Goal: Task Accomplishment & Management: Manage account settings

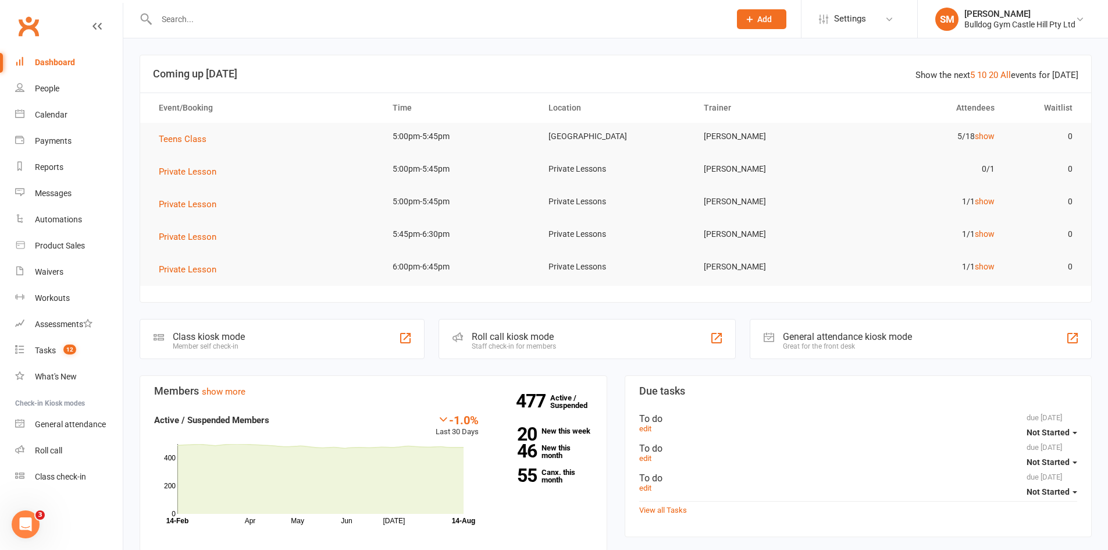
click at [177, 20] on input "text" at bounding box center [437, 19] width 569 height 16
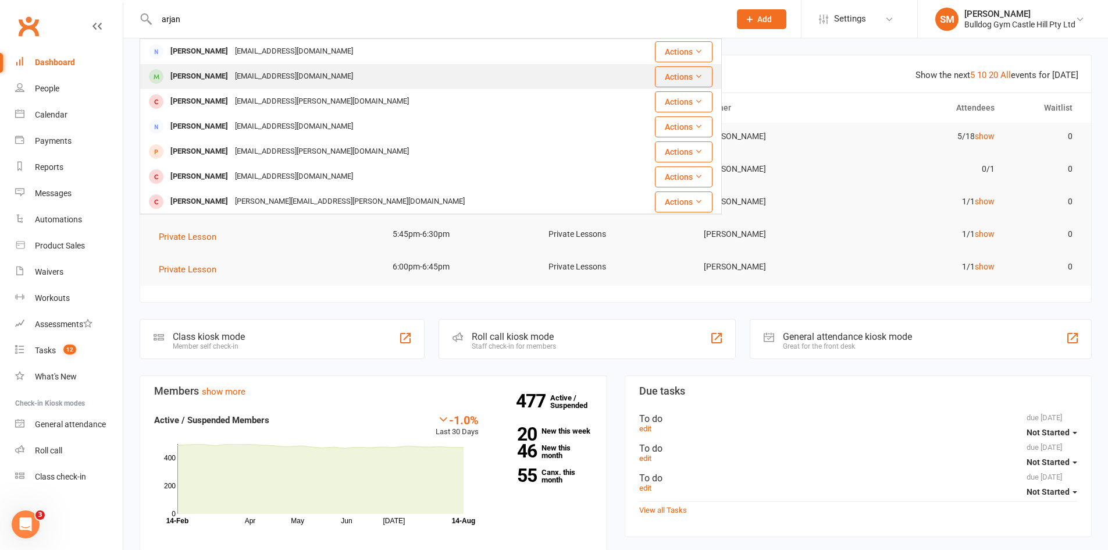
type input "arjan"
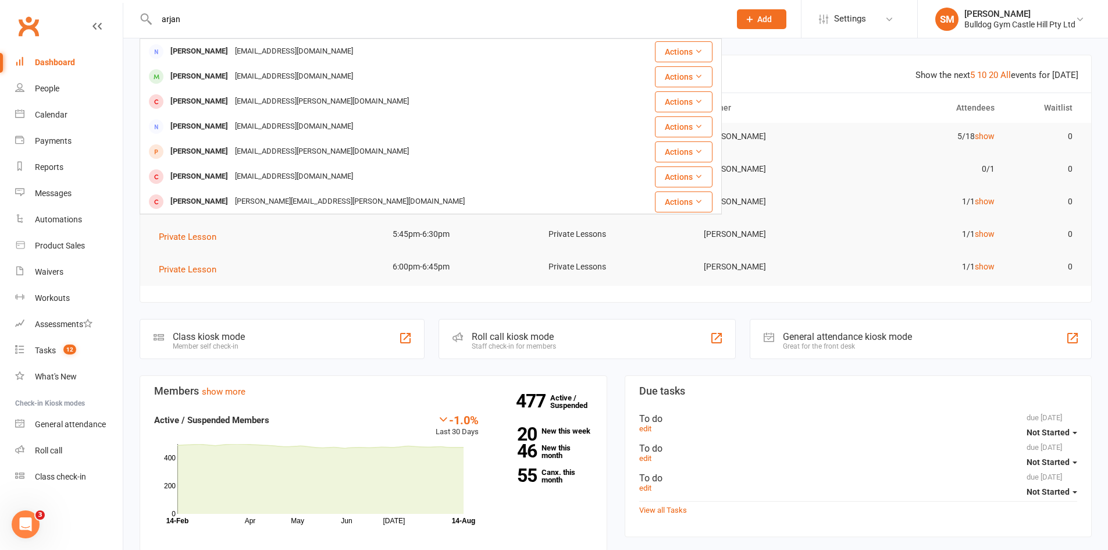
drag, startPoint x: 219, startPoint y: 72, endPoint x: 147, endPoint y: 284, distance: 223.4
click at [146, 286] on section "Show the next 5 10 20 All events for today Coming up Today Event/Booking Time L…" at bounding box center [616, 179] width 952 height 248
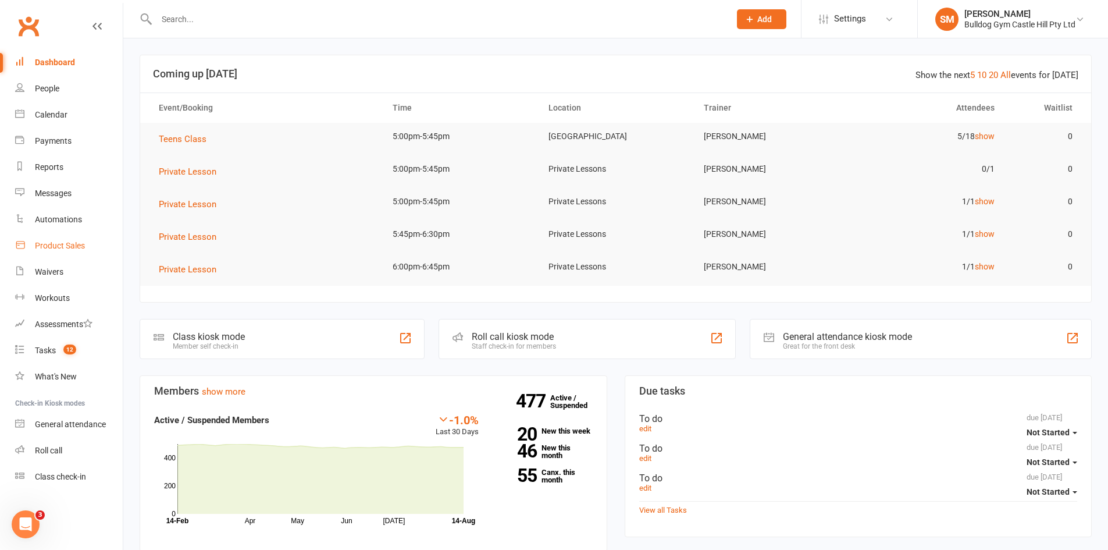
click at [61, 239] on link "Product Sales" at bounding box center [69, 246] width 108 height 26
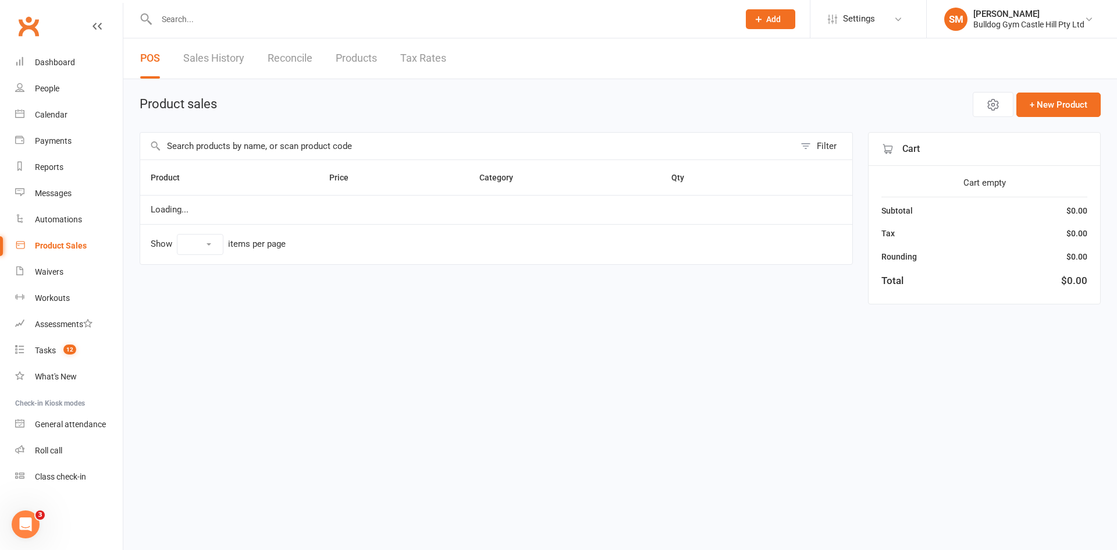
select select "10"
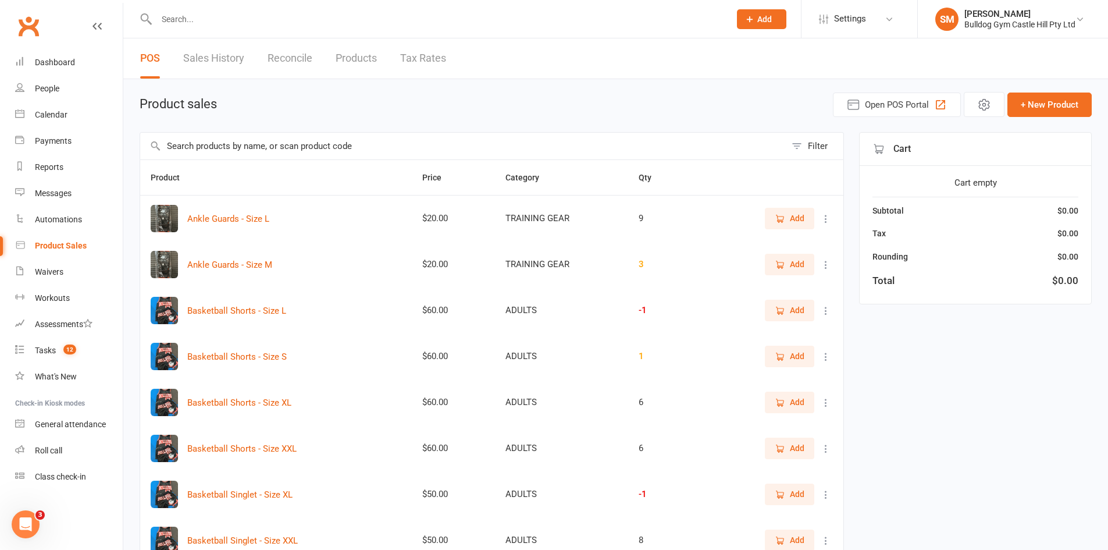
click at [267, 148] on input "text" at bounding box center [463, 146] width 646 height 27
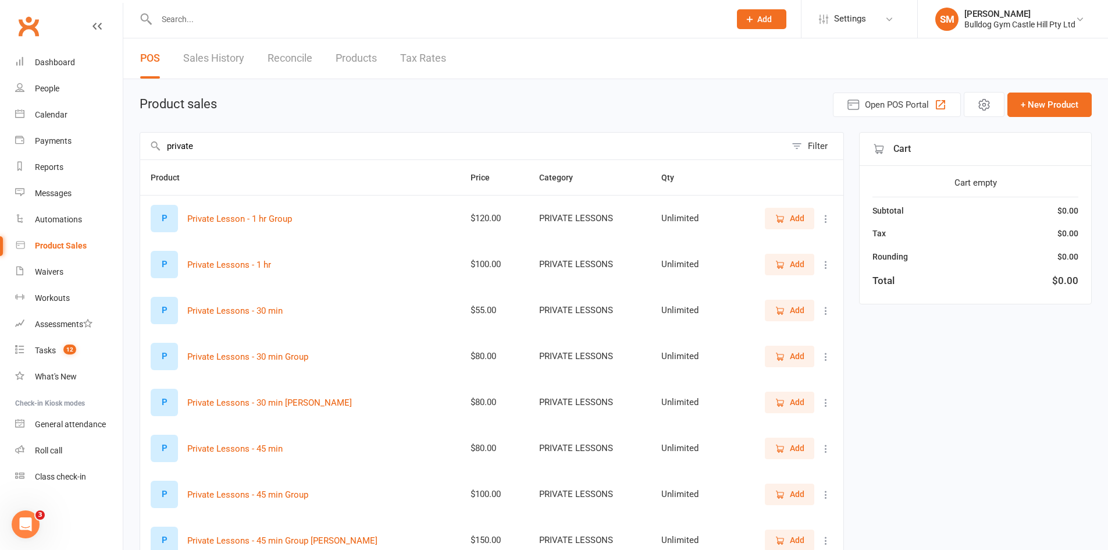
scroll to position [116, 0]
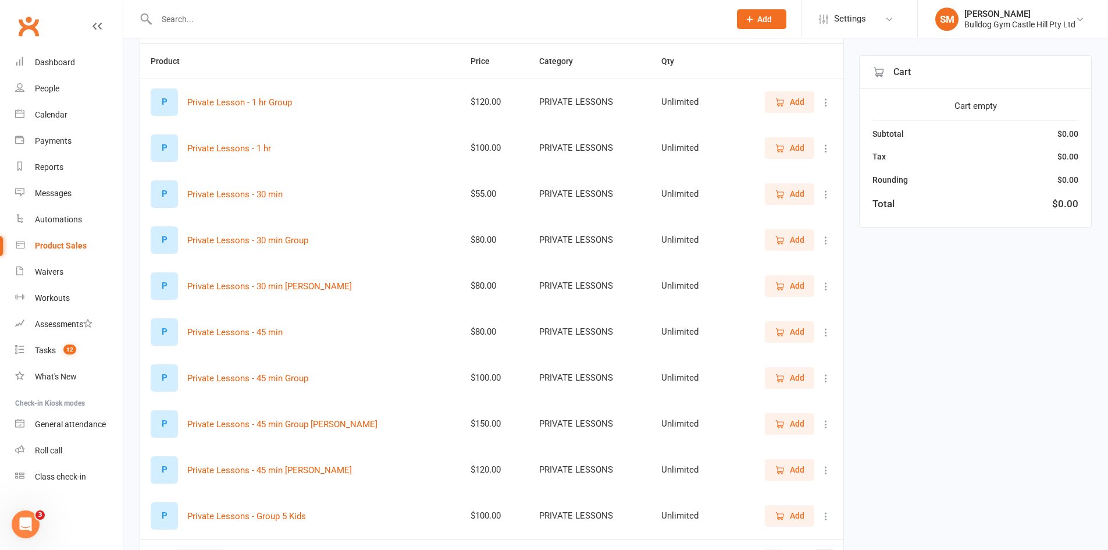
type input "private"
click at [800, 336] on span "Add" at bounding box center [797, 331] width 15 height 13
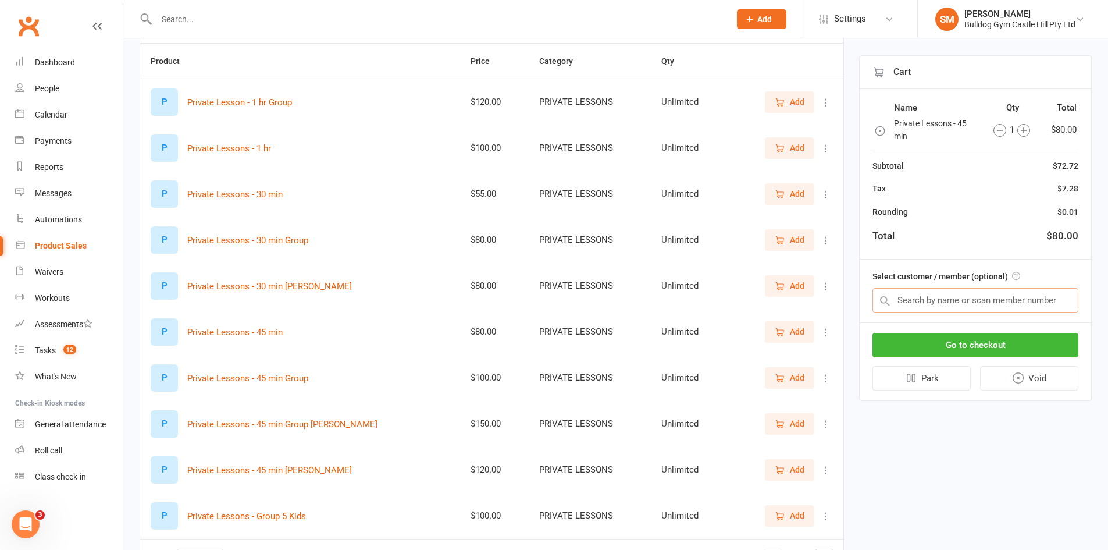
click at [941, 301] on input "text" at bounding box center [975, 300] width 206 height 24
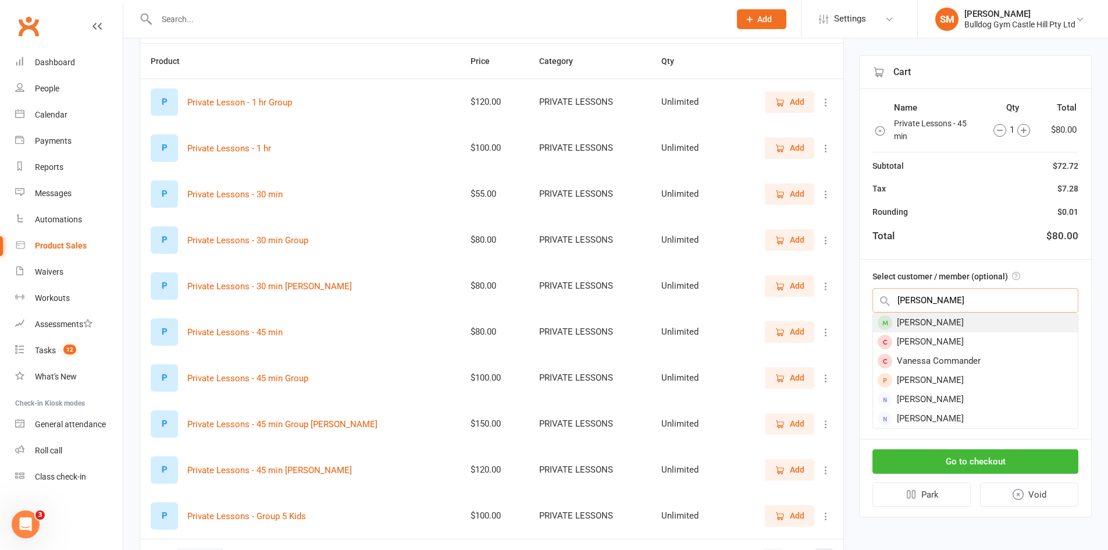
type input "vanessa ha"
click at [959, 319] on div "[PERSON_NAME]" at bounding box center [975, 322] width 205 height 19
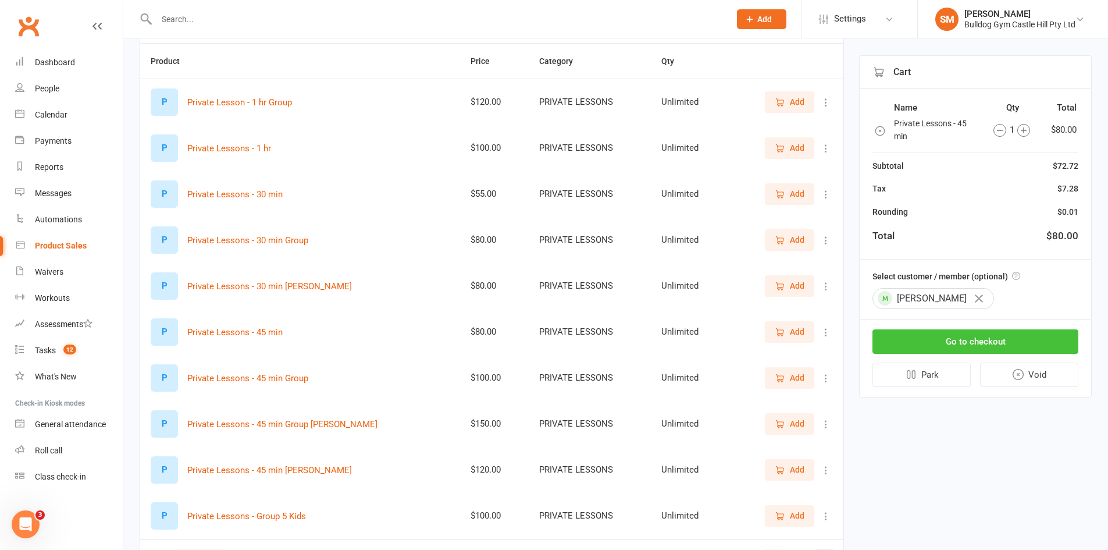
click at [967, 338] on button "Go to checkout" at bounding box center [975, 341] width 206 height 24
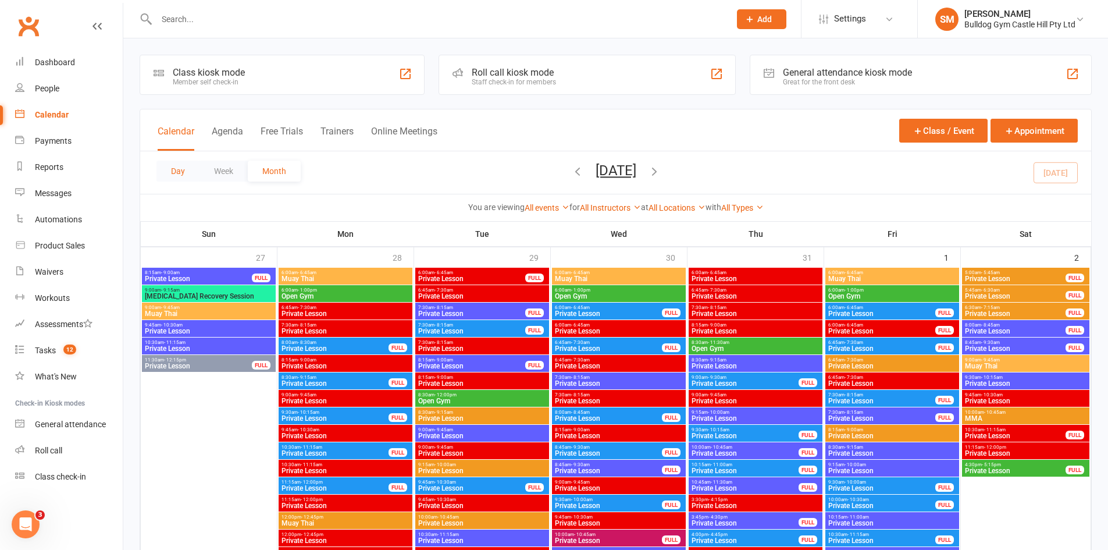
click at [166, 169] on button "Day" at bounding box center [177, 171] width 43 height 21
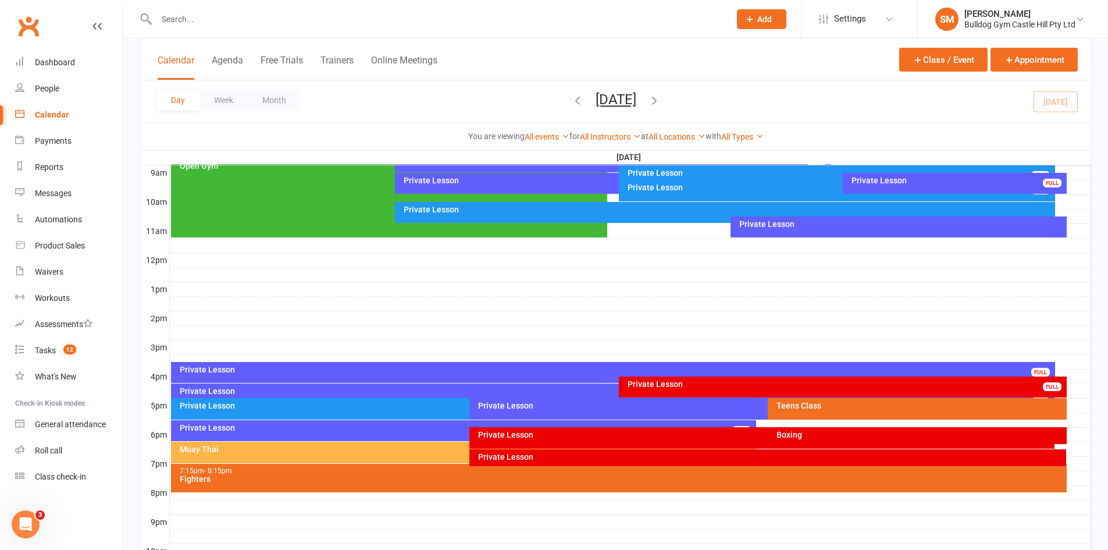
scroll to position [291, 0]
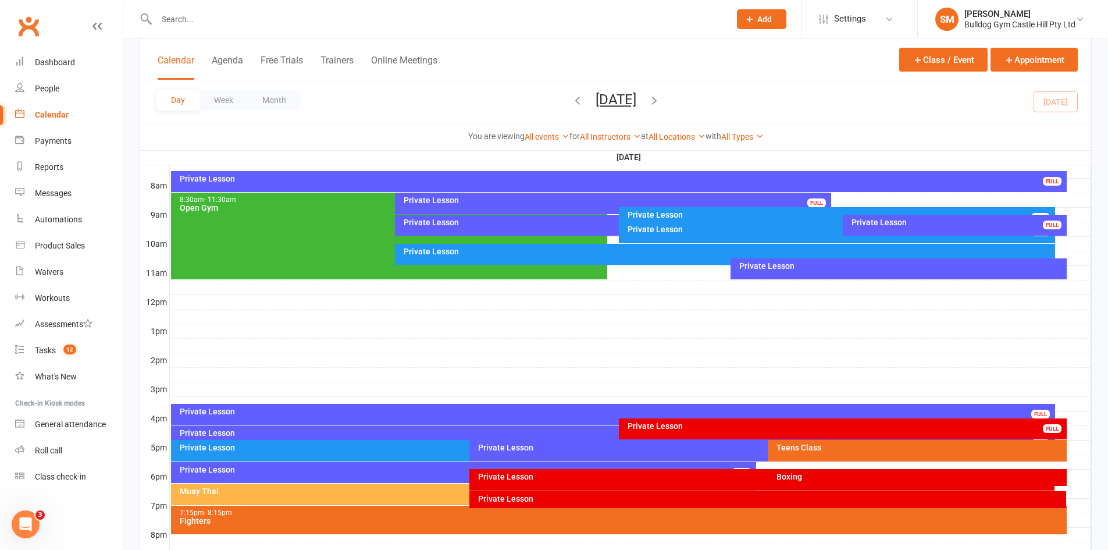
click at [699, 182] on div "Private Lesson" at bounding box center [621, 178] width 885 height 8
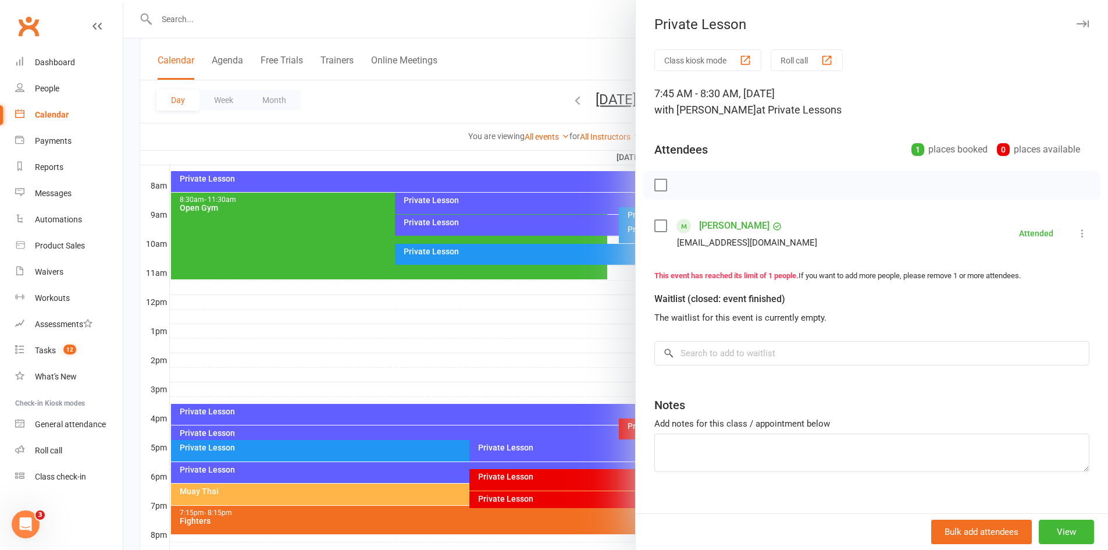
click at [529, 205] on div at bounding box center [615, 275] width 985 height 550
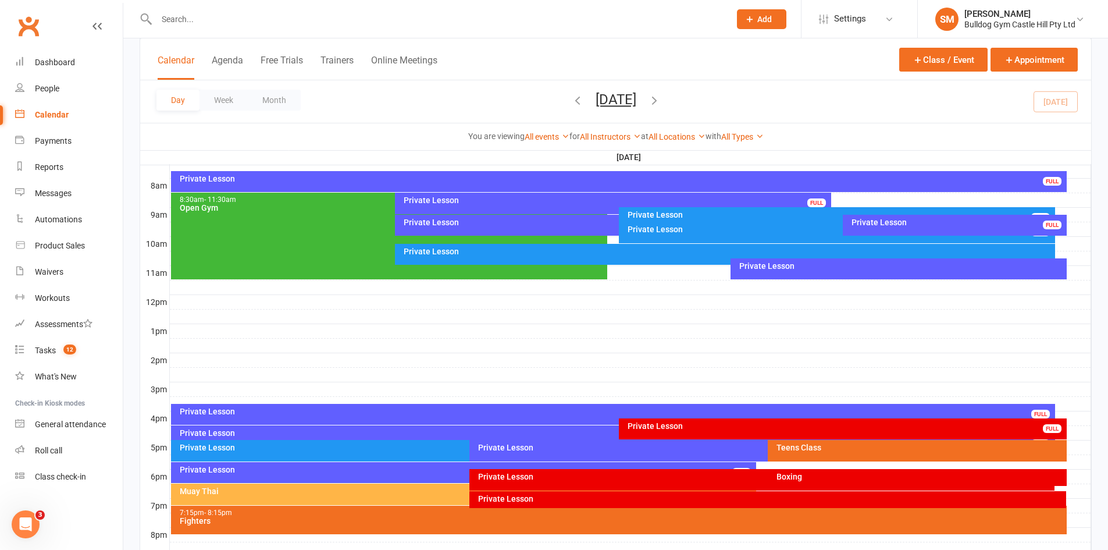
click at [537, 199] on div "Private Lesson" at bounding box center [616, 200] width 426 height 8
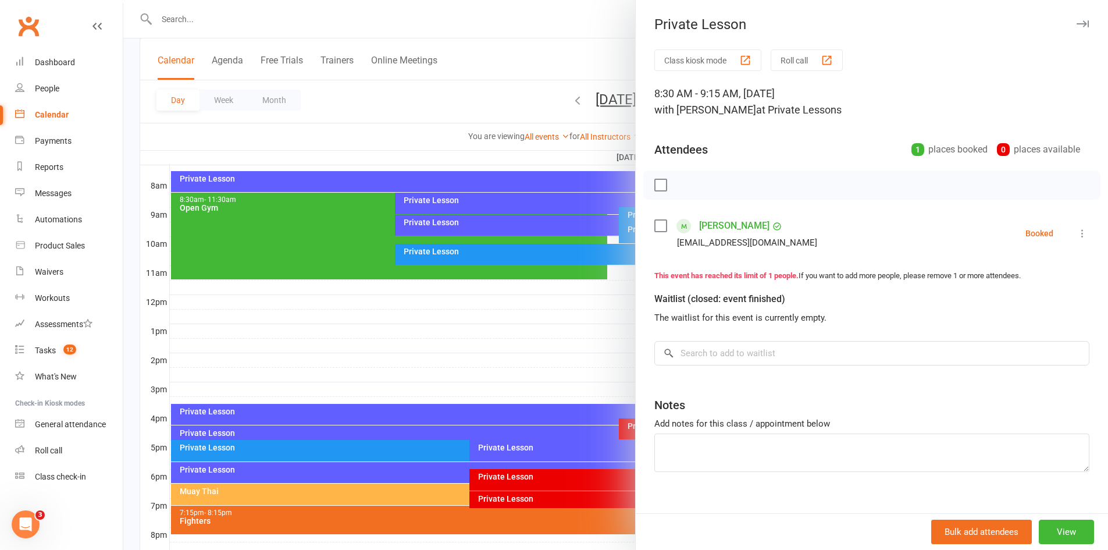
click at [536, 200] on div at bounding box center [615, 275] width 985 height 550
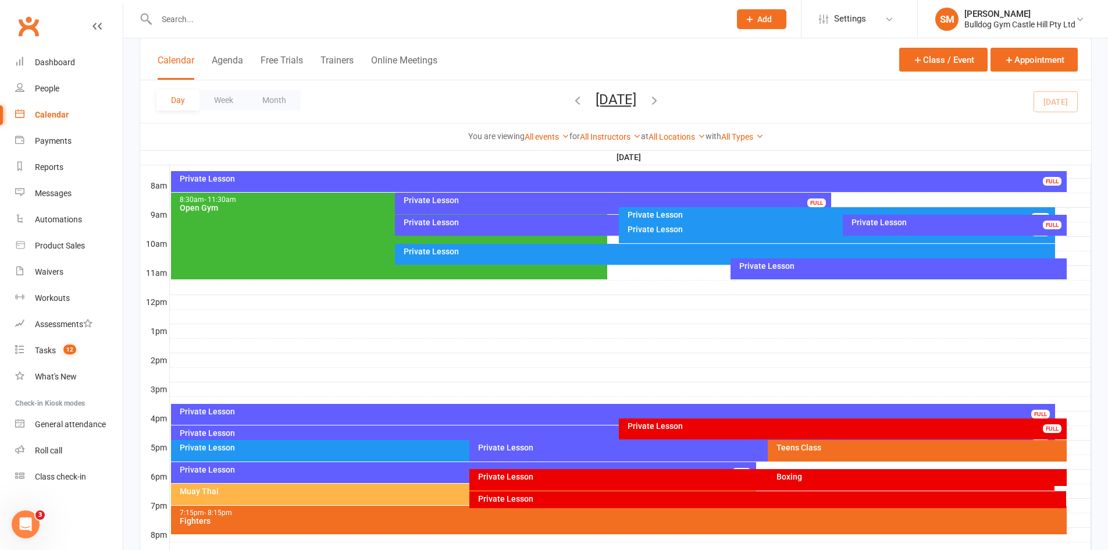
click at [522, 223] on div "Private Lesson" at bounding box center [616, 222] width 426 height 8
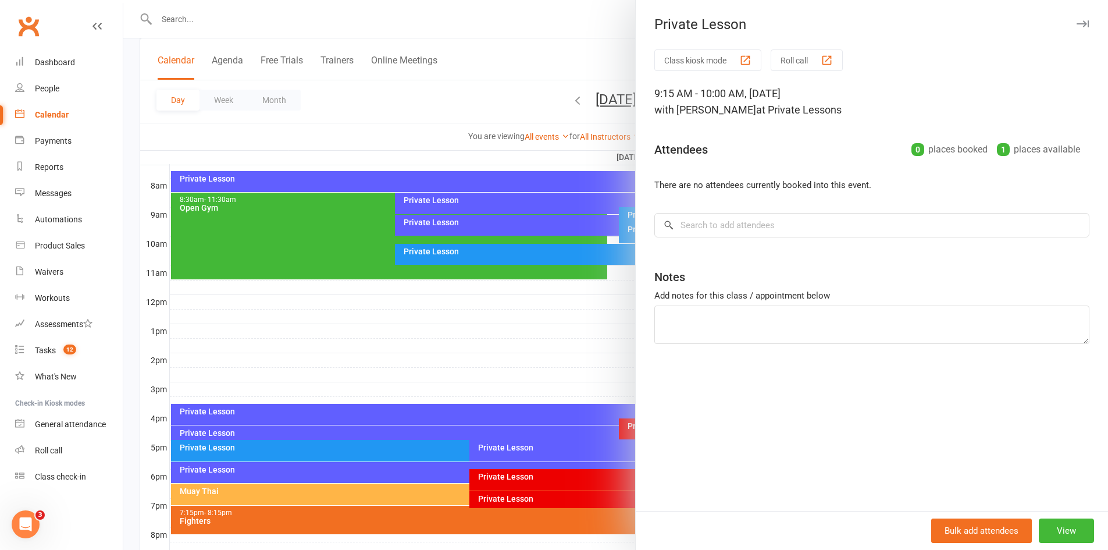
click at [522, 223] on div at bounding box center [615, 275] width 985 height 550
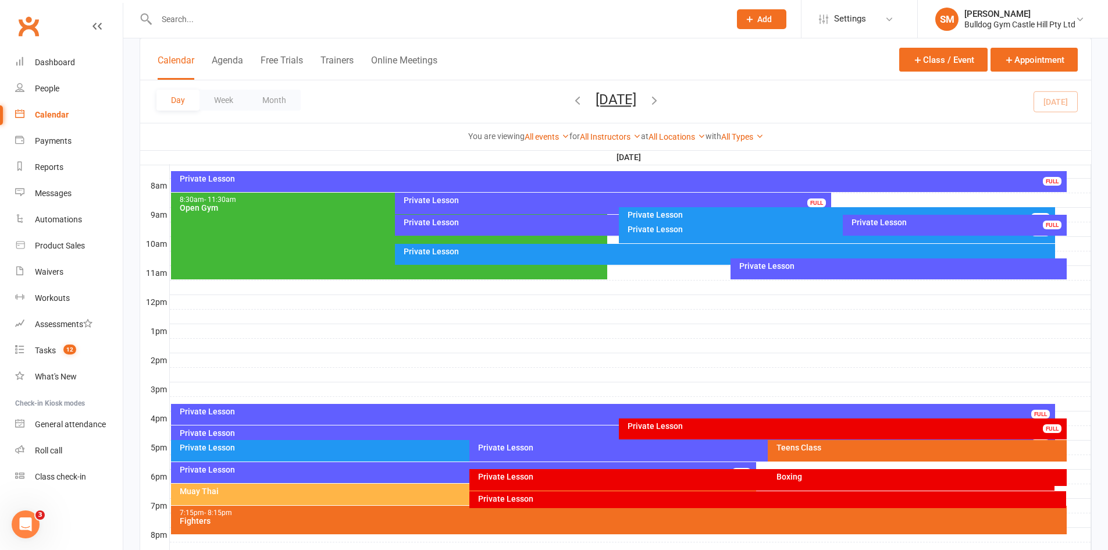
click at [910, 221] on div "Private Lesson" at bounding box center [957, 222] width 213 height 8
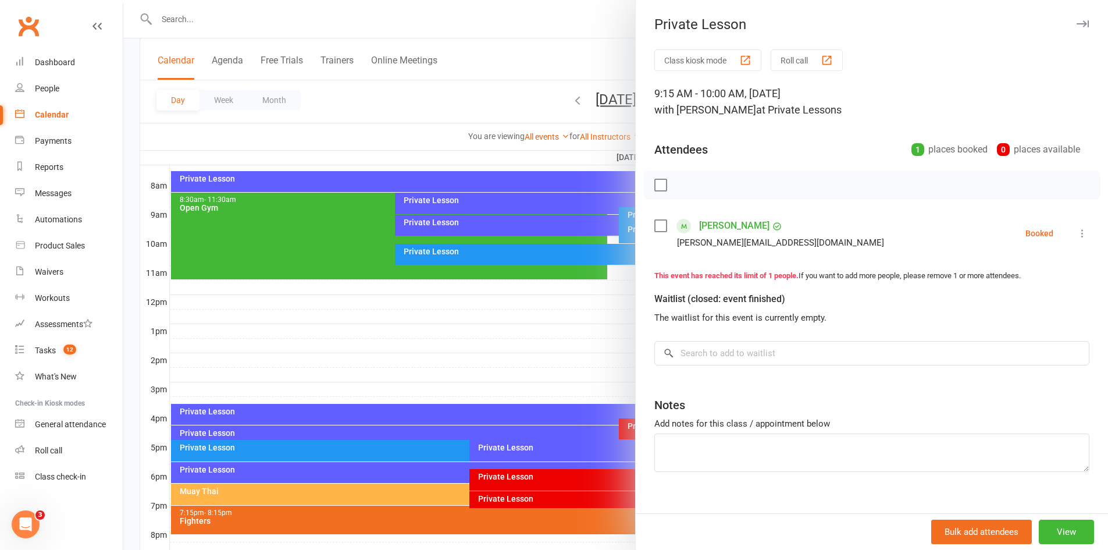
click at [589, 278] on div at bounding box center [615, 275] width 985 height 550
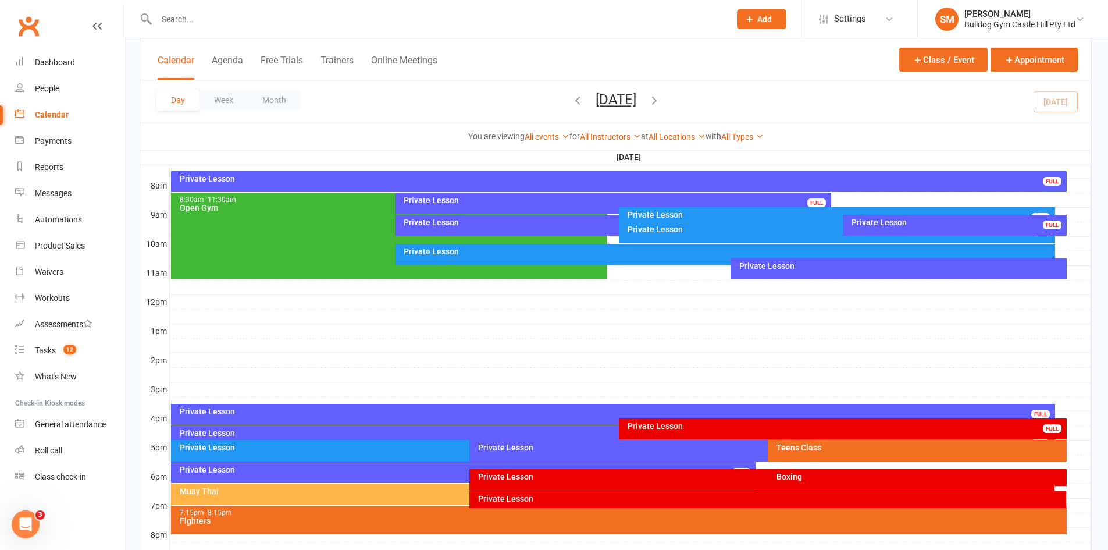
click at [798, 273] on div "Private Lesson" at bounding box center [898, 268] width 336 height 21
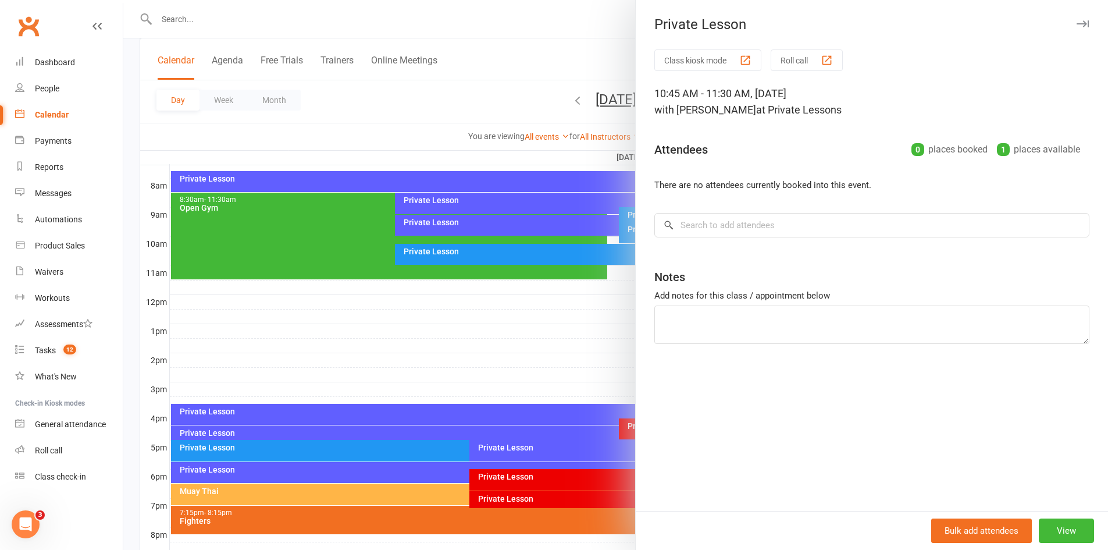
click at [576, 338] on div at bounding box center [615, 275] width 985 height 550
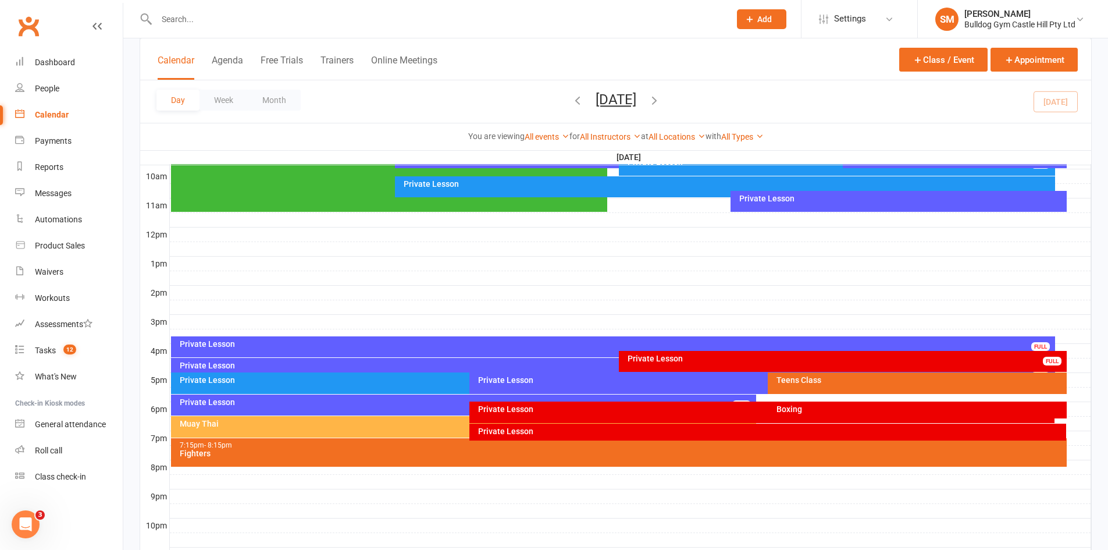
scroll to position [407, 0]
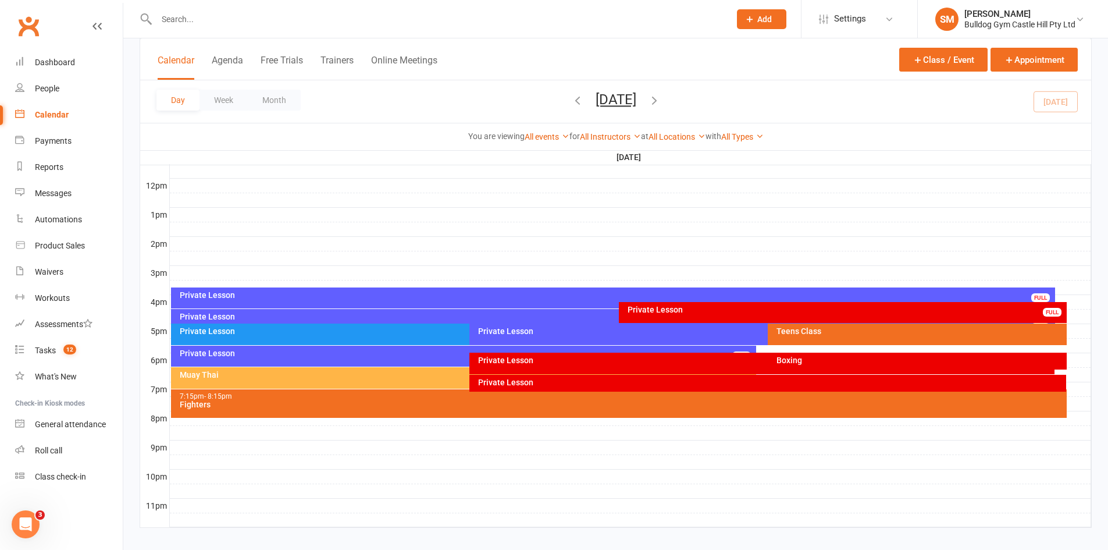
click at [421, 297] on div "Private Lesson" at bounding box center [616, 295] width 874 height 8
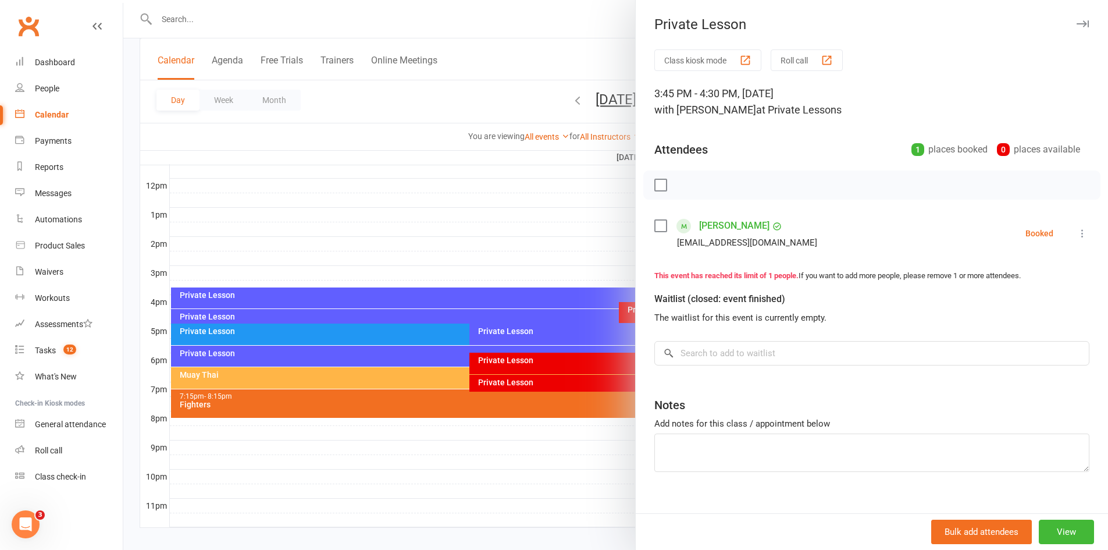
click at [384, 186] on div at bounding box center [615, 275] width 985 height 550
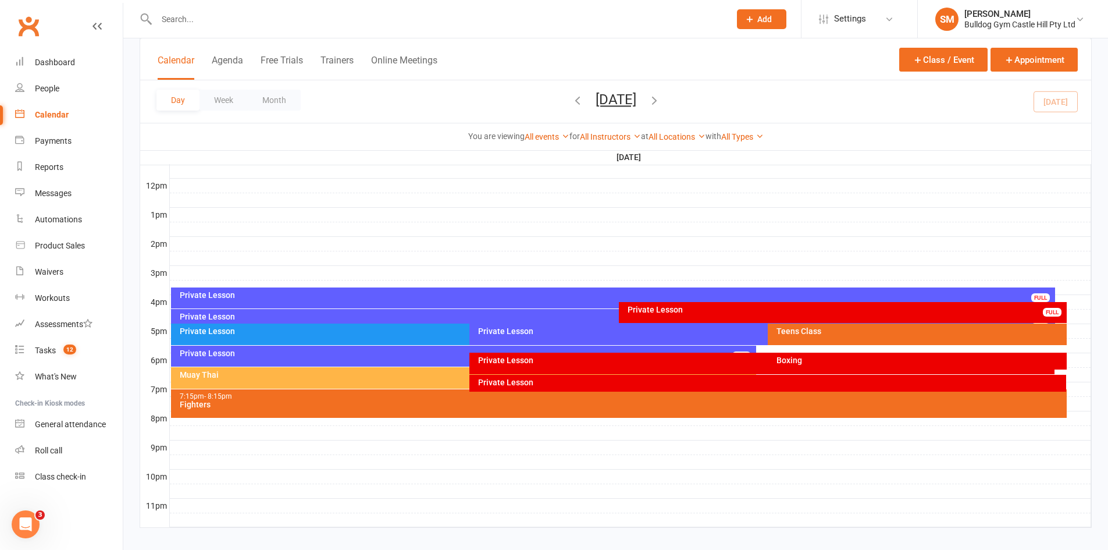
click at [394, 298] on div "Private Lesson" at bounding box center [616, 295] width 874 height 8
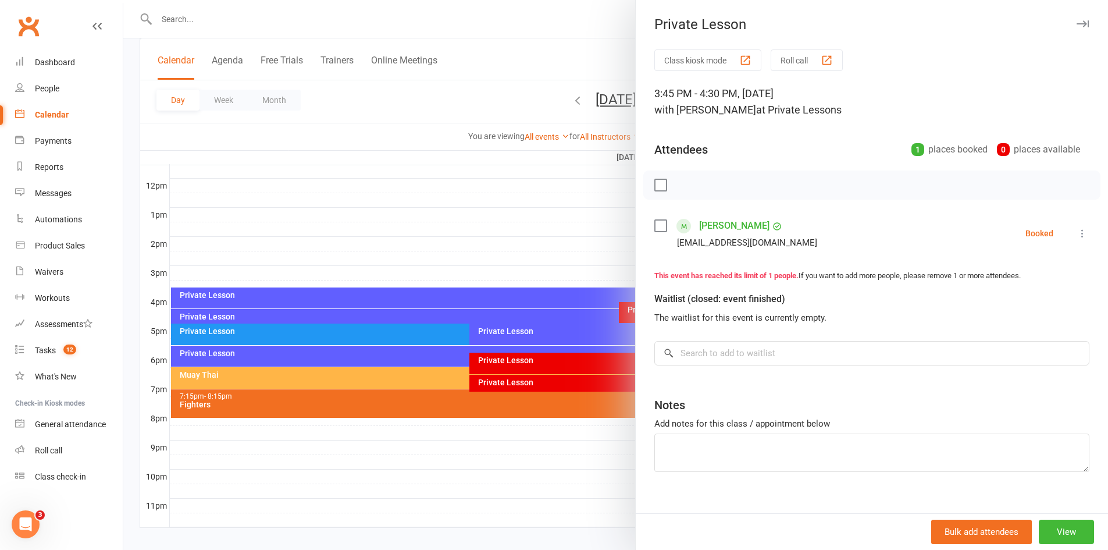
click at [1076, 231] on icon at bounding box center [1082, 233] width 12 height 12
click at [1006, 304] on link "Check in" at bounding box center [1021, 302] width 136 height 23
click at [497, 214] on div at bounding box center [615, 275] width 985 height 550
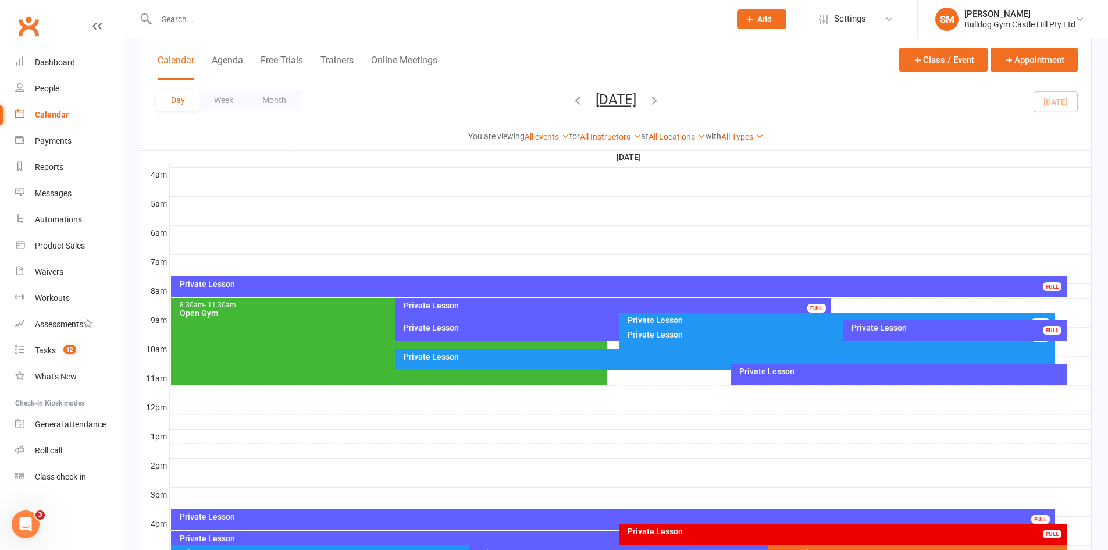
scroll to position [174, 0]
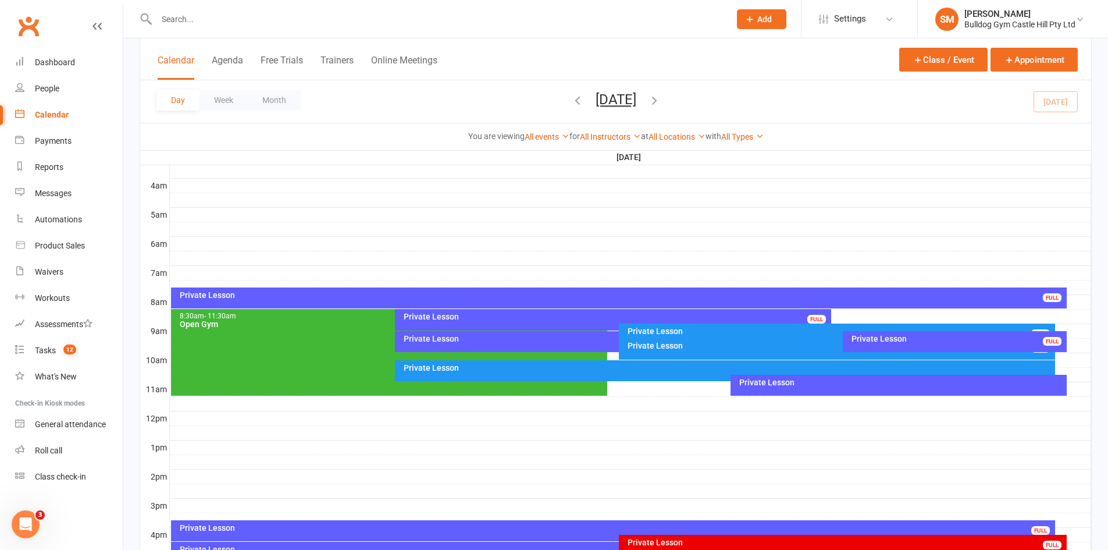
click at [528, 291] on div "Private Lesson" at bounding box center [621, 295] width 885 height 8
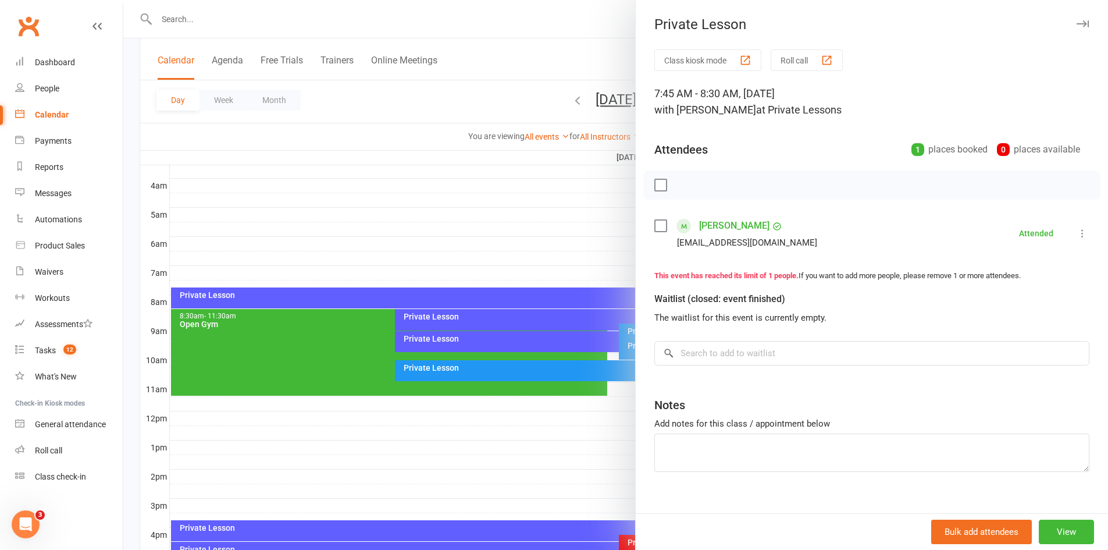
click at [503, 250] on div at bounding box center [615, 275] width 985 height 550
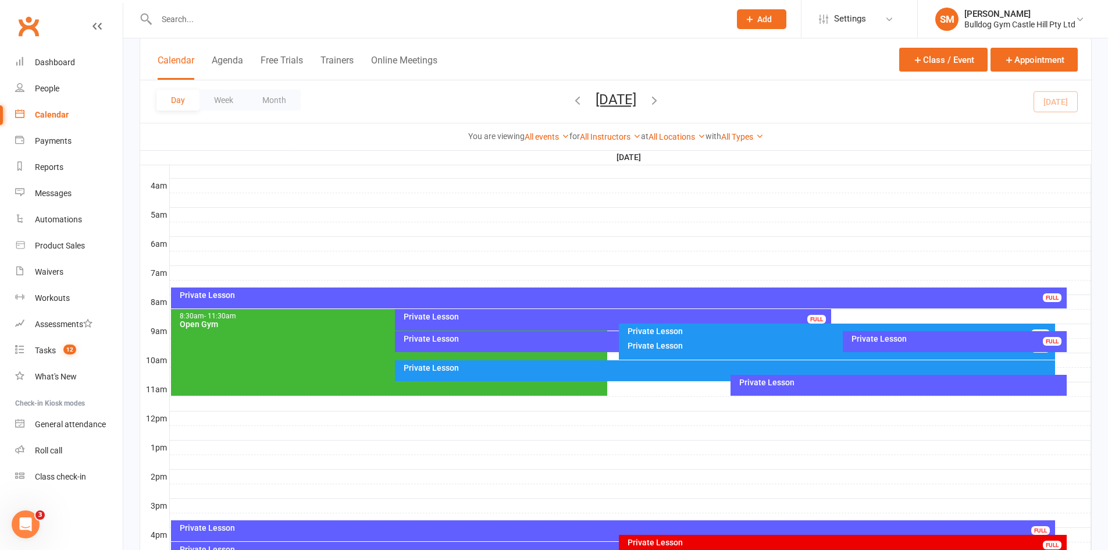
click at [523, 314] on div "Private Lesson" at bounding box center [616, 316] width 426 height 8
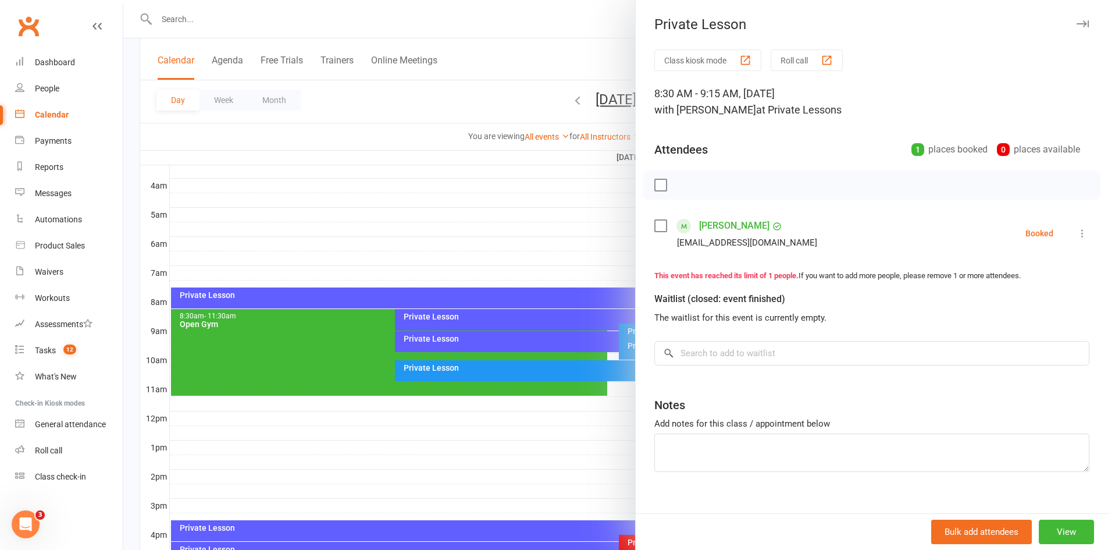
click at [479, 226] on div at bounding box center [615, 275] width 985 height 550
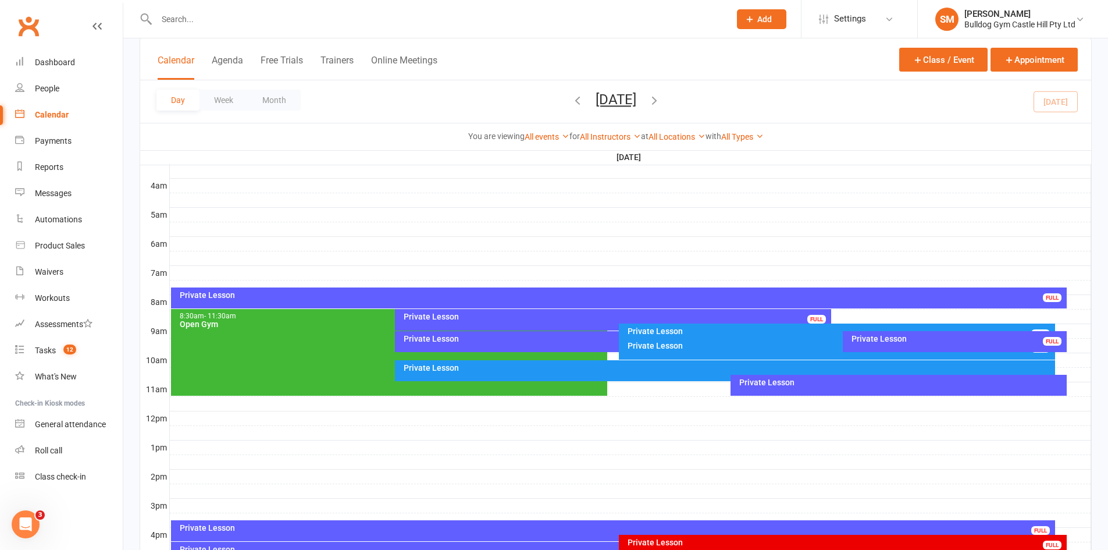
click at [872, 343] on div "Private Lesson" at bounding box center [957, 338] width 213 height 8
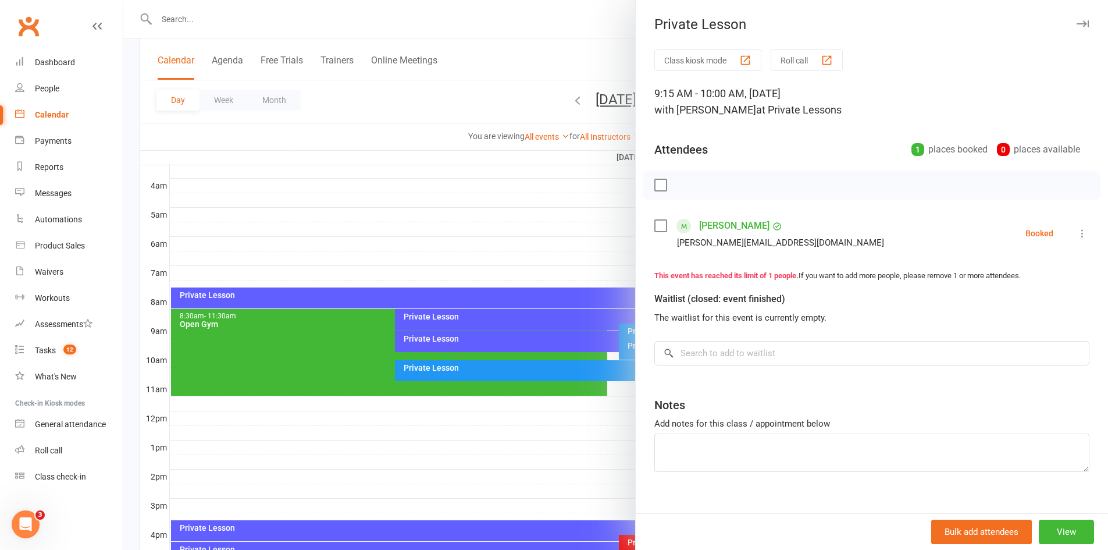
click at [1076, 230] on icon at bounding box center [1082, 233] width 12 height 12
click at [976, 304] on link "Check in" at bounding box center [1021, 302] width 136 height 23
click at [527, 240] on div at bounding box center [615, 275] width 985 height 550
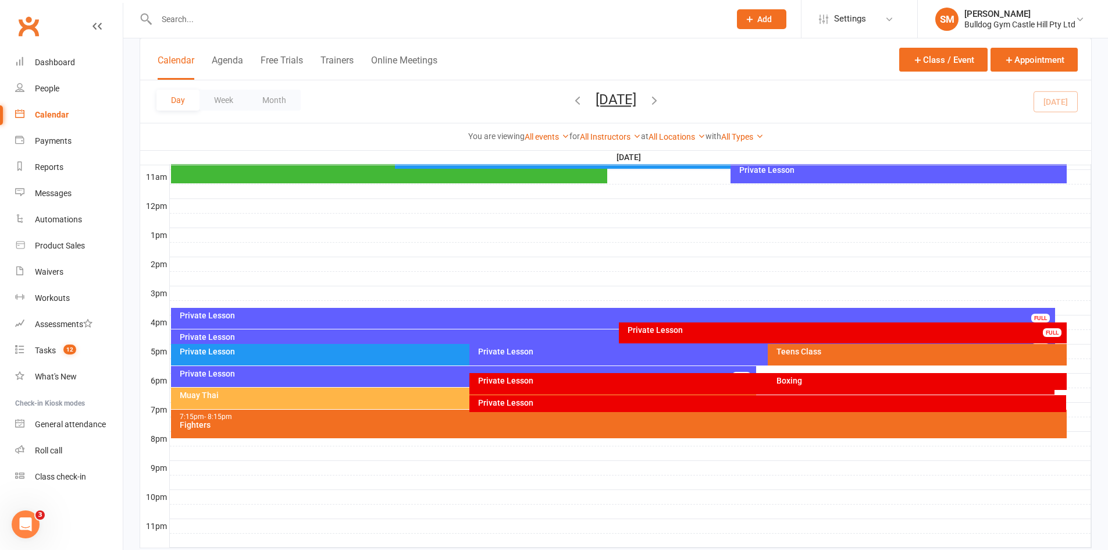
scroll to position [407, 0]
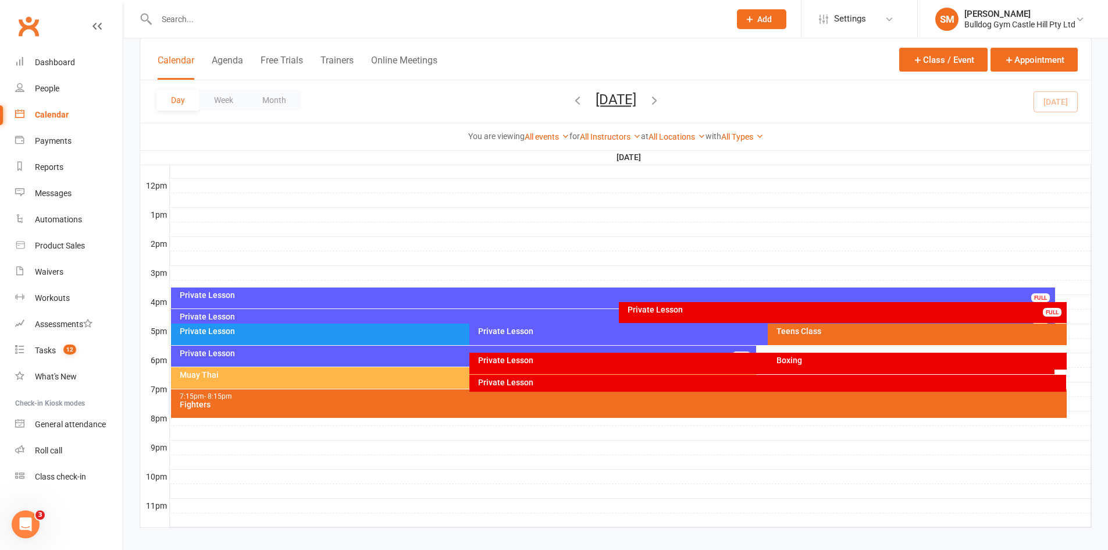
click at [398, 295] on div "Private Lesson" at bounding box center [616, 295] width 874 height 8
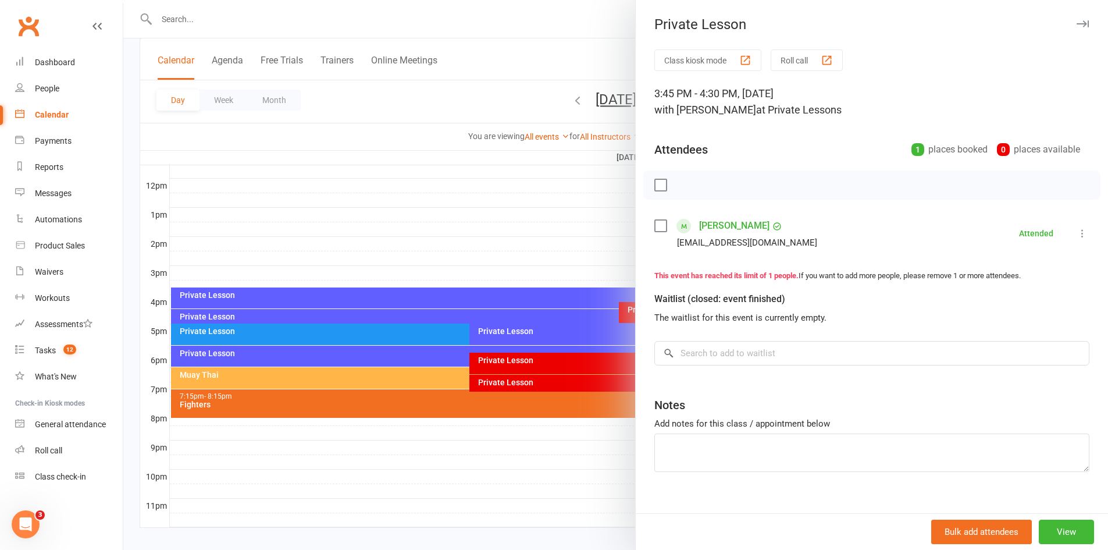
click at [400, 318] on div at bounding box center [615, 275] width 985 height 550
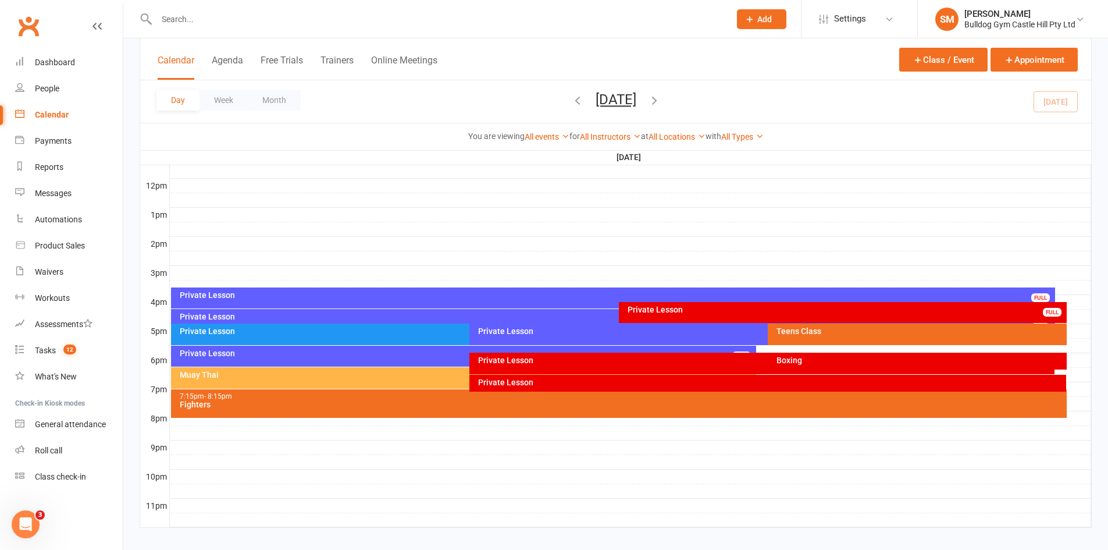
click at [459, 316] on div "Private Lesson" at bounding box center [616, 316] width 874 height 8
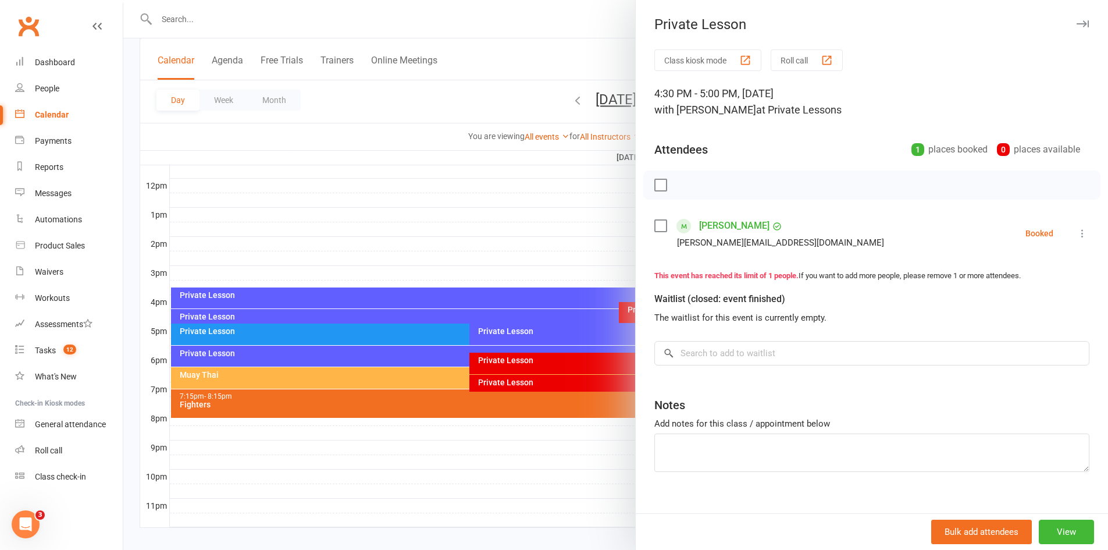
click at [435, 247] on div at bounding box center [615, 275] width 985 height 550
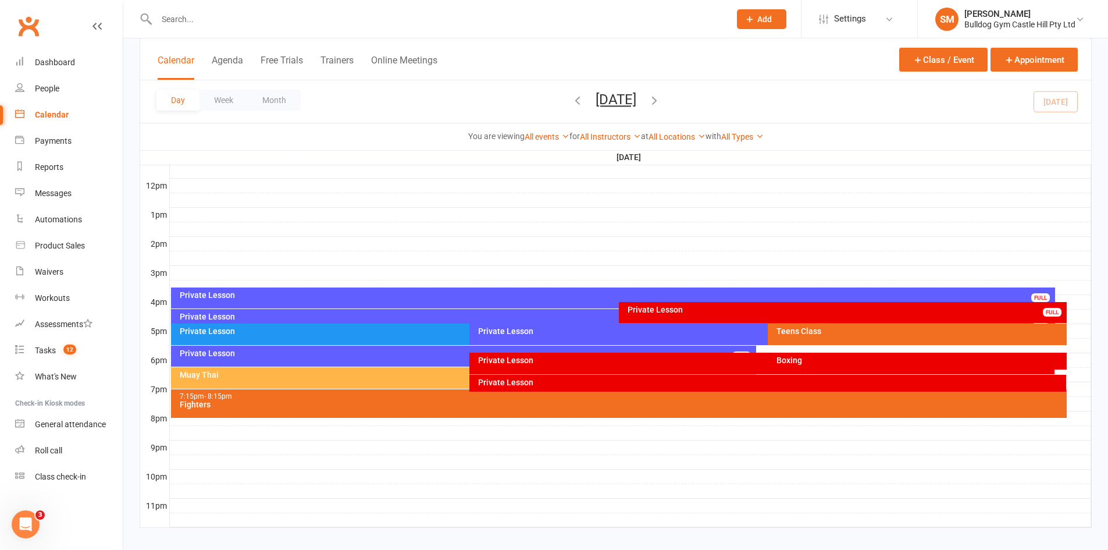
click at [534, 330] on div "Private Lesson" at bounding box center [764, 331] width 575 height 8
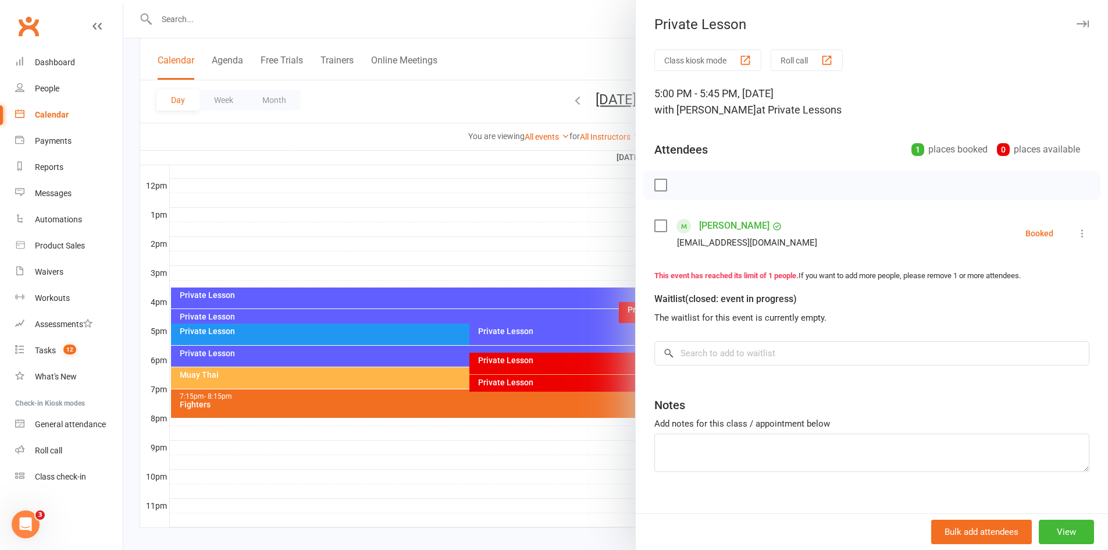
click at [476, 257] on div at bounding box center [615, 275] width 985 height 550
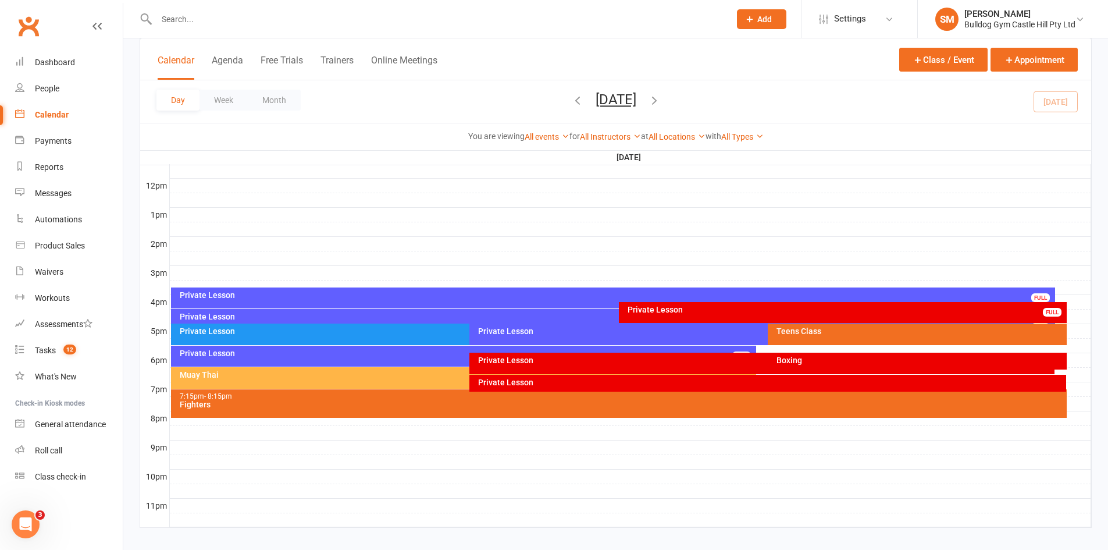
click at [817, 334] on div "Teens Class" at bounding box center [920, 331] width 288 height 8
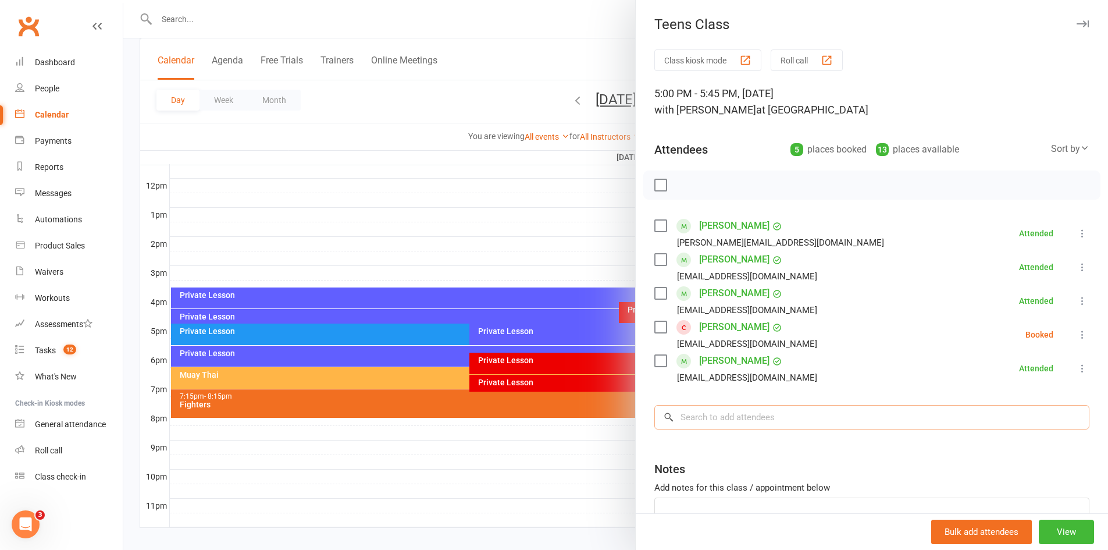
click at [733, 416] on input "search" at bounding box center [871, 417] width 435 height 24
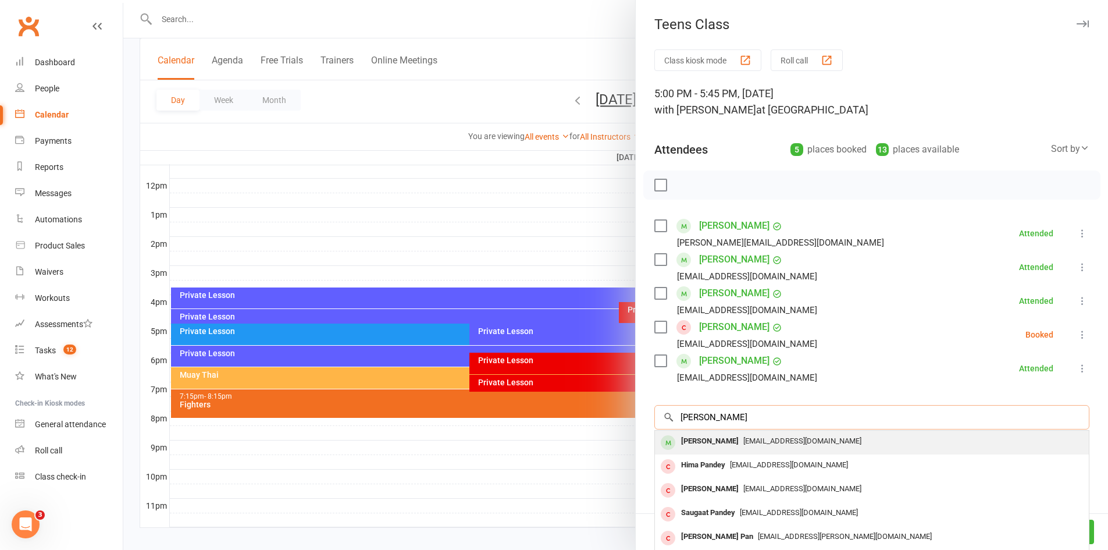
type input "arjan pande"
click at [760, 437] on span "sanjogp@hotmail.com" at bounding box center [802, 440] width 118 height 9
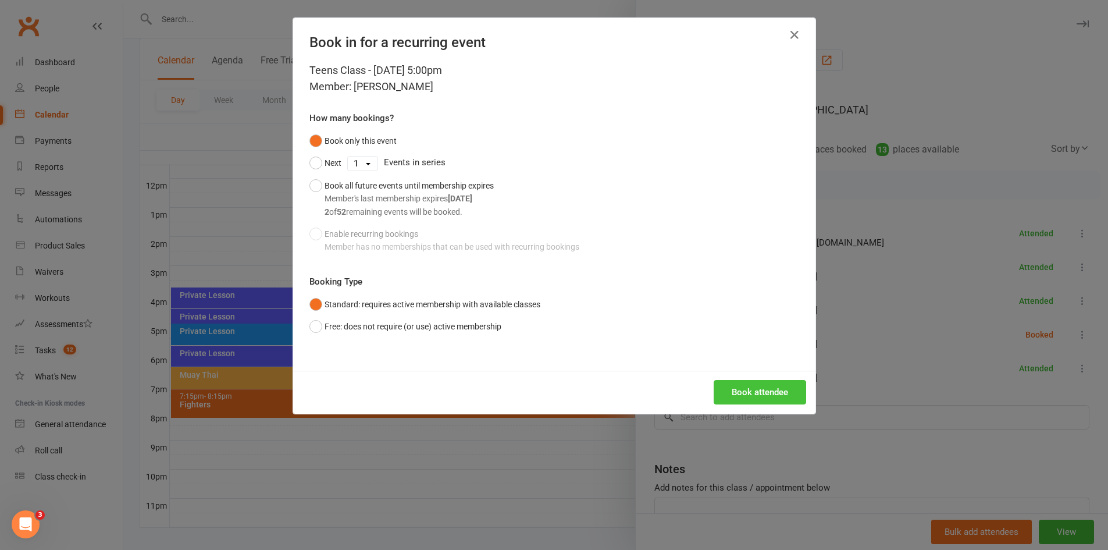
click at [763, 393] on button "Book attendee" at bounding box center [760, 392] width 92 height 24
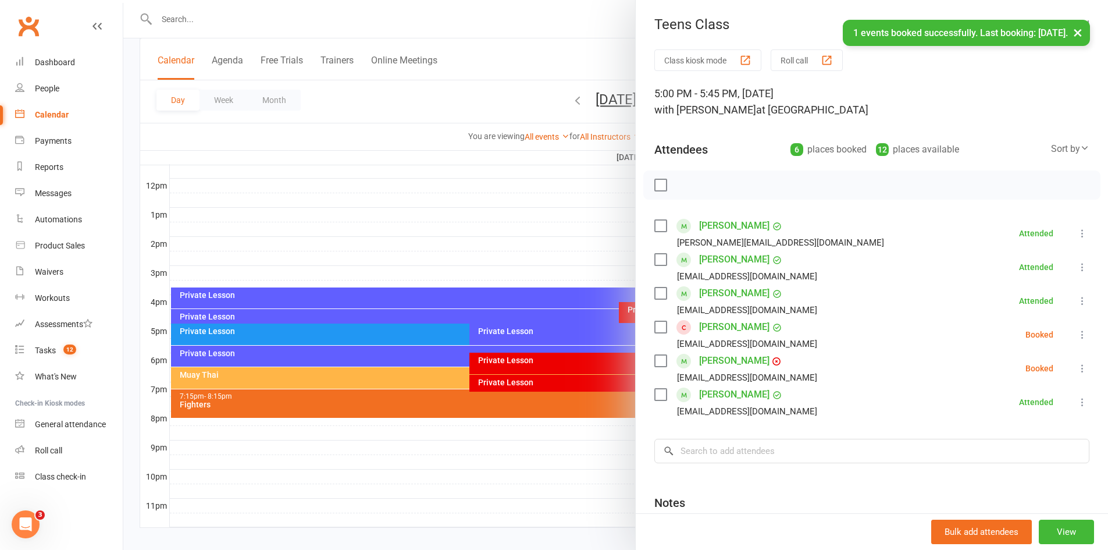
click at [1076, 368] on icon at bounding box center [1082, 368] width 12 height 12
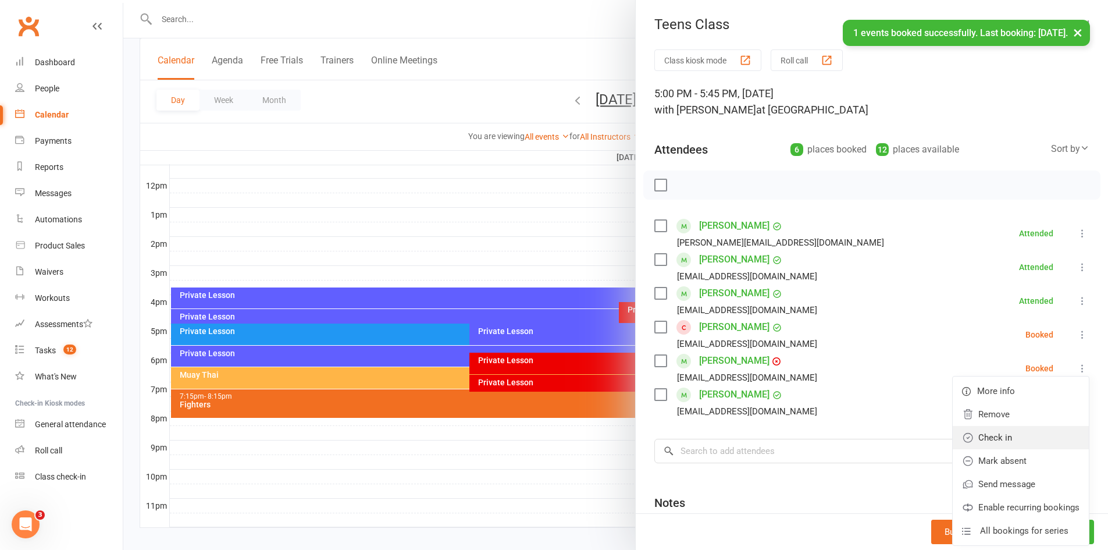
click at [986, 436] on link "Check in" at bounding box center [1021, 437] width 136 height 23
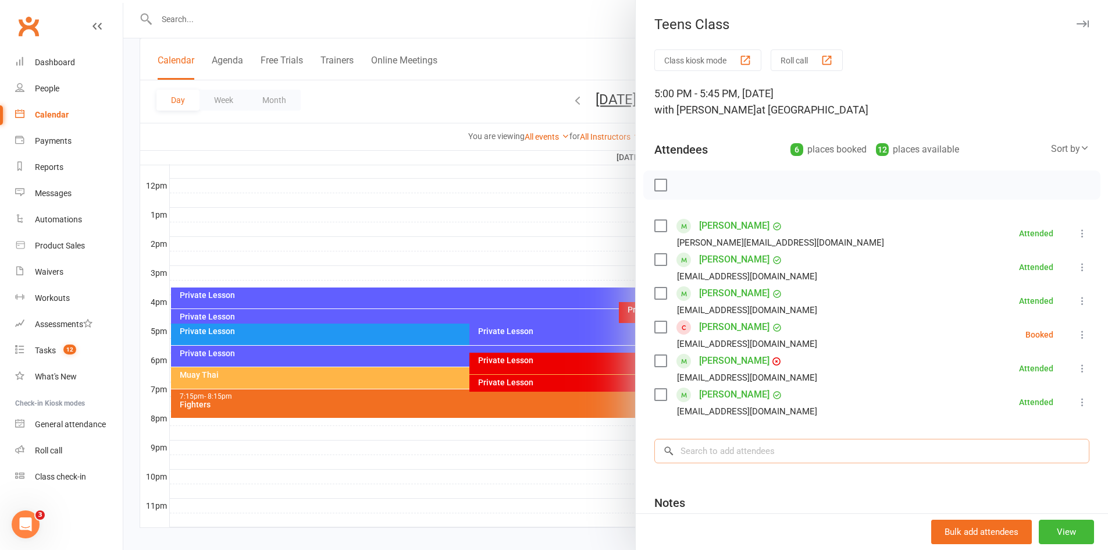
click at [717, 455] on input "search" at bounding box center [871, 450] width 435 height 24
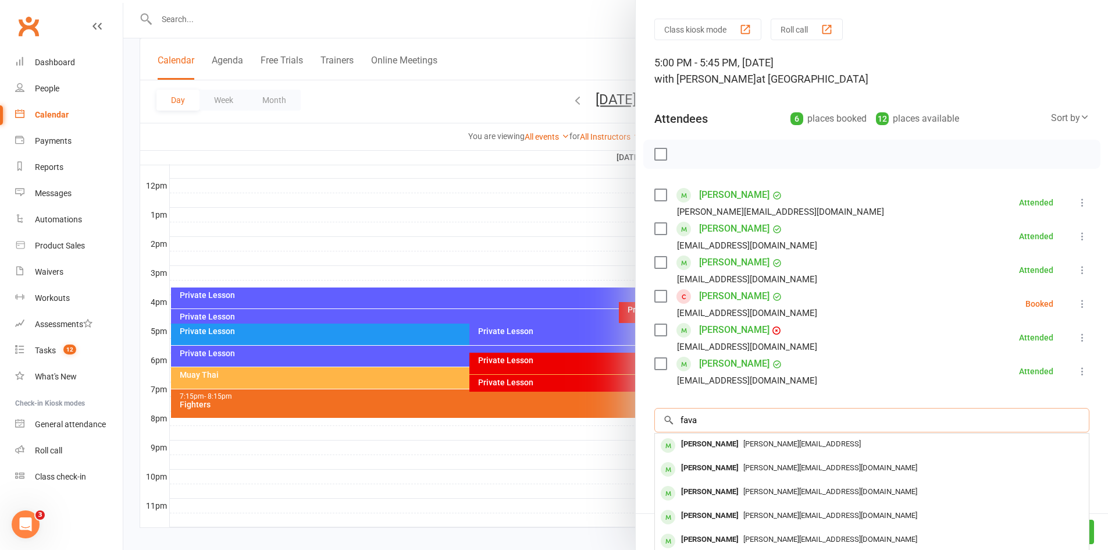
scroll to position [58, 0]
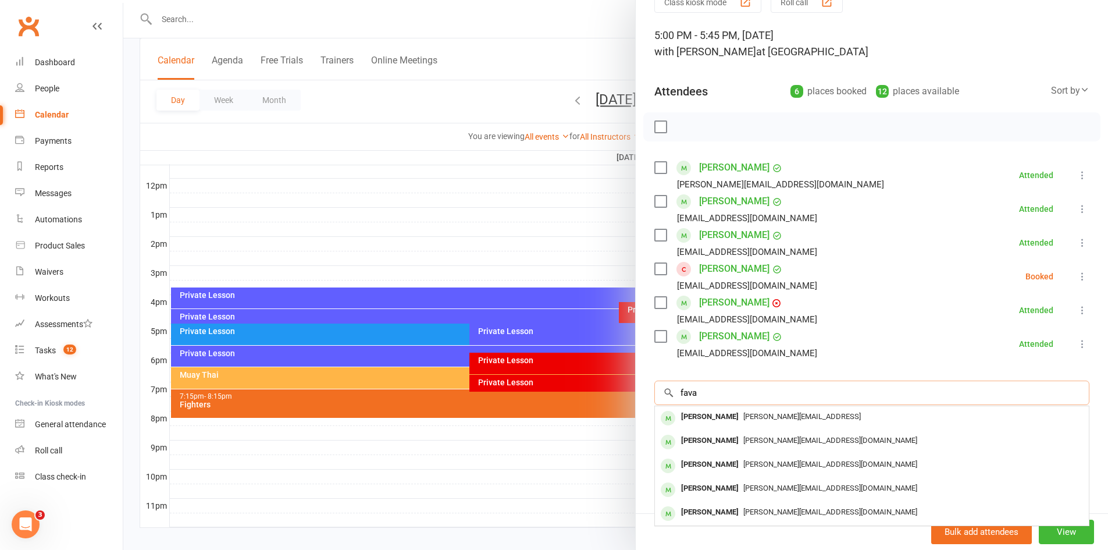
type input "fava"
click at [504, 197] on div at bounding box center [615, 275] width 985 height 550
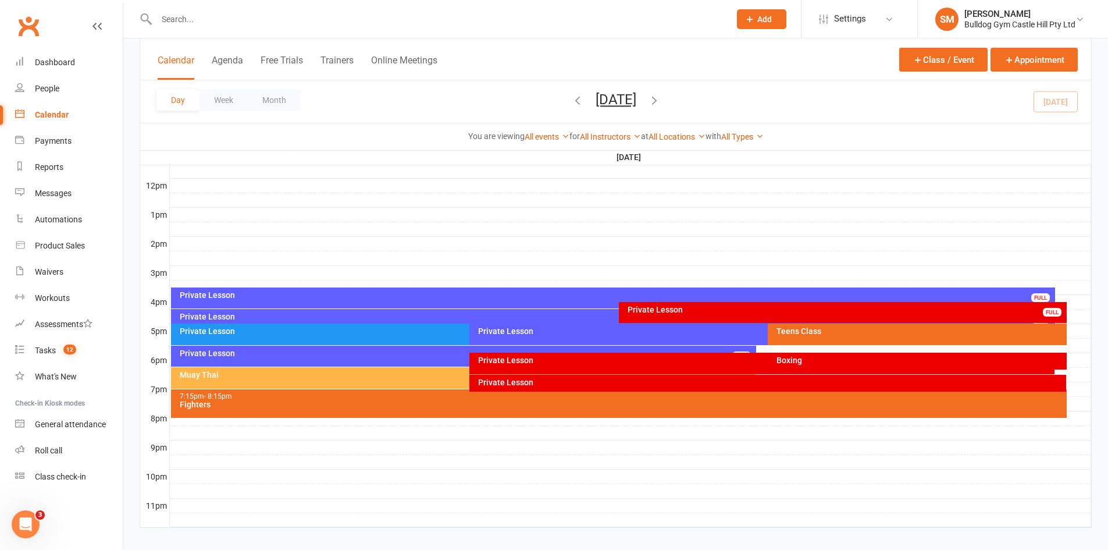
click at [885, 332] on div "Teens Class" at bounding box center [920, 331] width 288 height 8
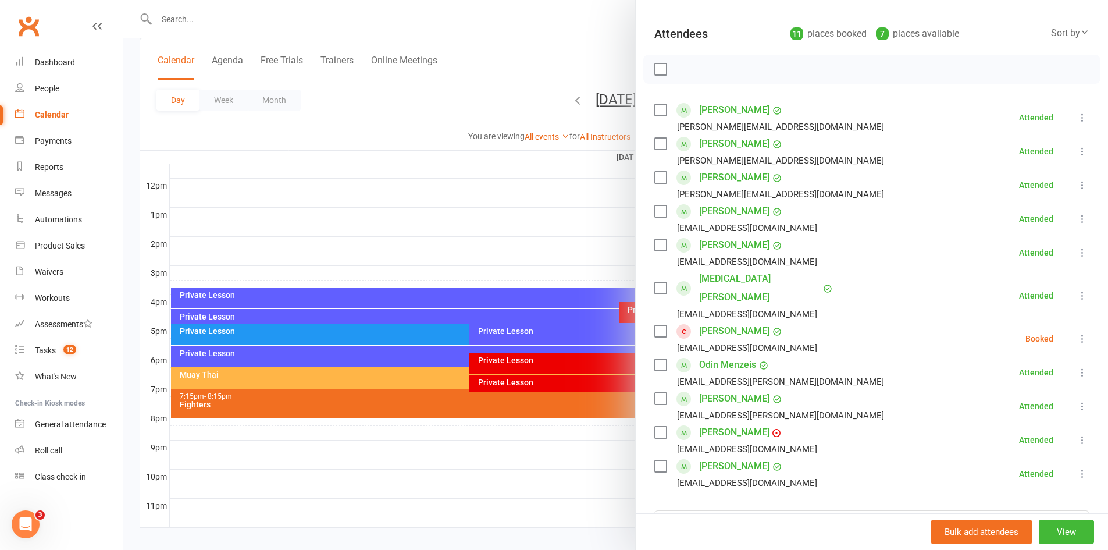
scroll to position [116, 0]
click at [355, 184] on div at bounding box center [615, 275] width 985 height 550
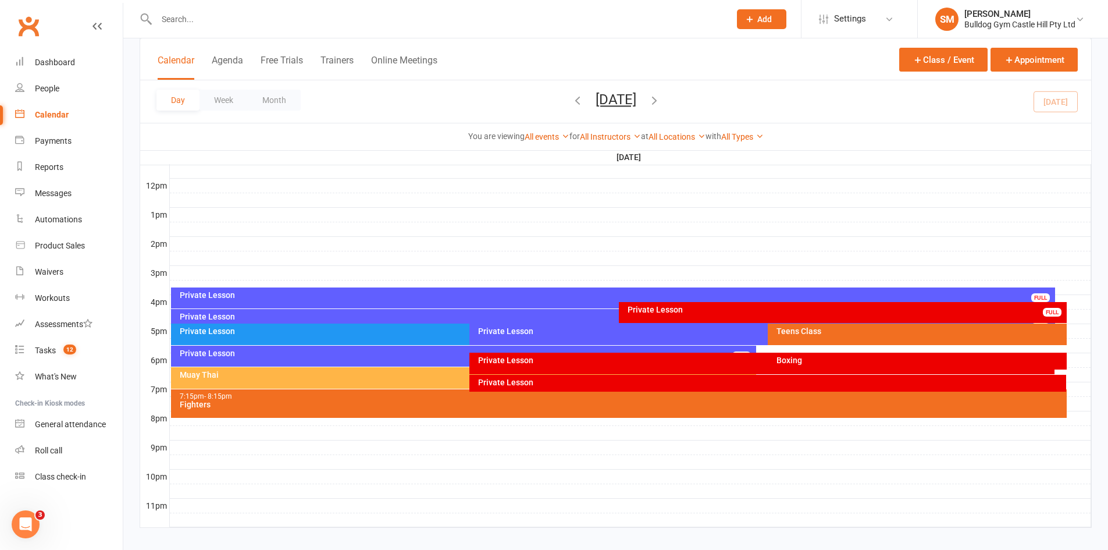
click at [504, 336] on div "Private Lesson FULL" at bounding box center [762, 334] width 586 height 22
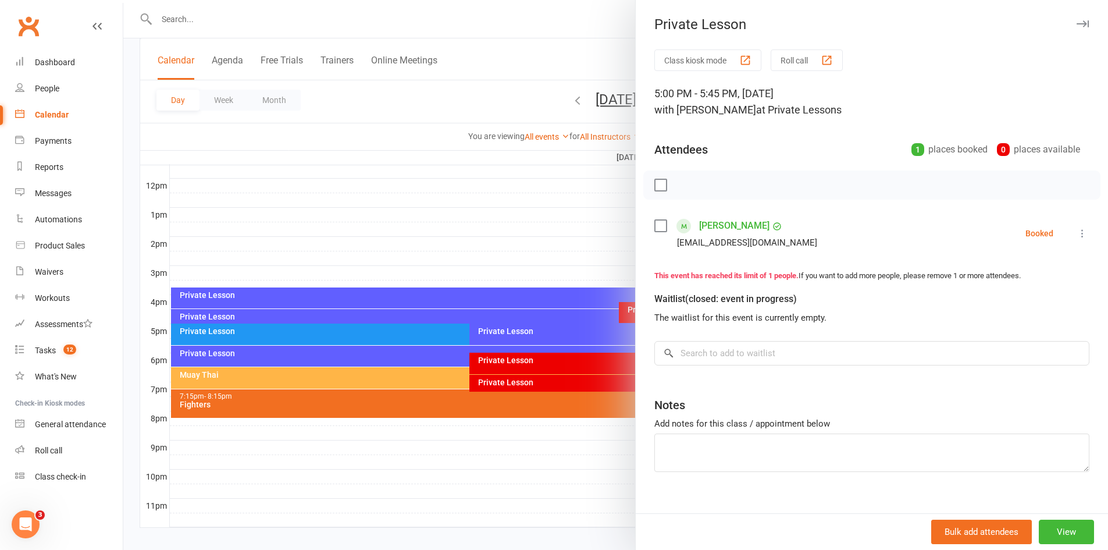
click at [1076, 230] on icon at bounding box center [1082, 233] width 12 height 12
click at [1004, 299] on link "Check in" at bounding box center [1021, 302] width 136 height 23
click at [557, 234] on div at bounding box center [615, 275] width 985 height 550
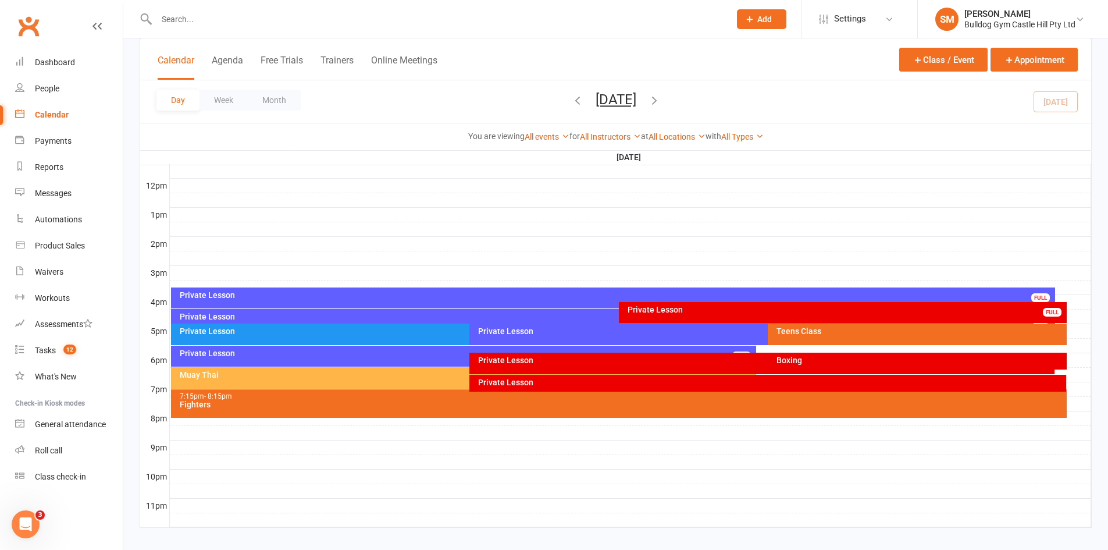
click at [391, 350] on div "Private Lesson" at bounding box center [466, 353] width 575 height 8
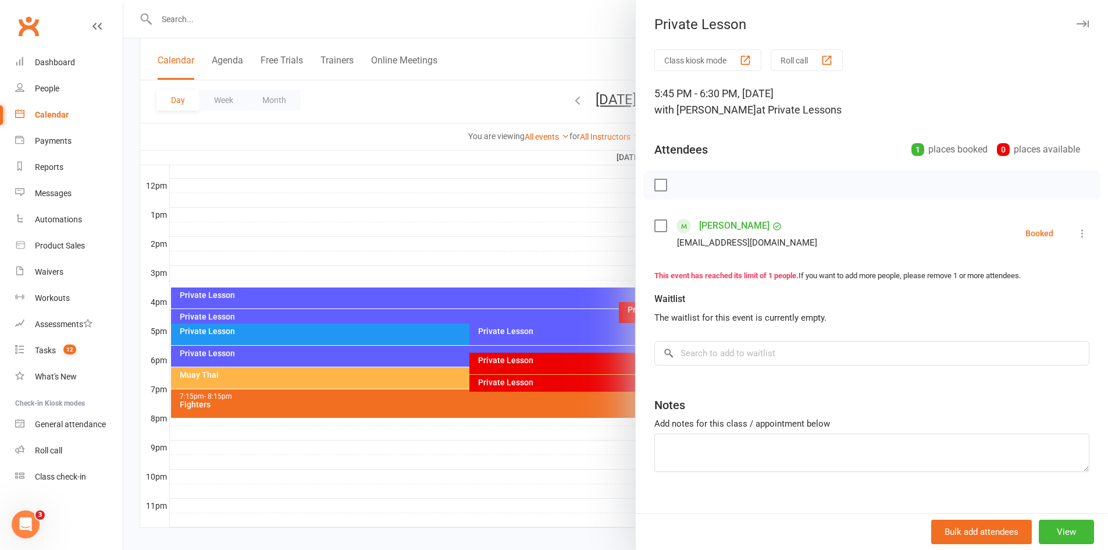
click at [421, 259] on div at bounding box center [615, 275] width 985 height 550
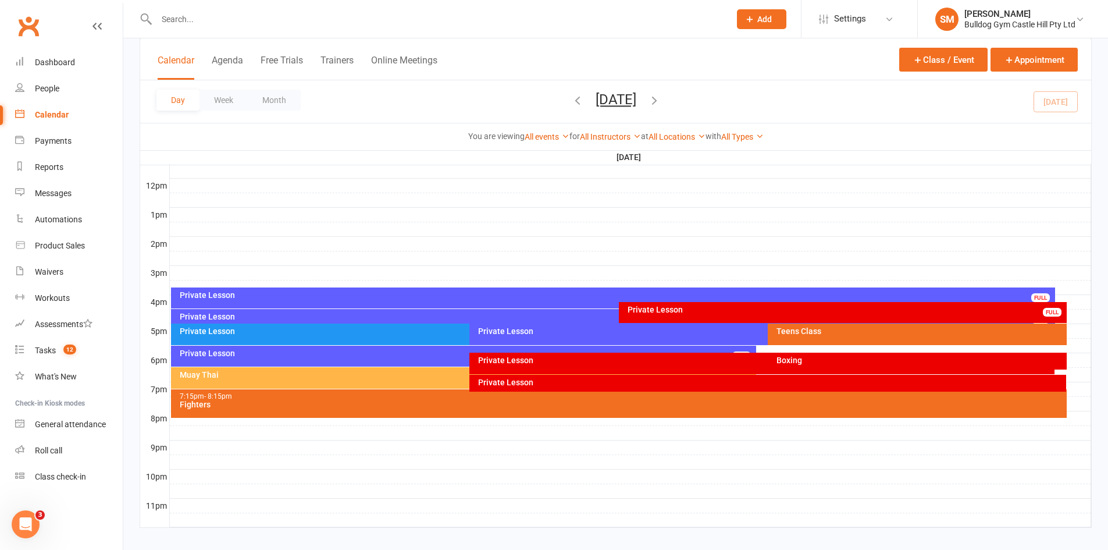
drag, startPoint x: 500, startPoint y: 328, endPoint x: 416, endPoint y: 241, distance: 120.1
click at [407, 233] on div at bounding box center [630, 229] width 921 height 14
click at [523, 327] on div "Private Lesson" at bounding box center [764, 331] width 575 height 8
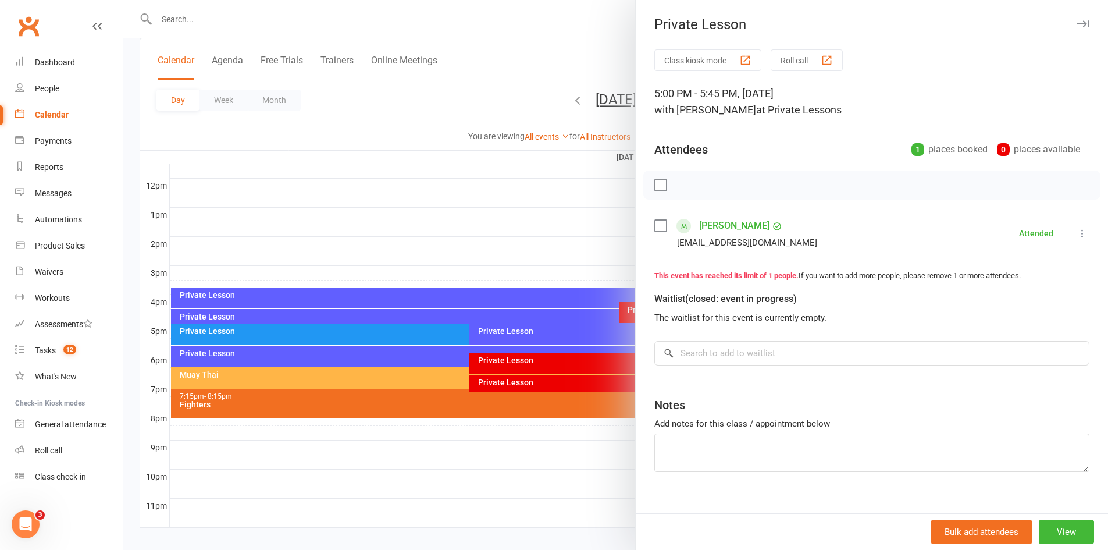
click at [453, 208] on div at bounding box center [615, 275] width 985 height 550
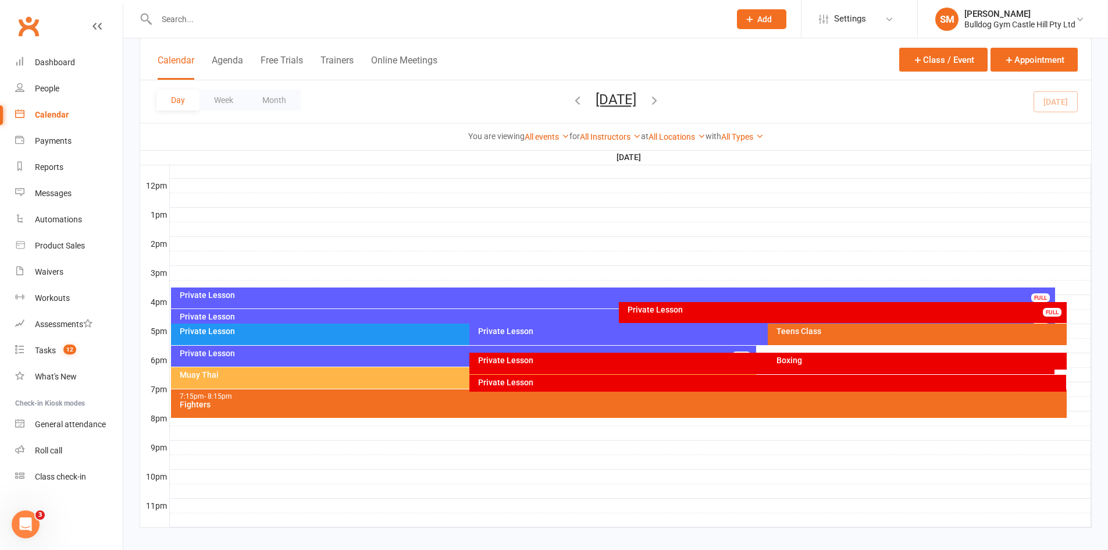
click at [789, 329] on div "Teens Class" at bounding box center [920, 331] width 288 height 8
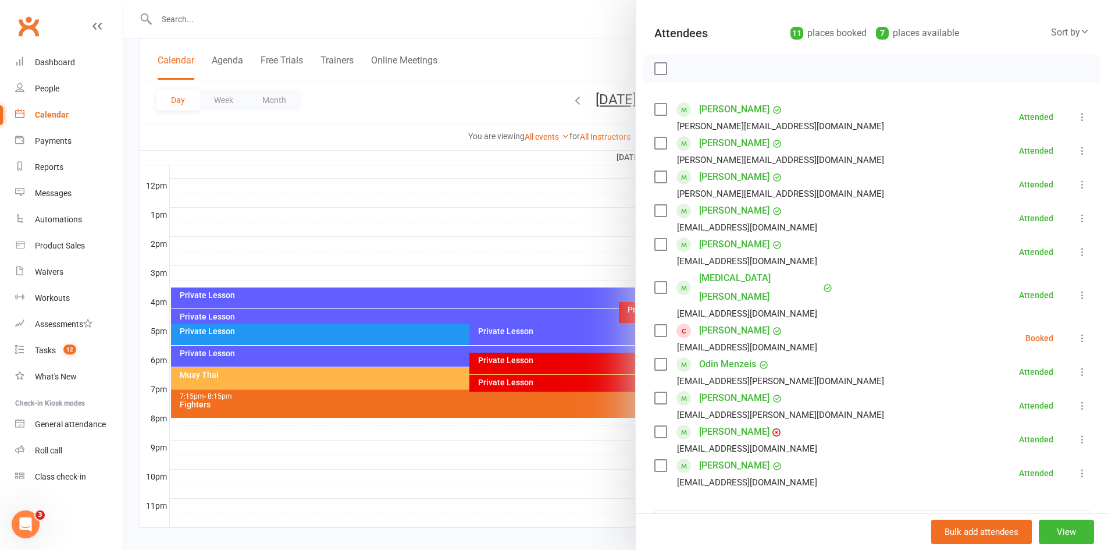
click at [1076, 332] on icon at bounding box center [1082, 338] width 12 height 12
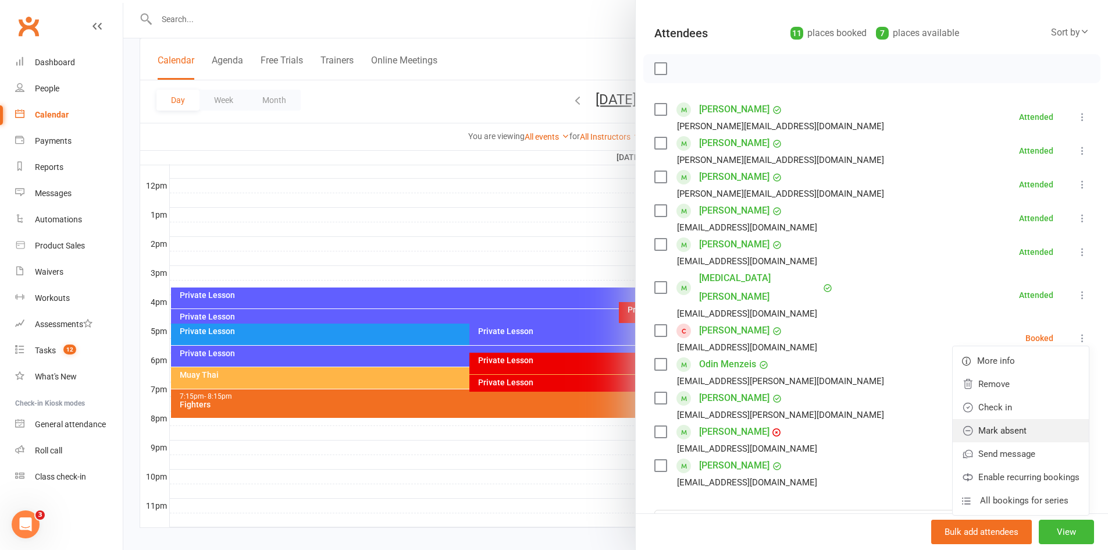
click at [1033, 419] on link "Mark absent" at bounding box center [1021, 430] width 136 height 23
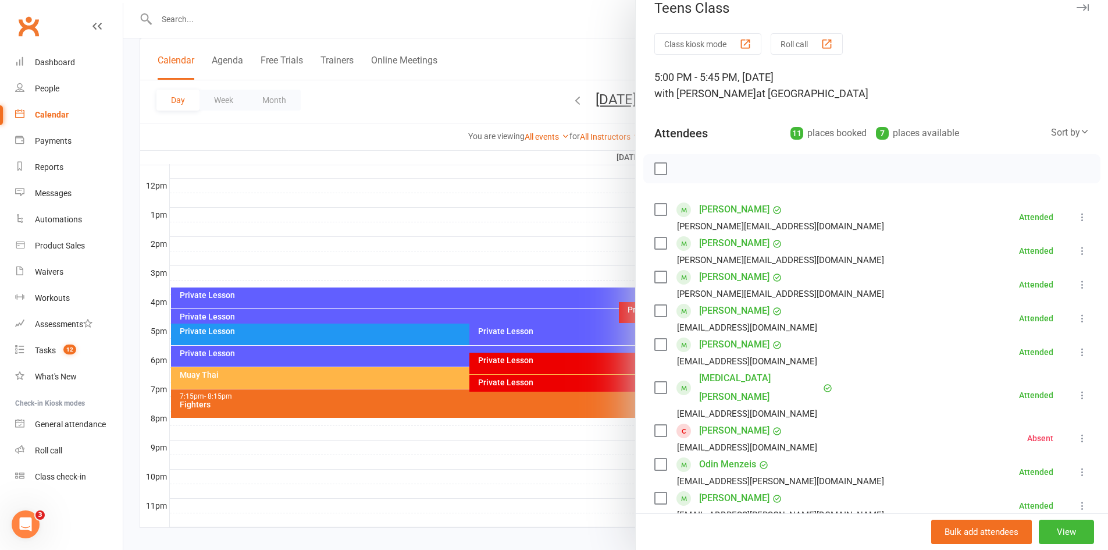
scroll to position [0, 0]
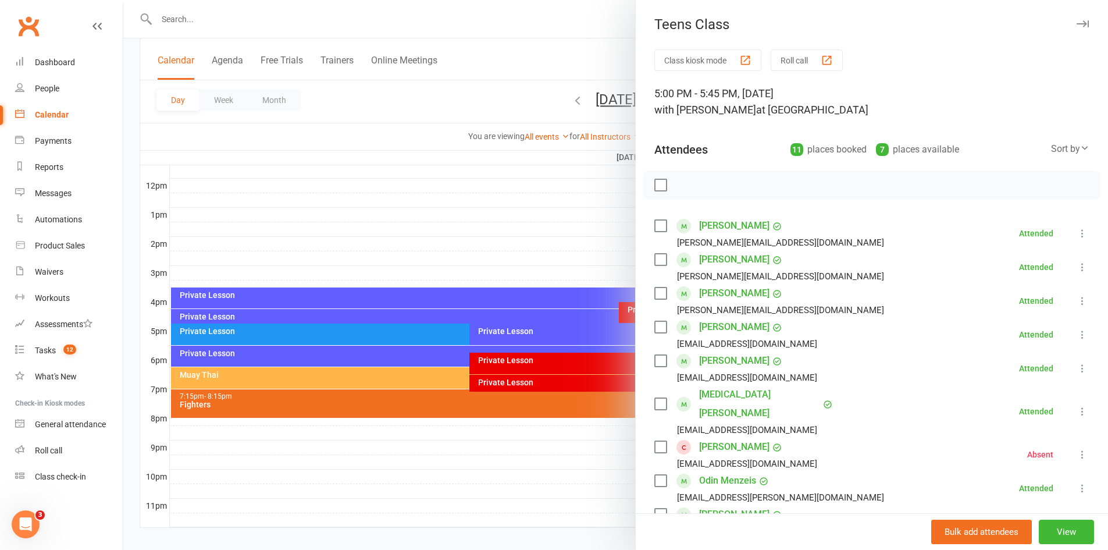
click at [495, 179] on div at bounding box center [615, 275] width 985 height 550
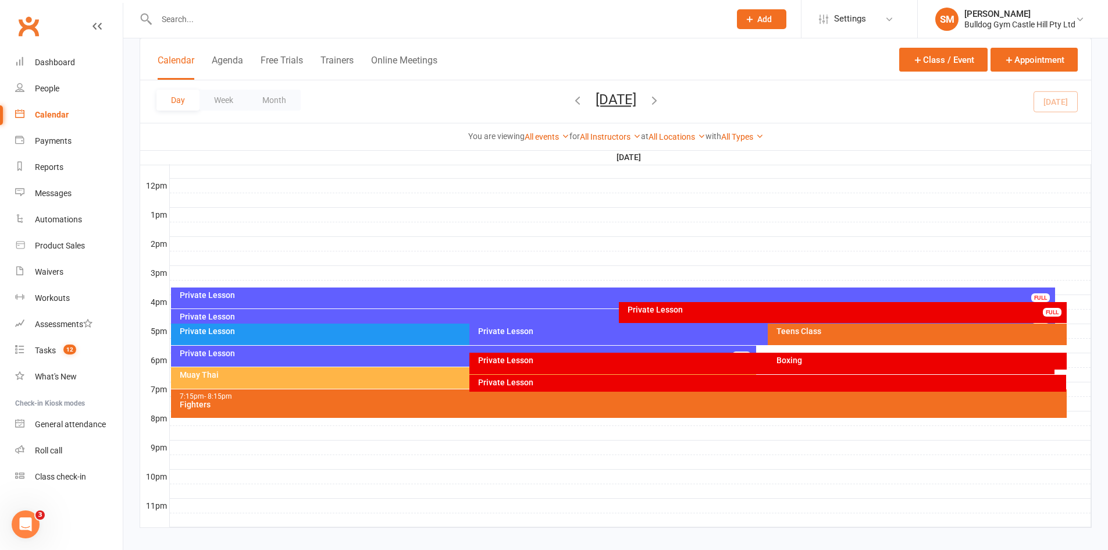
click at [810, 356] on div "Boxing" at bounding box center [920, 360] width 288 height 8
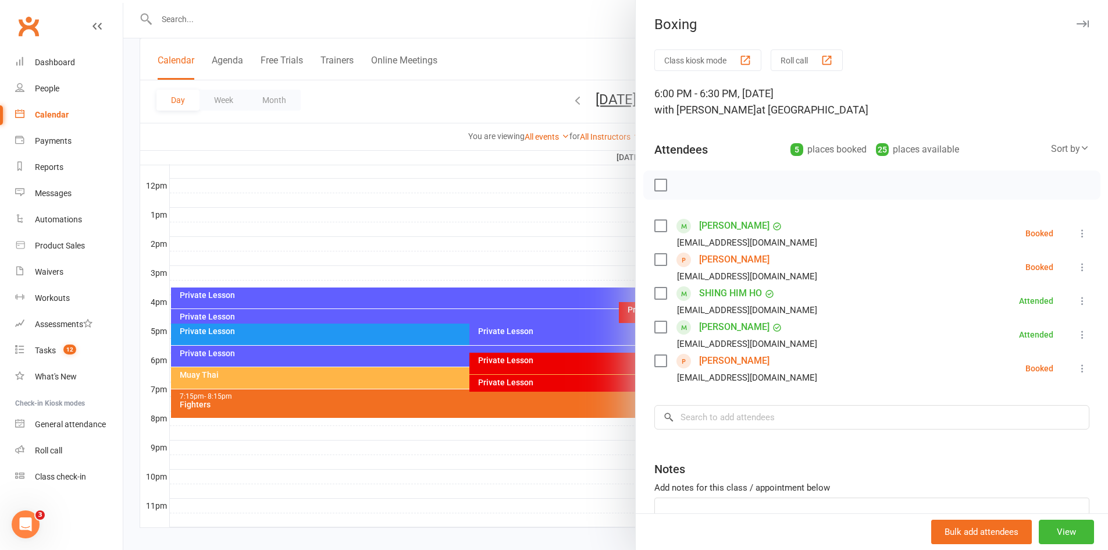
click at [504, 198] on div at bounding box center [615, 275] width 985 height 550
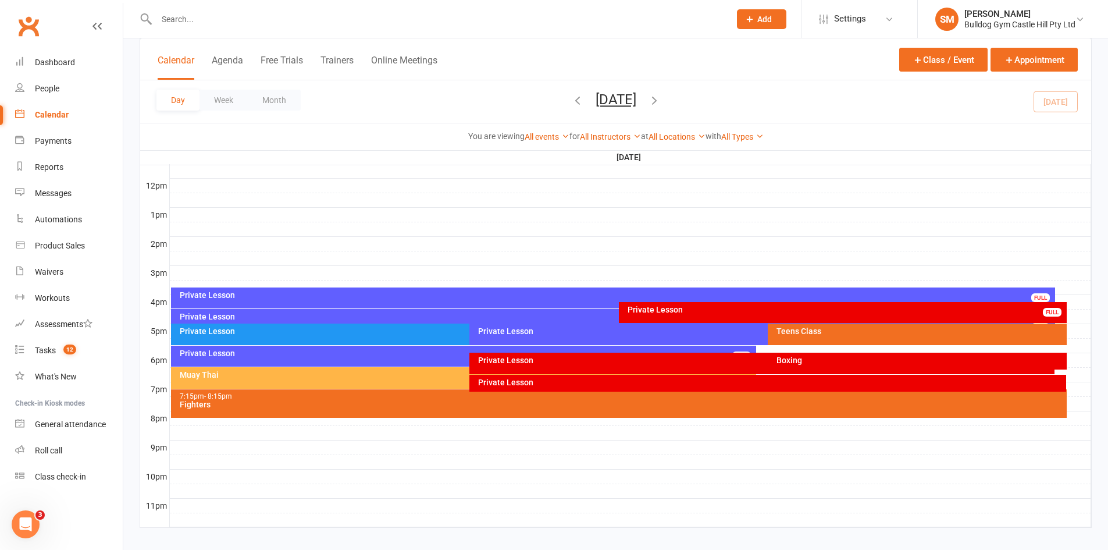
click at [546, 329] on div "Private Lesson" at bounding box center [764, 331] width 575 height 8
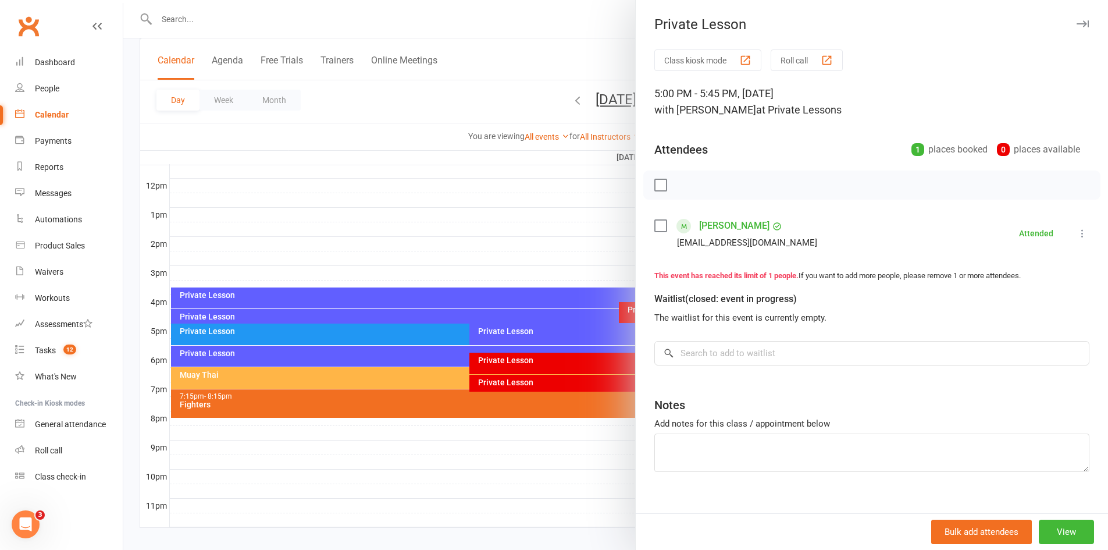
click at [530, 328] on div at bounding box center [615, 275] width 985 height 550
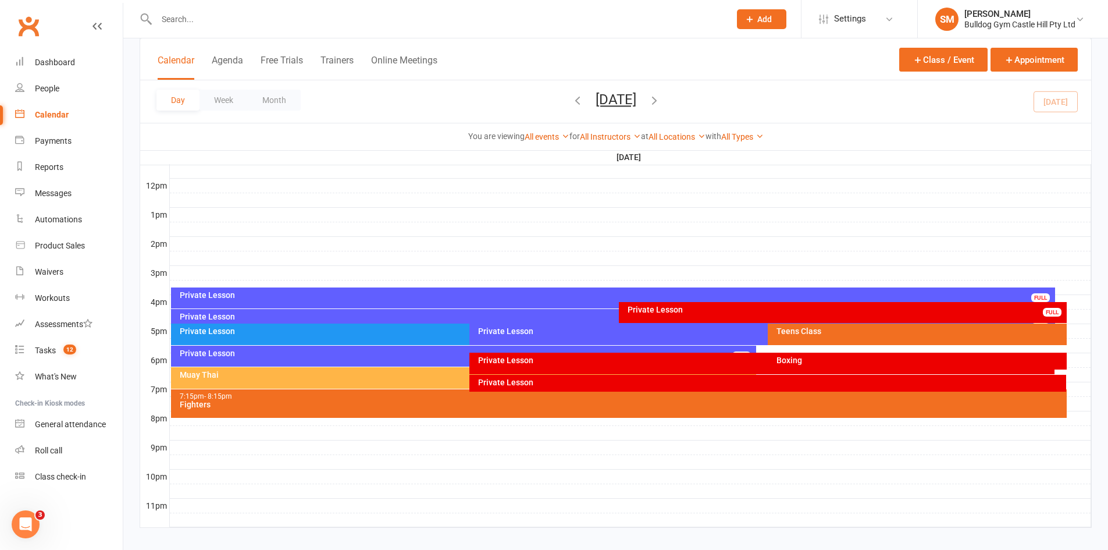
click at [380, 357] on div "Private Lesson FULL" at bounding box center [464, 355] width 586 height 21
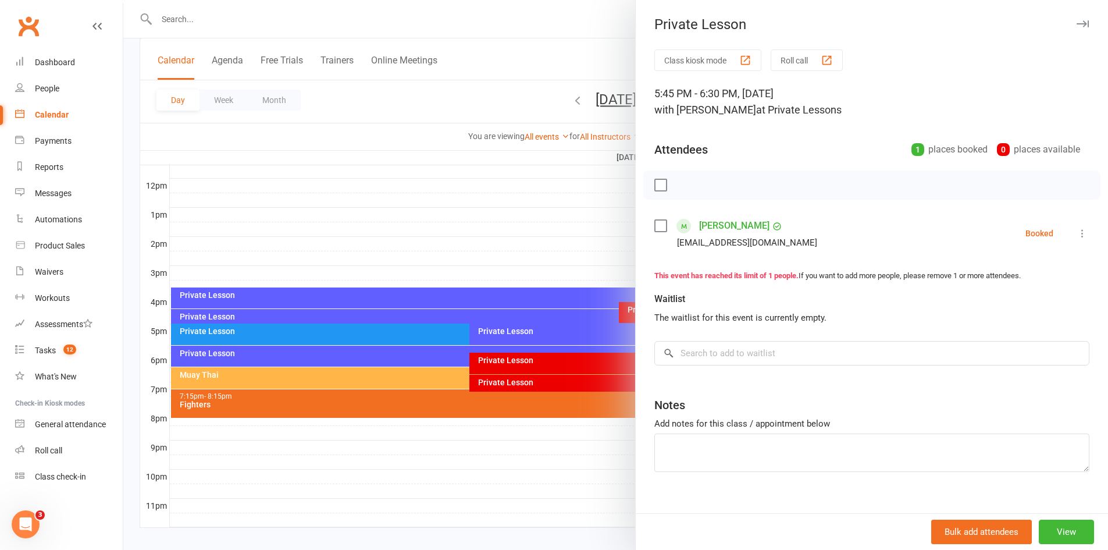
click at [1076, 233] on icon at bounding box center [1082, 233] width 12 height 12
click at [1017, 304] on link "Check in" at bounding box center [1021, 302] width 136 height 23
click at [518, 234] on div at bounding box center [615, 275] width 985 height 550
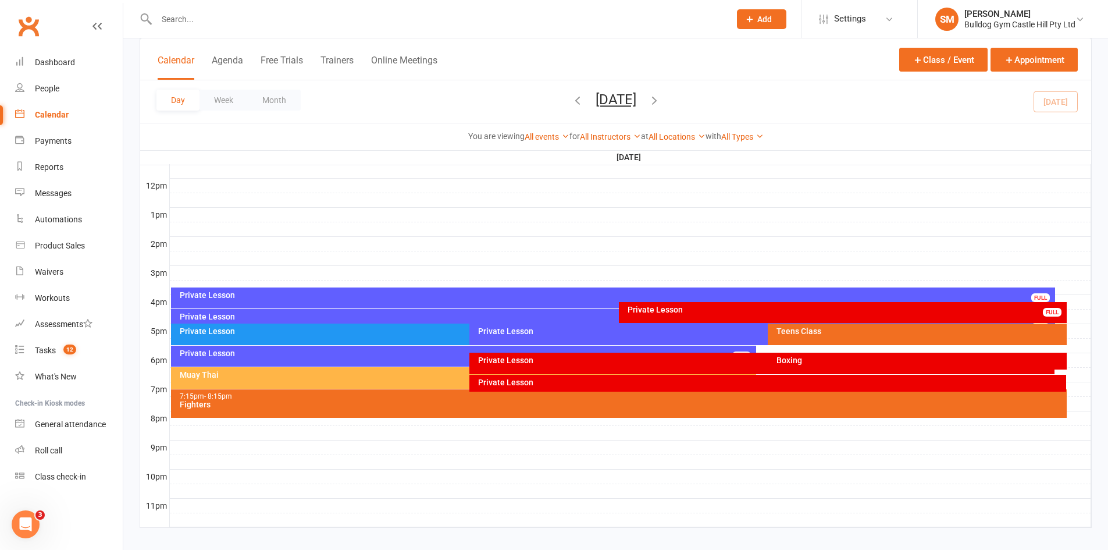
click at [859, 362] on div "Boxing" at bounding box center [920, 360] width 288 height 8
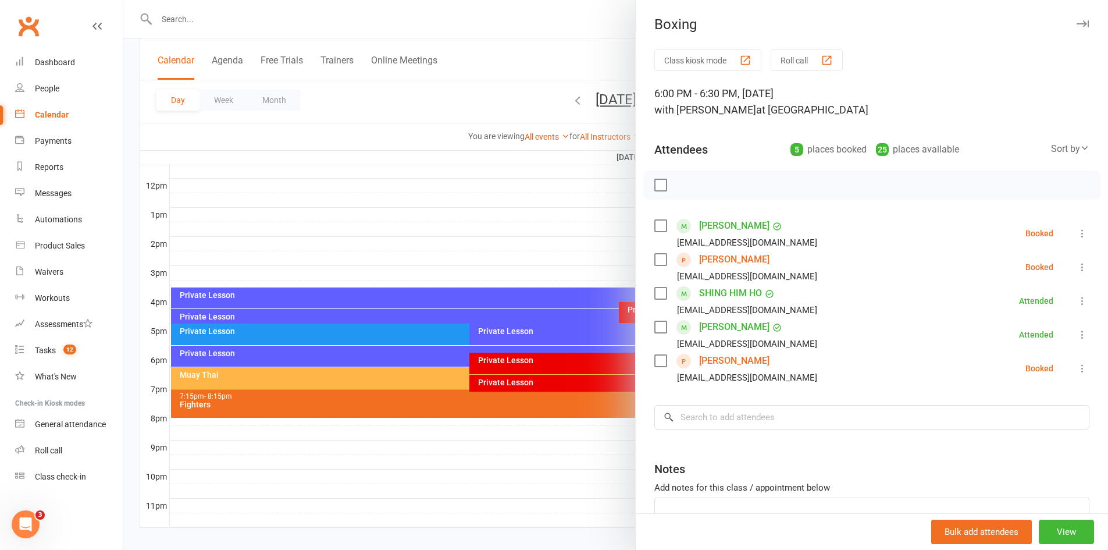
click at [379, 212] on div at bounding box center [615, 275] width 985 height 550
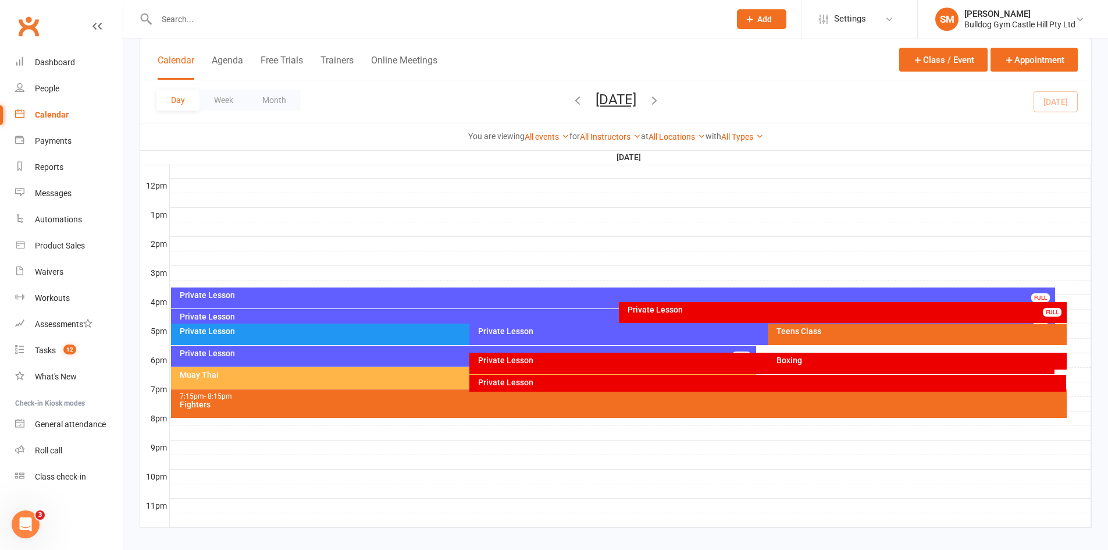
click at [783, 330] on div "Teens Class" at bounding box center [920, 331] width 288 height 8
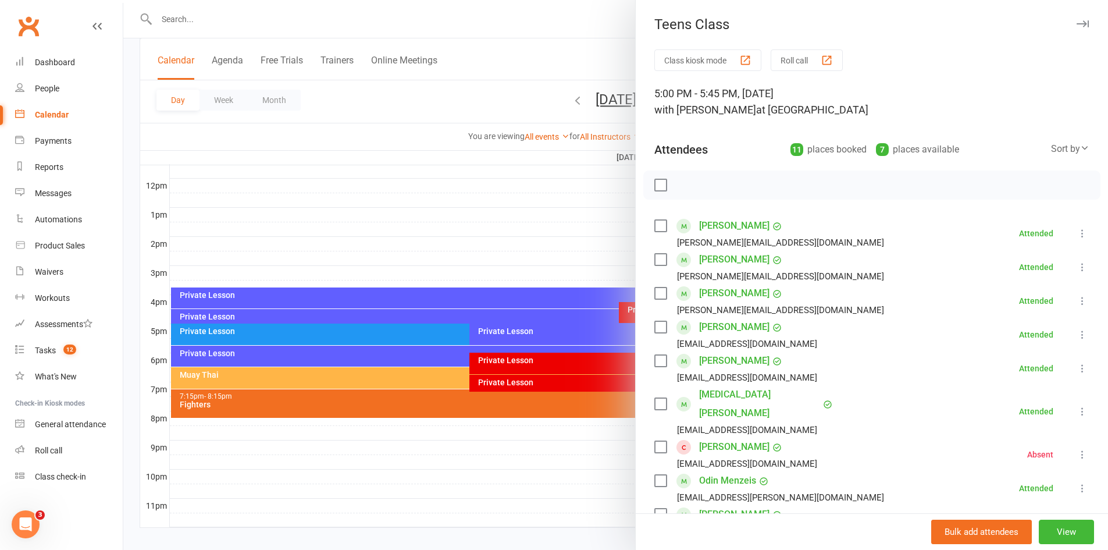
click at [510, 224] on div at bounding box center [615, 275] width 985 height 550
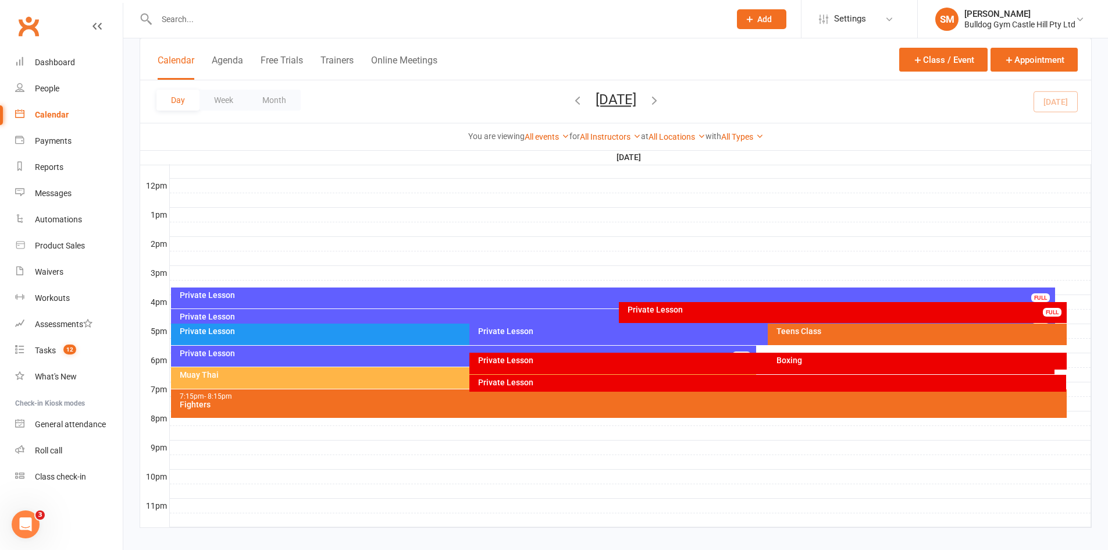
click at [836, 339] on div "Teens Class" at bounding box center [917, 334] width 298 height 22
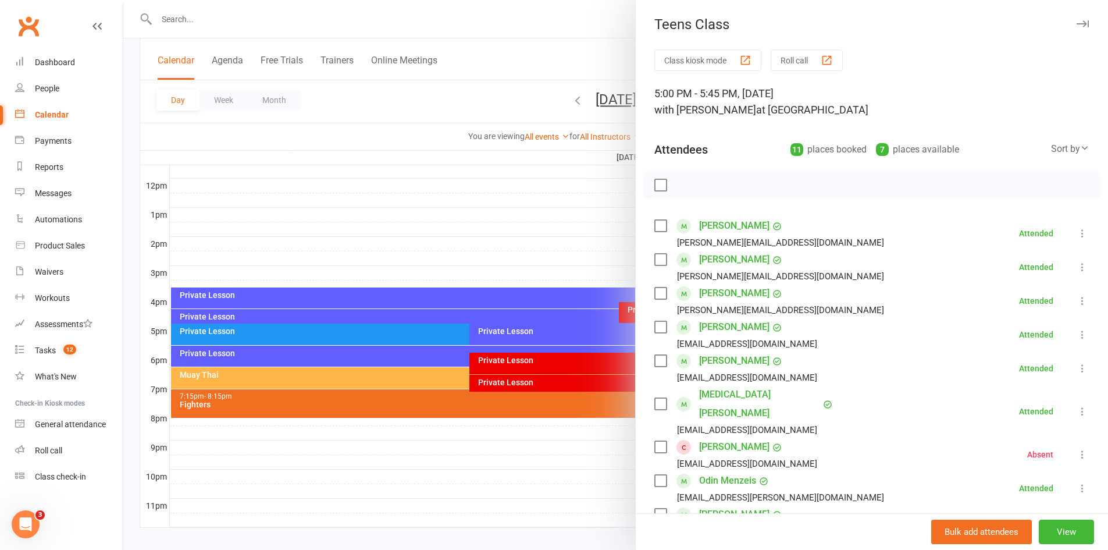
click at [492, 220] on div at bounding box center [615, 275] width 985 height 550
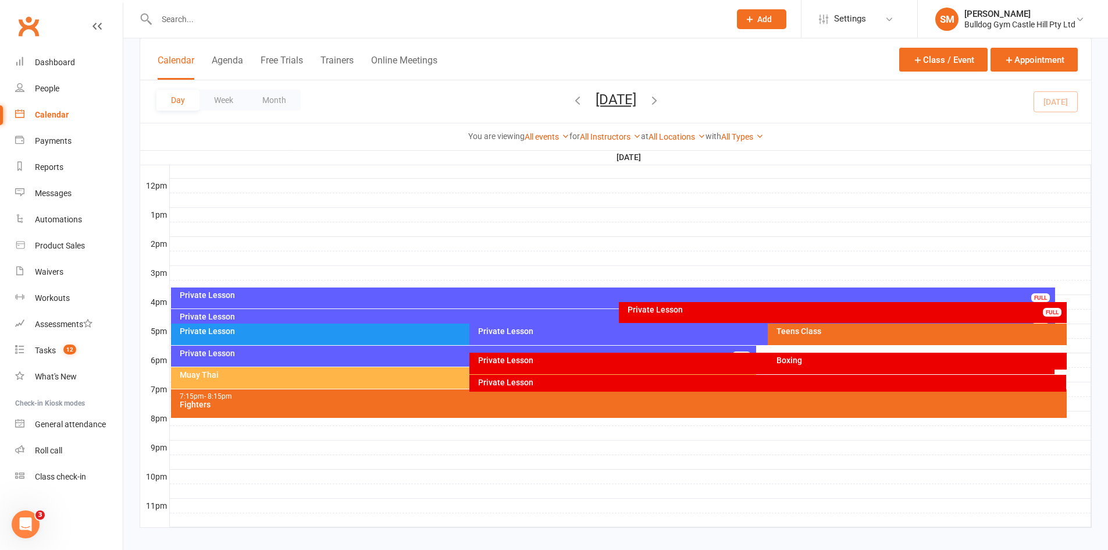
click at [812, 360] on div "Boxing" at bounding box center [920, 360] width 288 height 8
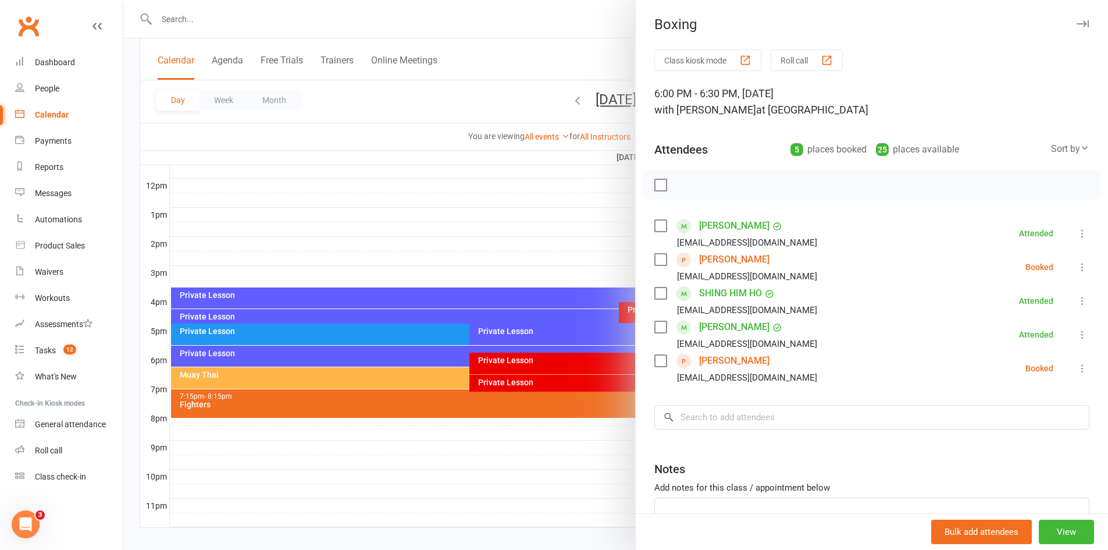
click at [488, 232] on div at bounding box center [615, 275] width 985 height 550
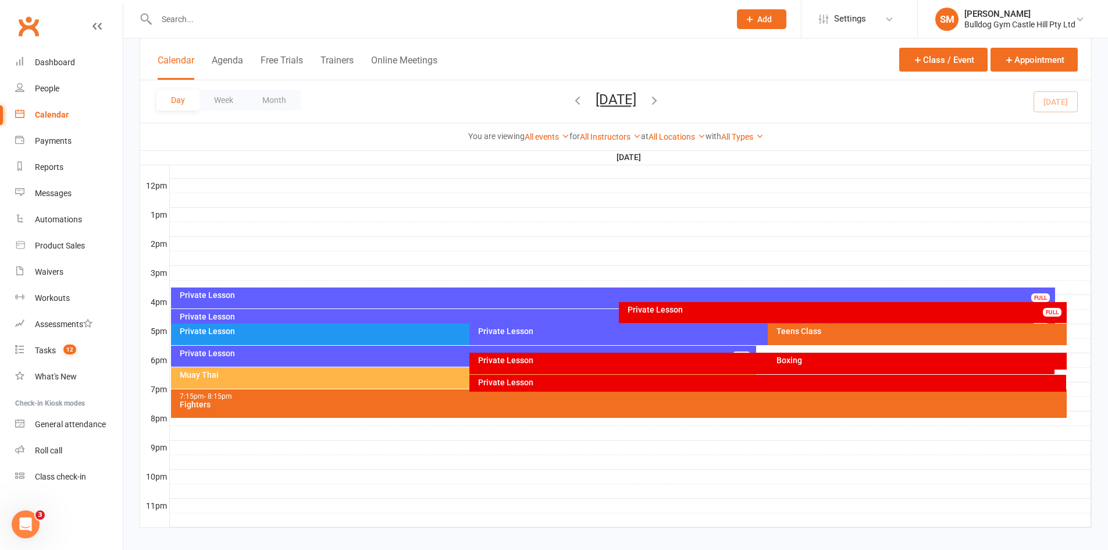
click at [544, 332] on div "Private Lesson" at bounding box center [764, 331] width 575 height 8
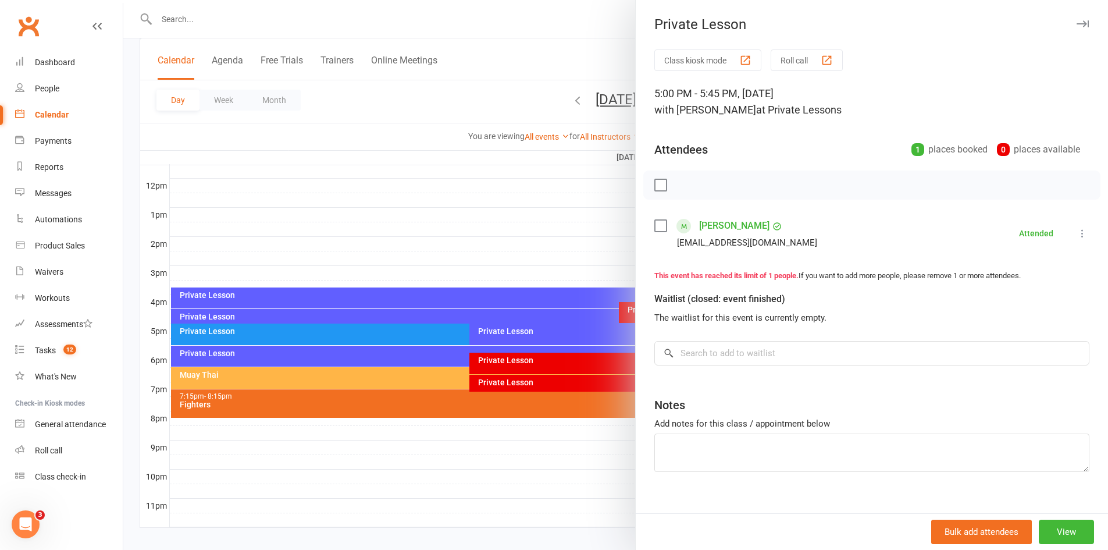
click at [469, 162] on div at bounding box center [615, 275] width 985 height 550
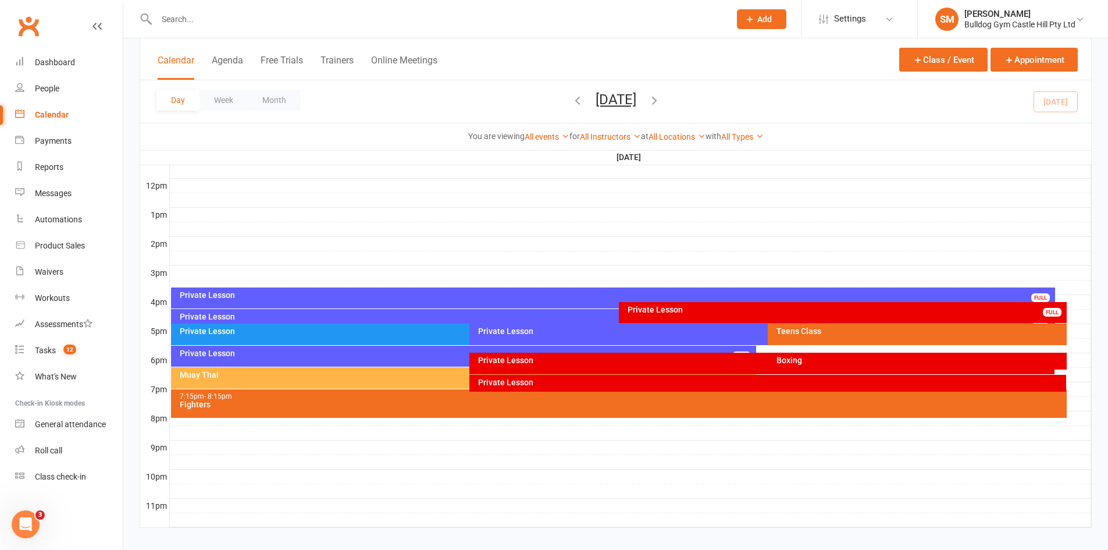
click at [523, 333] on div "Private Lesson" at bounding box center [764, 331] width 575 height 8
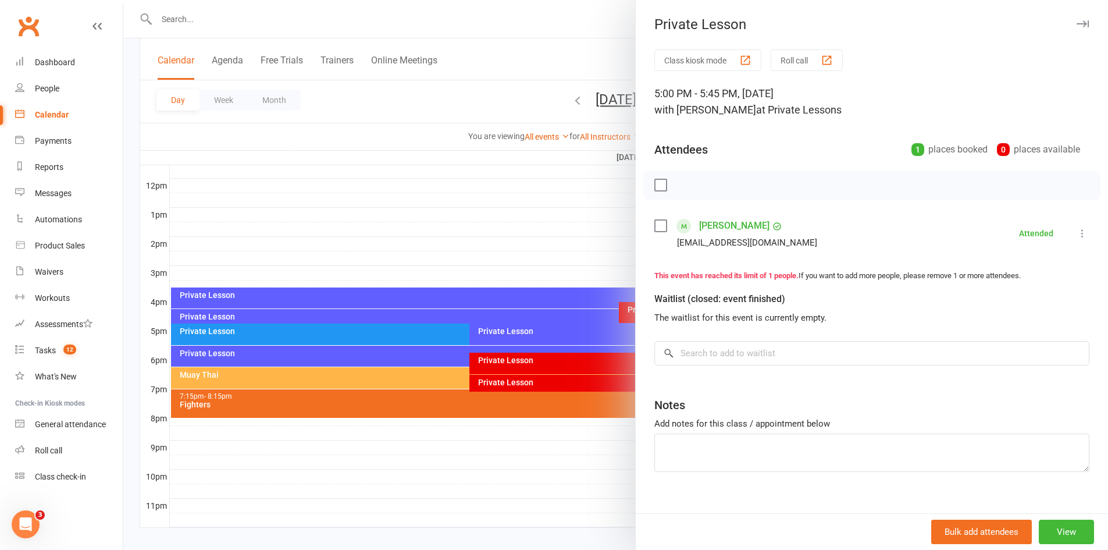
click at [392, 229] on div at bounding box center [615, 275] width 985 height 550
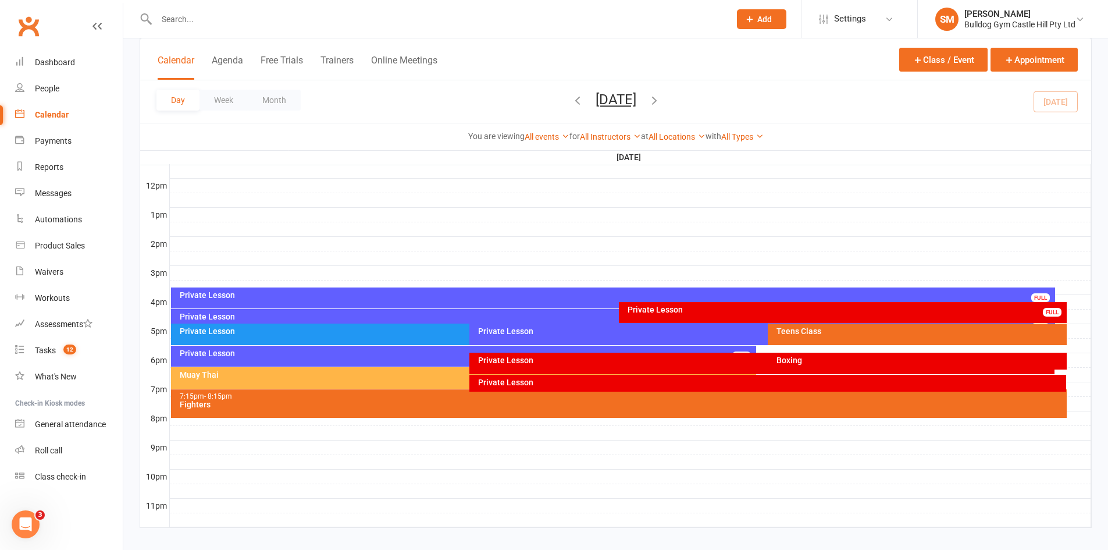
click at [347, 351] on div "Private Lesson" at bounding box center [466, 353] width 575 height 8
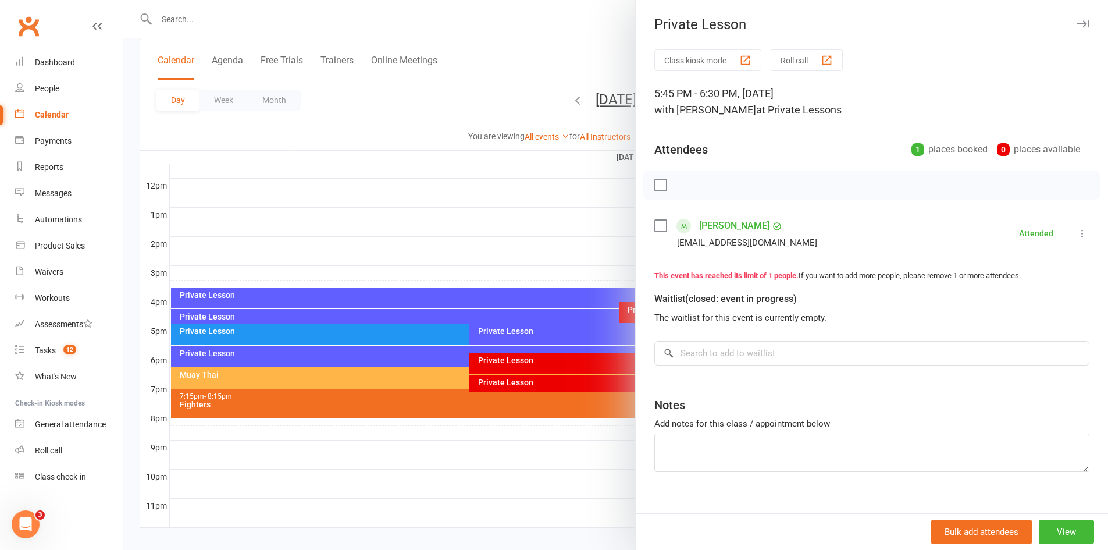
click at [413, 241] on div at bounding box center [615, 275] width 985 height 550
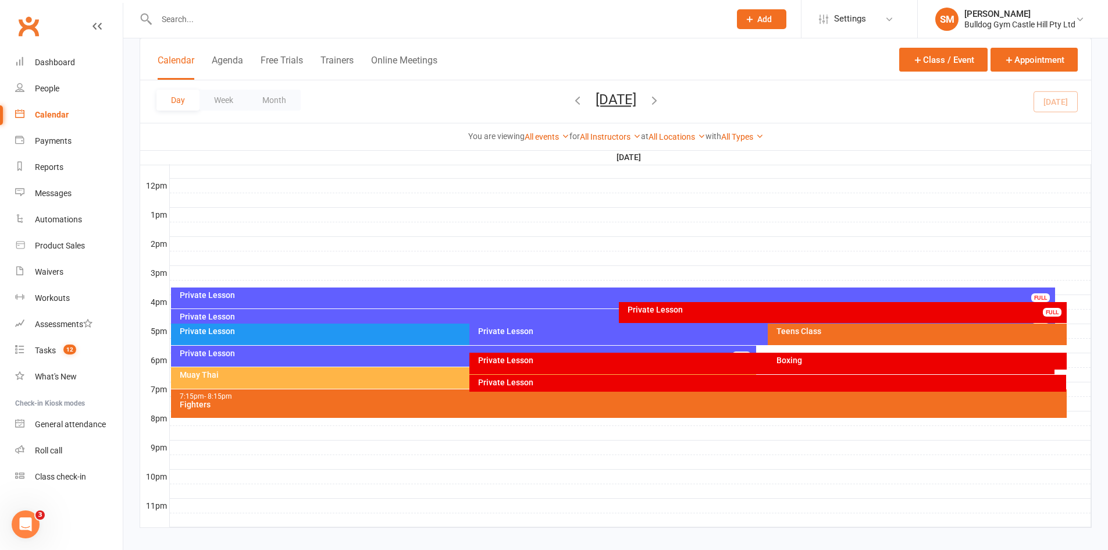
click at [886, 358] on div "Boxing" at bounding box center [920, 360] width 288 height 8
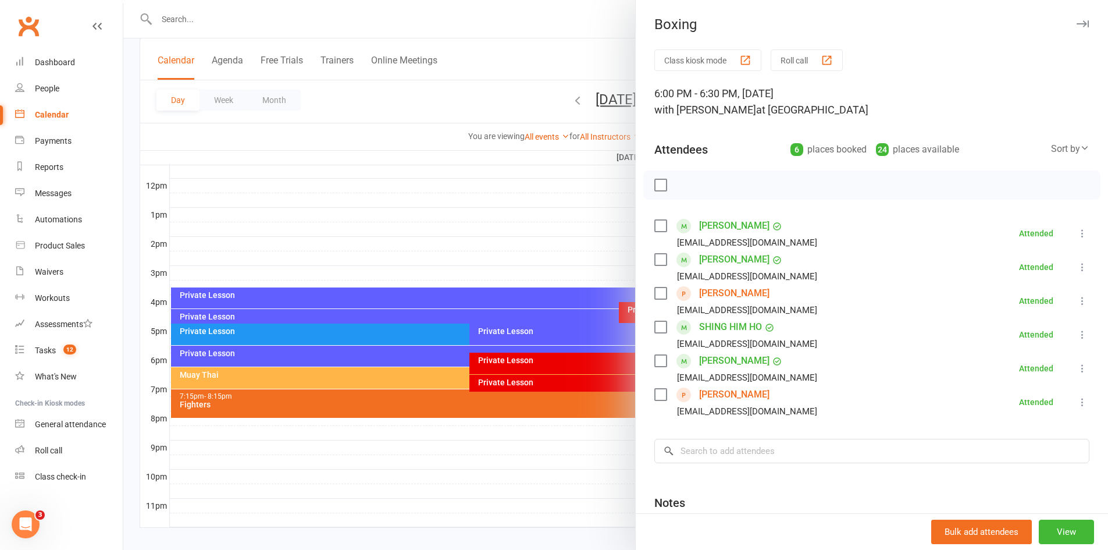
click at [531, 234] on div at bounding box center [615, 275] width 985 height 550
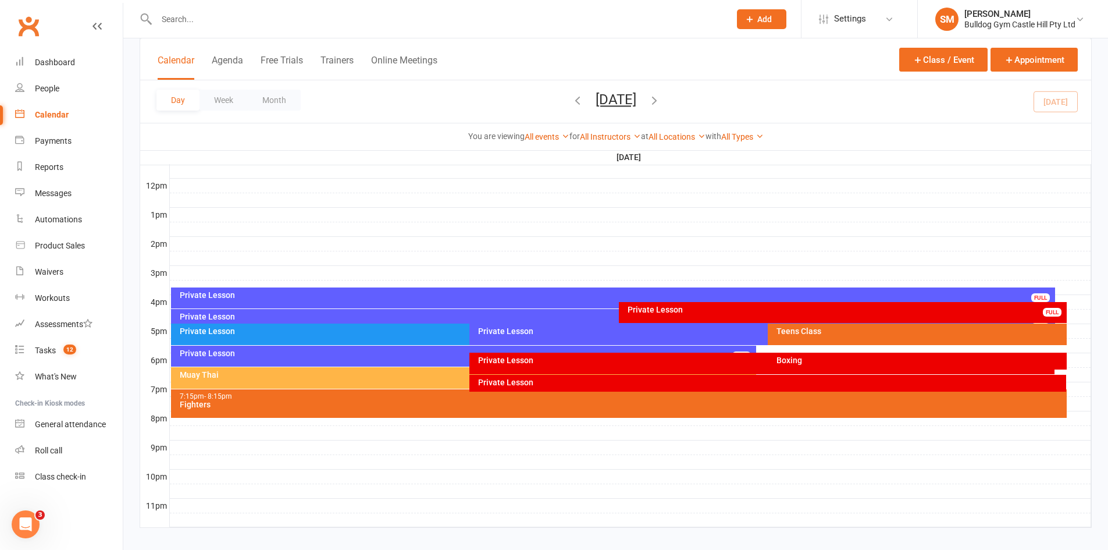
click at [551, 358] on div "Private Lesson" at bounding box center [764, 360] width 575 height 8
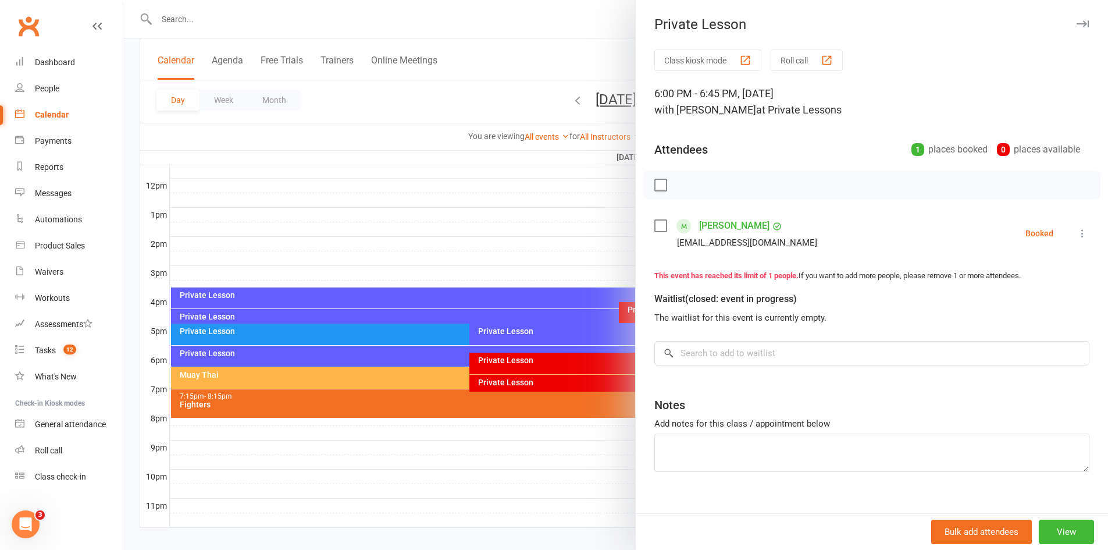
click at [1076, 231] on icon at bounding box center [1082, 233] width 12 height 12
click at [978, 299] on link "Check in" at bounding box center [1021, 302] width 136 height 23
click at [489, 241] on div at bounding box center [615, 275] width 985 height 550
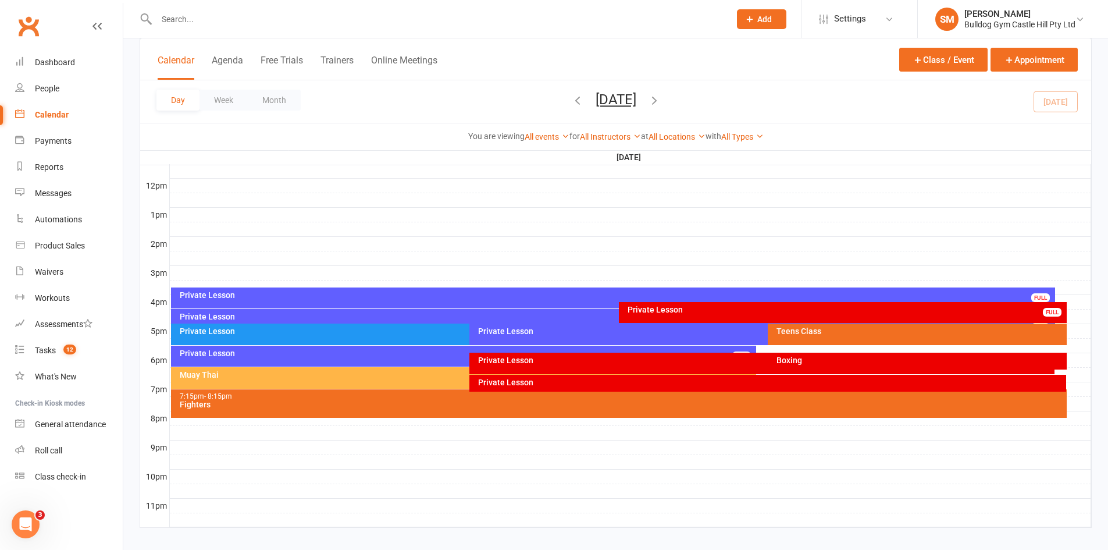
click at [805, 359] on div "Boxing" at bounding box center [920, 360] width 288 height 8
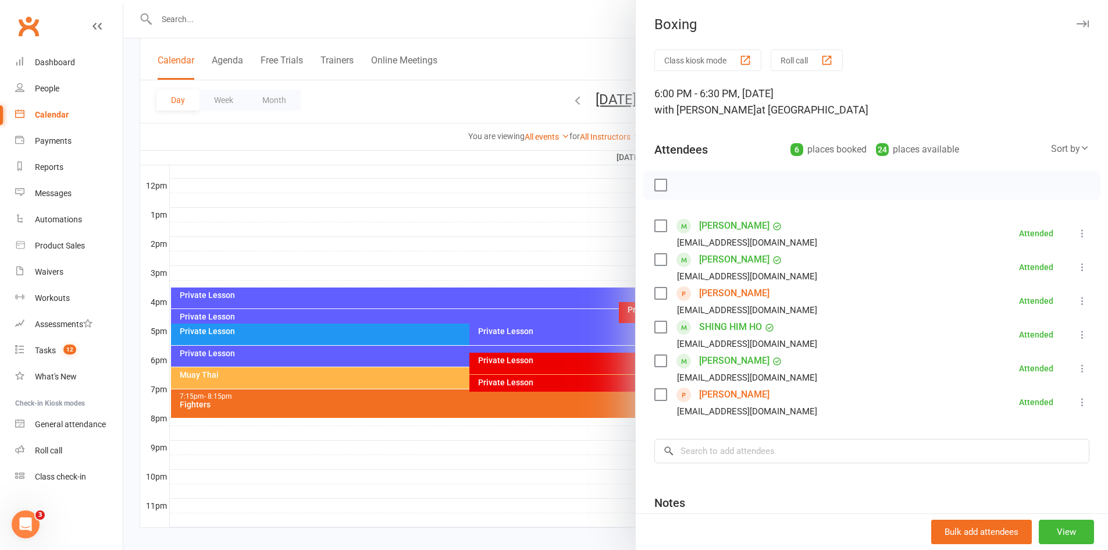
click at [499, 244] on div at bounding box center [615, 275] width 985 height 550
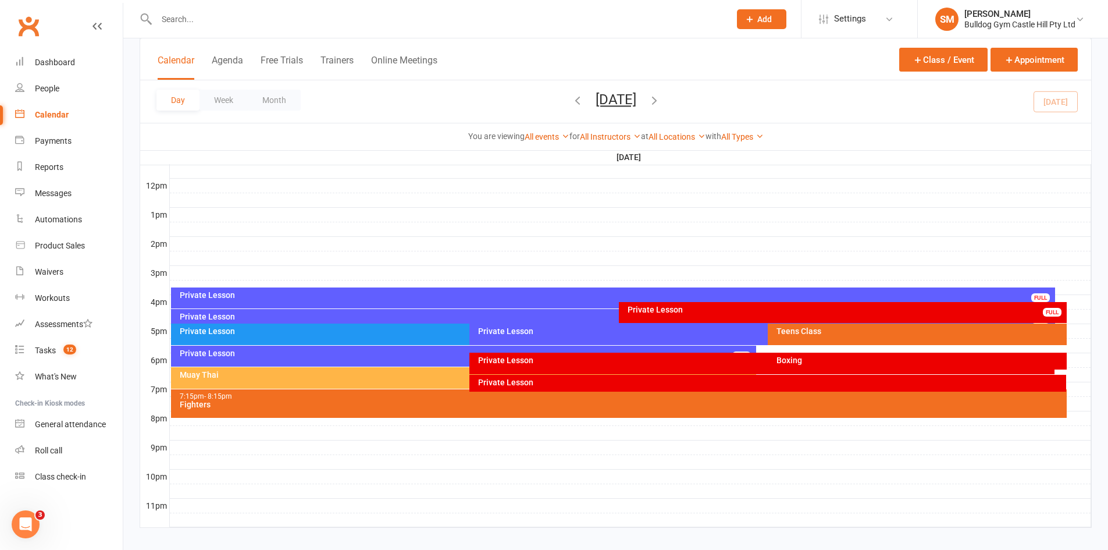
click at [241, 380] on div "Muay Thai" at bounding box center [464, 378] width 586 height 22
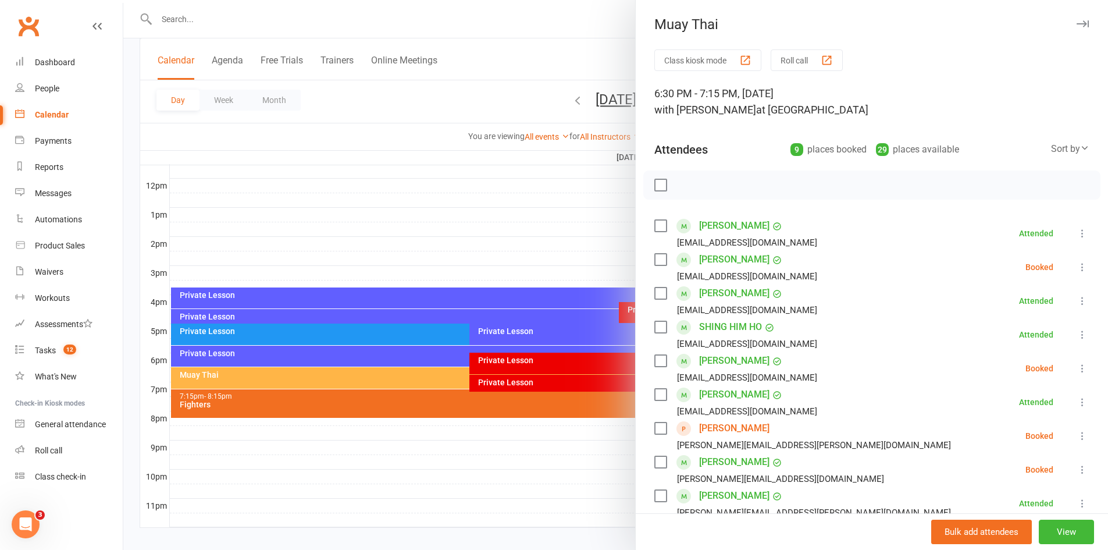
scroll to position [58, 0]
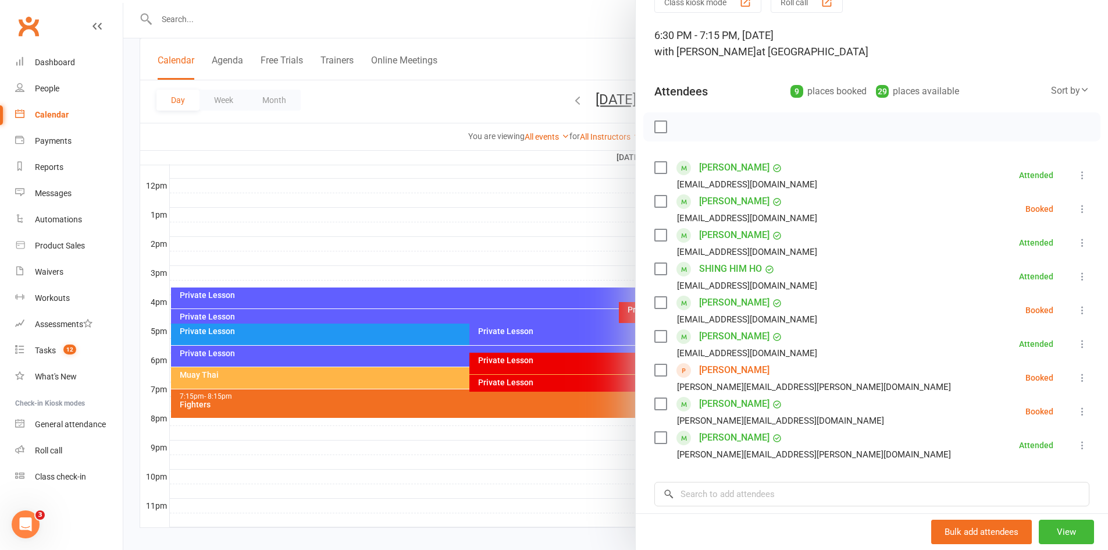
click at [553, 448] on div at bounding box center [615, 275] width 985 height 550
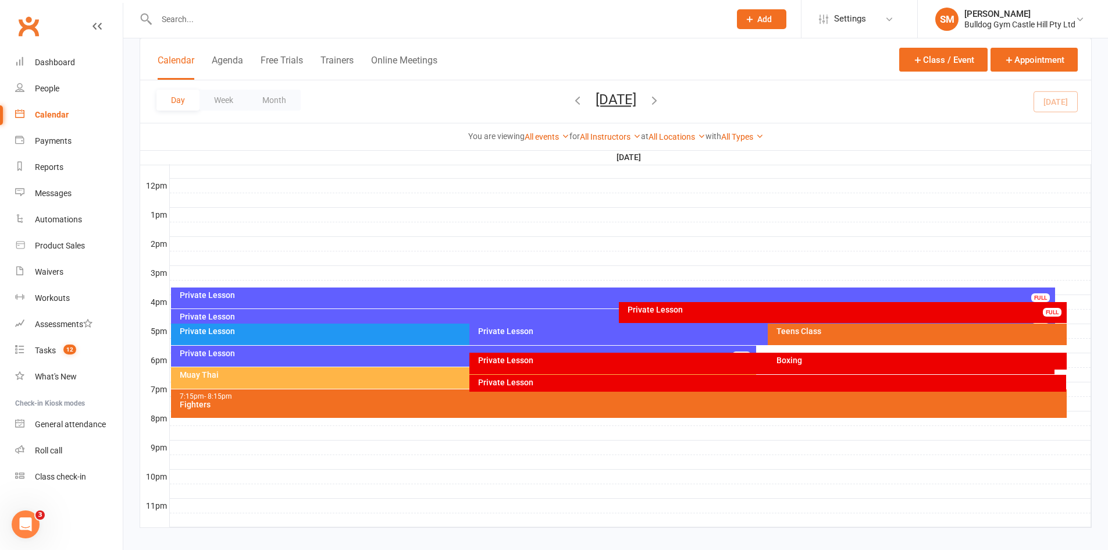
click at [821, 354] on div "Boxing" at bounding box center [917, 360] width 298 height 17
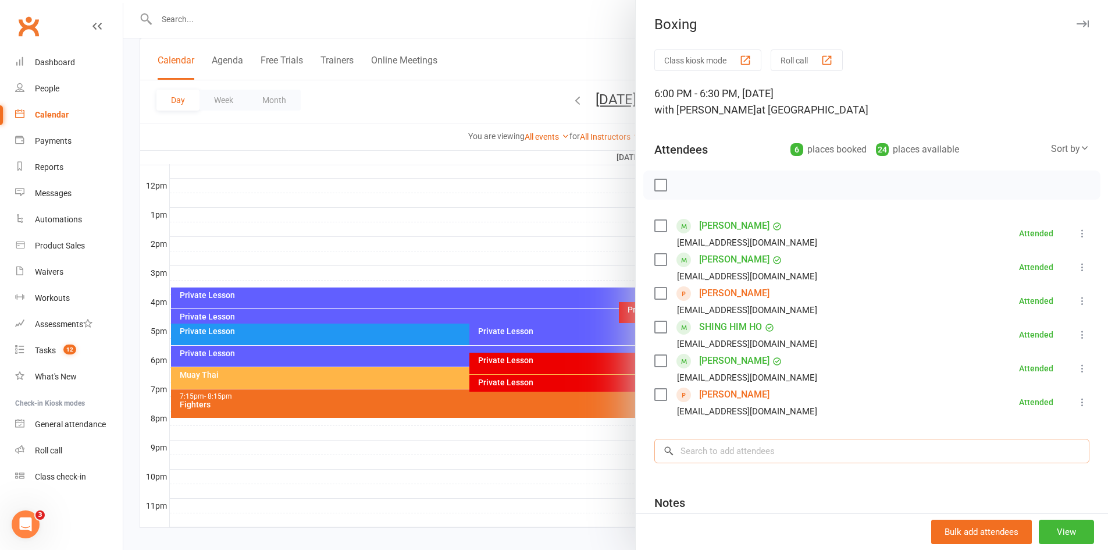
click at [746, 452] on input "search" at bounding box center [871, 450] width 435 height 24
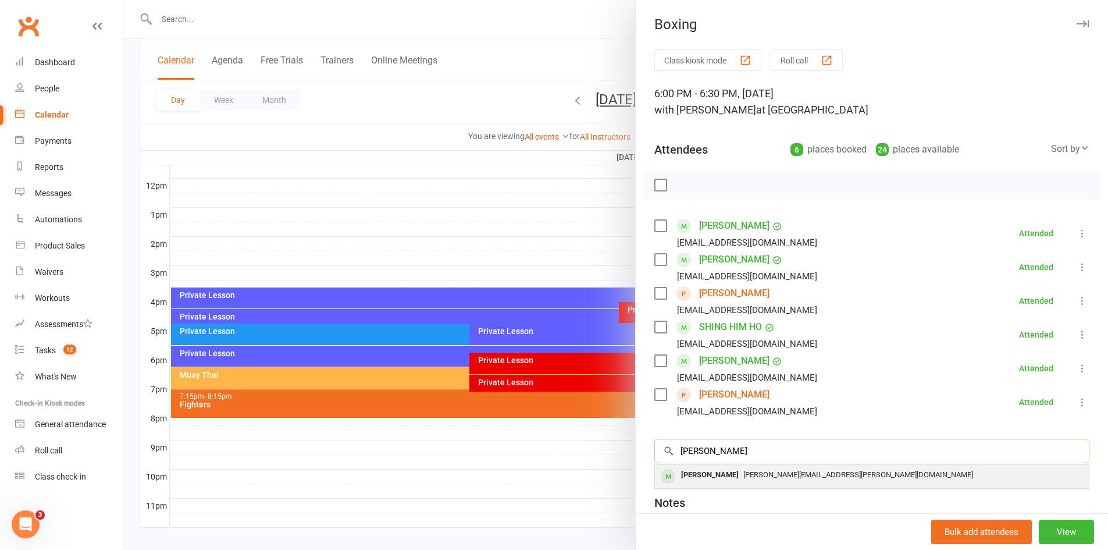
type input "shondel su"
click at [721, 466] on div "Shondel Surma" at bounding box center [709, 474] width 67 height 17
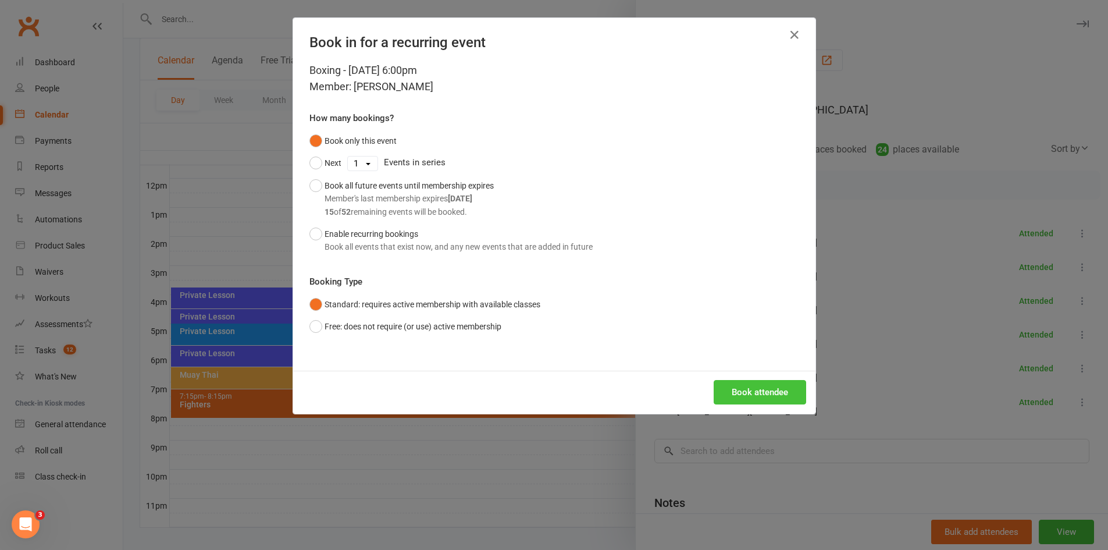
click at [778, 387] on button "Book attendee" at bounding box center [760, 392] width 92 height 24
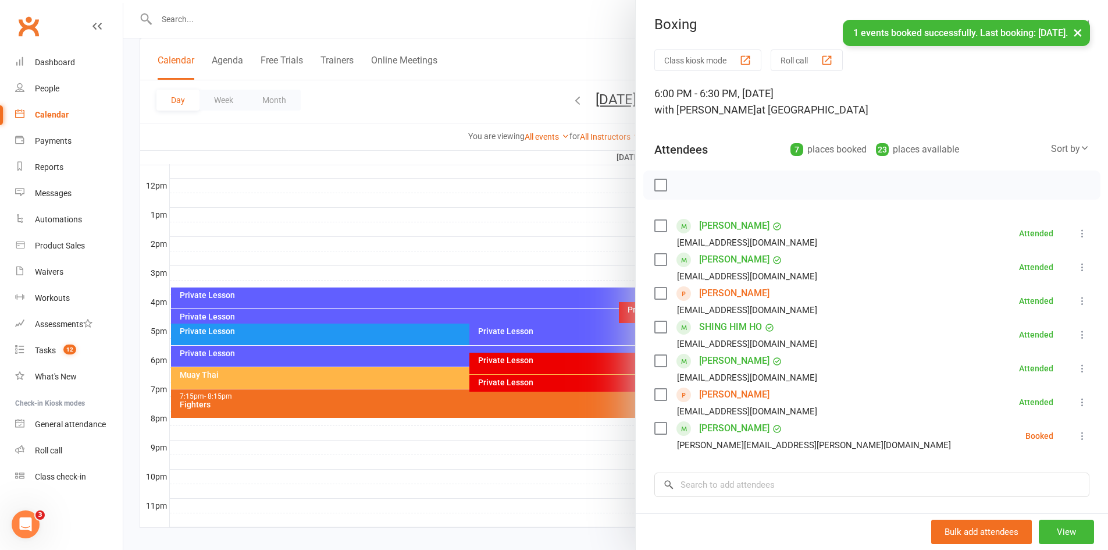
click at [1076, 433] on icon at bounding box center [1082, 436] width 12 height 12
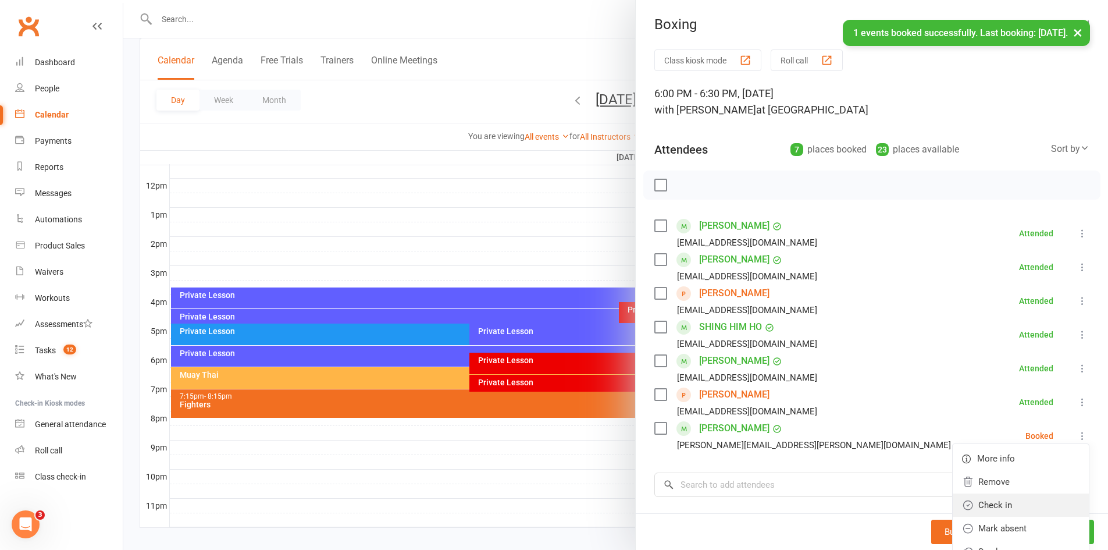
click at [985, 508] on link "Check in" at bounding box center [1021, 504] width 136 height 23
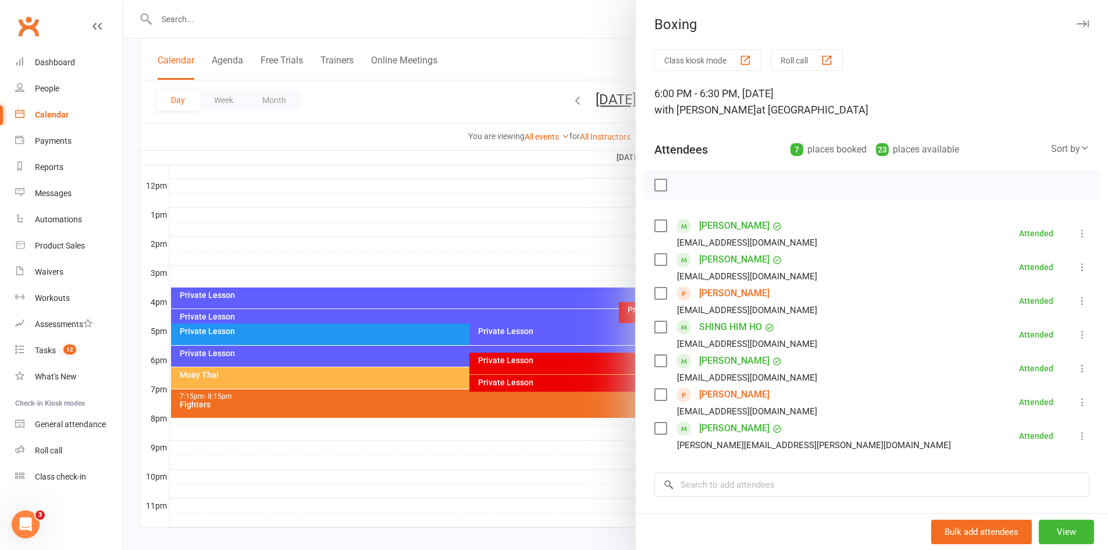
click at [438, 242] on div at bounding box center [615, 275] width 985 height 550
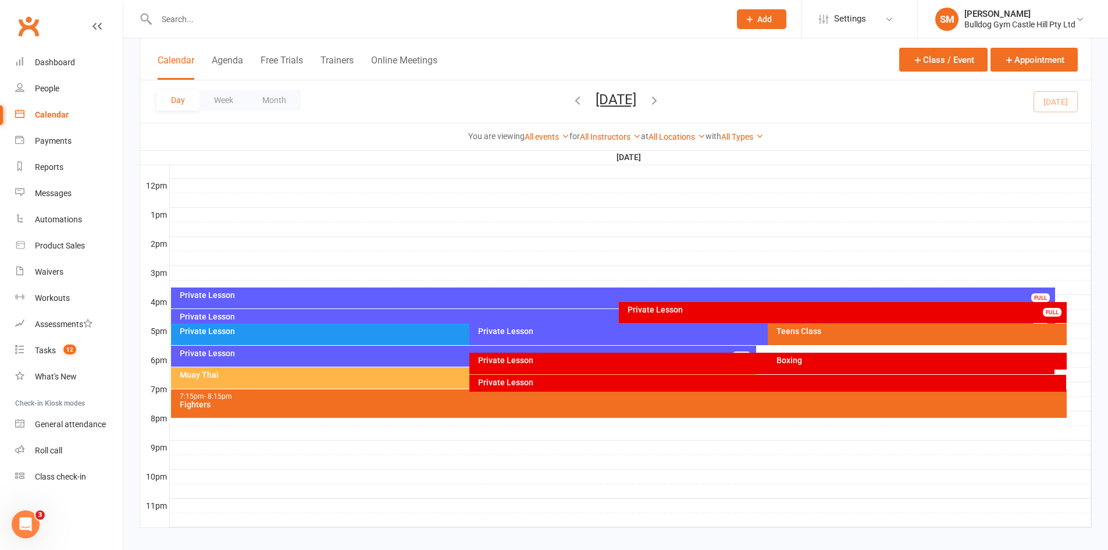
click at [379, 408] on div "Fighters" at bounding box center [621, 404] width 885 height 8
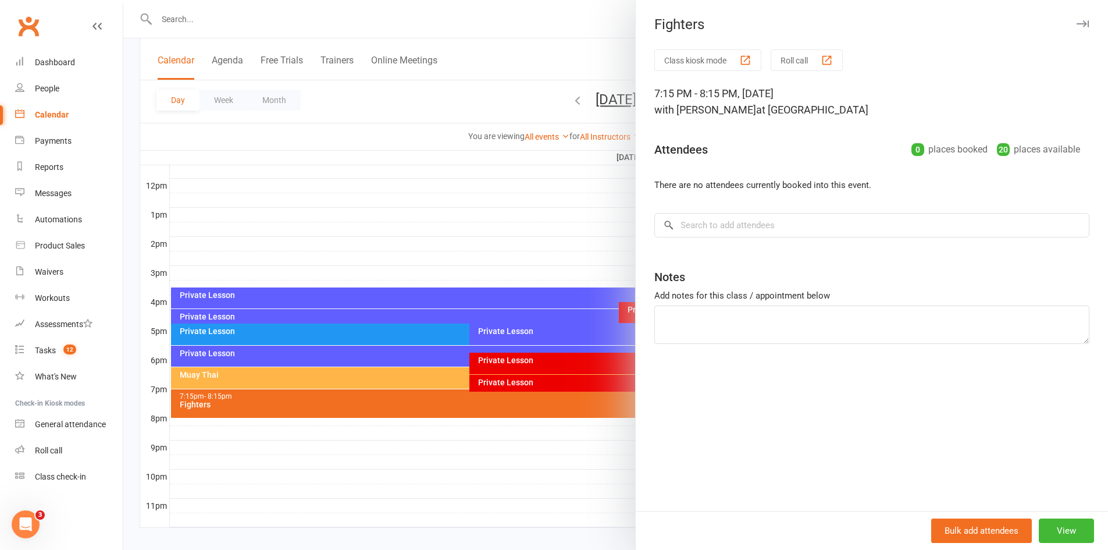
click at [276, 379] on div at bounding box center [615, 275] width 985 height 550
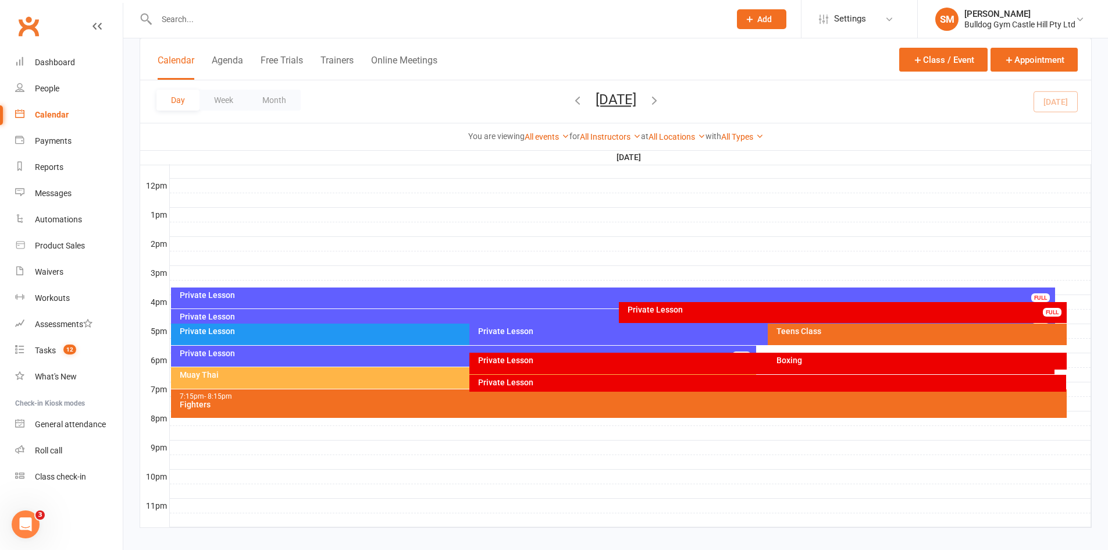
click at [276, 379] on div "Muay Thai" at bounding box center [464, 378] width 586 height 22
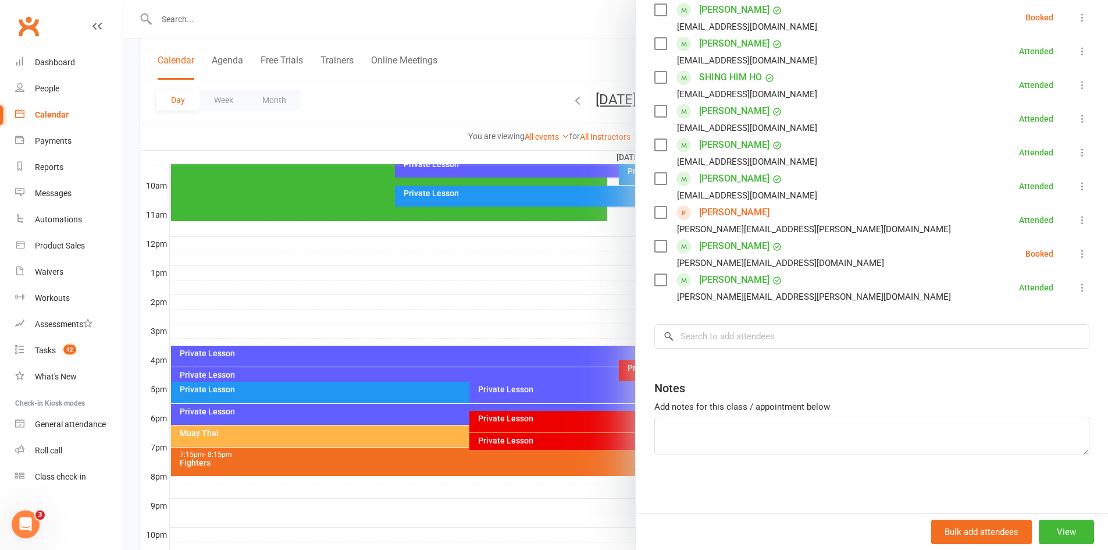
scroll to position [109, 0]
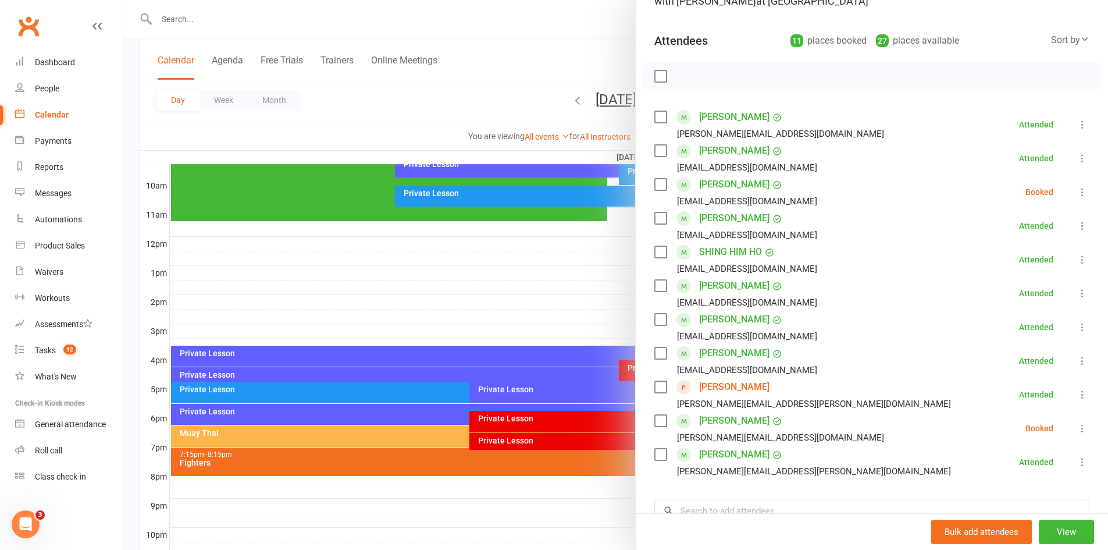
click at [1076, 462] on icon at bounding box center [1082, 462] width 12 height 12
click at [1001, 508] on link "Remove" at bounding box center [1021, 507] width 136 height 23
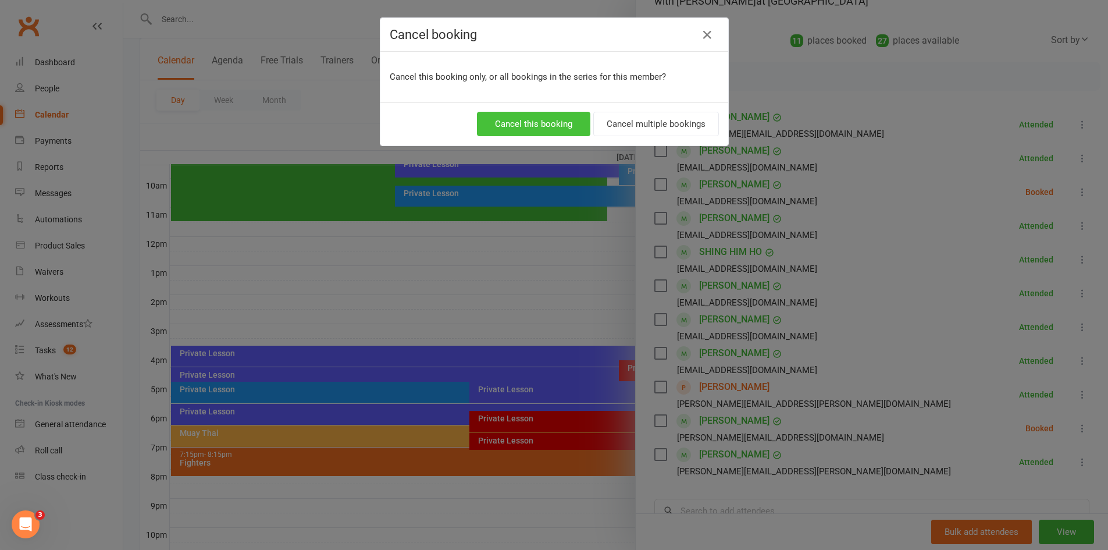
click at [556, 126] on button "Cancel this booking" at bounding box center [533, 124] width 113 height 24
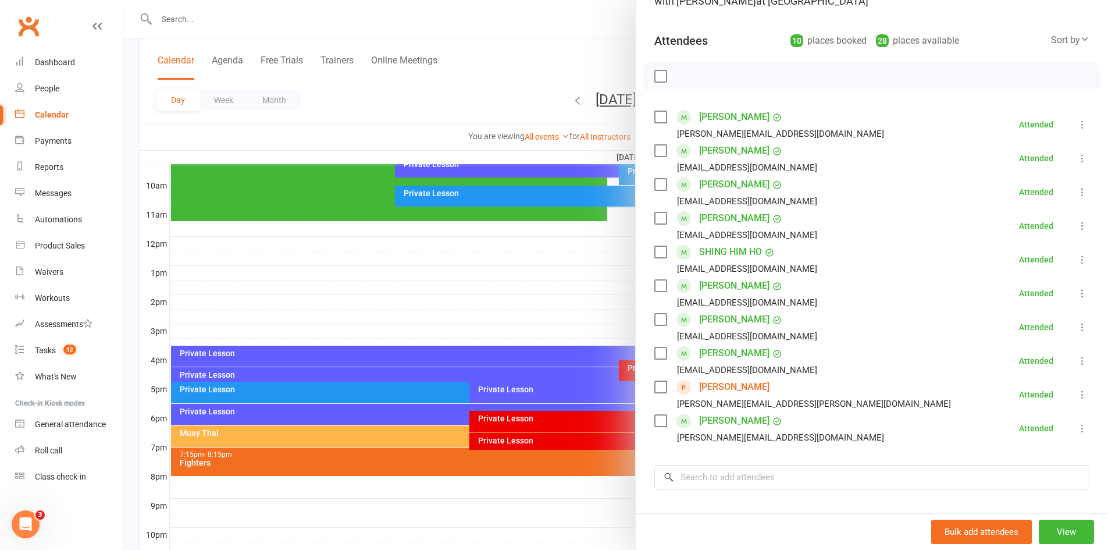
click at [518, 286] on div at bounding box center [615, 275] width 985 height 550
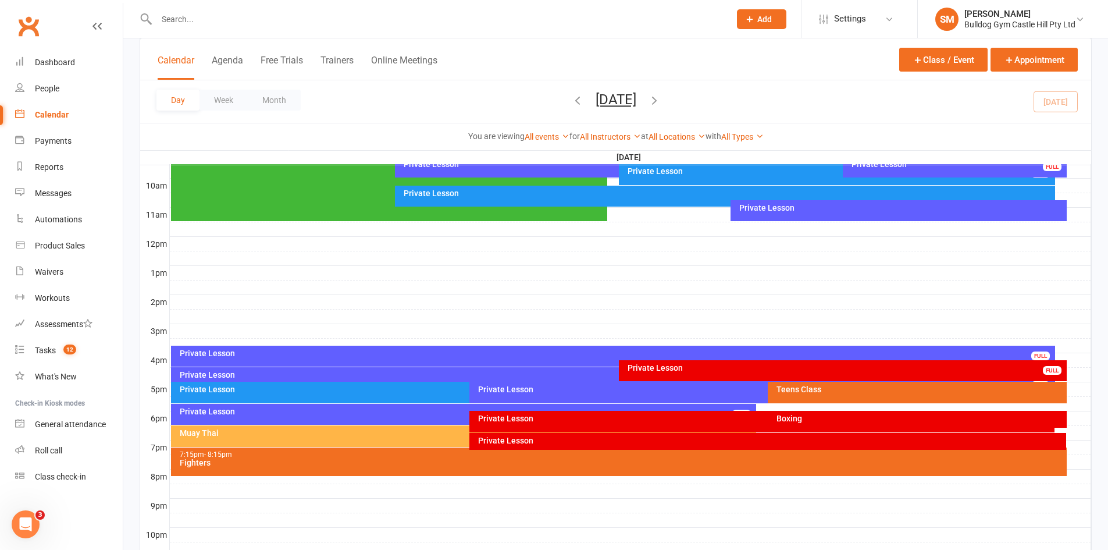
click at [406, 409] on div "Private Lesson" at bounding box center [466, 411] width 575 height 8
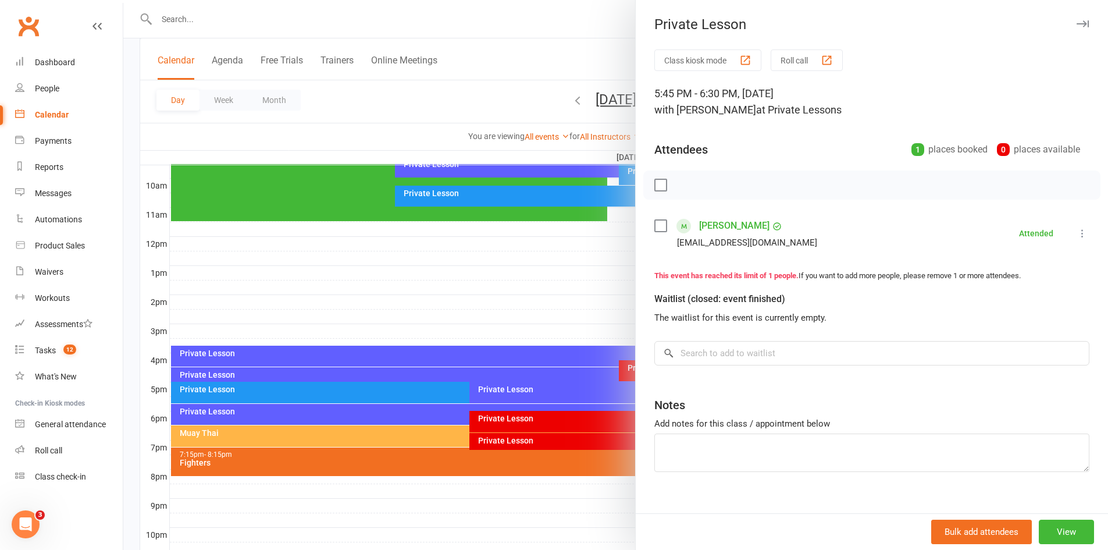
click at [404, 409] on div at bounding box center [615, 275] width 985 height 550
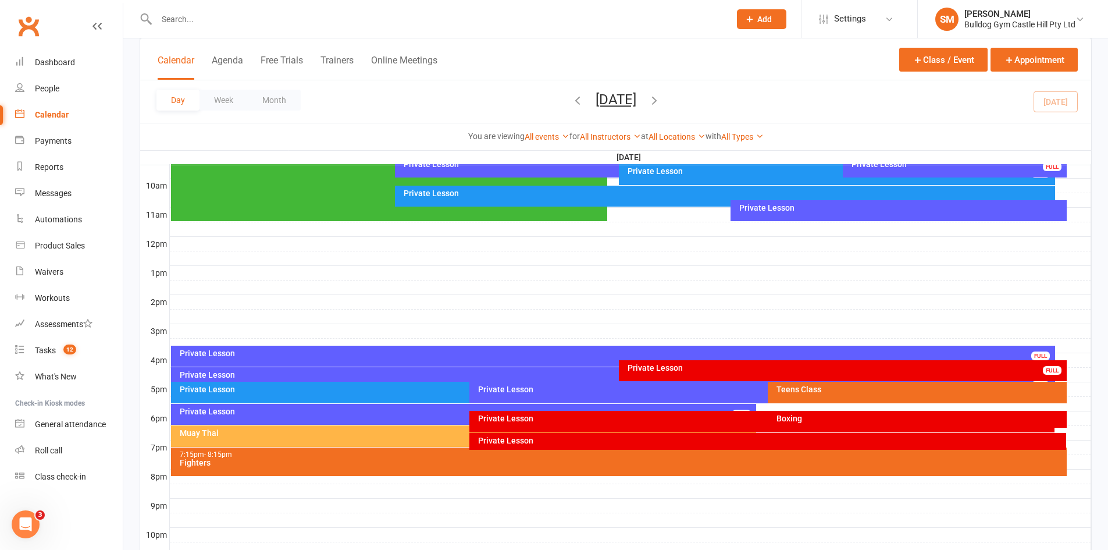
click at [596, 422] on div "Private Lesson FULL" at bounding box center [762, 422] width 586 height 22
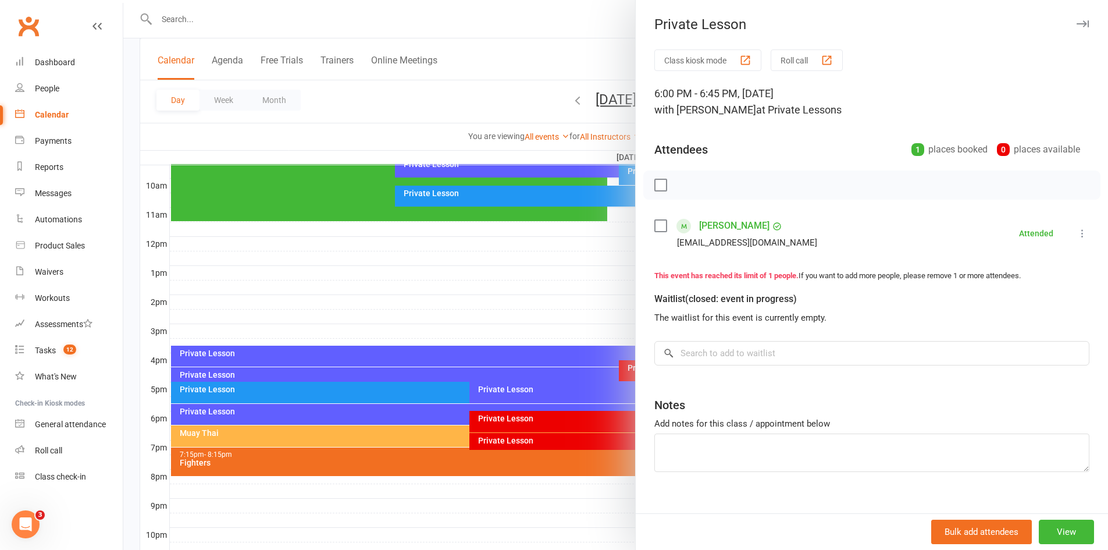
click at [596, 422] on div at bounding box center [615, 275] width 985 height 550
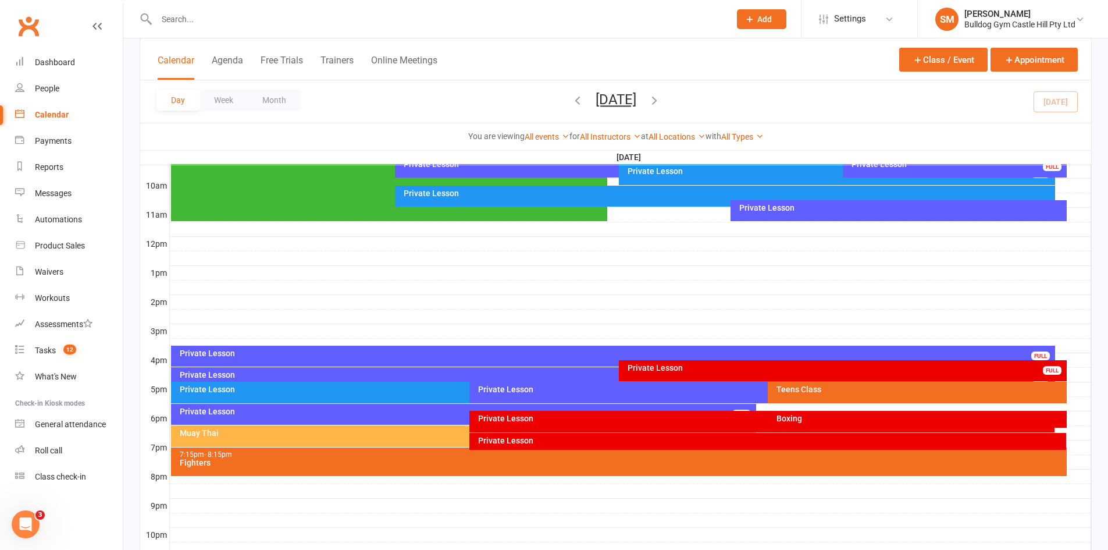
click at [589, 440] on div "Private Lesson" at bounding box center [770, 440] width 587 height 8
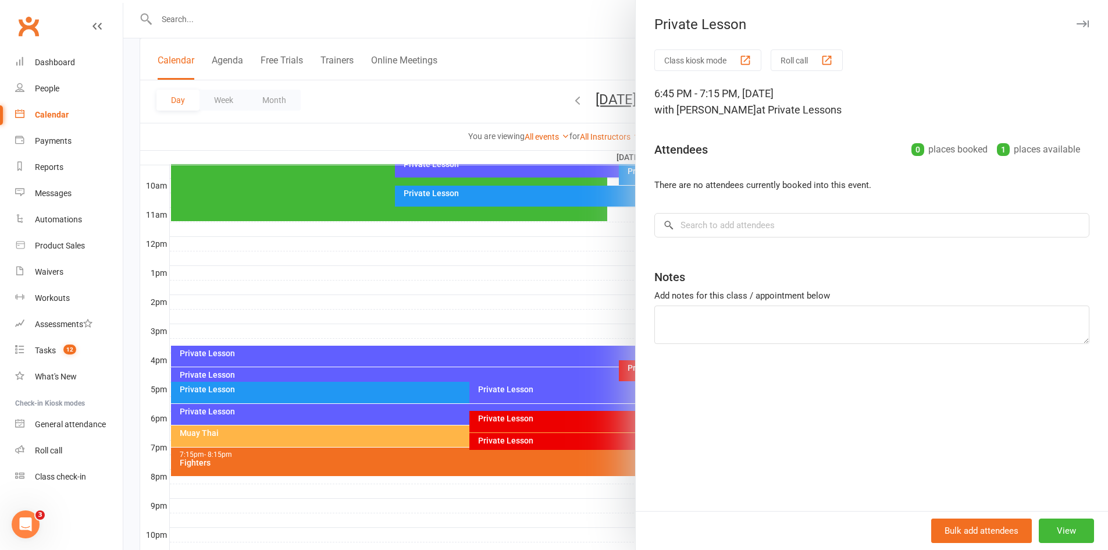
click at [589, 440] on div at bounding box center [615, 275] width 985 height 550
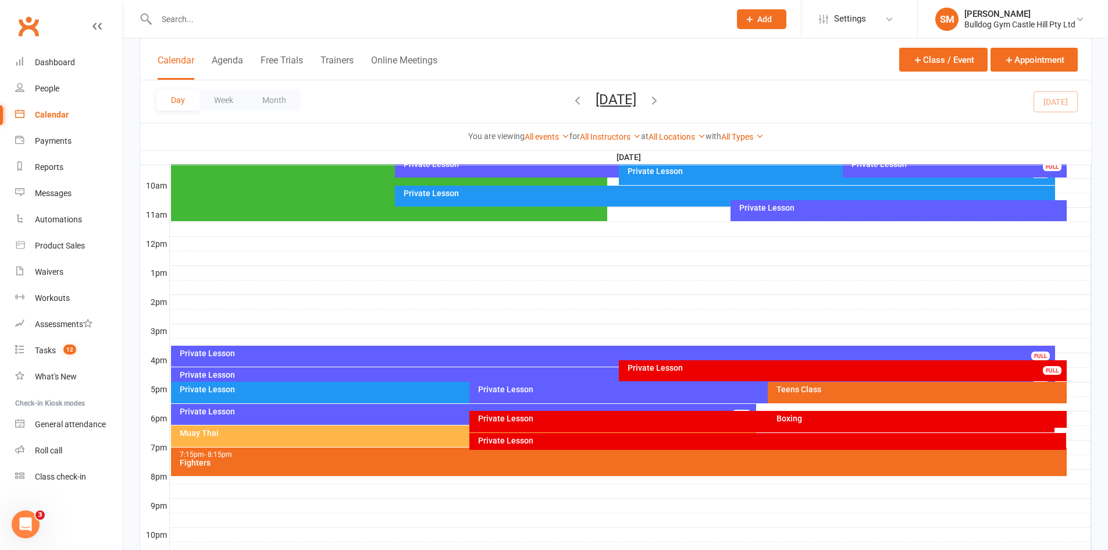
click at [356, 436] on div "Muay Thai" at bounding box center [466, 433] width 575 height 8
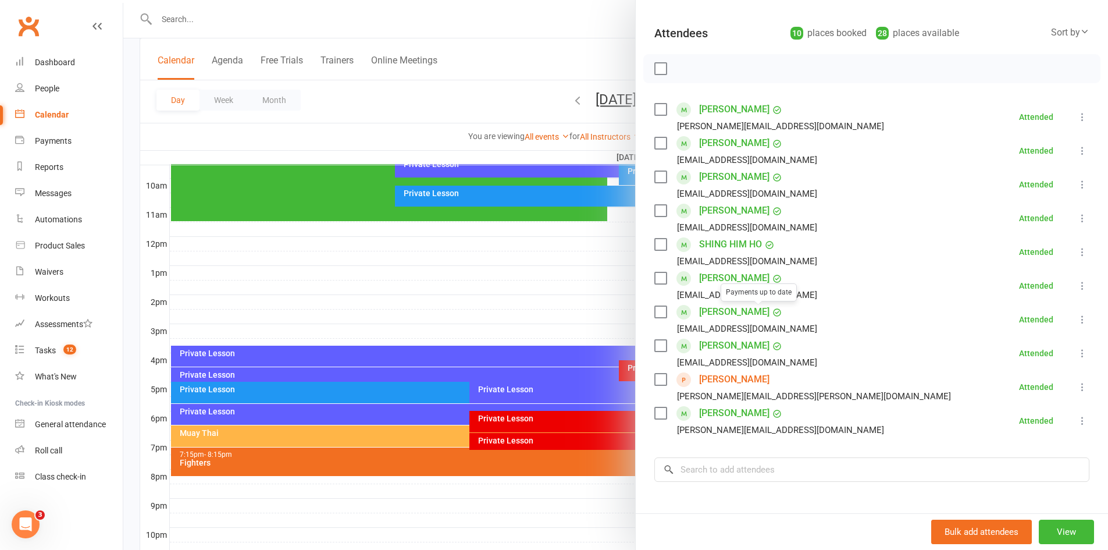
scroll to position [233, 0]
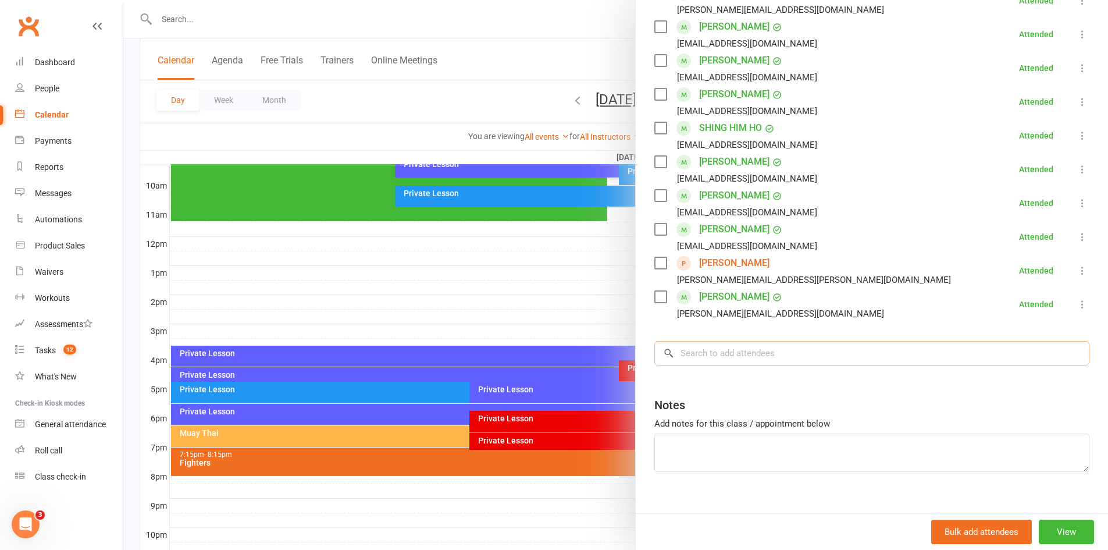
click at [734, 349] on input "search" at bounding box center [871, 353] width 435 height 24
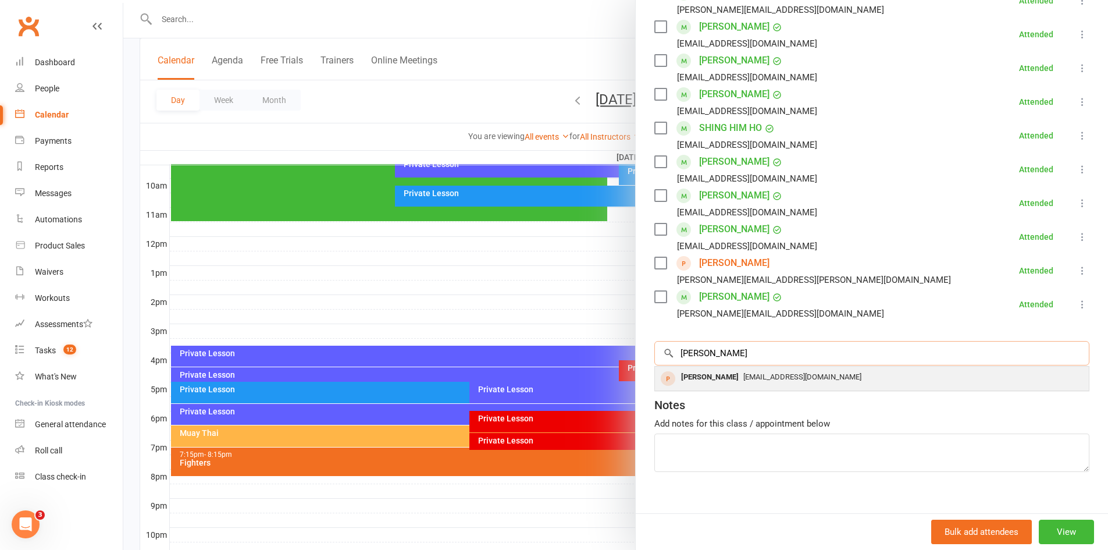
type input "suzanne"
click at [733, 376] on div "Suzanne Hickman" at bounding box center [709, 377] width 67 height 17
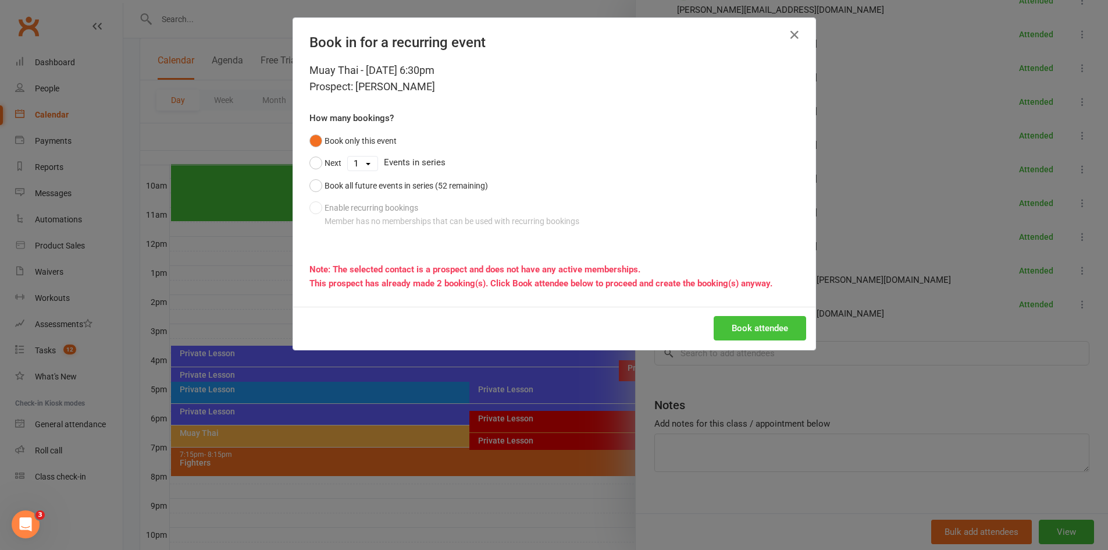
click at [740, 325] on button "Book attendee" at bounding box center [760, 328] width 92 height 24
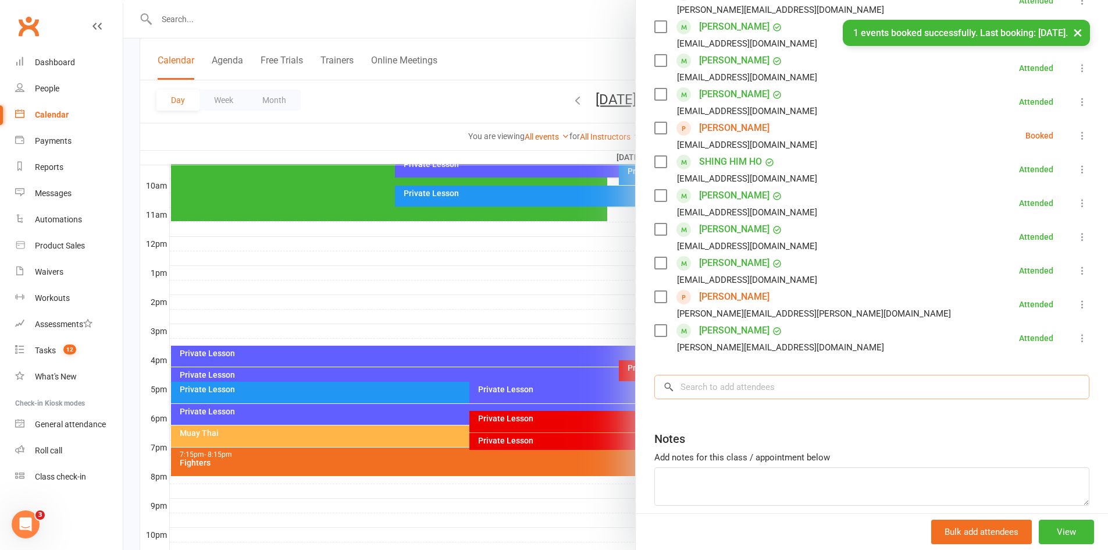
click at [737, 390] on input "search" at bounding box center [871, 387] width 435 height 24
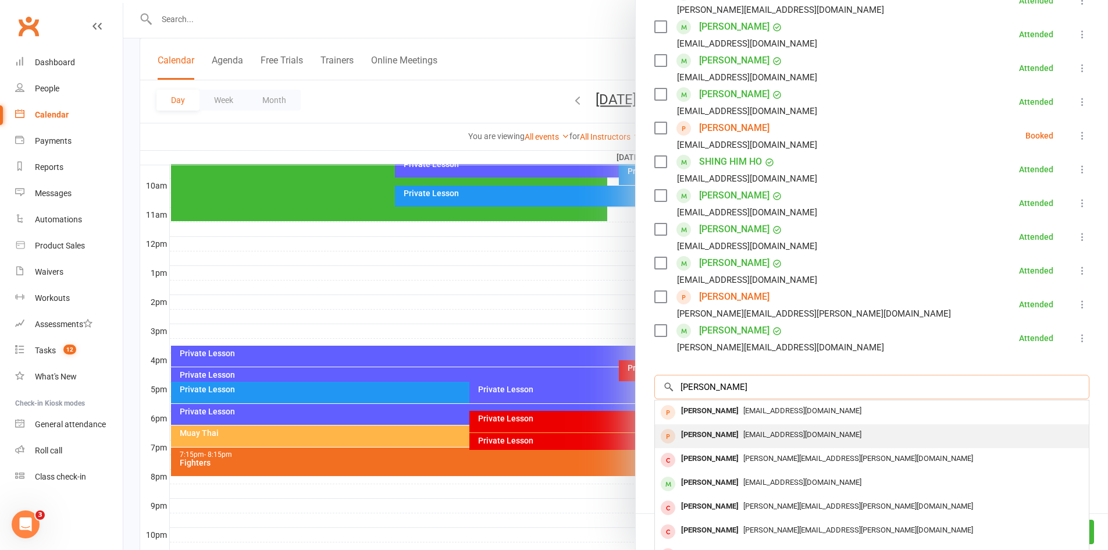
type input "angelina"
click at [764, 437] on span "asekulic1234@gmail.com" at bounding box center [802, 434] width 118 height 9
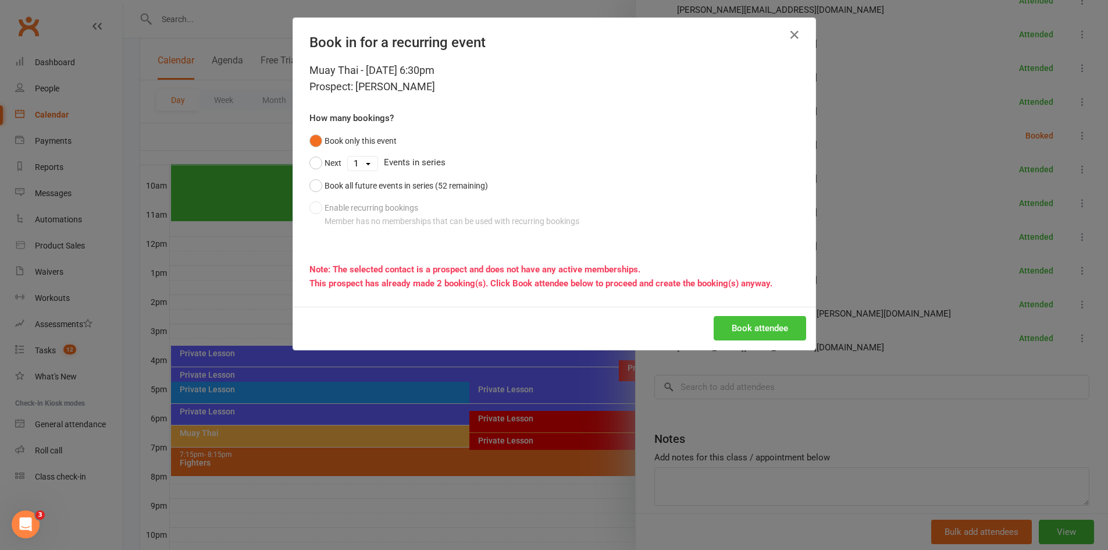
click at [739, 326] on button "Book attendee" at bounding box center [760, 328] width 92 height 24
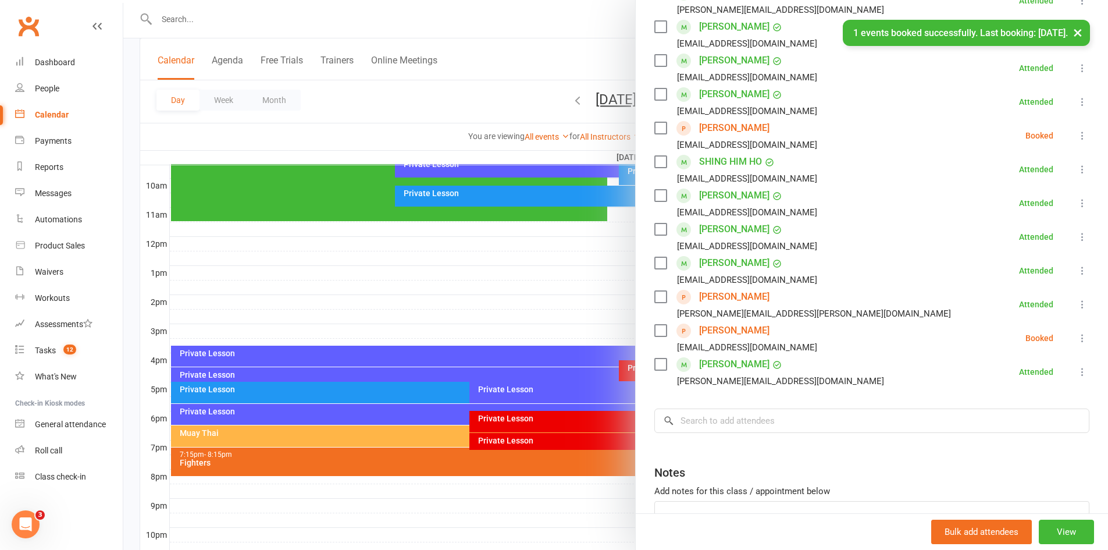
click at [1076, 337] on icon at bounding box center [1082, 338] width 12 height 12
click at [999, 399] on link "Check in" at bounding box center [1021, 406] width 136 height 23
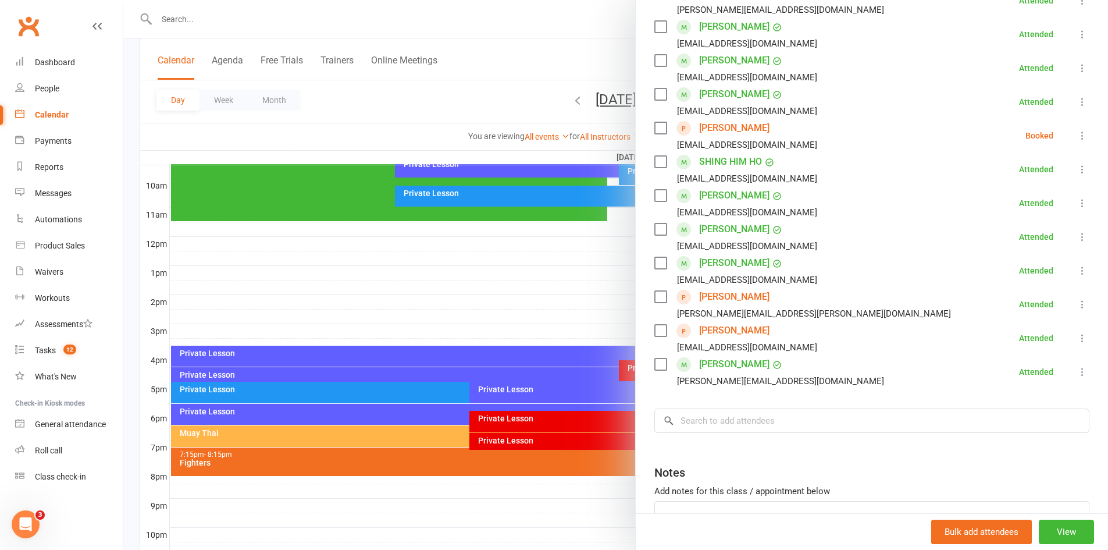
click at [1076, 137] on icon at bounding box center [1082, 136] width 12 height 12
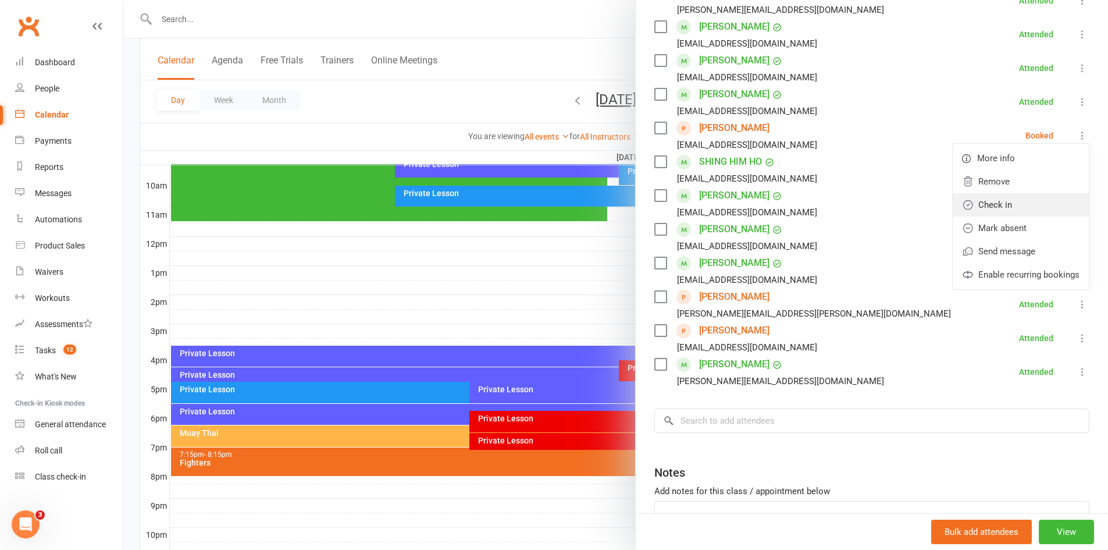
click at [1023, 197] on link "Check in" at bounding box center [1021, 204] width 136 height 23
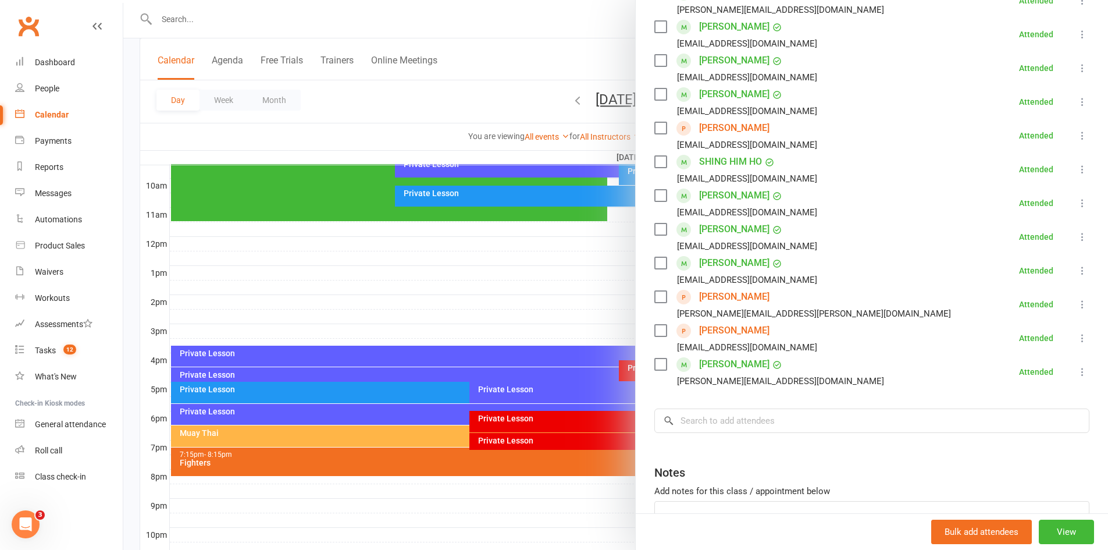
click at [566, 252] on div at bounding box center [615, 275] width 985 height 550
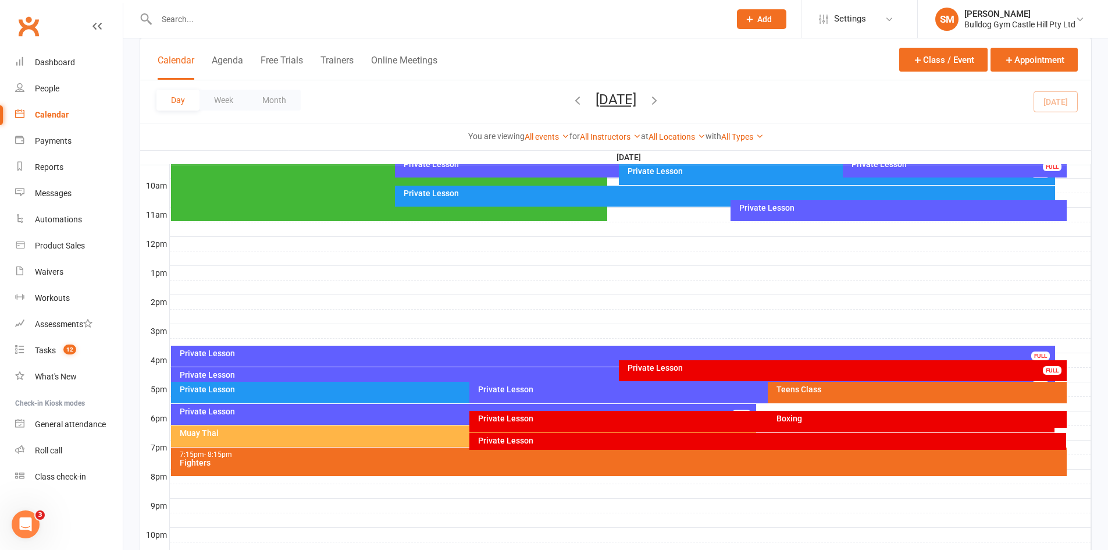
click at [400, 459] on div "Fighters" at bounding box center [621, 462] width 885 height 8
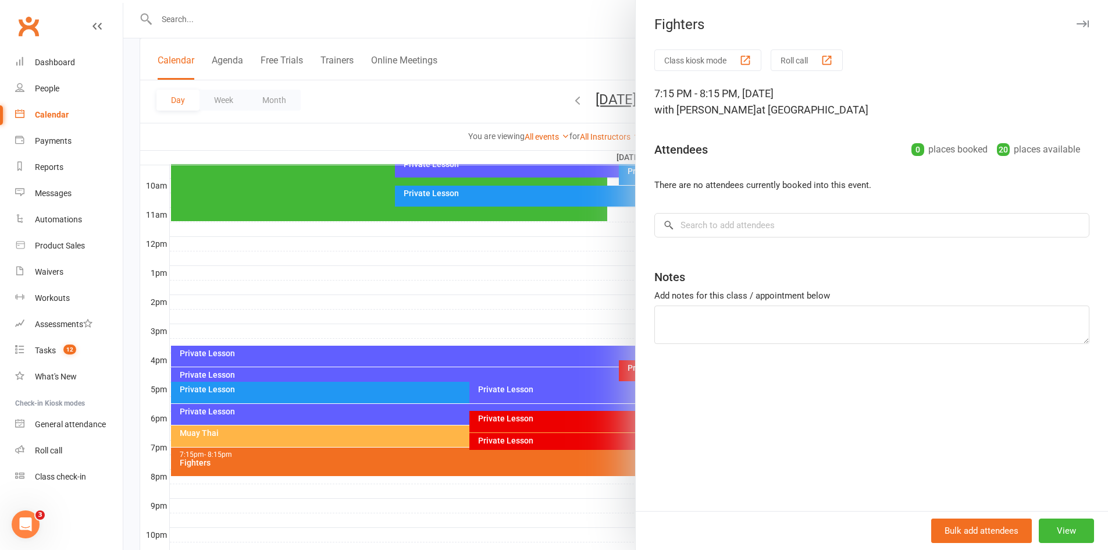
click at [431, 277] on div at bounding box center [615, 275] width 985 height 550
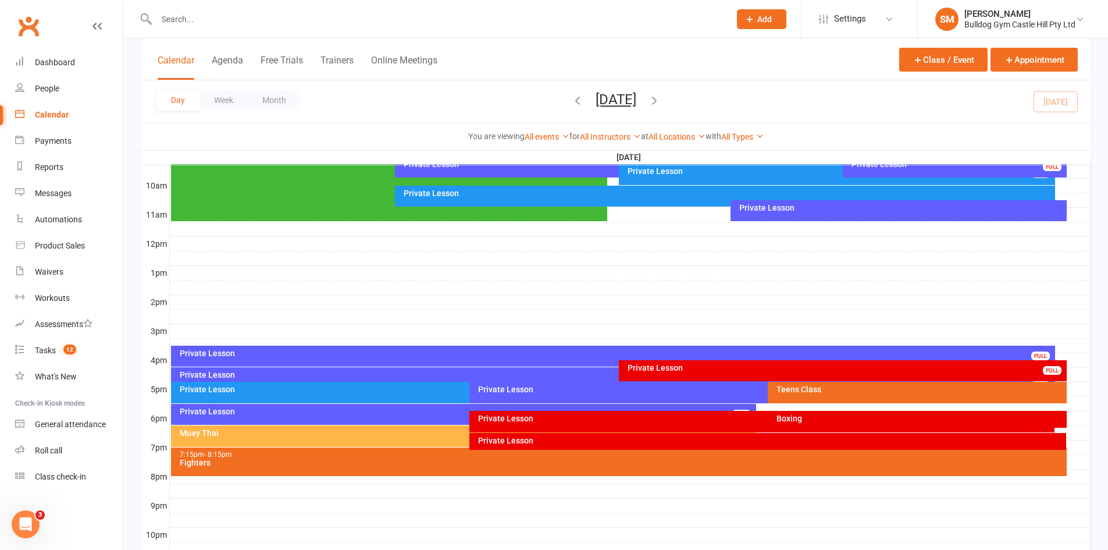
click at [226, 441] on div "Muay Thai" at bounding box center [464, 436] width 586 height 22
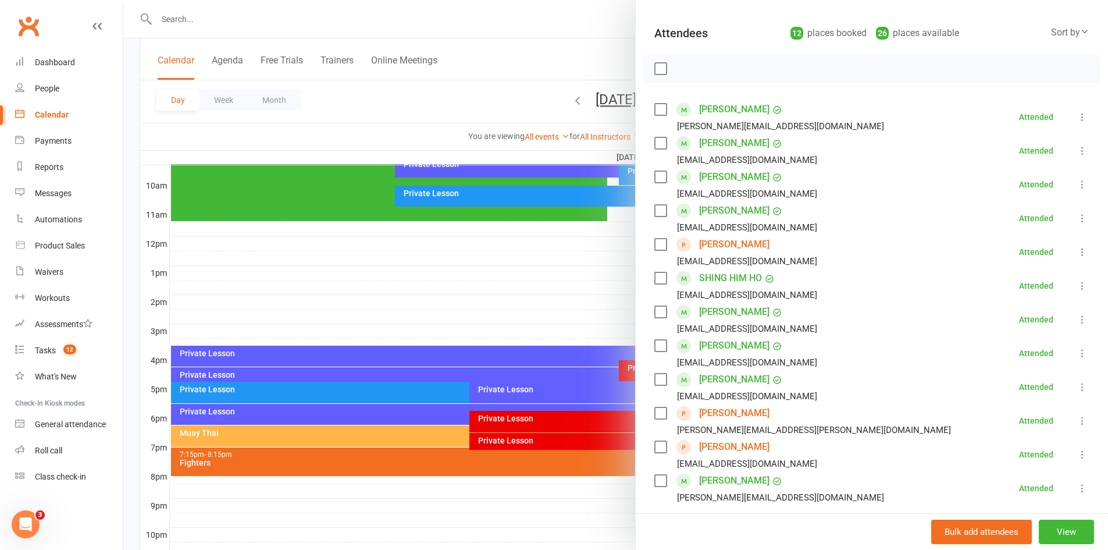
scroll to position [174, 0]
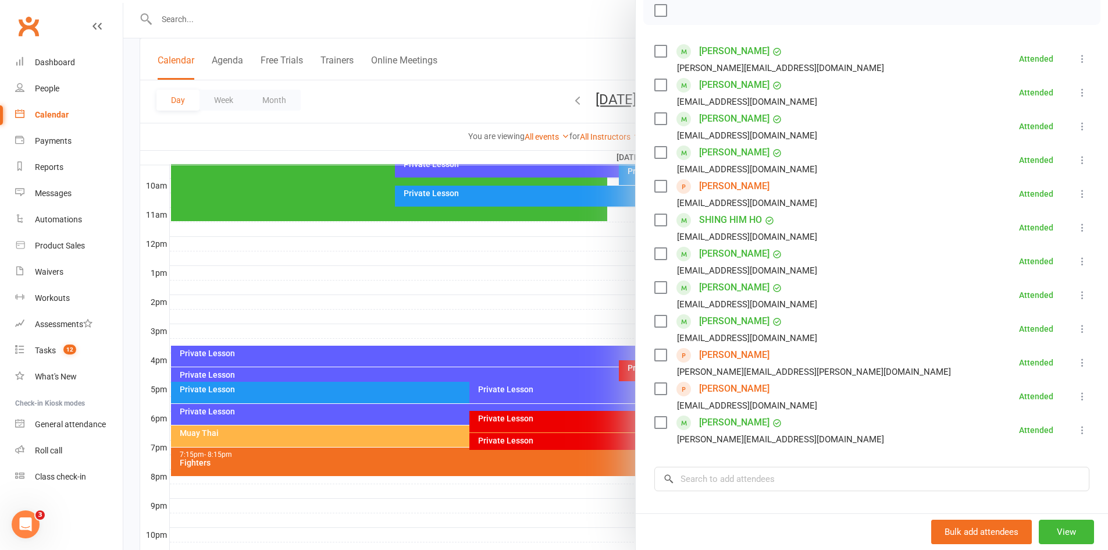
click at [426, 236] on div at bounding box center [615, 275] width 985 height 550
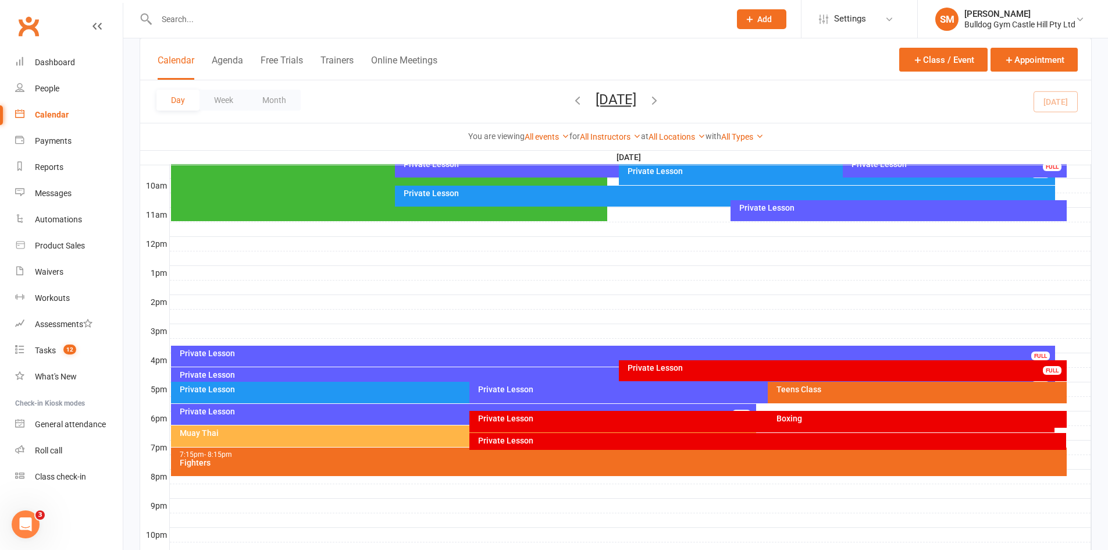
click at [262, 438] on div "Muay Thai" at bounding box center [464, 436] width 586 height 22
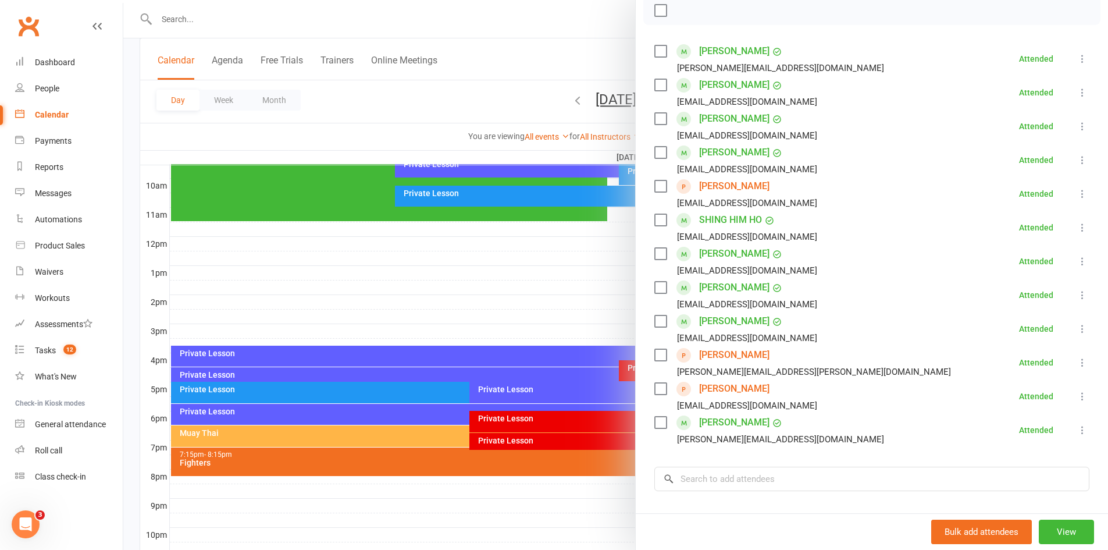
click at [413, 466] on div at bounding box center [615, 275] width 985 height 550
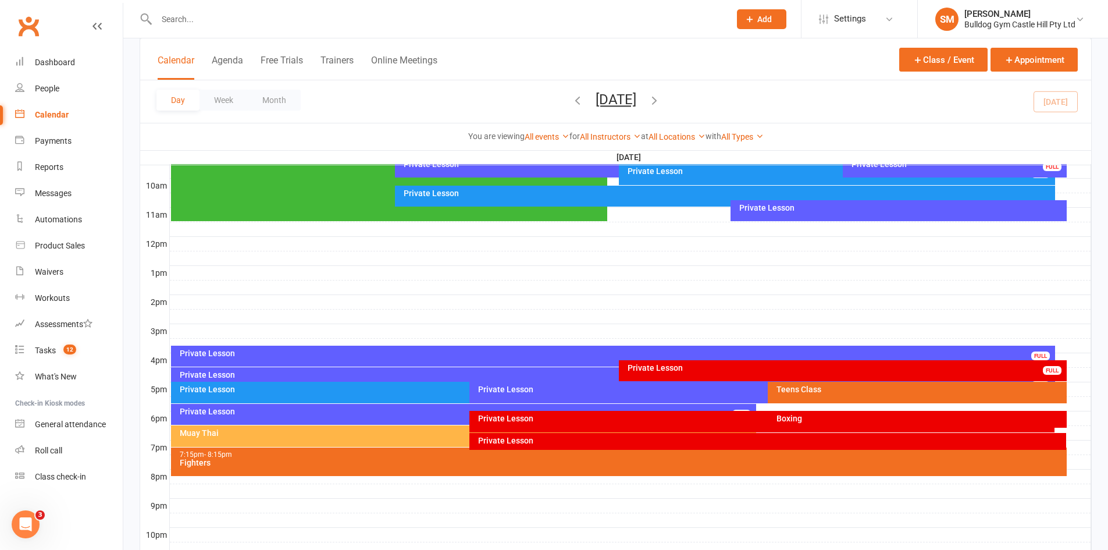
click at [413, 462] on div "Fighters" at bounding box center [621, 462] width 885 height 8
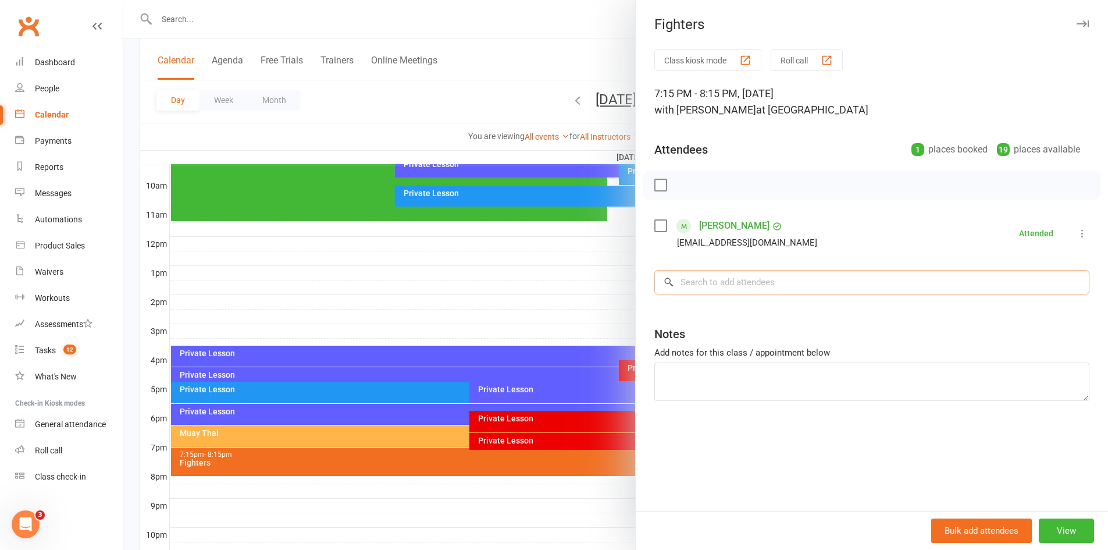
click at [783, 286] on input "search" at bounding box center [871, 282] width 435 height 24
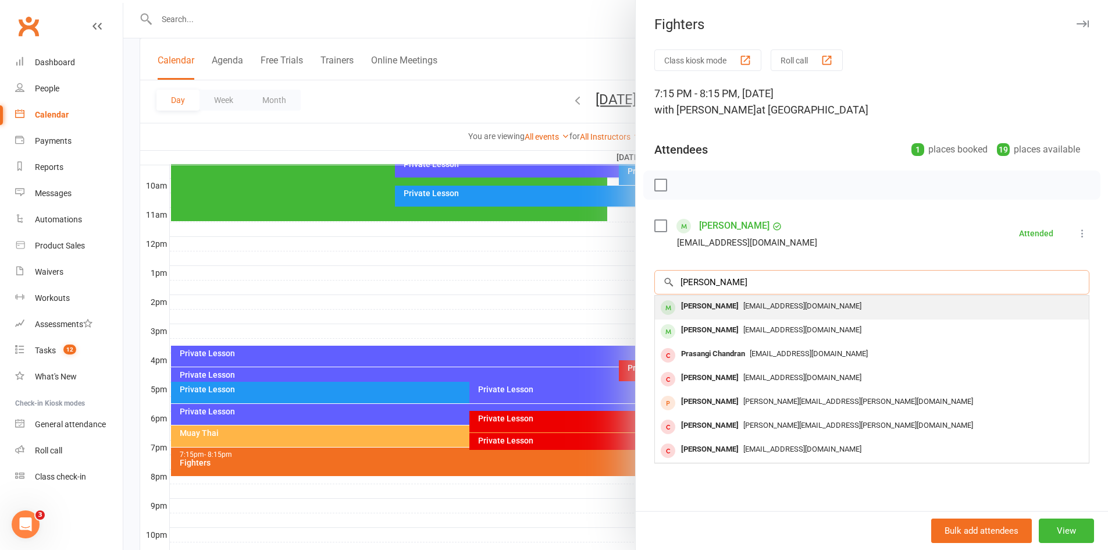
type input "chad bidd"
click at [772, 297] on div "Chad Biddle chadbiddle03@gmail.com" at bounding box center [872, 307] width 434 height 24
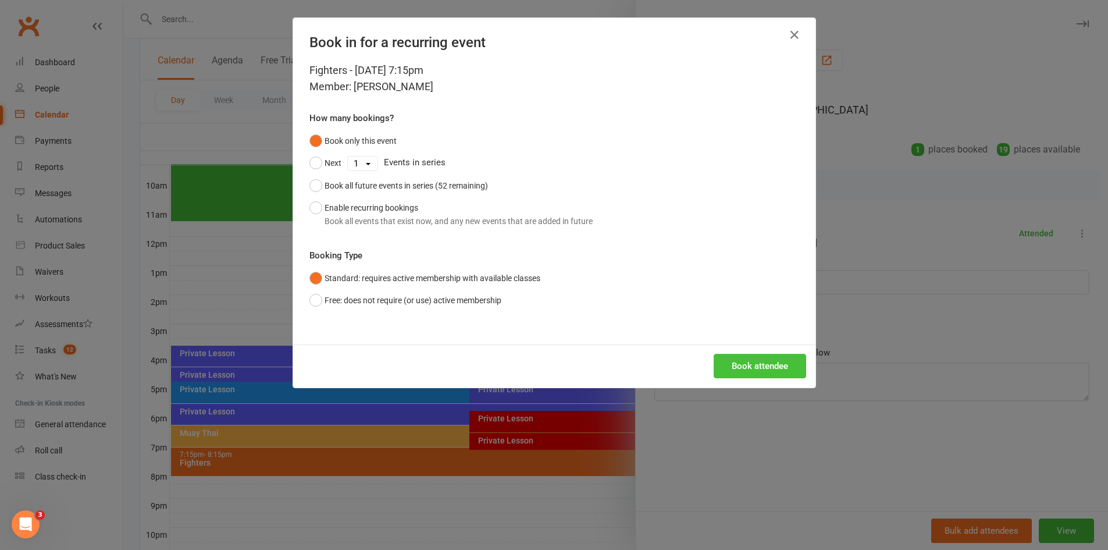
click at [766, 361] on button "Book attendee" at bounding box center [760, 366] width 92 height 24
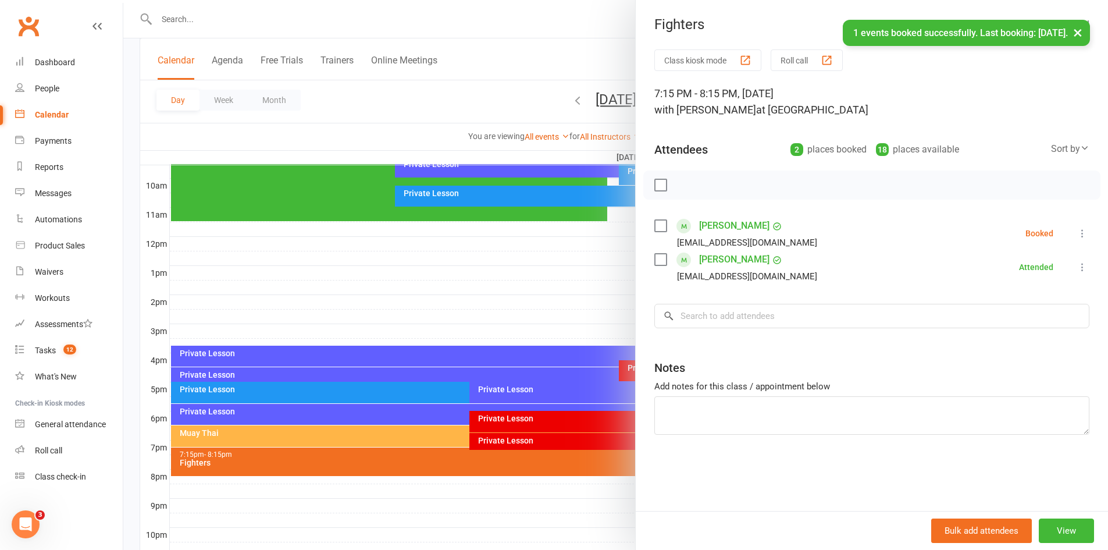
click at [1076, 231] on icon at bounding box center [1082, 233] width 12 height 12
click at [1001, 298] on link "Check in" at bounding box center [1021, 302] width 136 height 23
click at [846, 317] on input "search" at bounding box center [871, 316] width 435 height 24
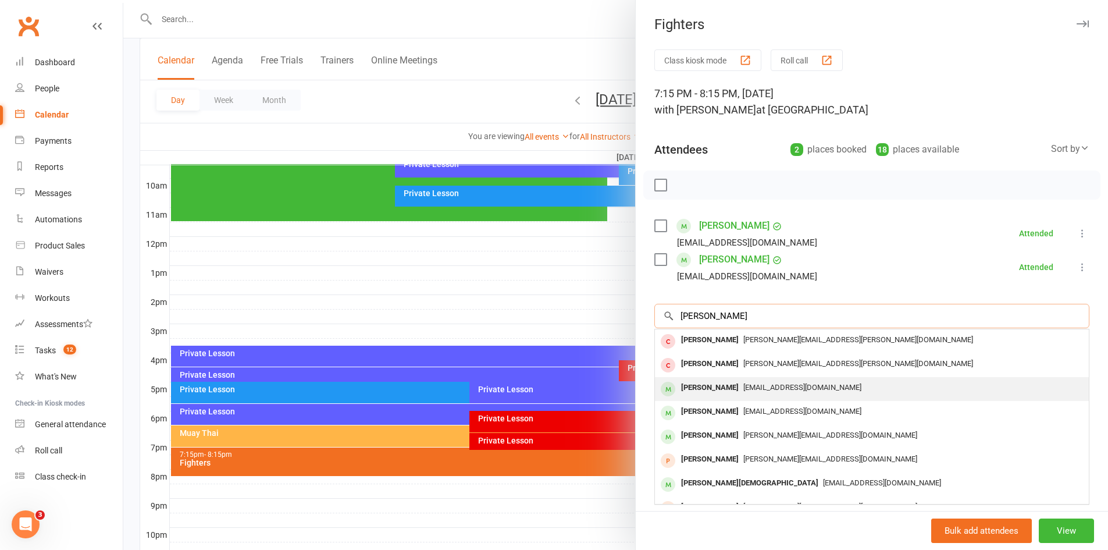
type input "adrian"
click at [770, 381] on div "adrianshahfazli@gmail.com" at bounding box center [871, 387] width 425 height 17
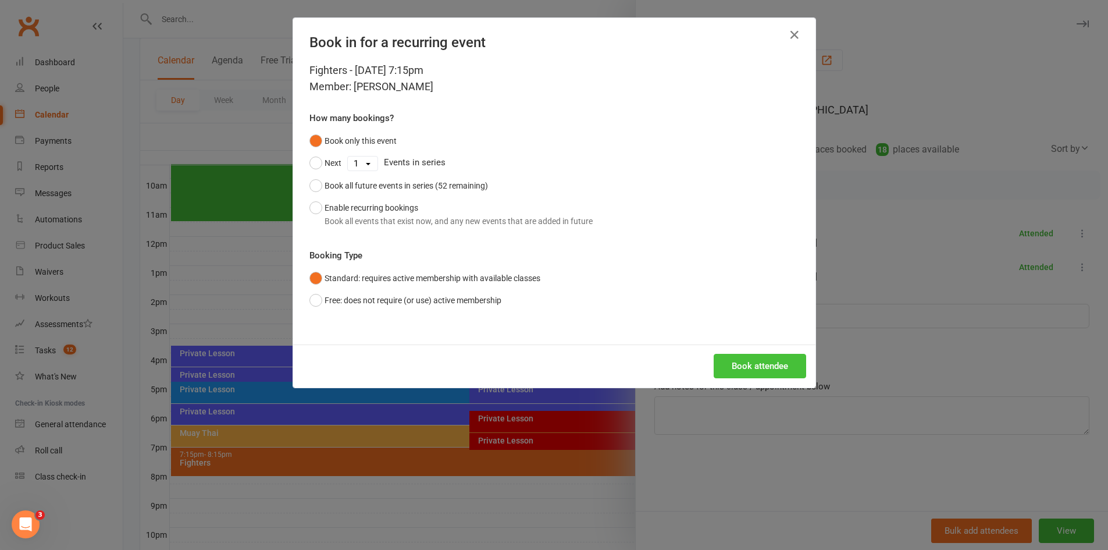
click at [760, 366] on button "Book attendee" at bounding box center [760, 366] width 92 height 24
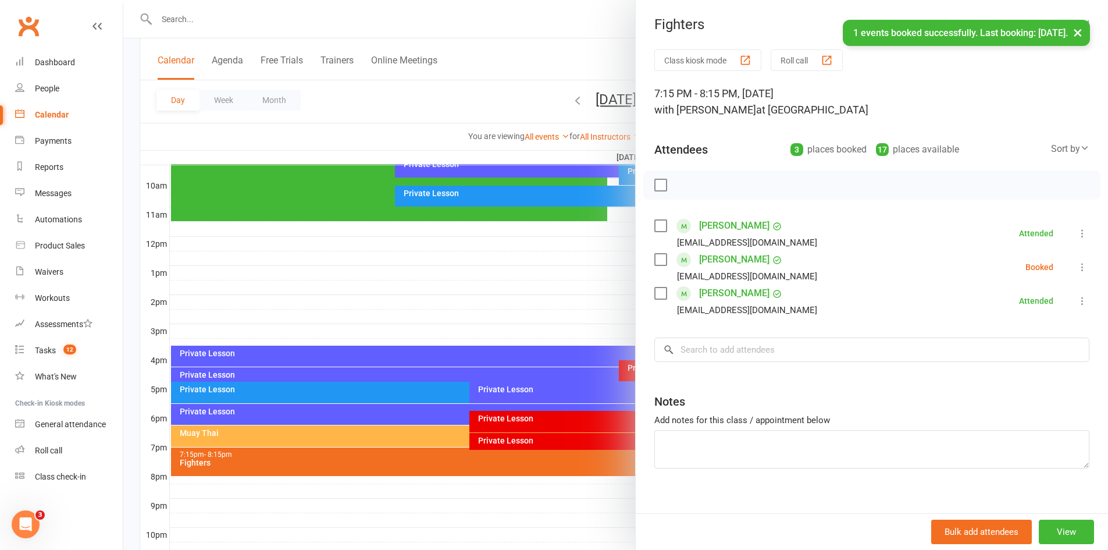
click at [729, 255] on link "Adrian Shahfazli" at bounding box center [734, 259] width 70 height 19
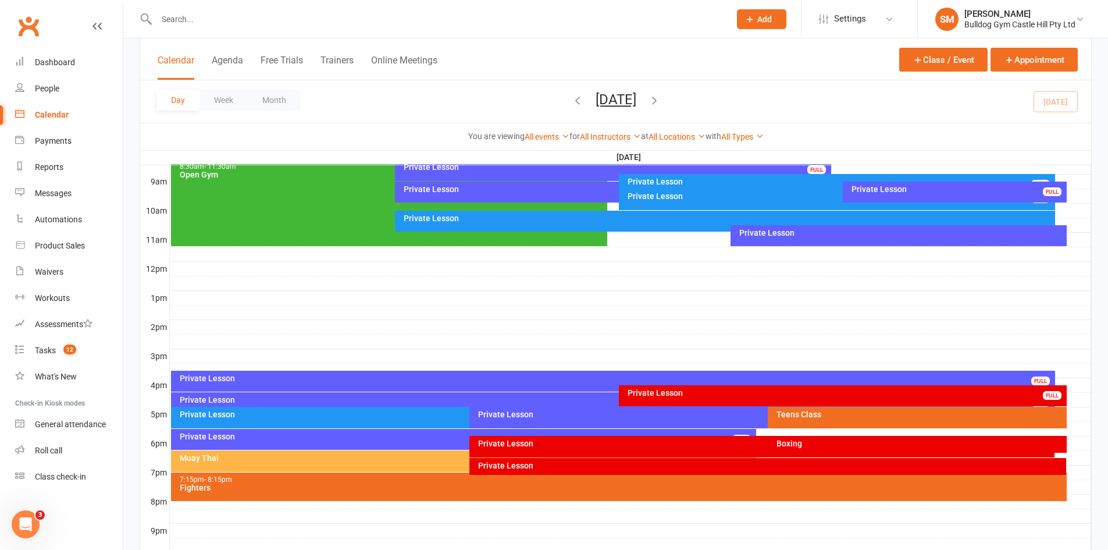
scroll to position [349, 0]
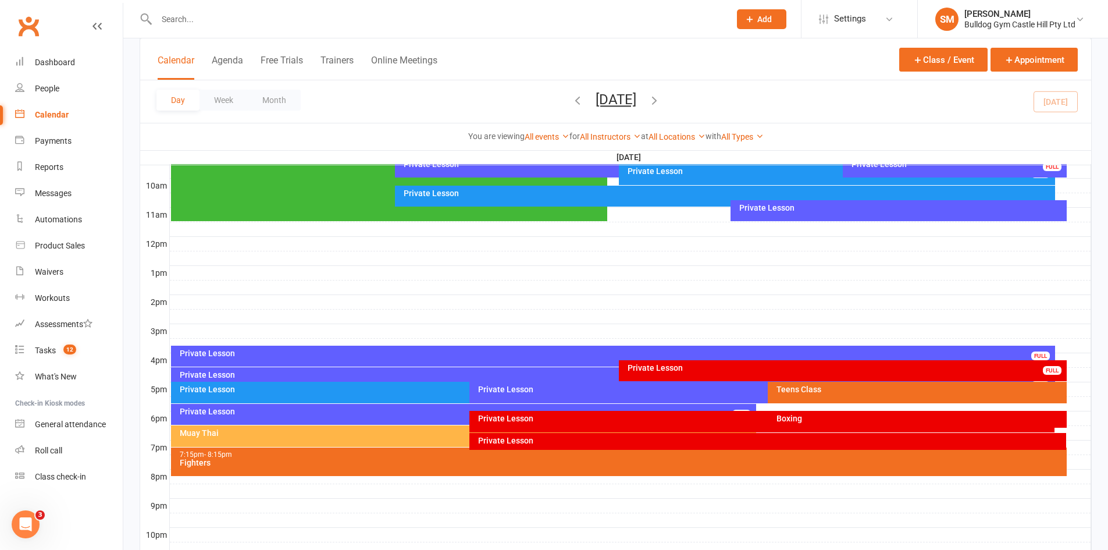
click at [408, 457] on div "7:15pm - 8:15pm" at bounding box center [621, 455] width 885 height 8
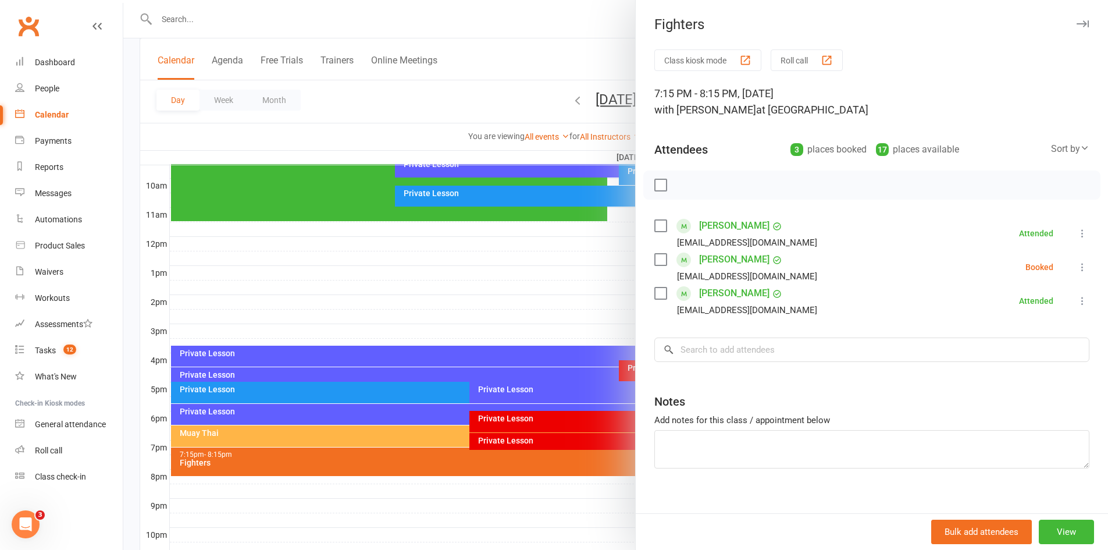
click at [1076, 265] on icon at bounding box center [1082, 267] width 12 height 12
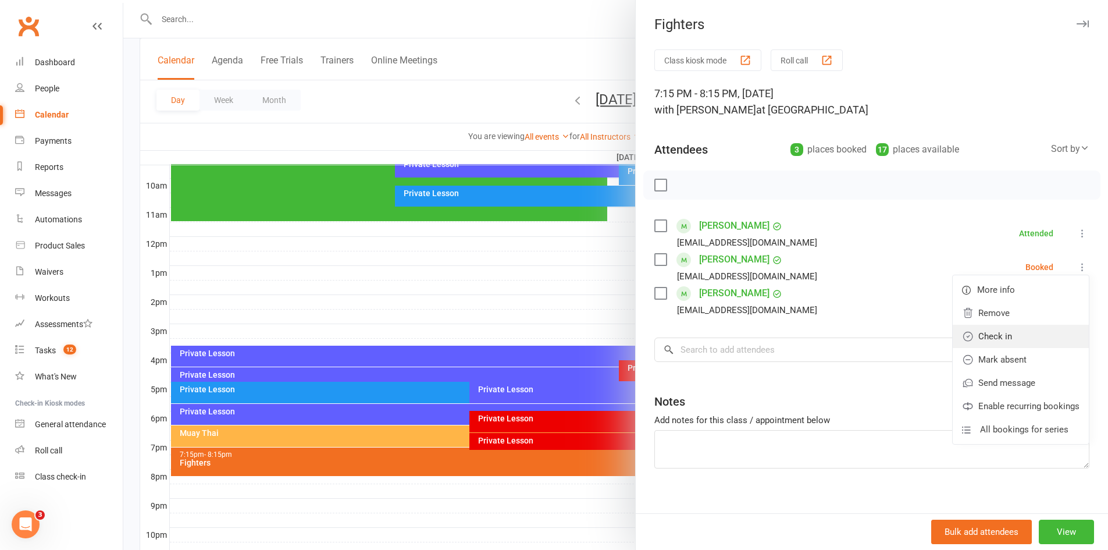
click at [994, 328] on link "Check in" at bounding box center [1021, 336] width 136 height 23
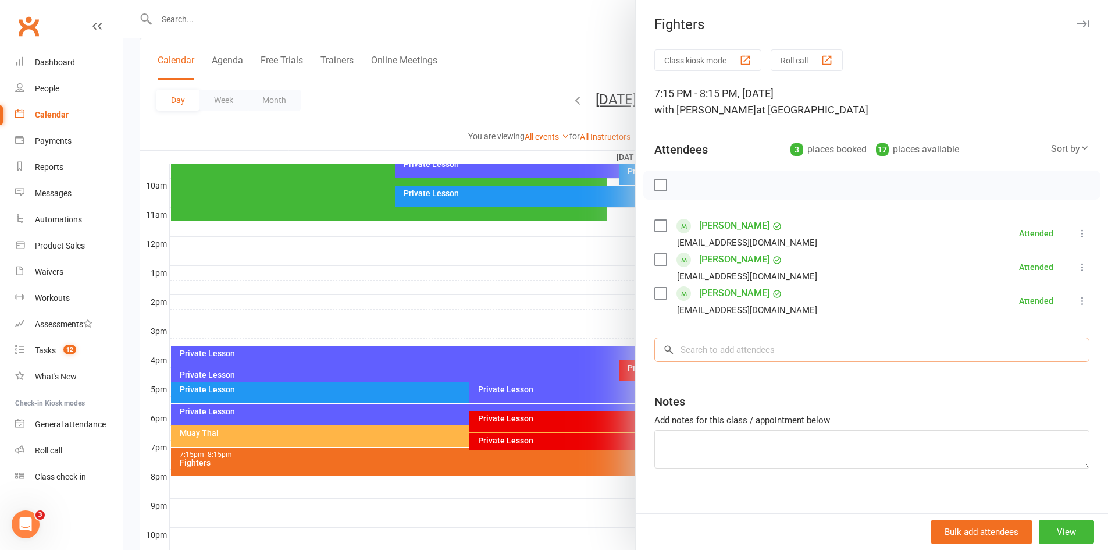
click at [833, 343] on input "search" at bounding box center [871, 349] width 435 height 24
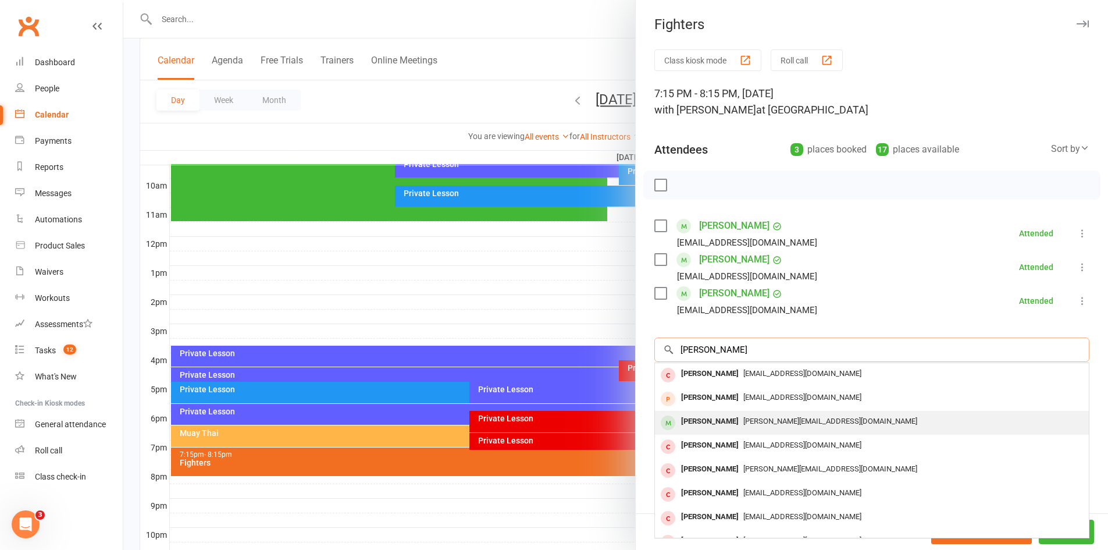
type input "samuel"
click at [778, 422] on span "samuel.taylor27@hotmail.com" at bounding box center [830, 420] width 174 height 9
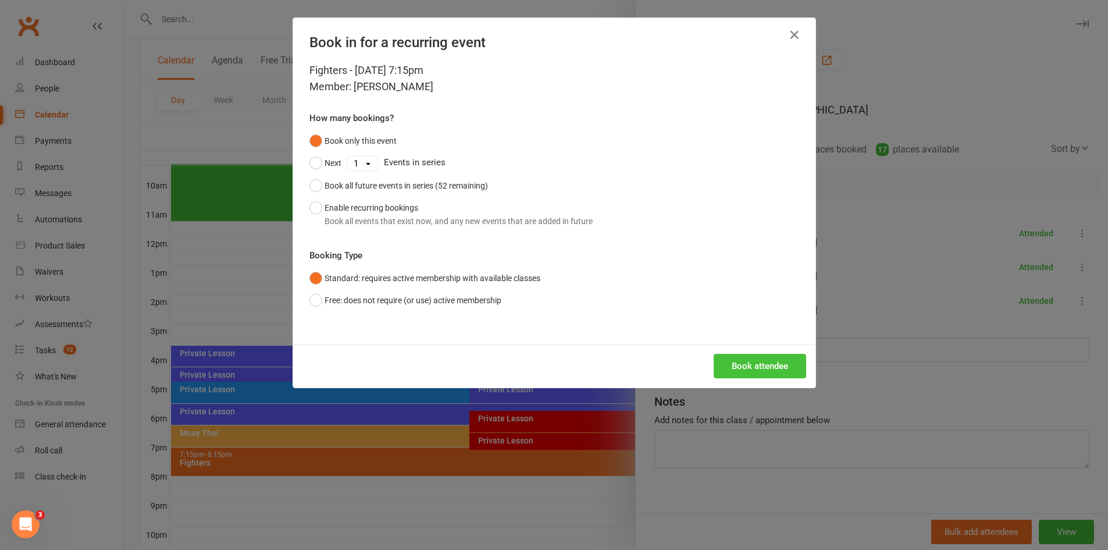
click at [785, 361] on button "Book attendee" at bounding box center [760, 366] width 92 height 24
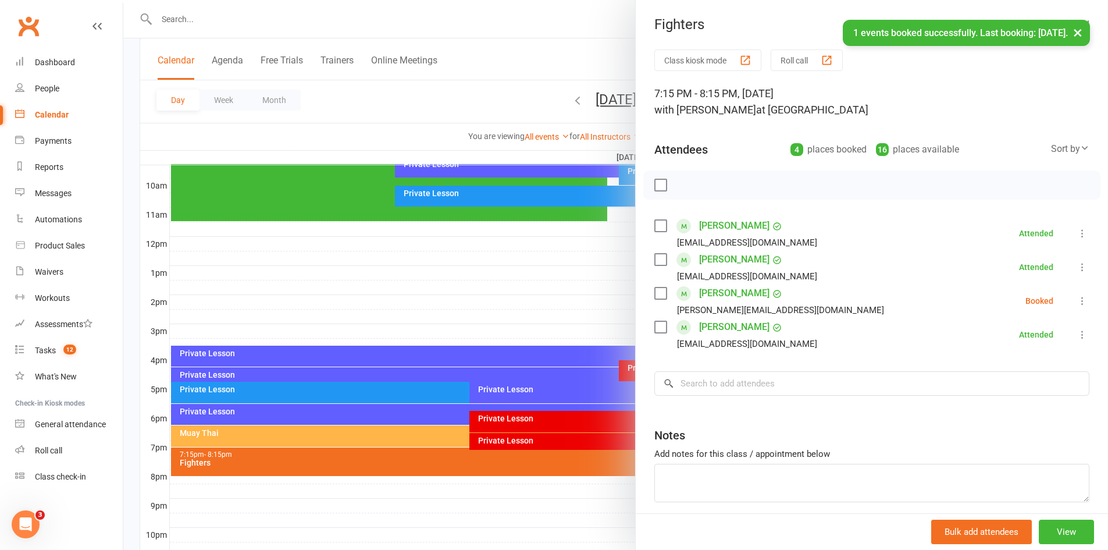
click at [1076, 301] on icon at bounding box center [1082, 301] width 12 height 12
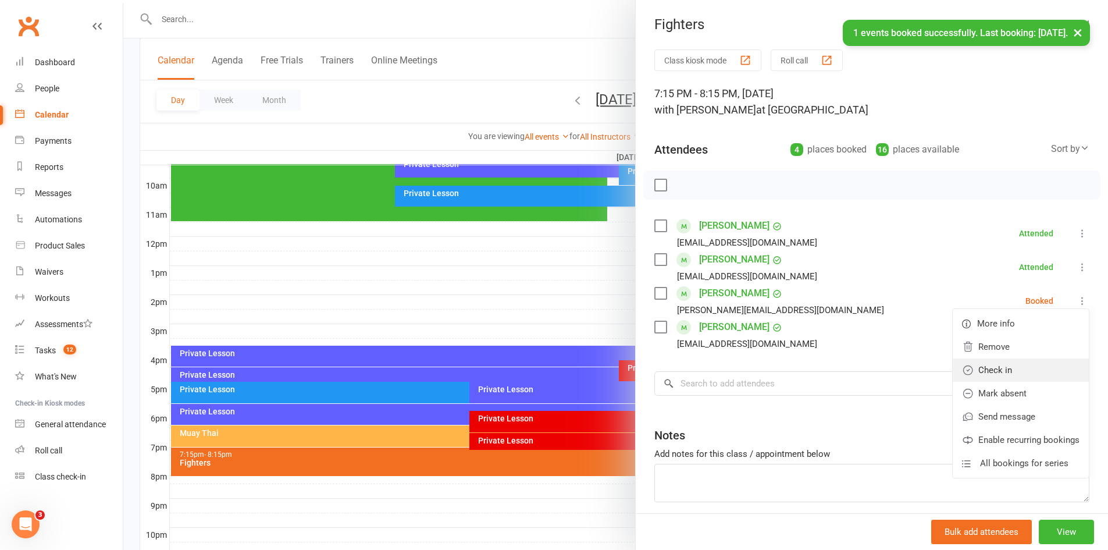
click at [999, 365] on link "Check in" at bounding box center [1021, 369] width 136 height 23
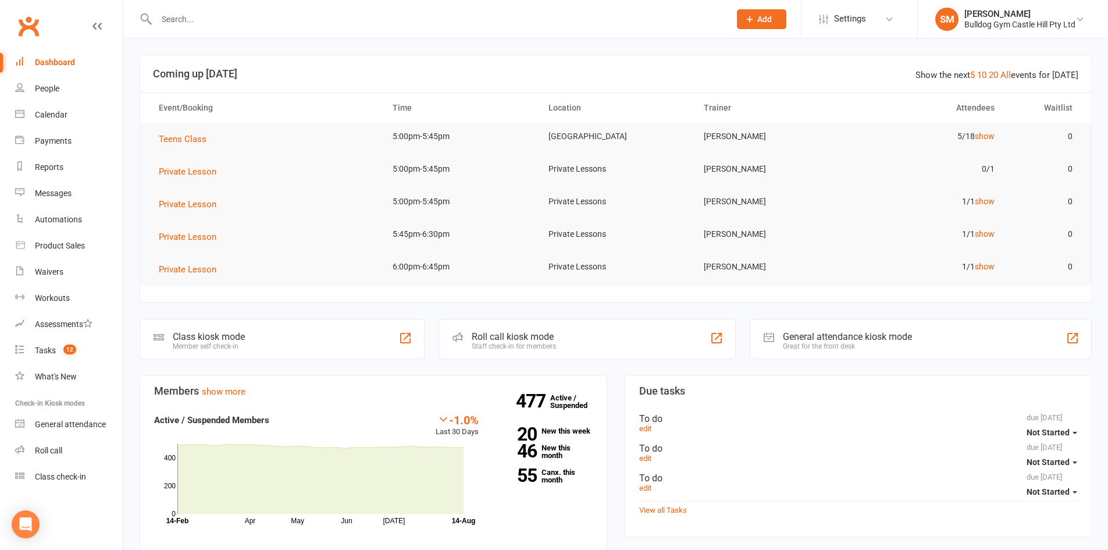
click at [256, 18] on input "text" at bounding box center [437, 19] width 569 height 16
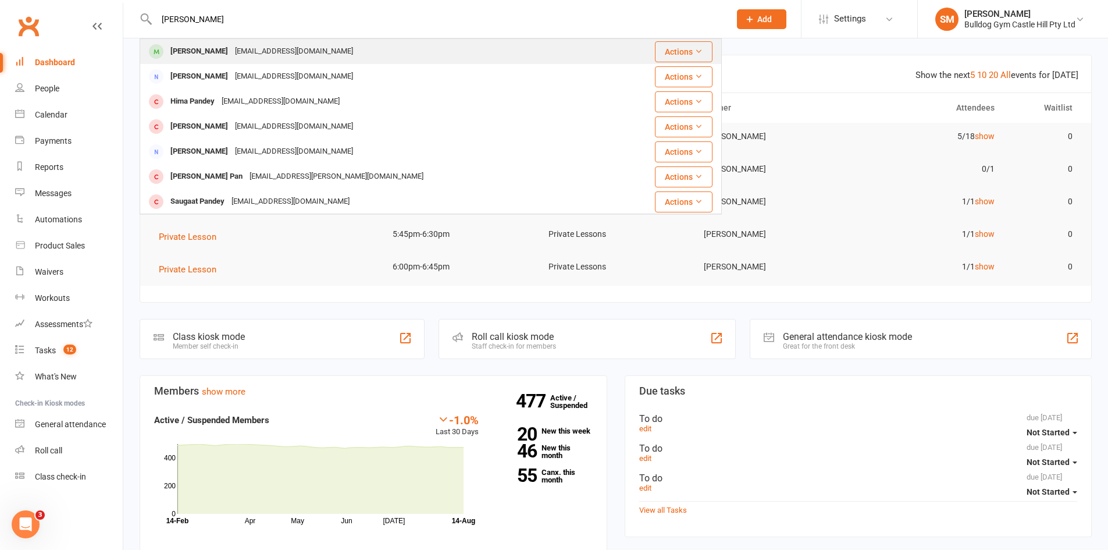
type input "arjan pande"
click at [240, 42] on div "Arjan Pande sanjogp@hotmail.com" at bounding box center [382, 52] width 483 height 24
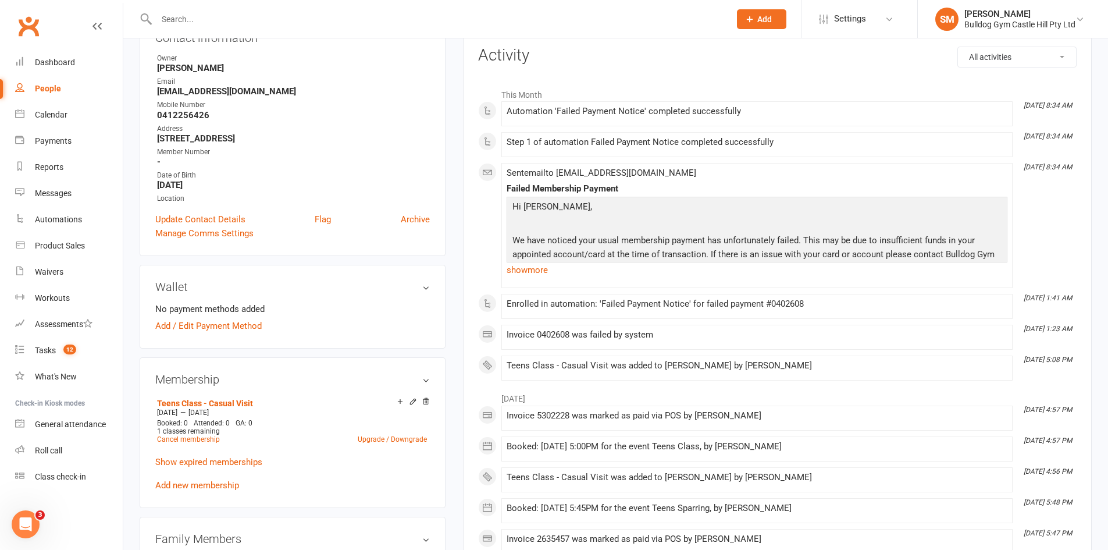
scroll to position [116, 0]
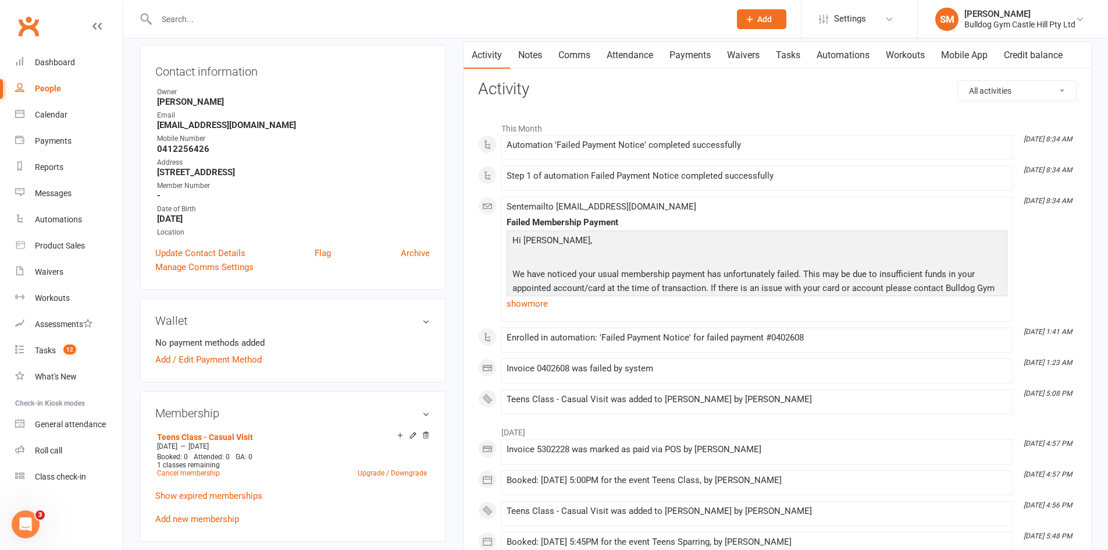
click at [717, 49] on link "Payments" at bounding box center [690, 55] width 58 height 27
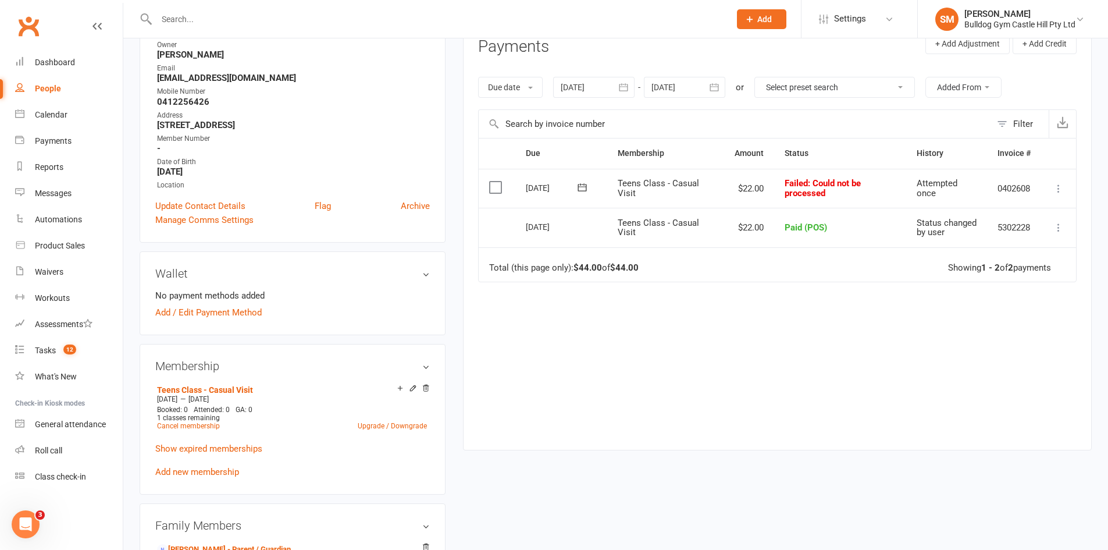
scroll to position [233, 0]
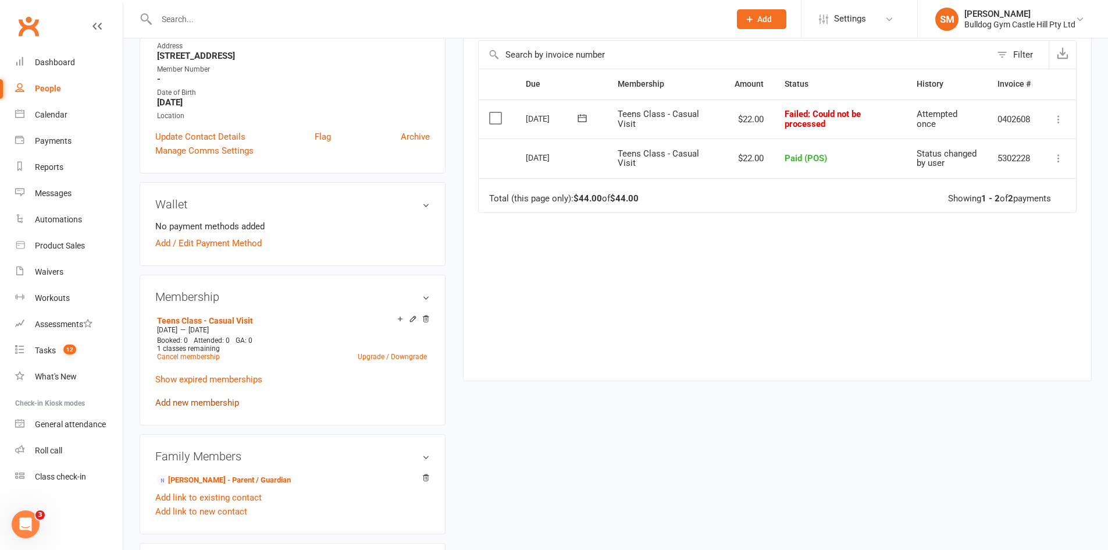
click at [227, 408] on link "Add new membership" at bounding box center [197, 402] width 84 height 10
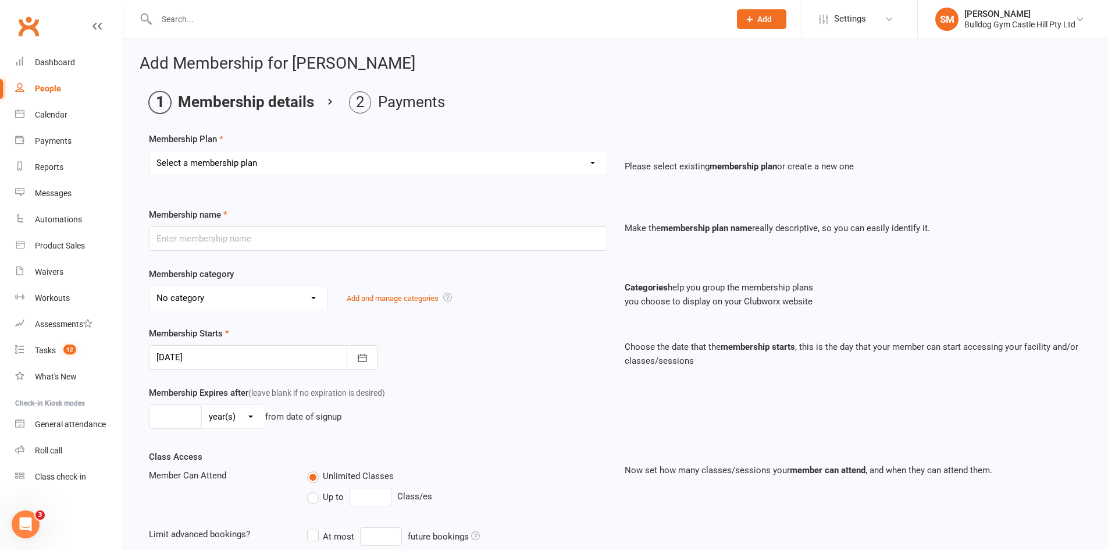
click at [291, 165] on select "Select a membership plan Create new Membership Plan Adults Class - Casual Visit…" at bounding box center [377, 162] width 457 height 23
select select "54"
click at [149, 151] on select "Select a membership plan Create new Membership Plan Adults Class - Casual Visit…" at bounding box center [377, 162] width 457 height 23
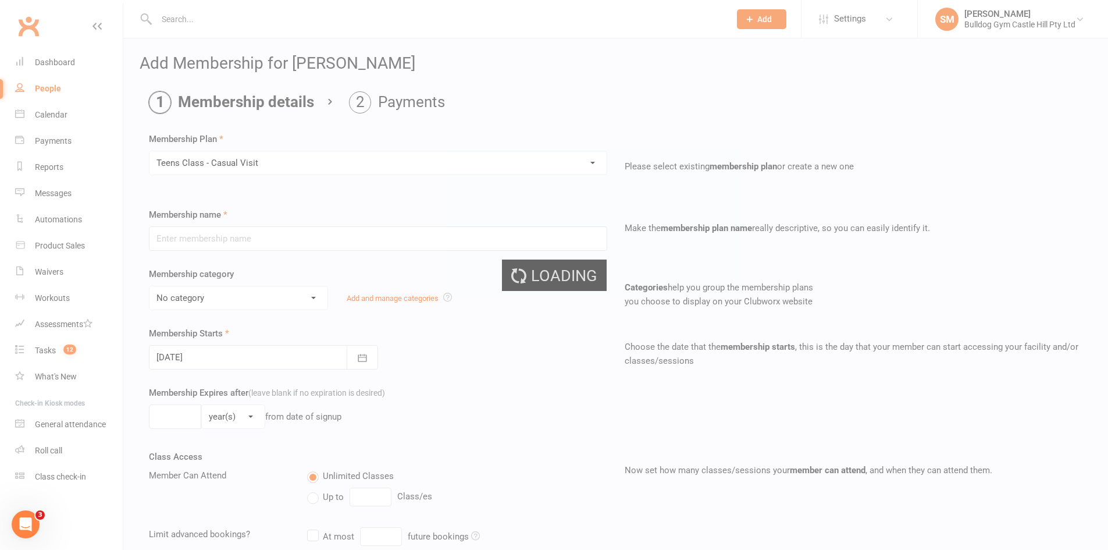
type input "Teens Class - Casual Visit"
select select "30"
type input "2"
select select "1"
type input "1"
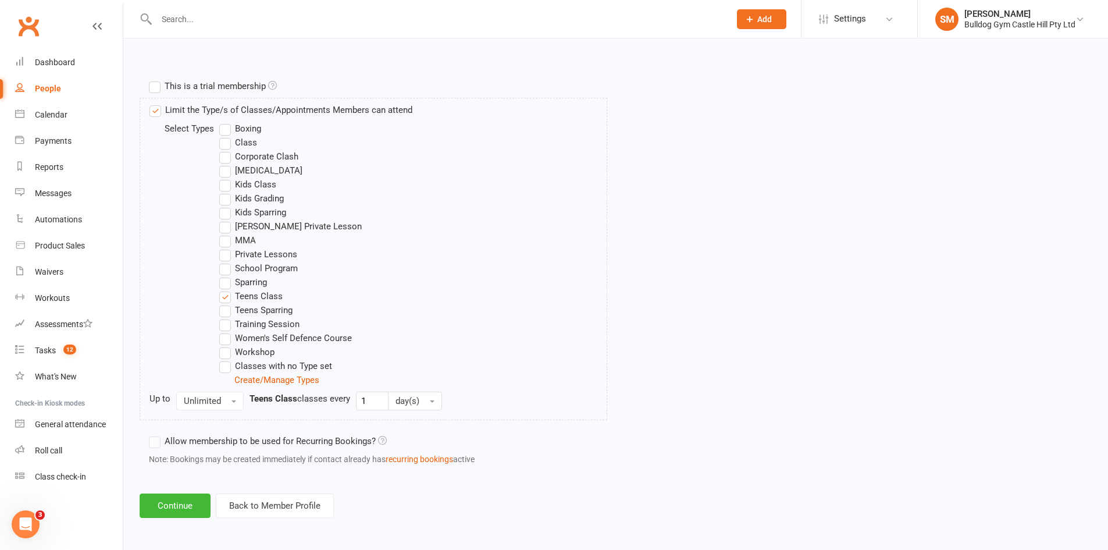
scroll to position [529, 0]
click at [179, 508] on button "Continue" at bounding box center [175, 504] width 71 height 24
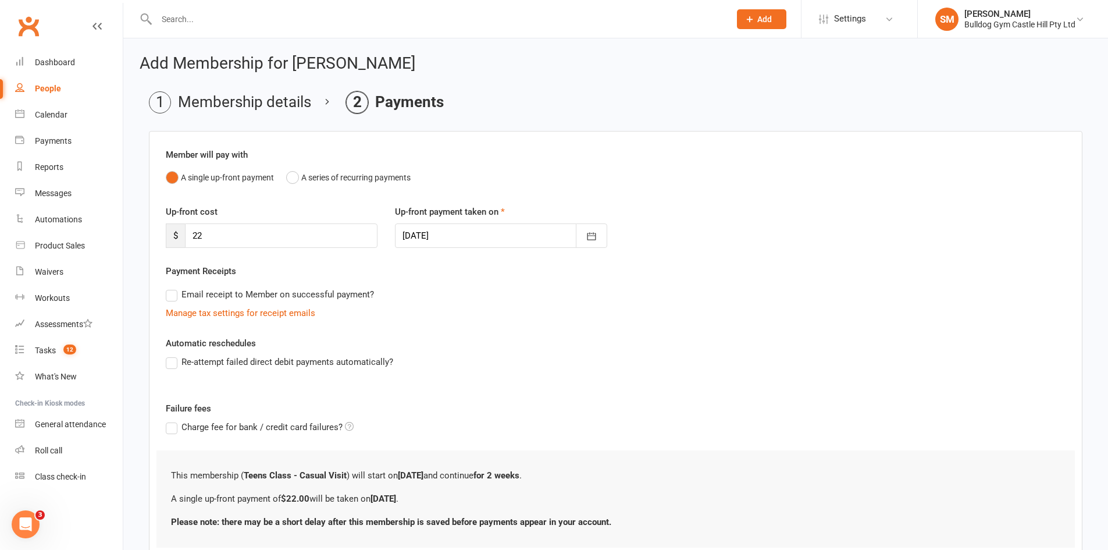
scroll to position [84, 0]
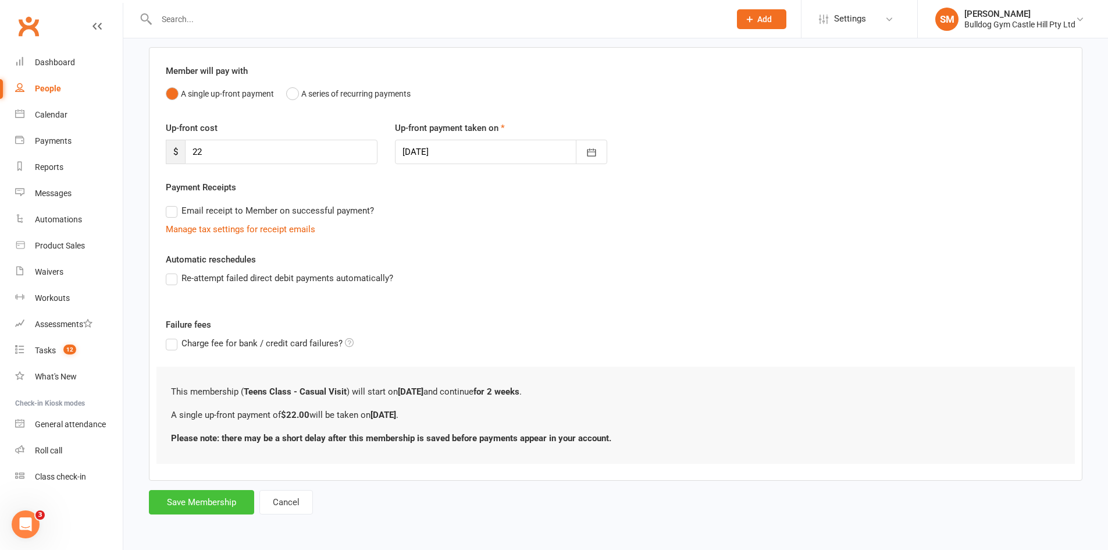
click at [200, 505] on button "Save Membership" at bounding box center [201, 502] width 105 height 24
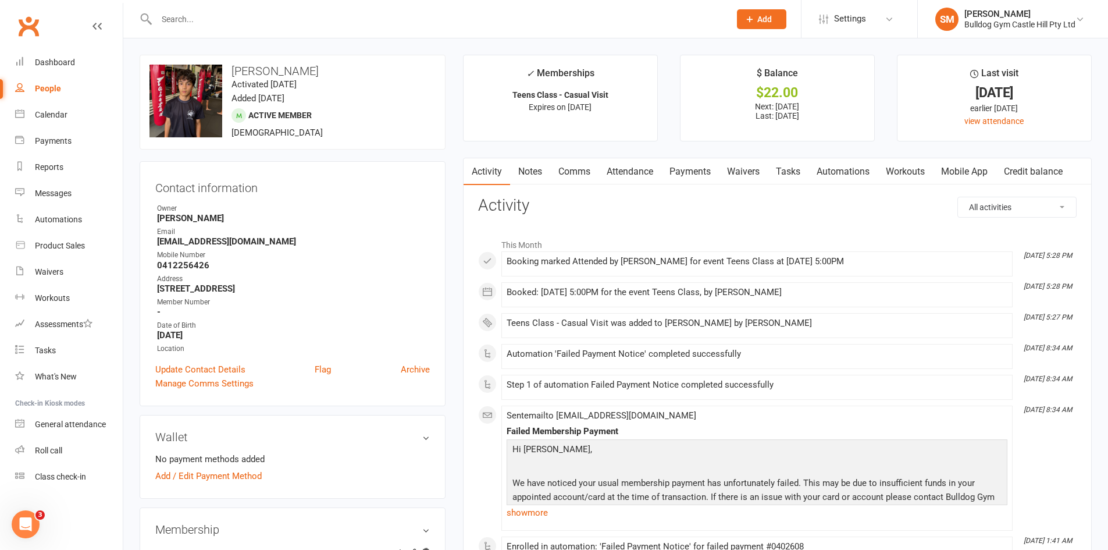
click at [699, 172] on link "Payments" at bounding box center [690, 171] width 58 height 27
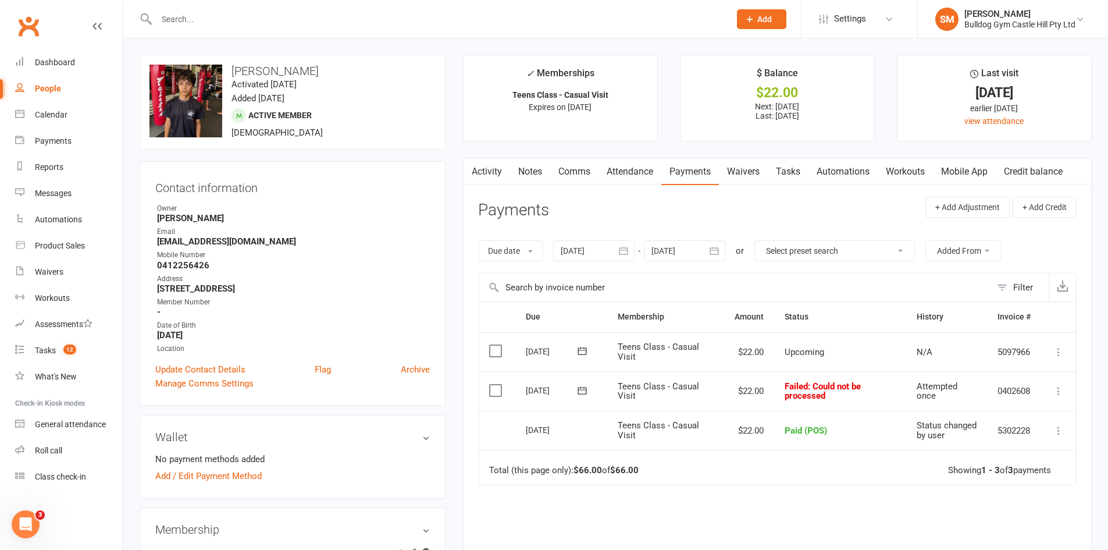
click at [1058, 349] on icon at bounding box center [1059, 352] width 12 height 12
click at [1025, 398] on link "Mark as Paid (POS)" at bounding box center [1007, 397] width 115 height 23
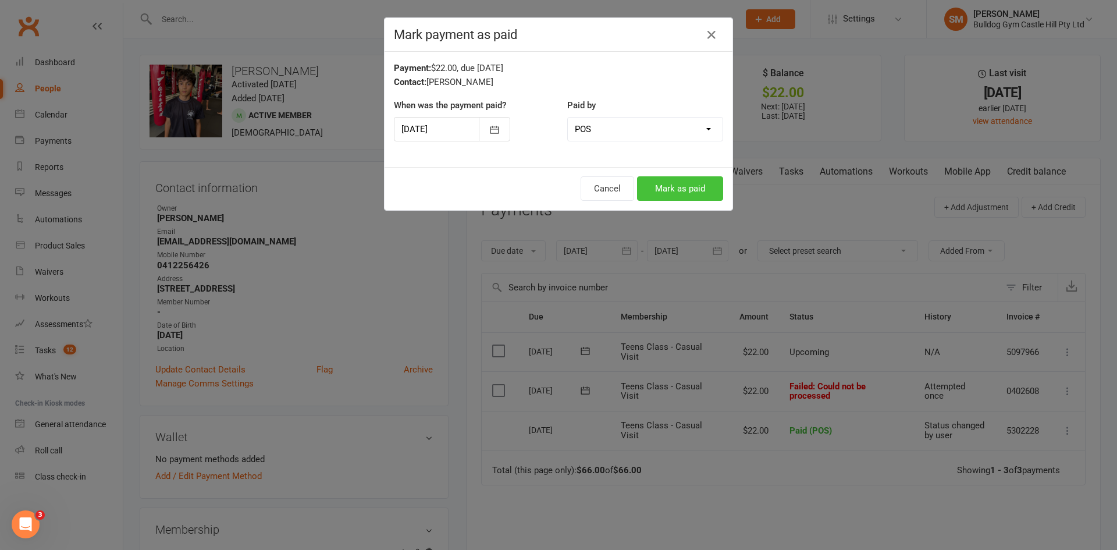
click at [689, 190] on button "Mark as paid" at bounding box center [680, 188] width 86 height 24
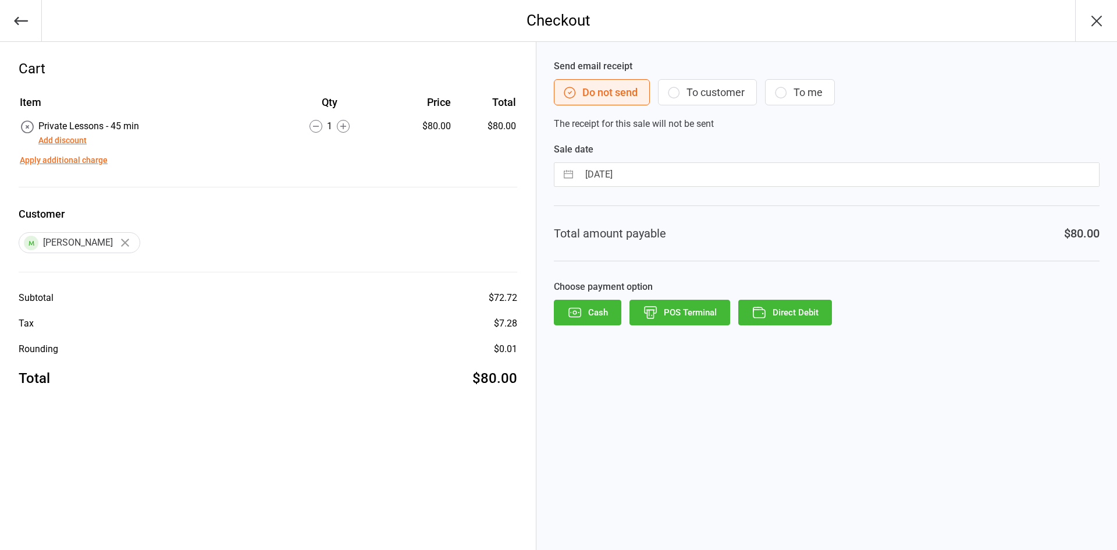
click at [680, 320] on button "POS Terminal" at bounding box center [679, 313] width 101 height 26
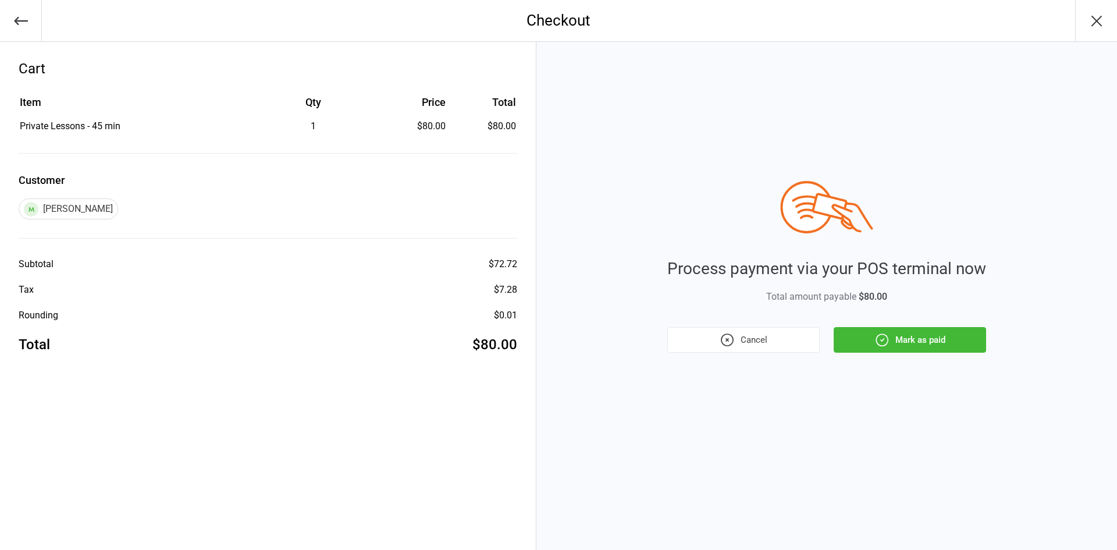
click at [908, 340] on button "Mark as paid" at bounding box center [909, 340] width 152 height 26
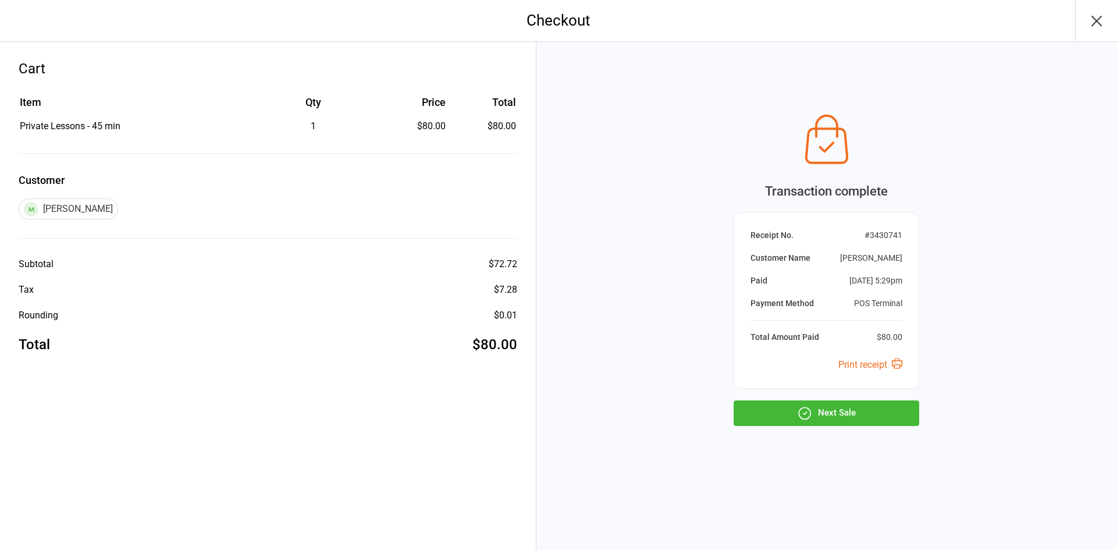
click at [851, 417] on button "Next Sale" at bounding box center [826, 413] width 186 height 26
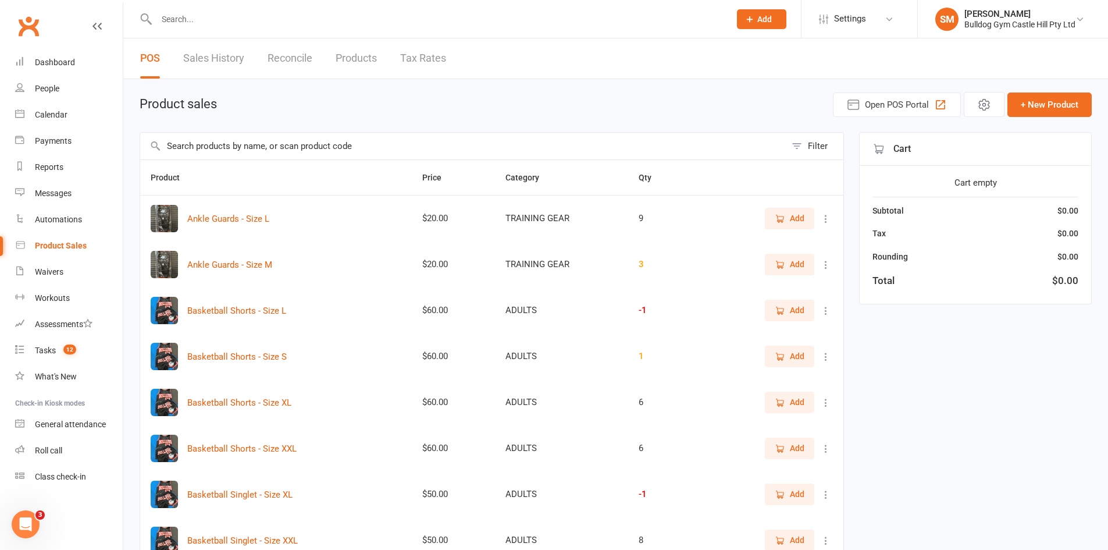
click at [259, 147] on input "text" at bounding box center [463, 146] width 646 height 27
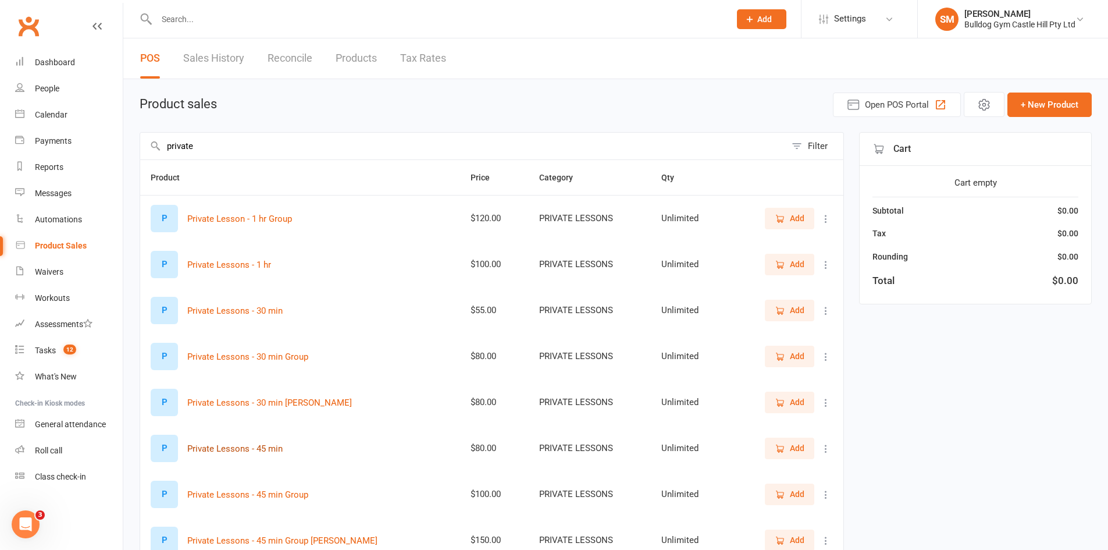
type input "private"
click at [237, 450] on button "Private Lessons - 45 min" at bounding box center [234, 448] width 95 height 14
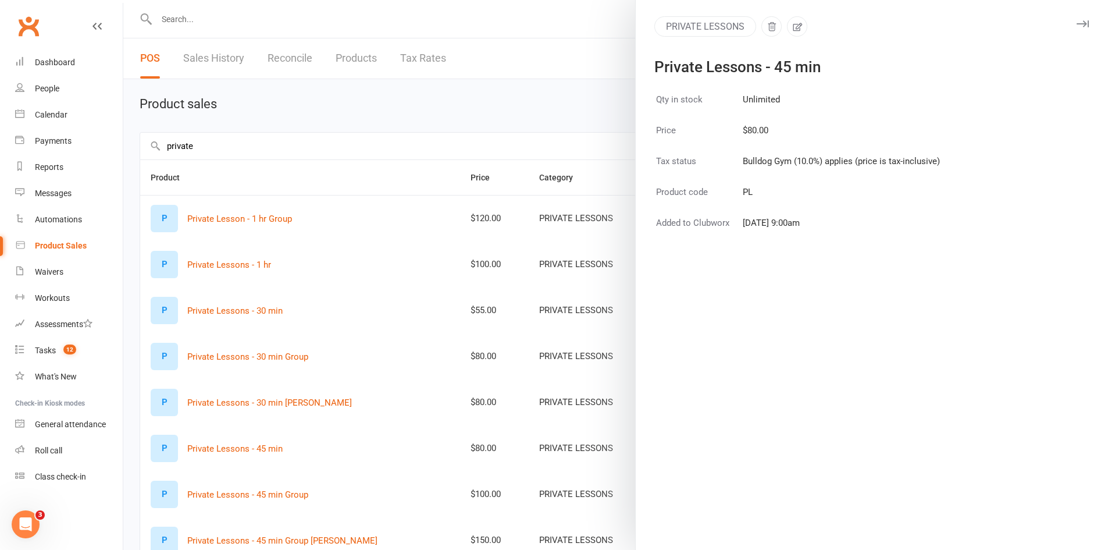
click at [535, 22] on div at bounding box center [615, 275] width 985 height 550
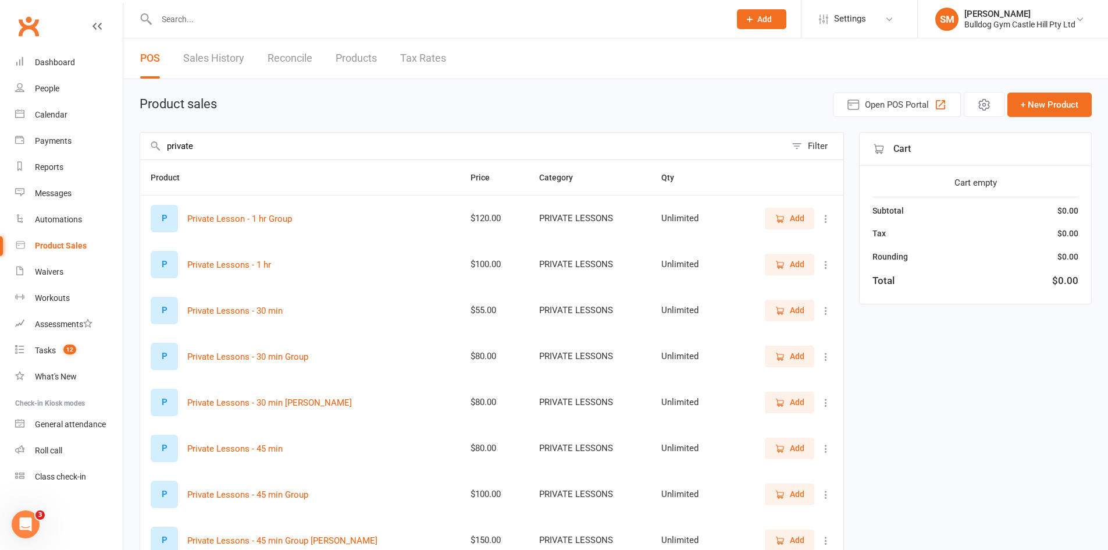
click at [788, 450] on span "Add" at bounding box center [790, 447] width 30 height 13
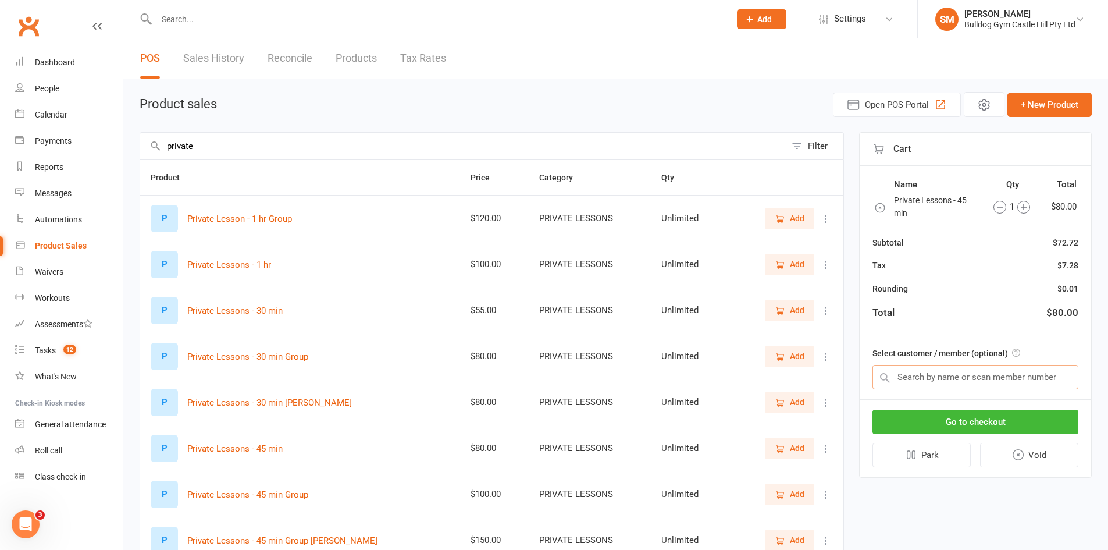
click at [951, 382] on input "text" at bounding box center [975, 377] width 206 height 24
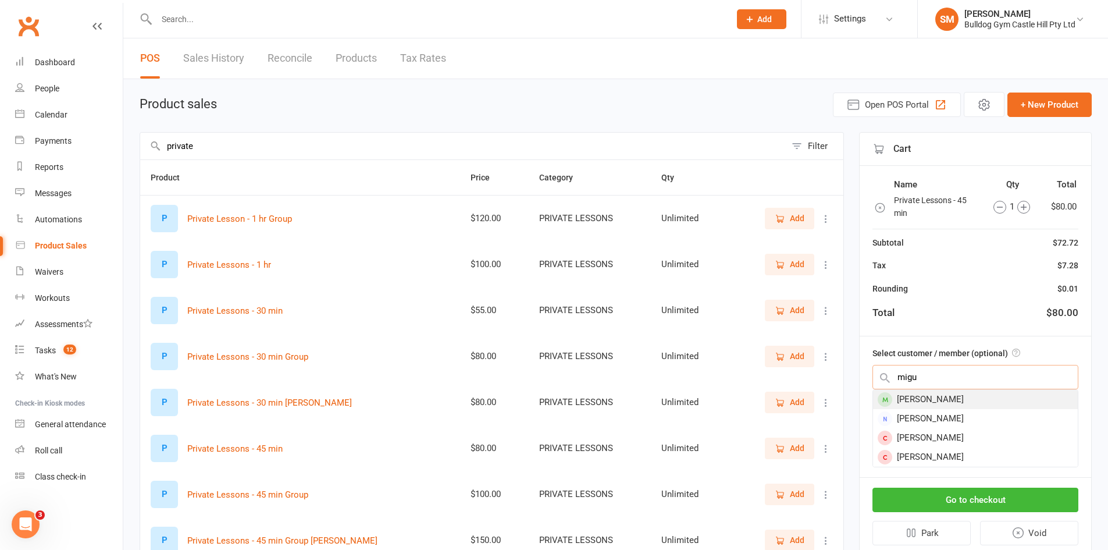
type input "migu"
click at [935, 394] on div "Miguel Yabut" at bounding box center [975, 399] width 205 height 19
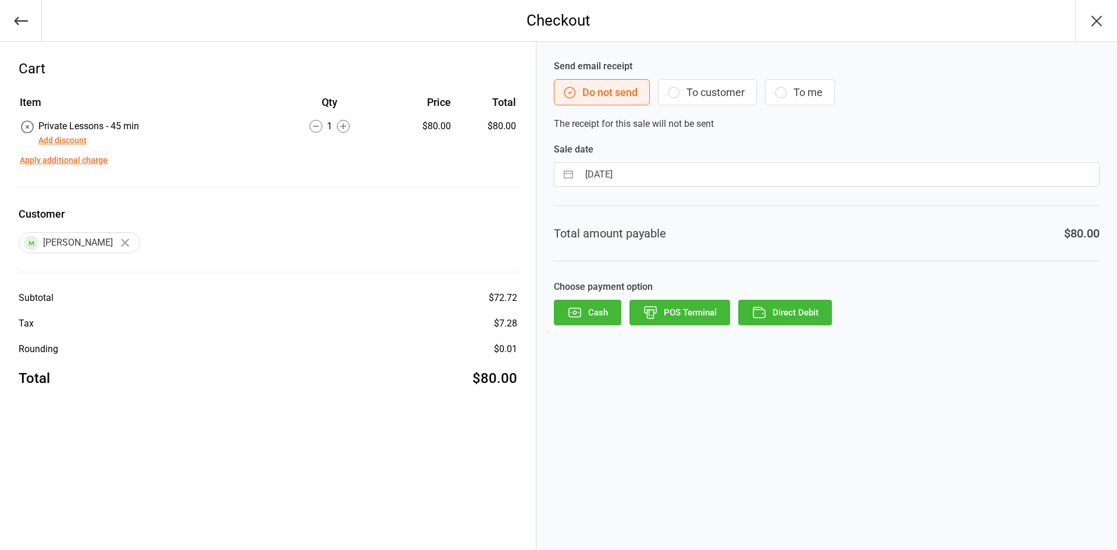
click at [611, 309] on button "Cash" at bounding box center [587, 313] width 67 height 26
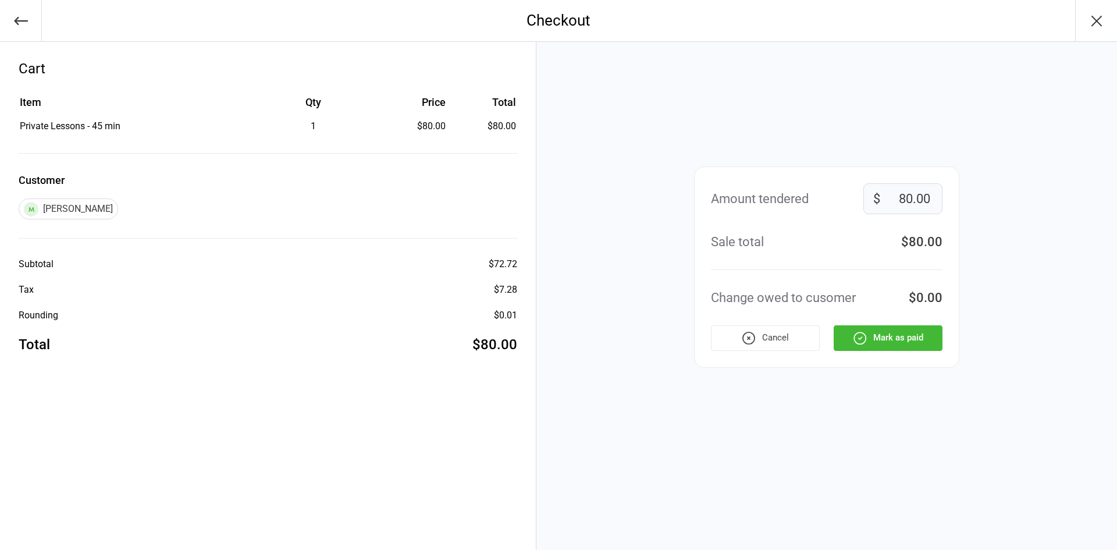
click at [885, 337] on button "Mark as paid" at bounding box center [887, 338] width 109 height 26
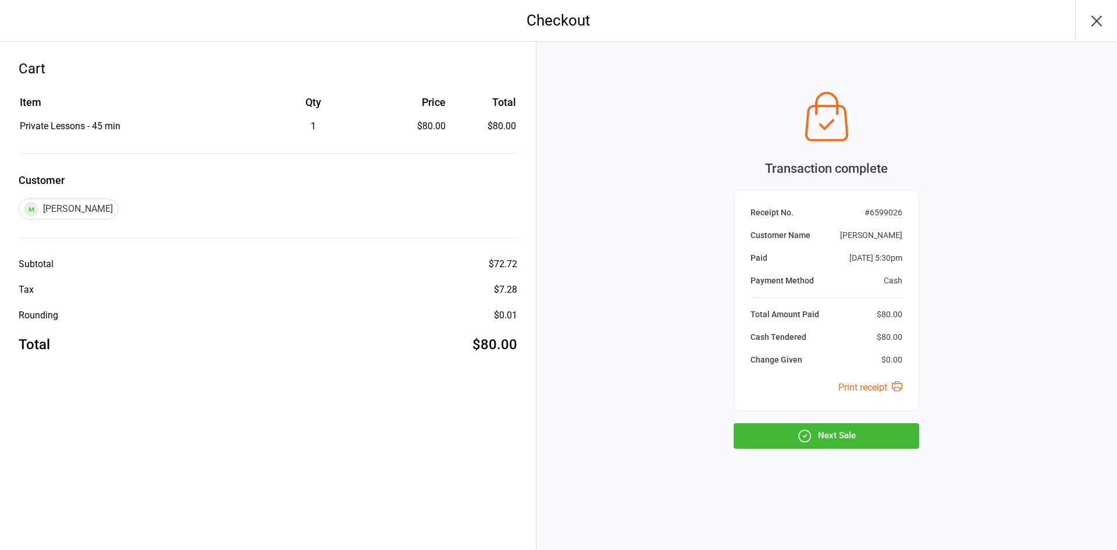
click at [800, 431] on icon "button" at bounding box center [804, 435] width 15 height 15
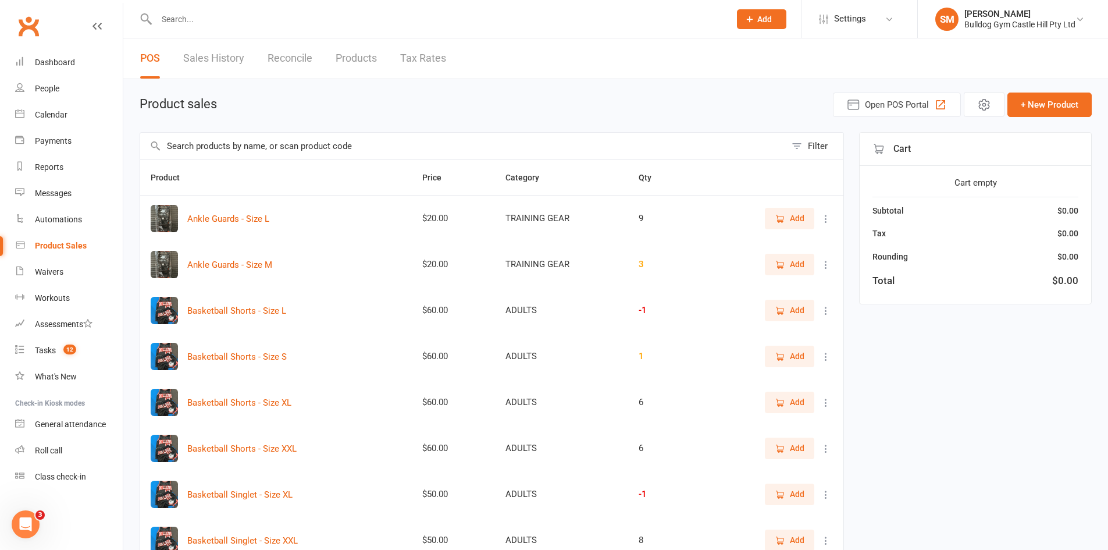
click at [199, 149] on input "text" at bounding box center [463, 146] width 646 height 27
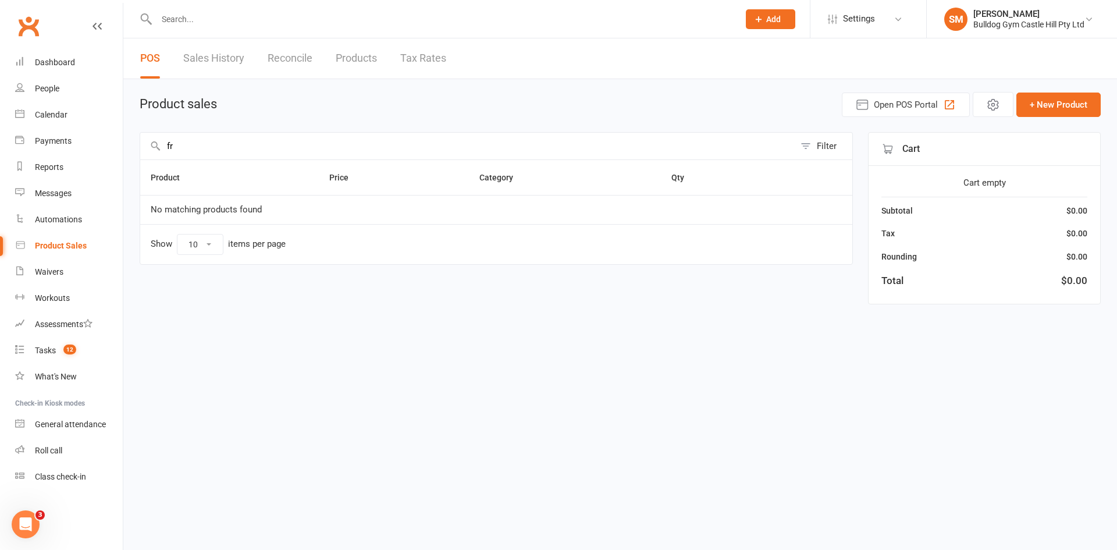
type input "f"
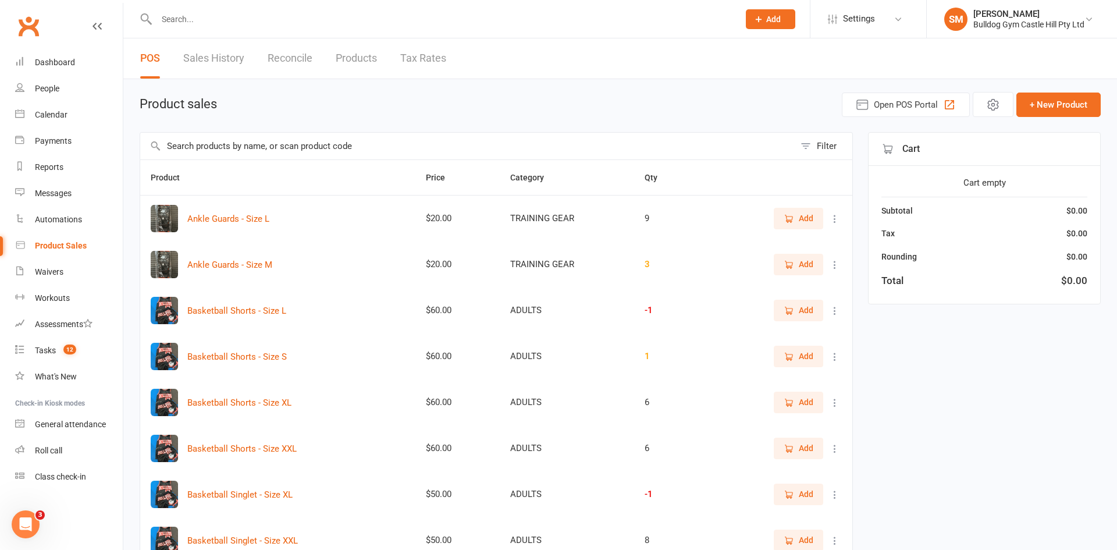
type input "o"
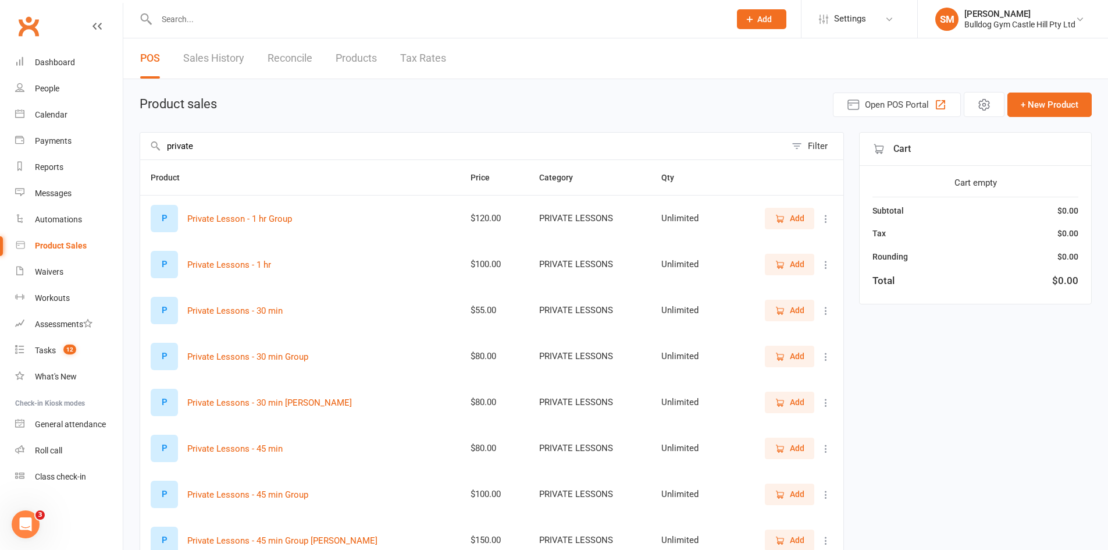
type input "private"
click at [792, 448] on span "Add" at bounding box center [797, 447] width 15 height 13
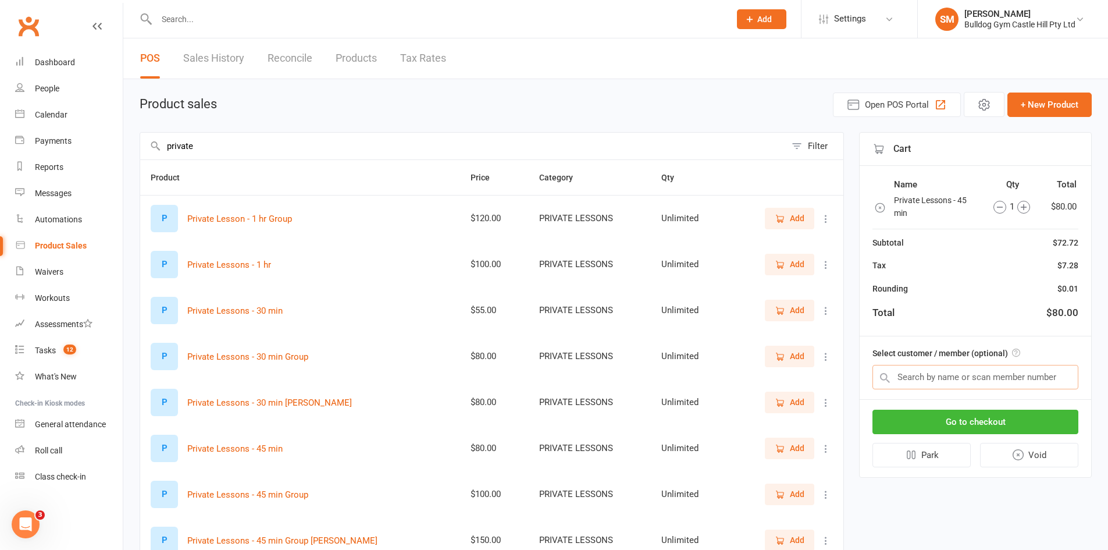
click at [929, 380] on input "text" at bounding box center [975, 377] width 206 height 24
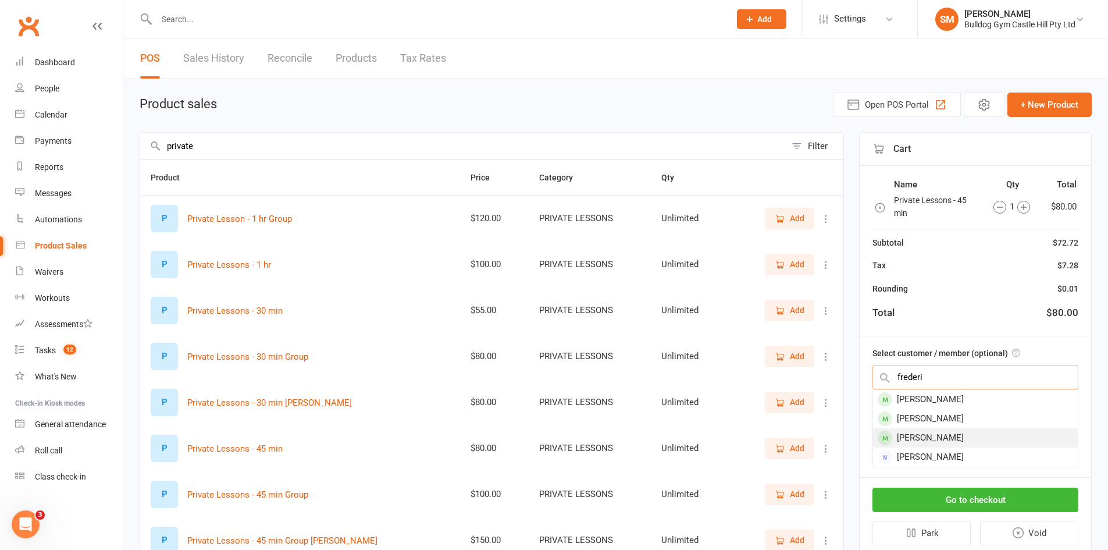
type input "frederi"
click at [964, 433] on div "[PERSON_NAME]" at bounding box center [975, 437] width 205 height 19
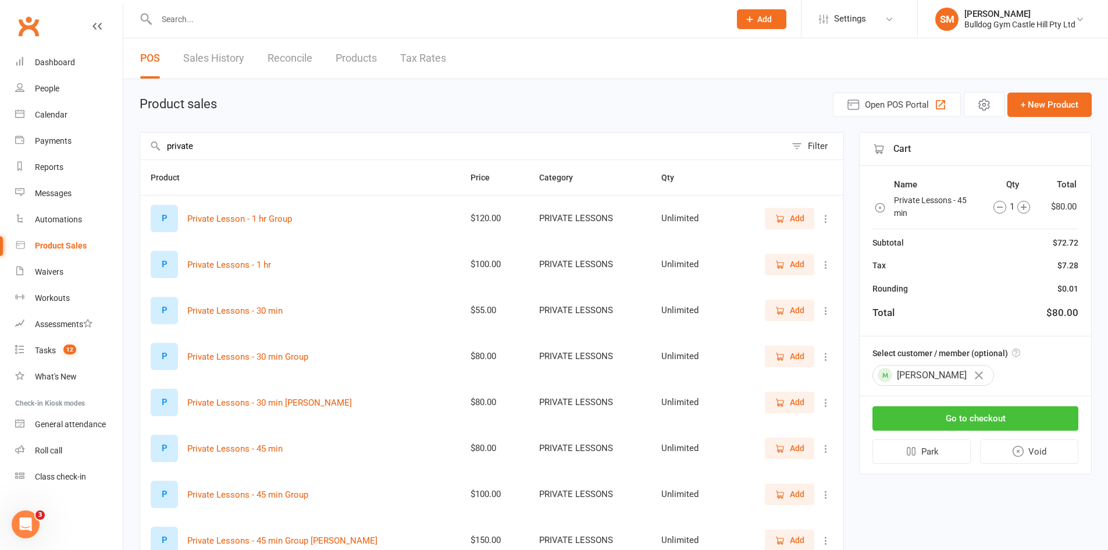
click at [976, 418] on button "Go to checkout" at bounding box center [975, 418] width 206 height 24
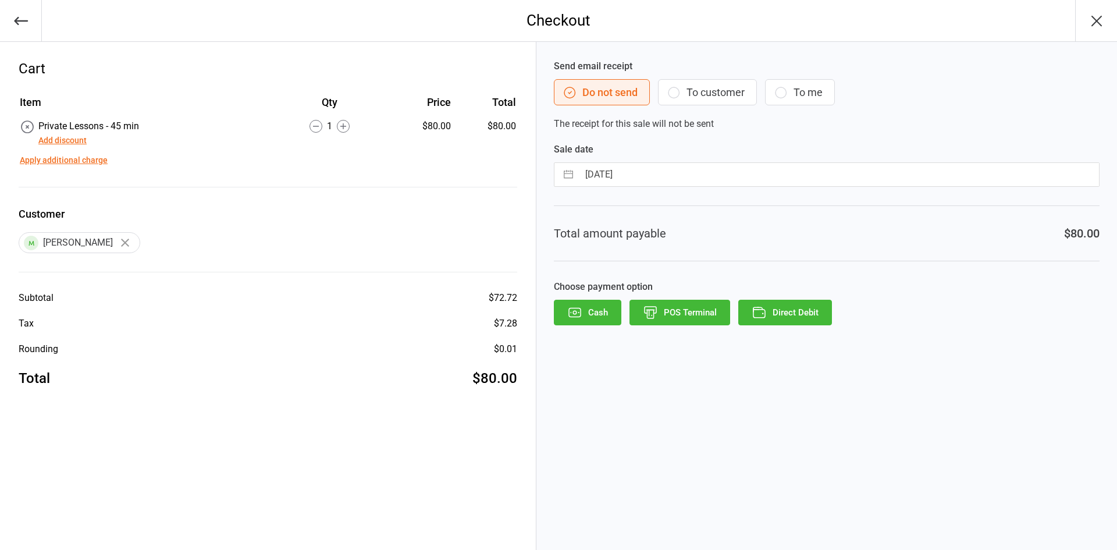
click at [673, 306] on button "POS Terminal" at bounding box center [679, 313] width 101 height 26
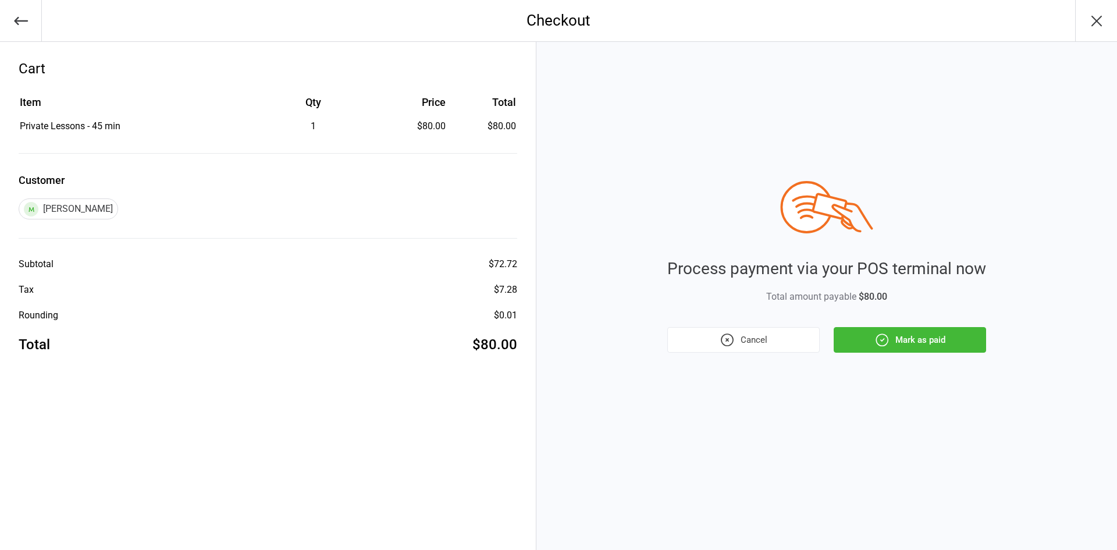
click at [929, 334] on button "Mark as paid" at bounding box center [909, 340] width 152 height 26
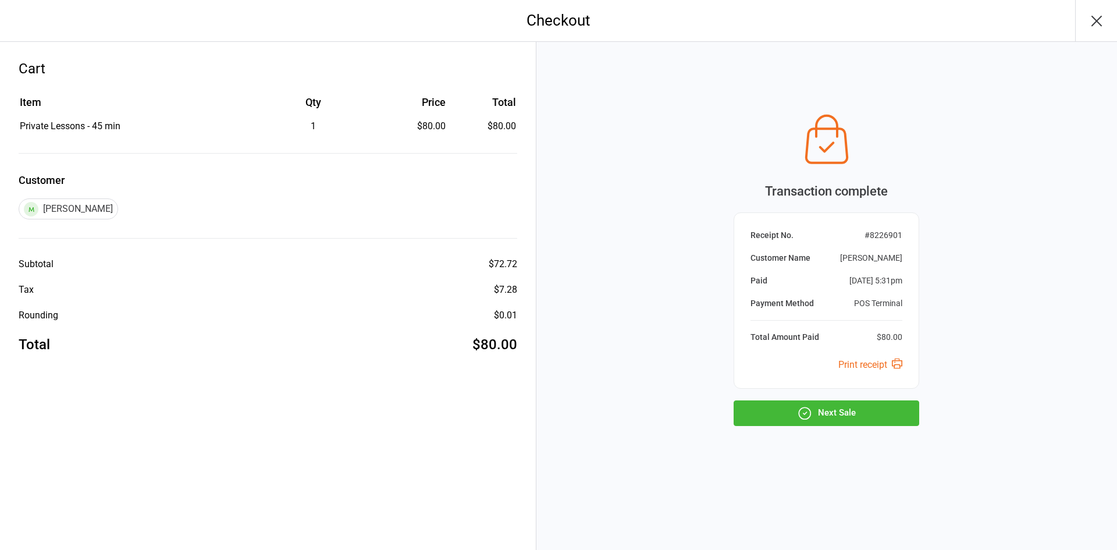
click at [800, 412] on icon "button" at bounding box center [804, 412] width 15 height 15
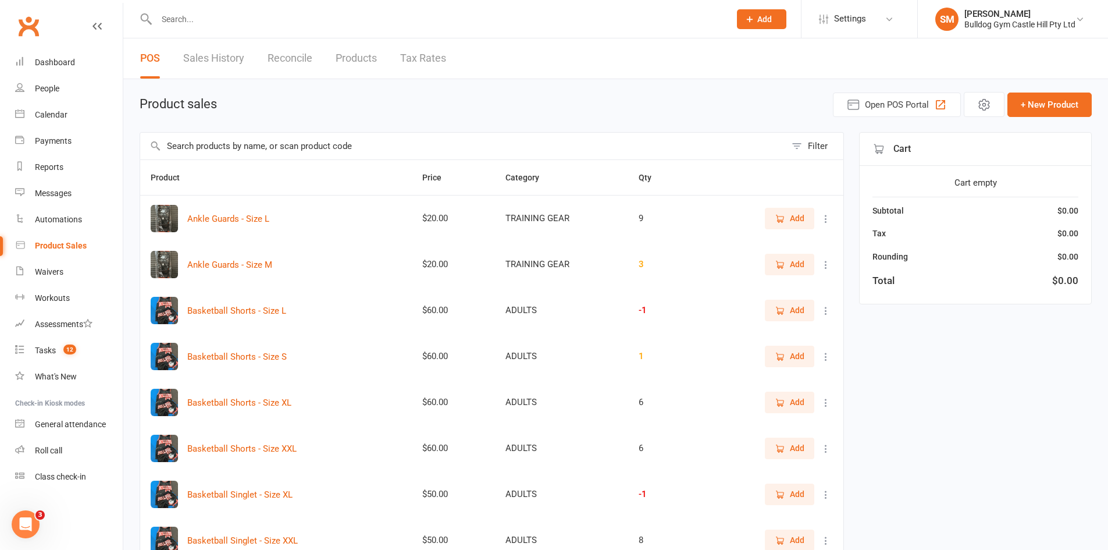
click at [234, 138] on input "text" at bounding box center [463, 146] width 646 height 27
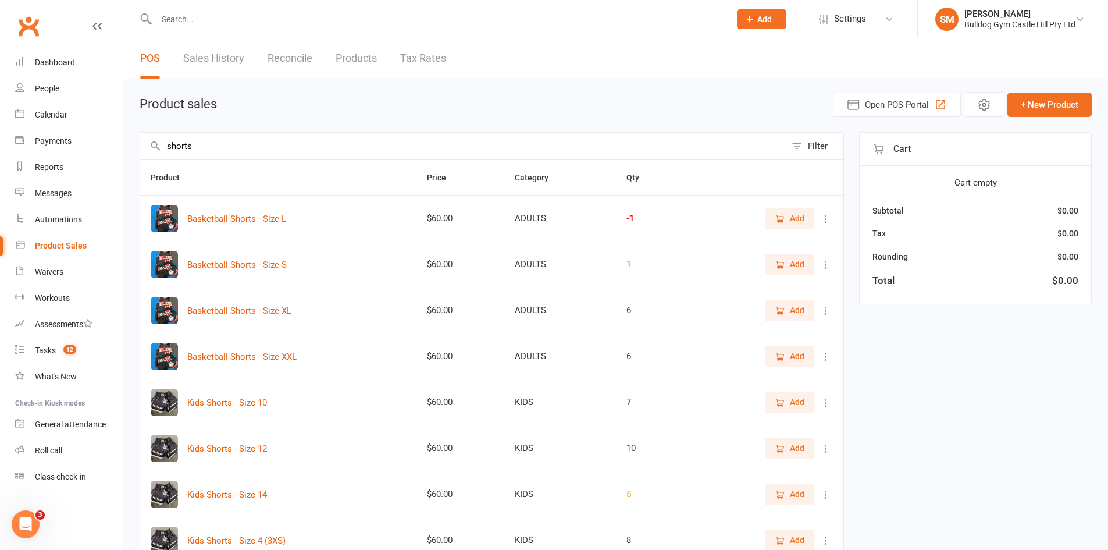
type input "shorts"
click at [791, 445] on span "Add" at bounding box center [797, 447] width 15 height 13
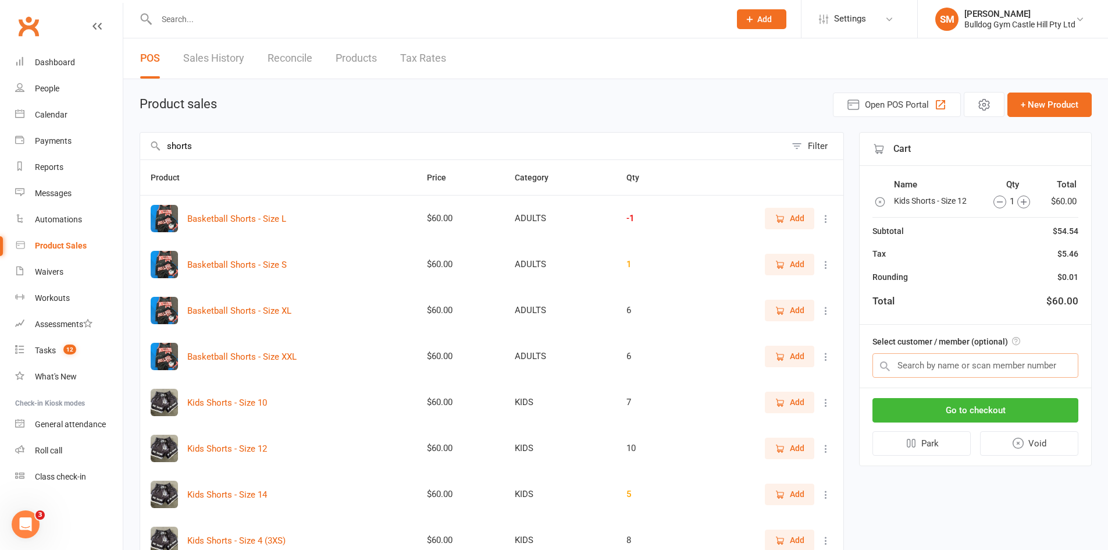
click at [947, 368] on input "text" at bounding box center [975, 365] width 206 height 24
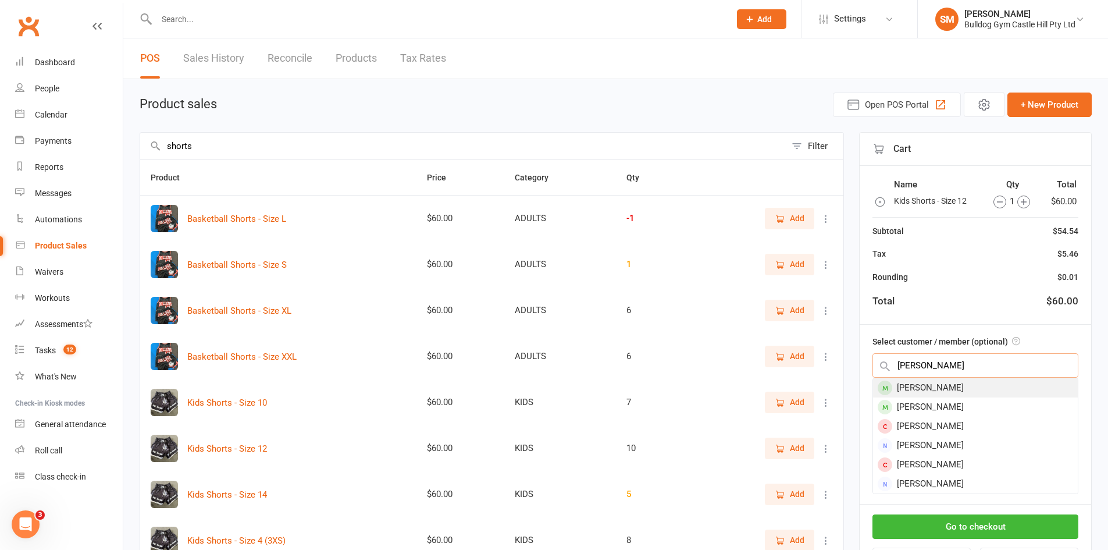
type input "[PERSON_NAME]"
click at [940, 386] on div "[PERSON_NAME]" at bounding box center [975, 387] width 205 height 19
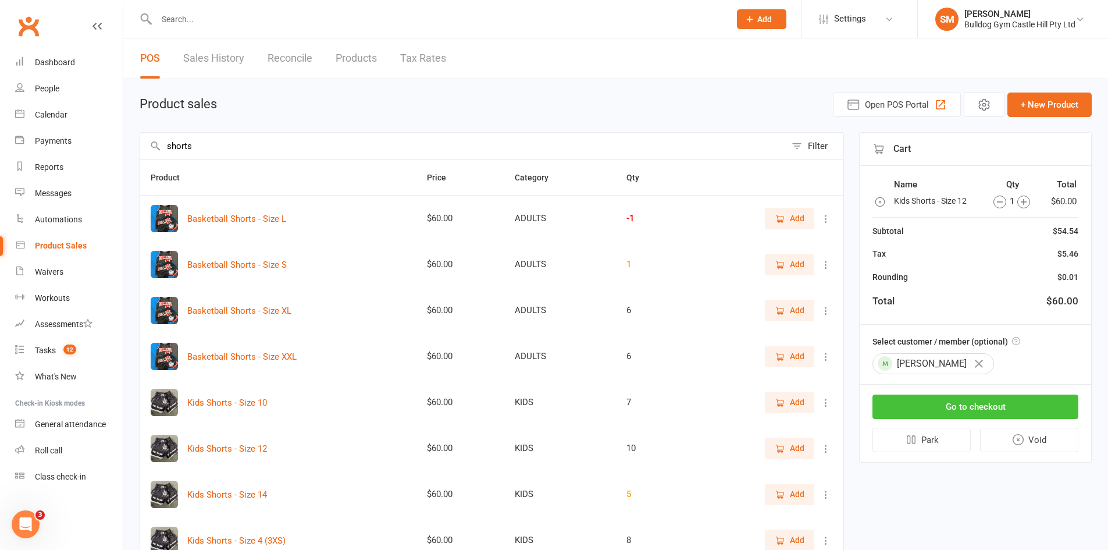
click at [959, 401] on button "Go to checkout" at bounding box center [975, 406] width 206 height 24
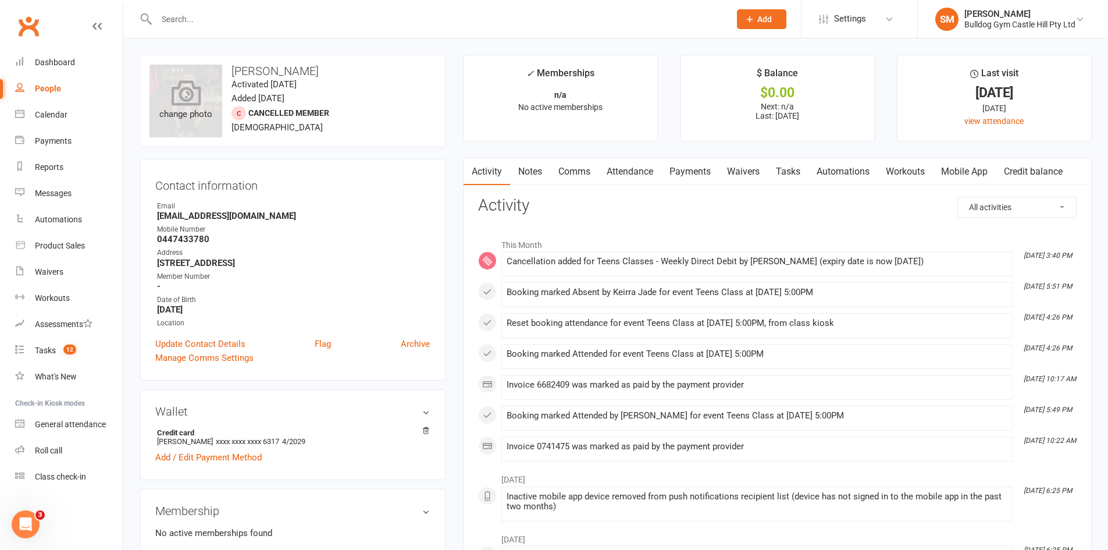
click at [199, 84] on icon at bounding box center [186, 93] width 30 height 26
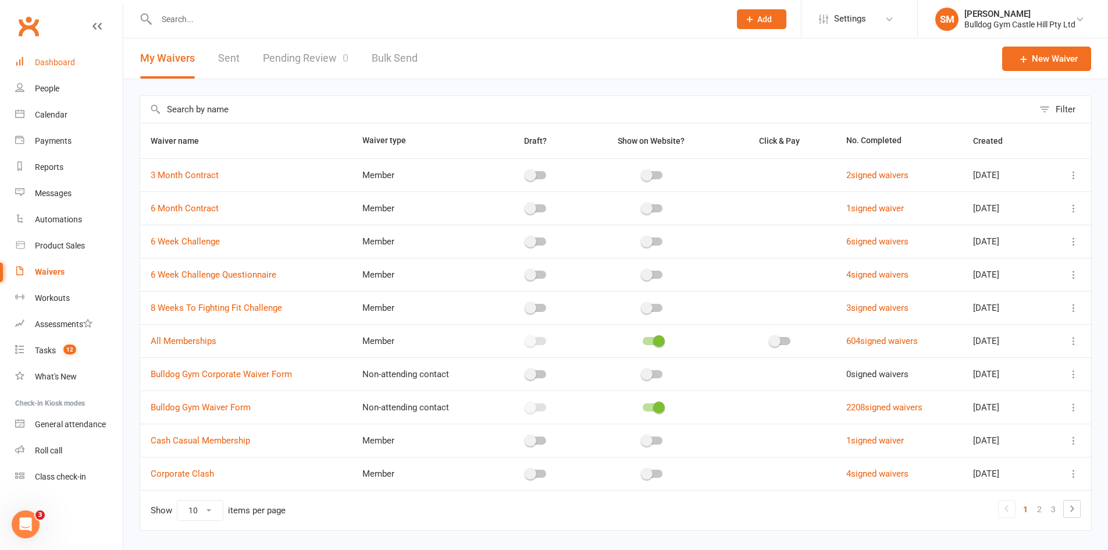
click at [73, 60] on div "Dashboard" at bounding box center [55, 62] width 40 height 9
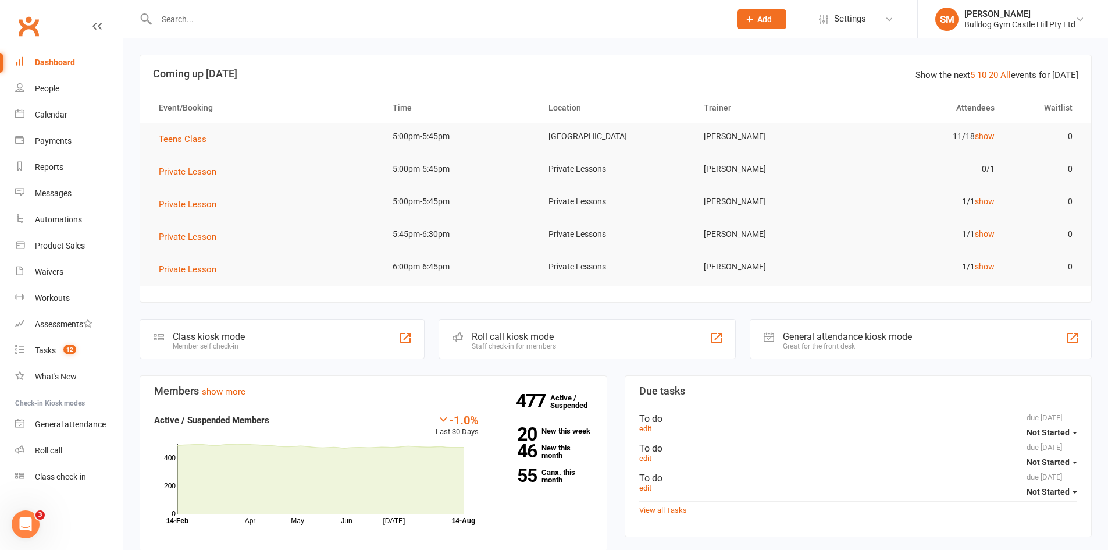
click at [269, 23] on input "text" at bounding box center [437, 19] width 569 height 16
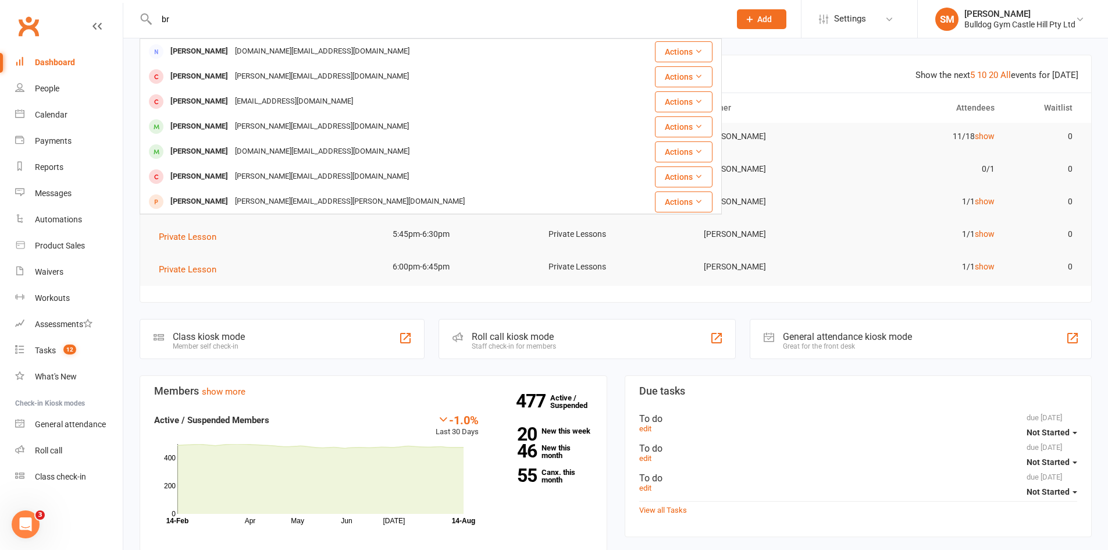
type input "b"
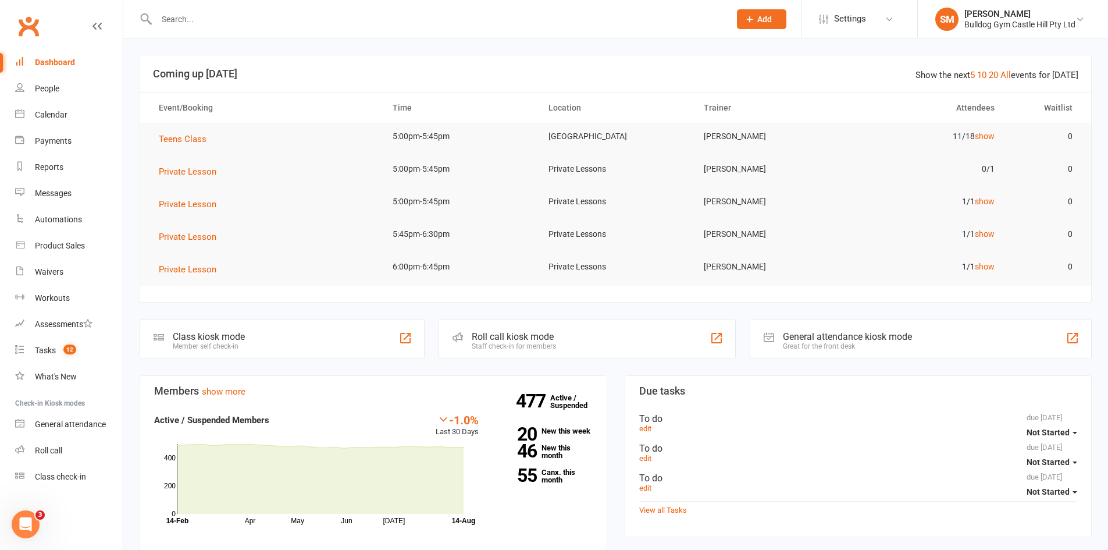
click at [764, 20] on span "Add" at bounding box center [764, 19] width 15 height 9
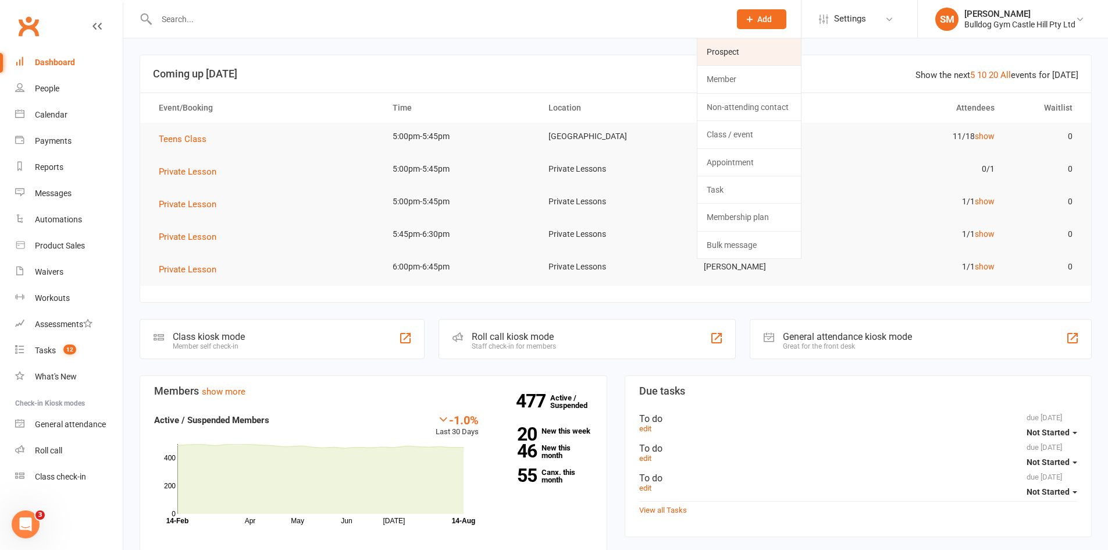
click at [736, 50] on link "Prospect" at bounding box center [749, 51] width 104 height 27
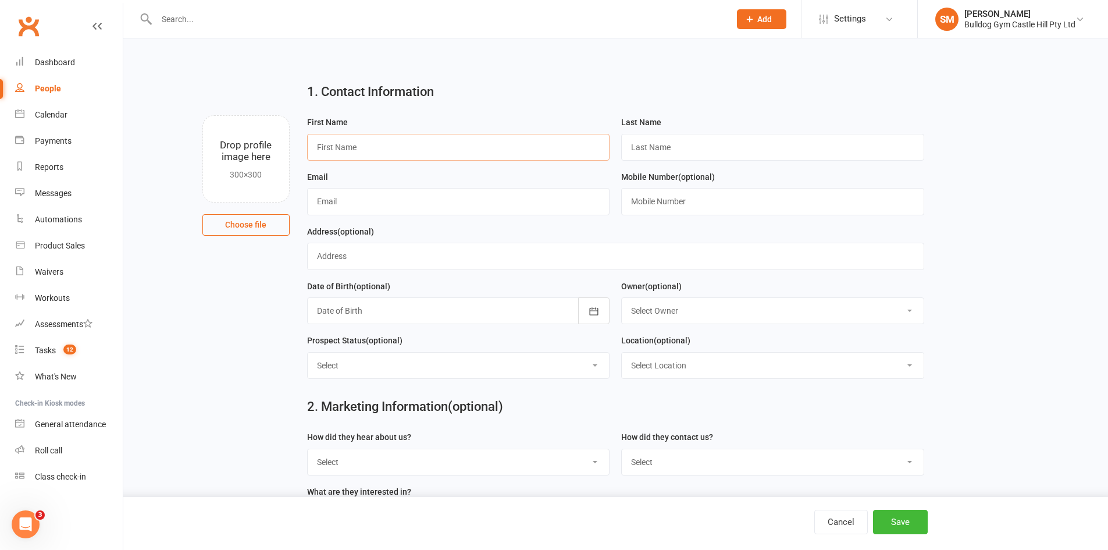
click at [378, 145] on input "text" at bounding box center [458, 147] width 303 height 27
type input "[PERSON_NAME]"
click at [355, 196] on input "text" at bounding box center [458, 201] width 303 height 27
click at [417, 196] on input "text" at bounding box center [458, 201] width 303 height 27
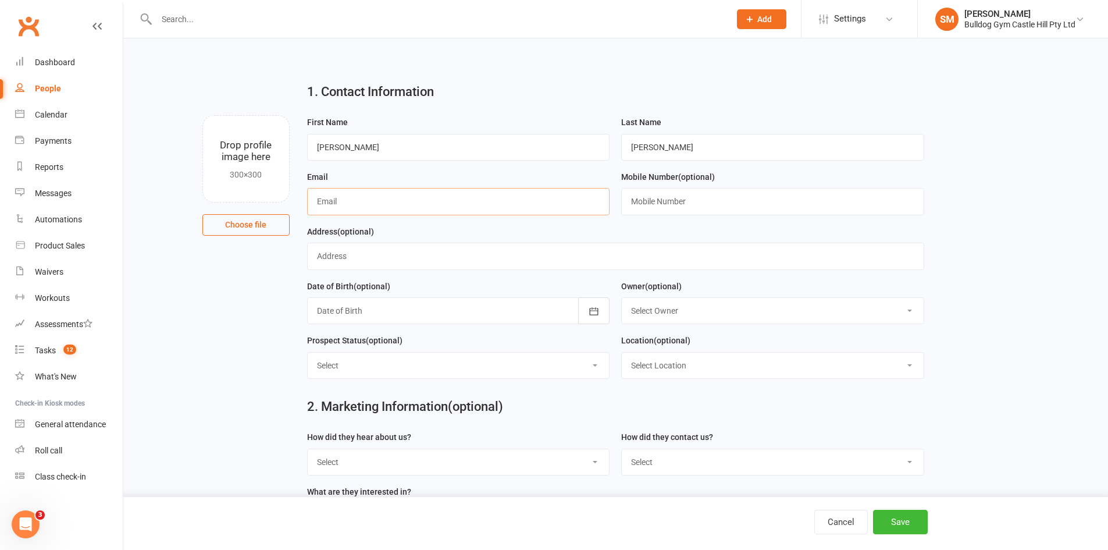
paste input "[EMAIL_ADDRESS][DOMAIN_NAME]"
type input "[EMAIL_ADDRESS][DOMAIN_NAME]"
click at [651, 195] on input "text" at bounding box center [772, 201] width 303 height 27
click at [653, 202] on input "text" at bounding box center [772, 201] width 303 height 27
paste input "0434728842"
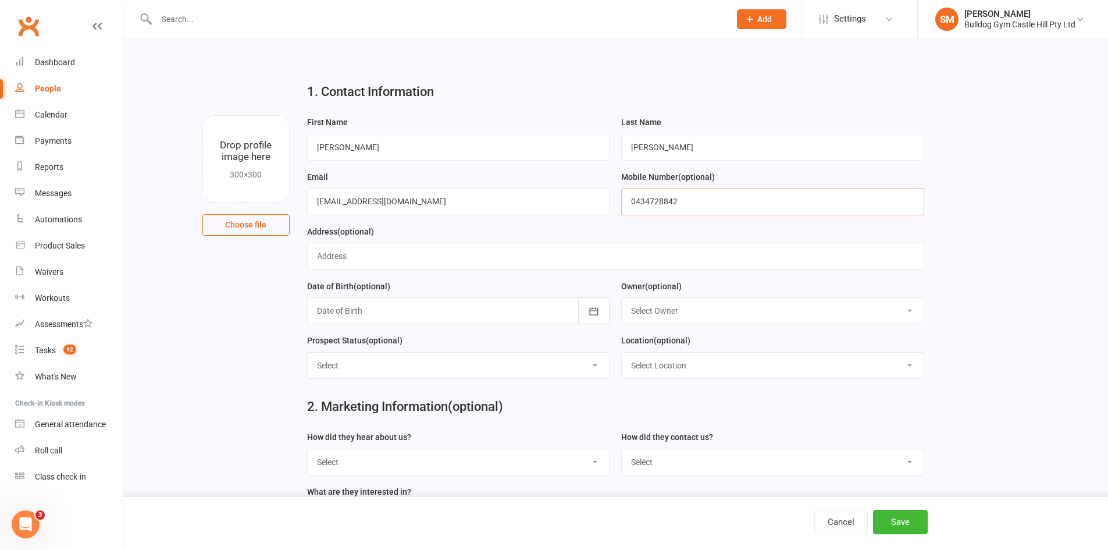
type input "0434728842"
click at [422, 255] on input "text" at bounding box center [615, 256] width 617 height 27
type input "[GEOGRAPHIC_DATA], 2153"
click at [340, 312] on div at bounding box center [458, 310] width 303 height 27
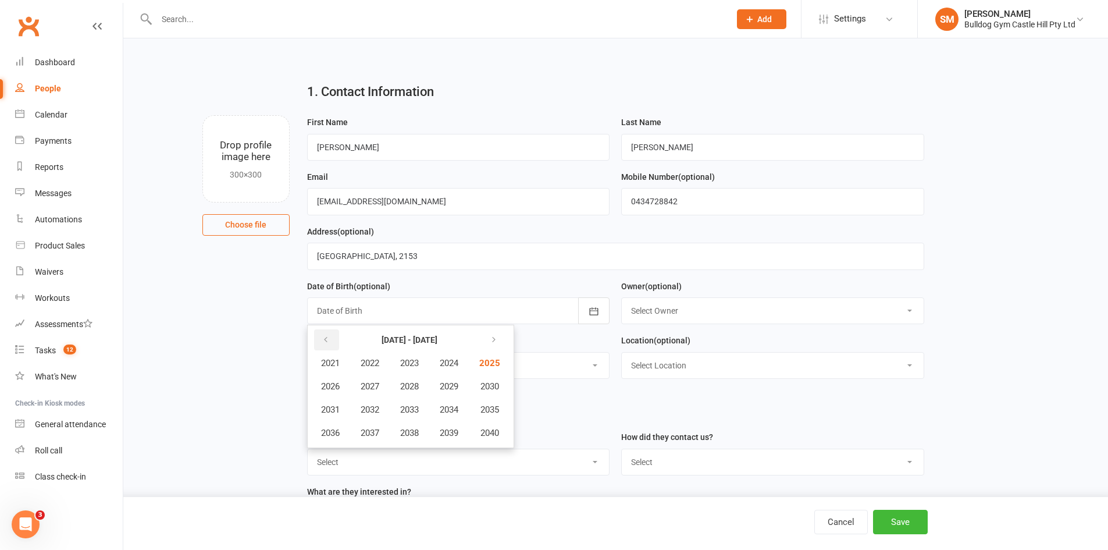
click at [323, 337] on icon "button" at bounding box center [326, 339] width 8 height 9
click at [419, 363] on span "2003" at bounding box center [409, 363] width 19 height 10
click at [450, 438] on span "December" at bounding box center [455, 432] width 40 height 10
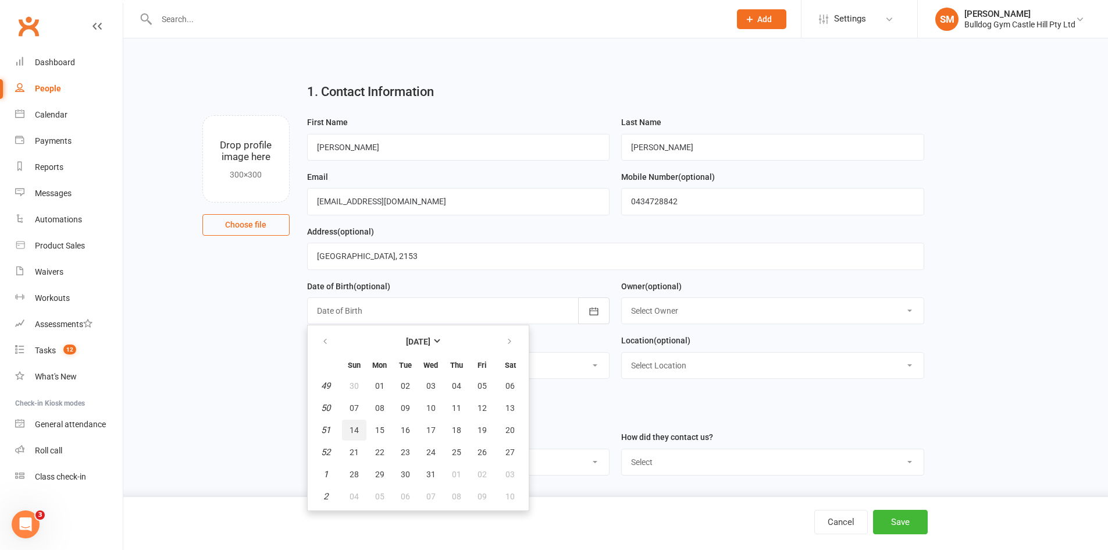
click at [356, 426] on button "14" at bounding box center [354, 429] width 24 height 21
type input "[DATE]"
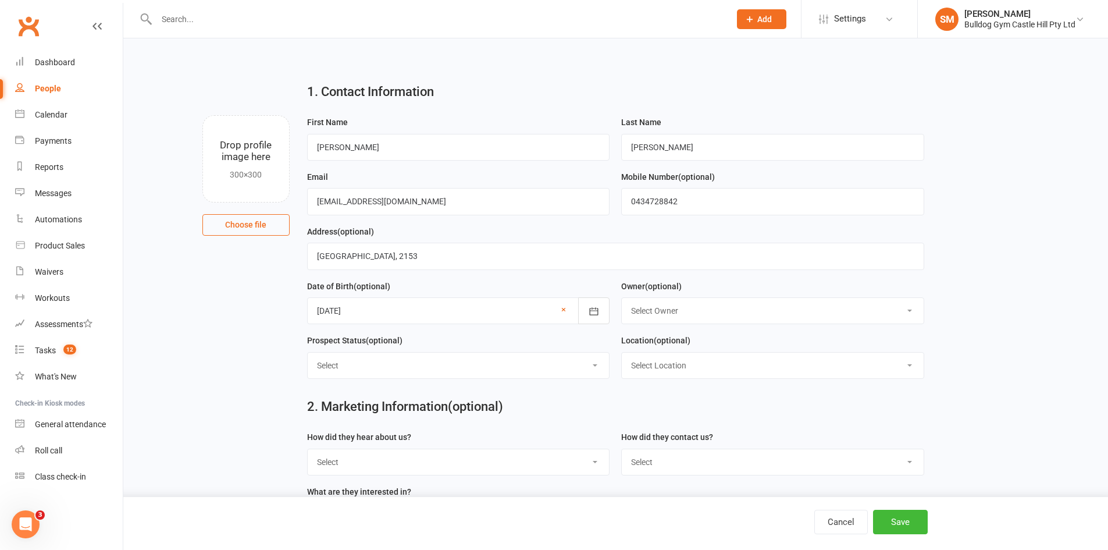
click at [775, 323] on select "Select Owner [PERSON_NAME] [PERSON_NAME] [PERSON_NAME] [PERSON_NAME] [PERSON_NA…" at bounding box center [773, 311] width 302 height 26
select select "3"
click at [622, 300] on select "Select Owner [PERSON_NAME] [PERSON_NAME] [PERSON_NAME] [PERSON_NAME] [PERSON_NA…" at bounding box center [773, 311] width 302 height 26
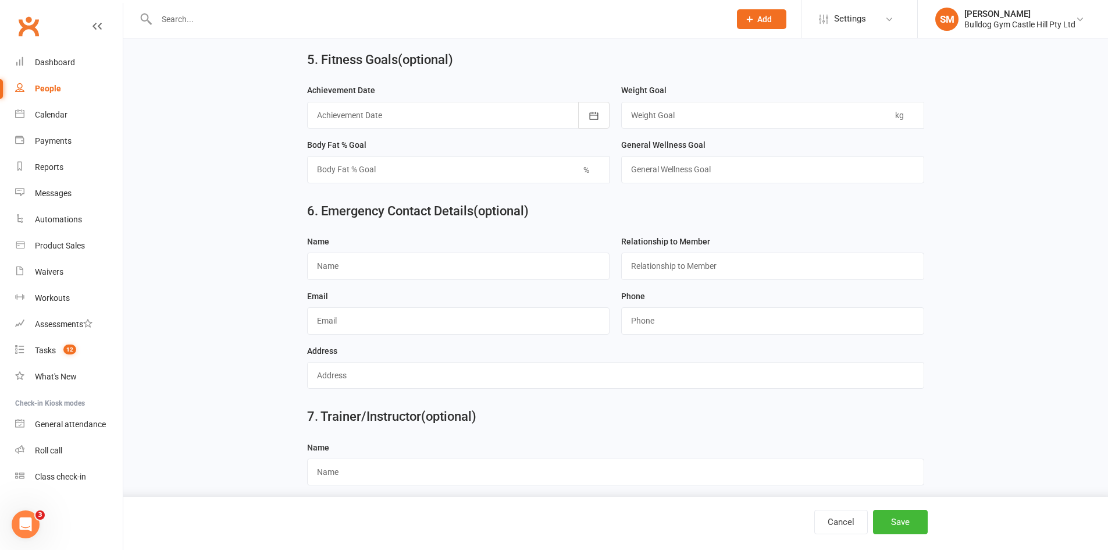
scroll to position [874, 0]
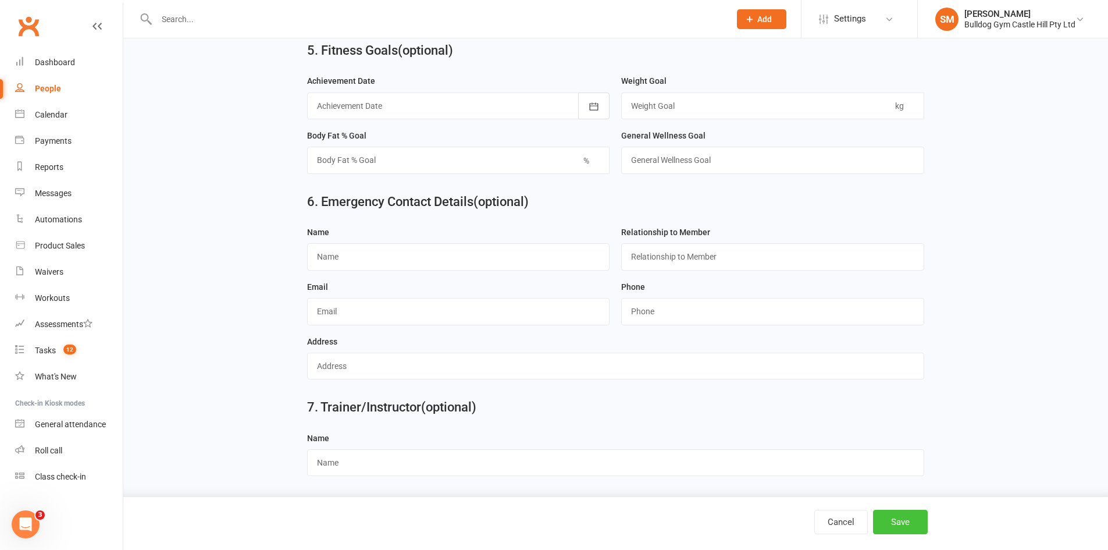
click at [910, 520] on button "Save" at bounding box center [900, 521] width 55 height 24
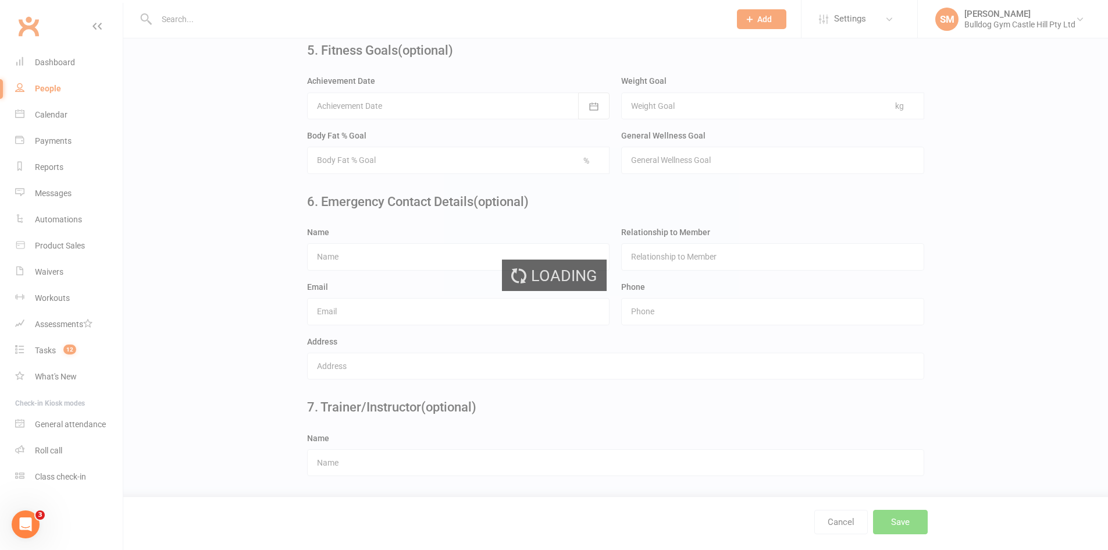
scroll to position [0, 0]
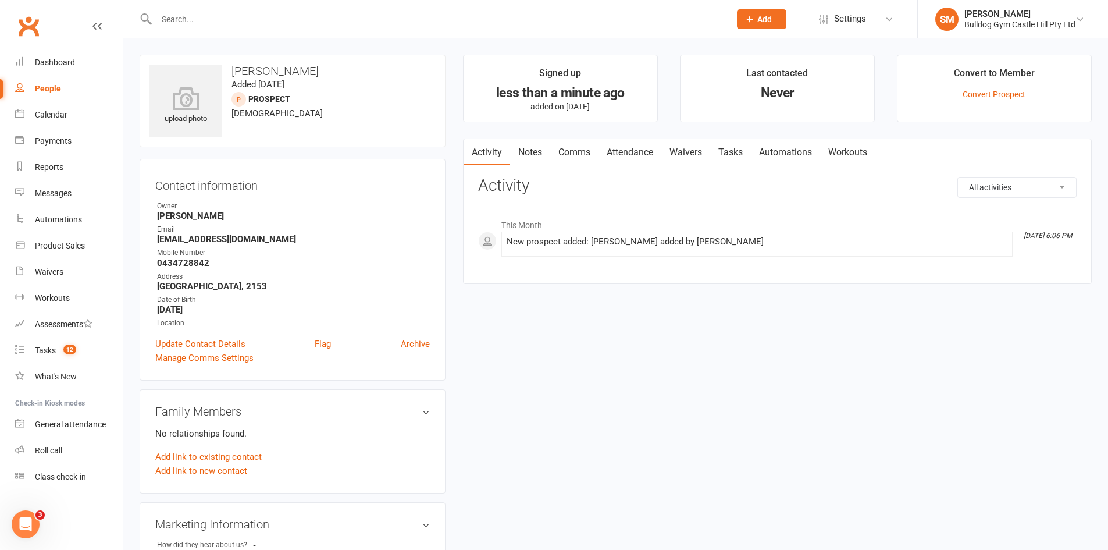
click at [577, 155] on link "Comms" at bounding box center [574, 152] width 48 height 27
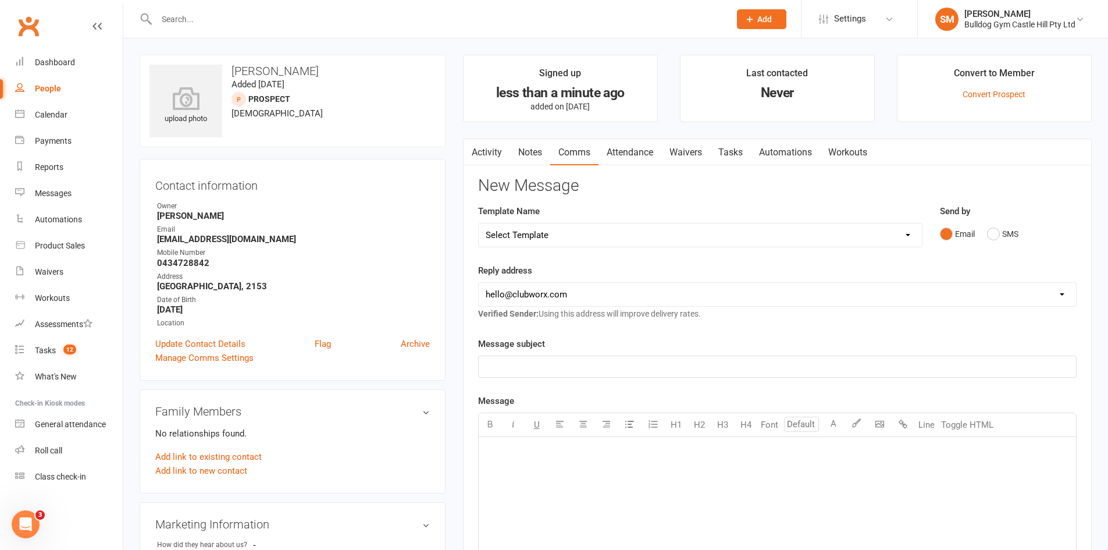
click at [691, 238] on select "Select Template [Email] 6 week challenge [Push Notification] 6 Week Challenge […" at bounding box center [700, 234] width 443 height 23
select select "45"
click at [479, 223] on select "Select Template [Email] 6 week challenge [Push Notification] 6 Week Challenge […" at bounding box center [700, 234] width 443 height 23
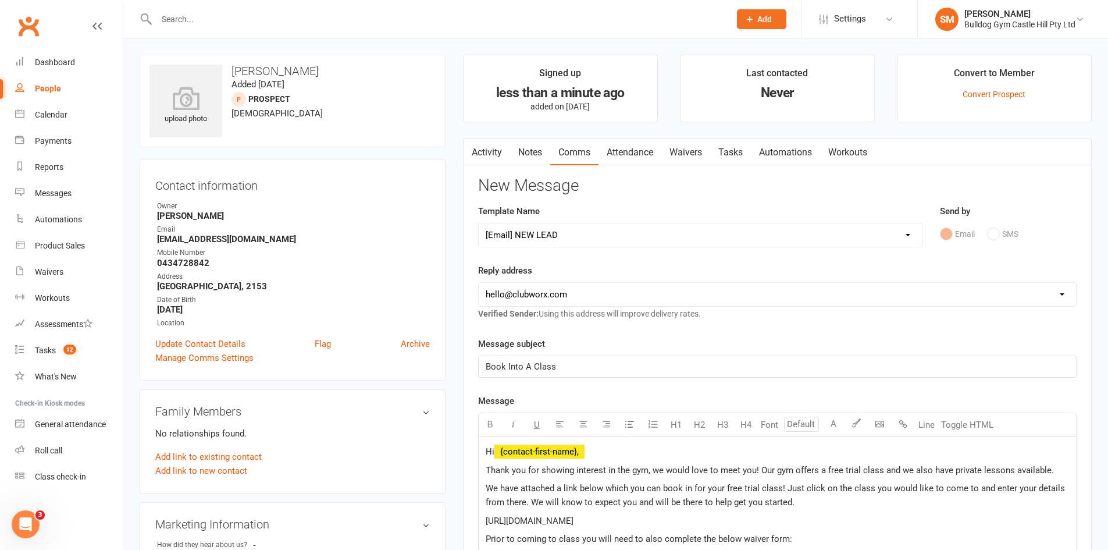
click at [685, 303] on select "[EMAIL_ADDRESS][DOMAIN_NAME] [EMAIL_ADDRESS][DOMAIN_NAME] [EMAIL_ADDRESS][DOMAI…" at bounding box center [777, 294] width 597 height 23
select select "1"
click at [479, 283] on select "[EMAIL_ADDRESS][DOMAIN_NAME] [EMAIL_ADDRESS][DOMAIN_NAME] [EMAIL_ADDRESS][DOMAI…" at bounding box center [777, 294] width 597 height 23
click at [640, 326] on div "New Message Template Name Select Template [Email] 6 week challenge [Push Notifi…" at bounding box center [777, 516] width 598 height 678
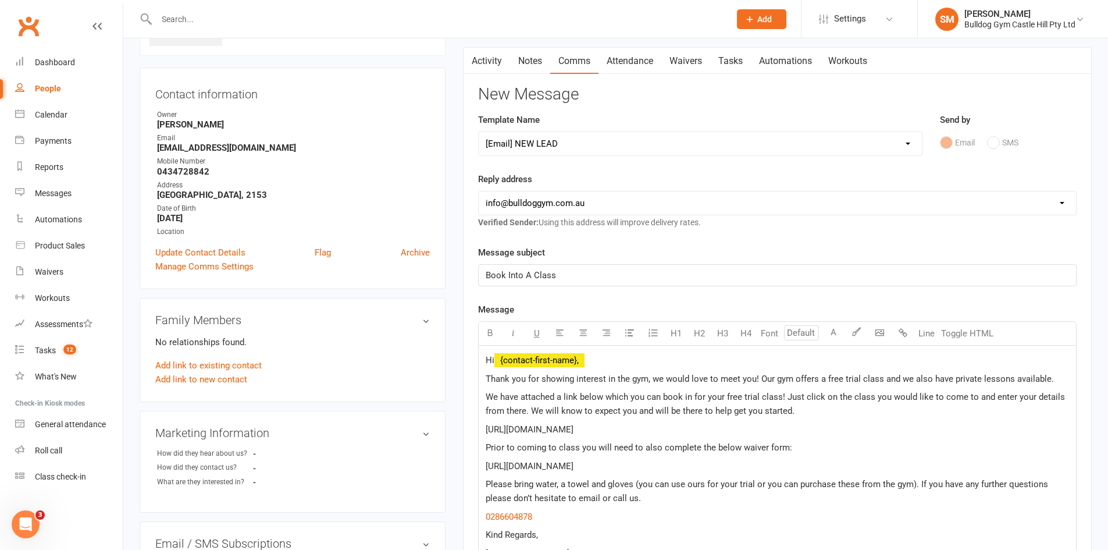
scroll to position [116, 0]
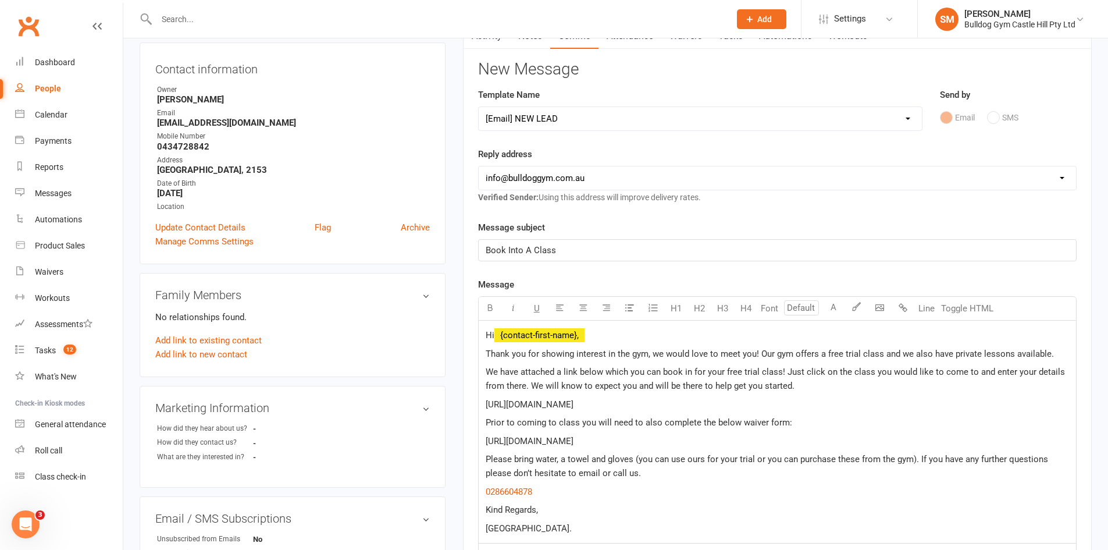
click at [653, 355] on span "Thank you for showing interest in the gym, we would love to meet you! Our gym o…" at bounding box center [770, 353] width 568 height 10
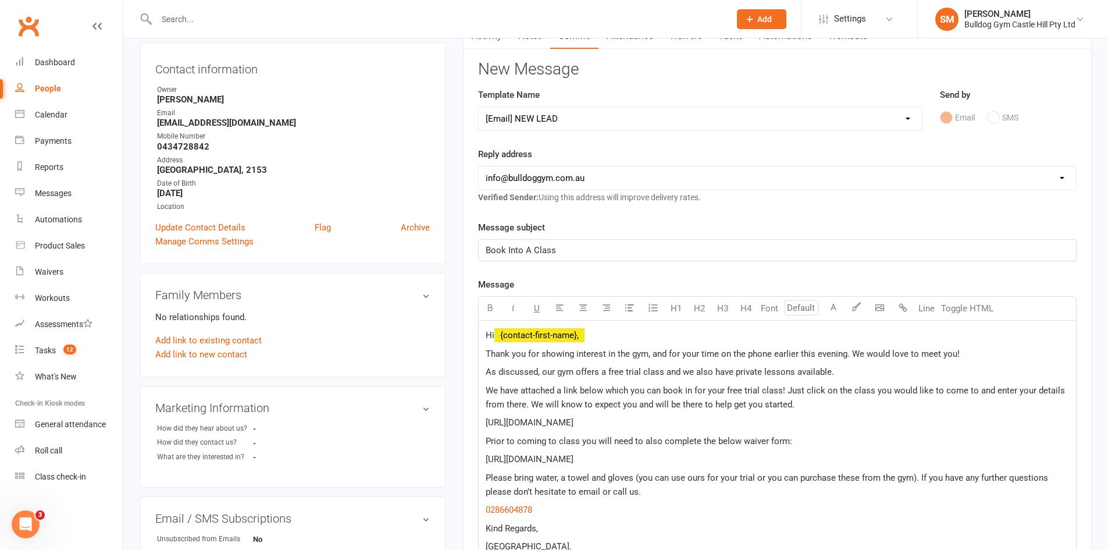
click at [839, 370] on p "As discussed, our gym offers a free trial class and we also have private lesson…" at bounding box center [777, 372] width 583 height 14
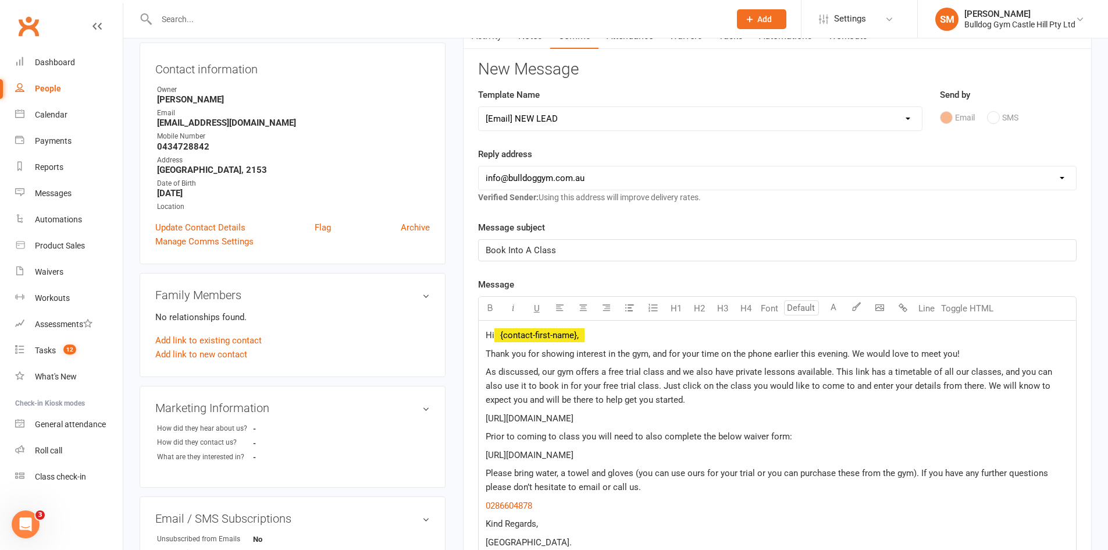
click at [648, 400] on p "As discussed, our gym offers a free trial class and we also have private lesson…" at bounding box center [777, 386] width 583 height 42
click at [850, 372] on span "As discussed, our gym offers a free trial class and we also have private lesson…" at bounding box center [770, 385] width 569 height 38
click at [489, 438] on span "Prior to coming to class you will need to also complete the below waiver form:" at bounding box center [639, 436] width 306 height 10
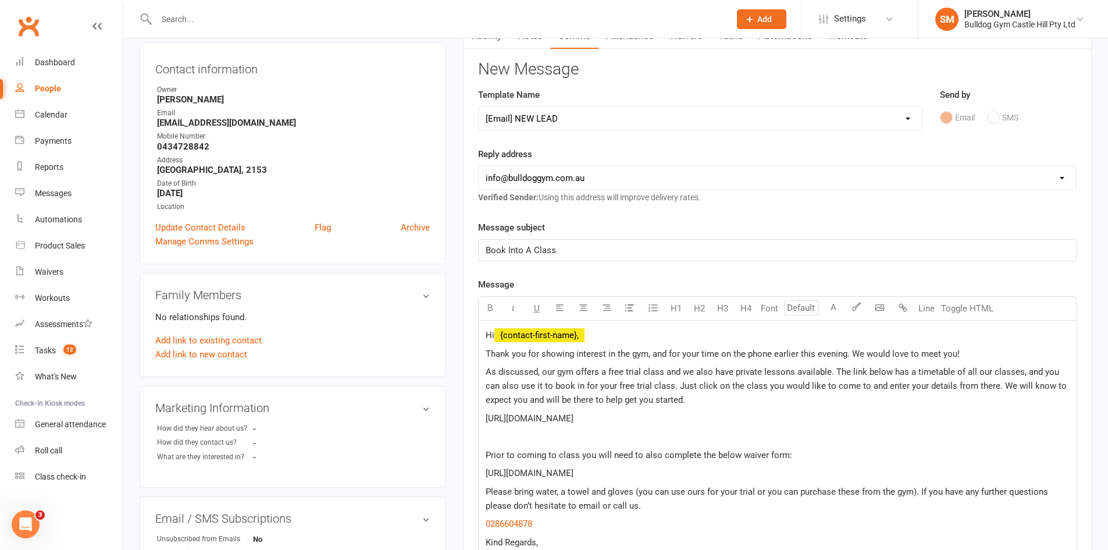
click at [486, 488] on div "Hi ﻿ {contact-first-name}, Thank you for showing interest in the gym, and for y…" at bounding box center [777, 447] width 597 height 255
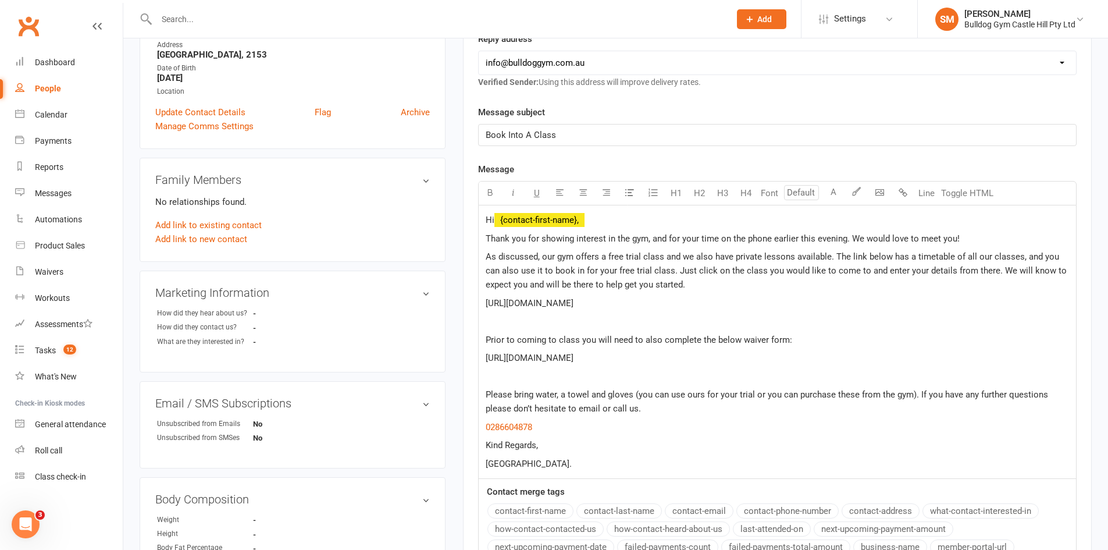
scroll to position [233, 0]
click at [968, 234] on p "Thank you for showing interest in the gym, and for your time on the phone earli…" at bounding box center [777, 237] width 583 height 14
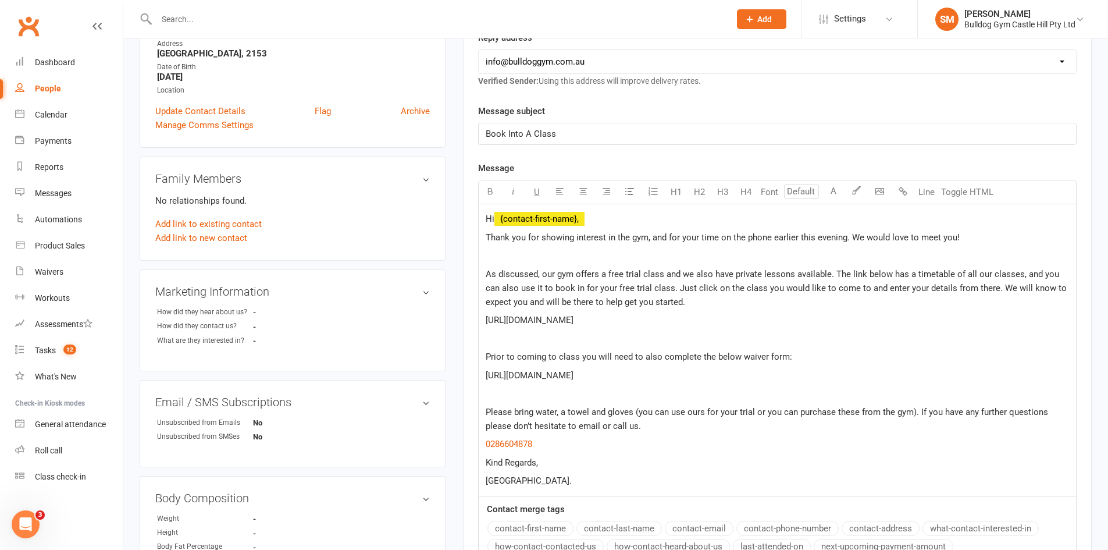
click at [655, 424] on p "Please bring water, a towel and gloves (you can use ours for your trial or you …" at bounding box center [777, 419] width 583 height 28
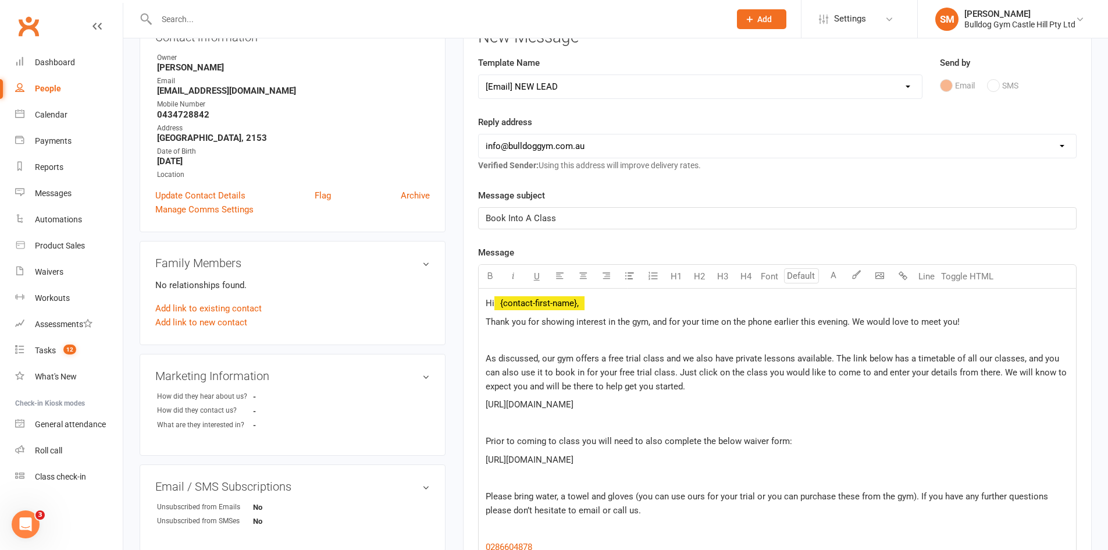
scroll to position [174, 0]
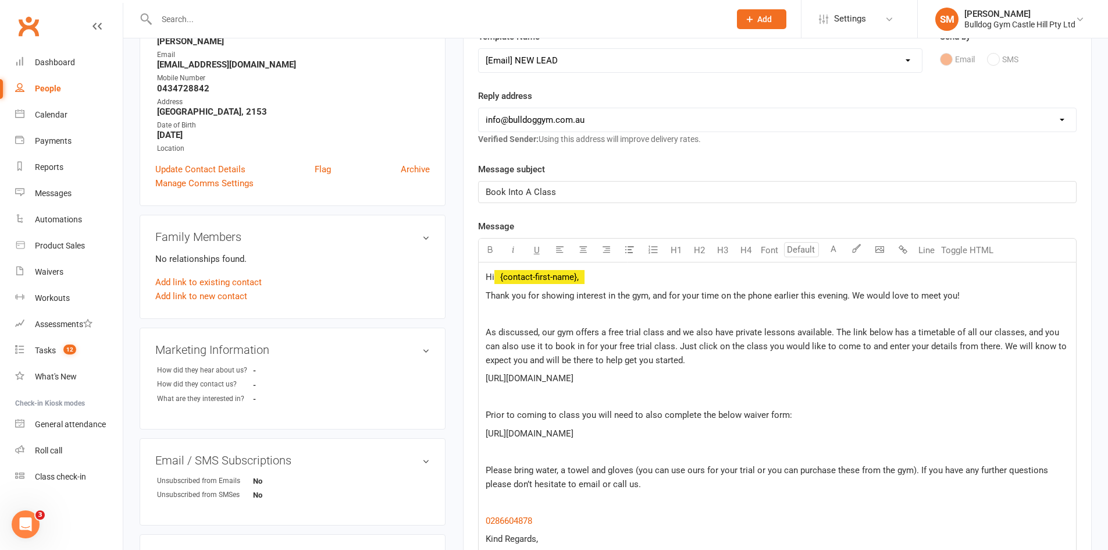
click at [918, 464] on p "Please bring water, a towel and gloves (you can use ours for your trial or you …" at bounding box center [777, 477] width 583 height 28
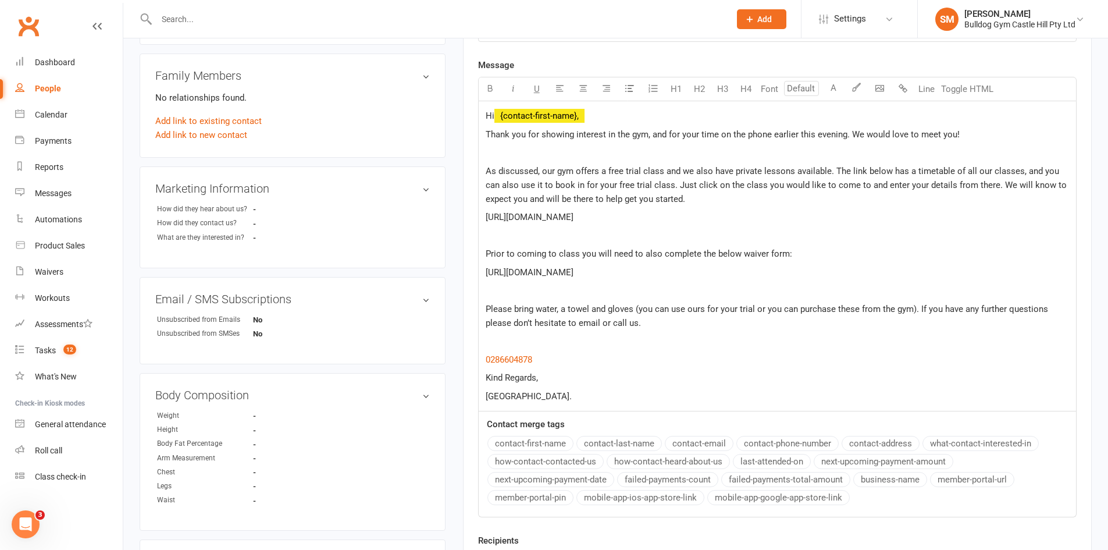
scroll to position [407, 0]
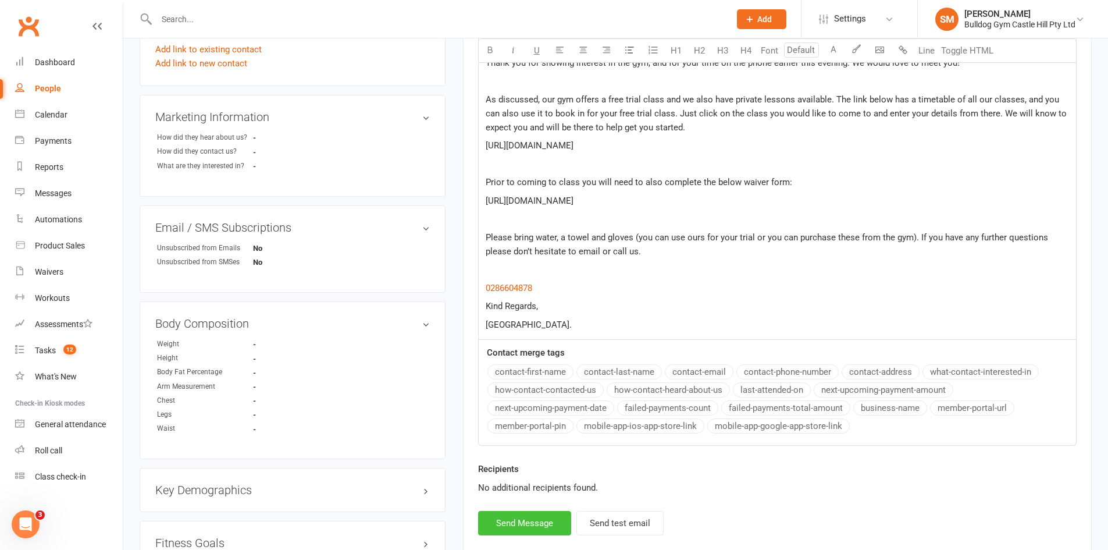
click at [545, 517] on button "Send Message" at bounding box center [524, 523] width 93 height 24
select select
select select "0"
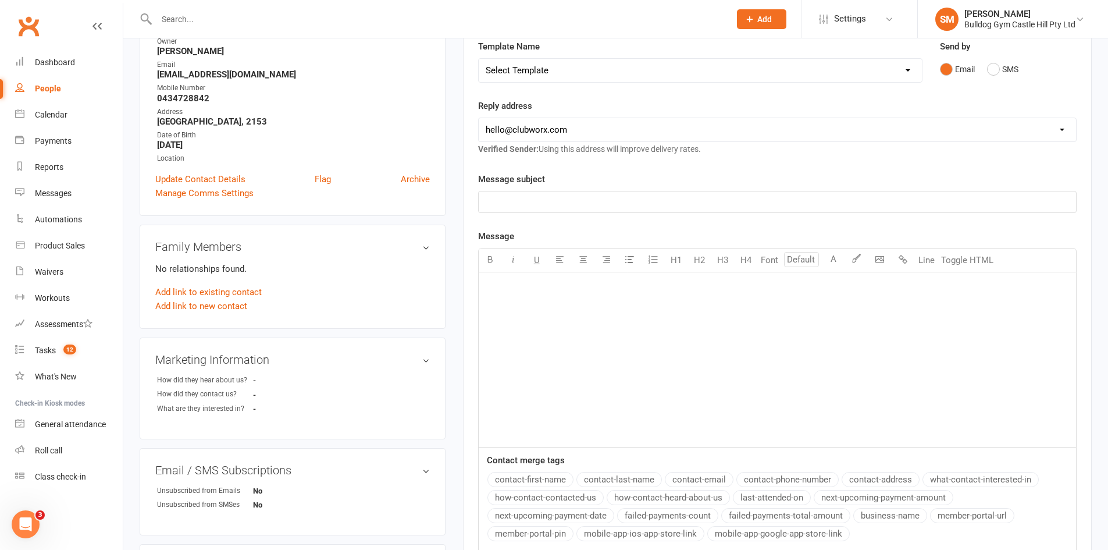
scroll to position [0, 0]
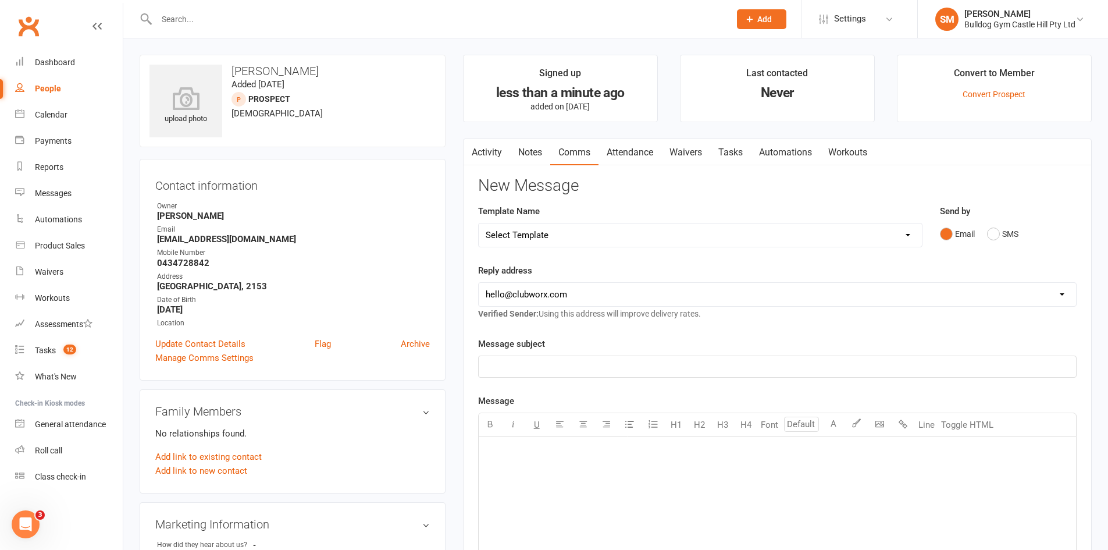
click at [522, 149] on link "Notes" at bounding box center [530, 152] width 40 height 27
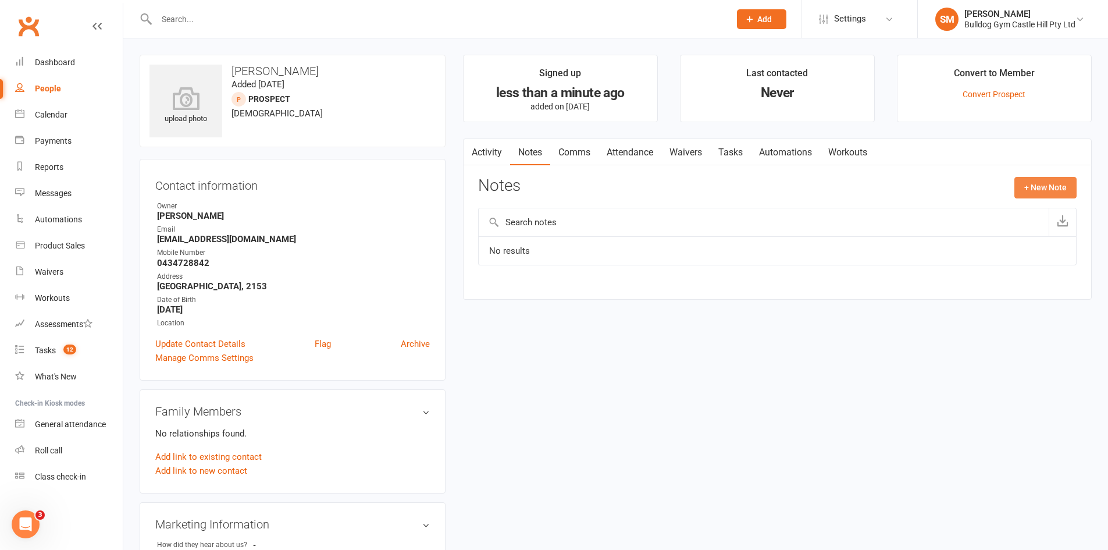
click at [1064, 188] on button "+ New Note" at bounding box center [1045, 187] width 62 height 21
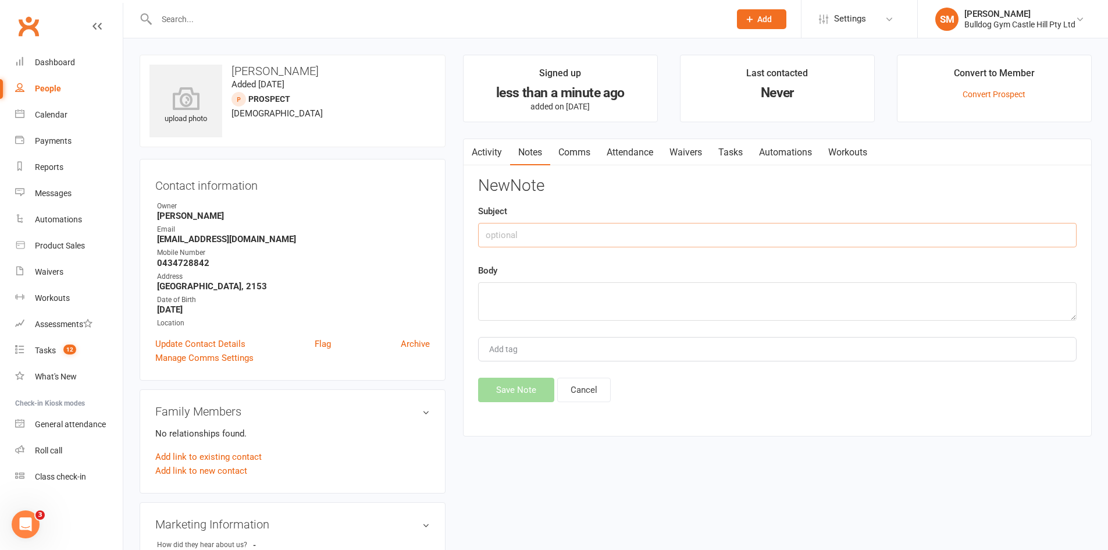
click at [512, 232] on input "text" at bounding box center [777, 235] width 598 height 24
type input "W"
type input "Email Enquiry - F/U call"
type textarea "C"
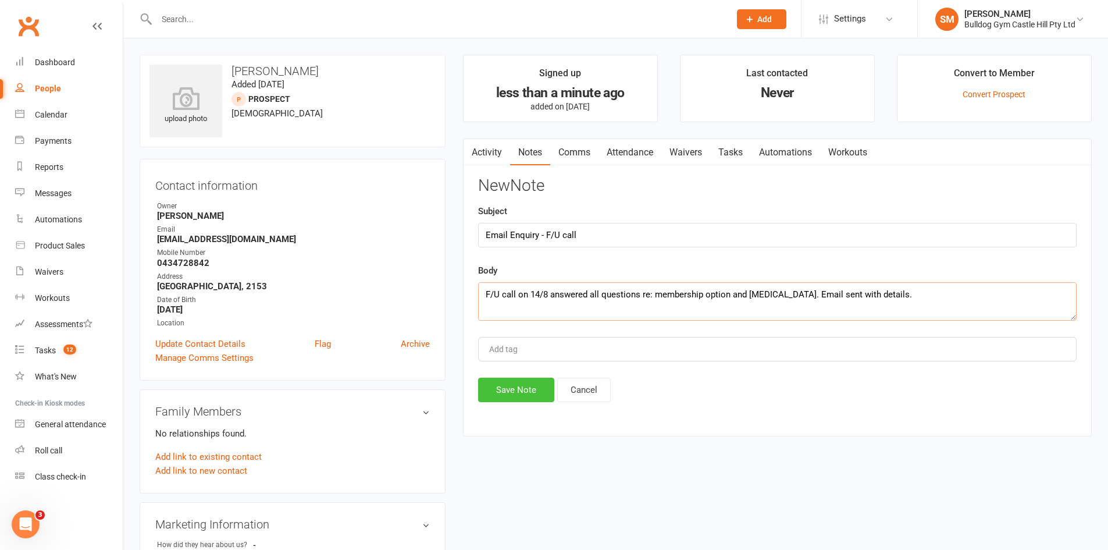
type textarea "F/U call on 14/8 answered all questions re: membership option and [MEDICAL_DATA…"
click at [525, 393] on button "Save Note" at bounding box center [516, 389] width 76 height 24
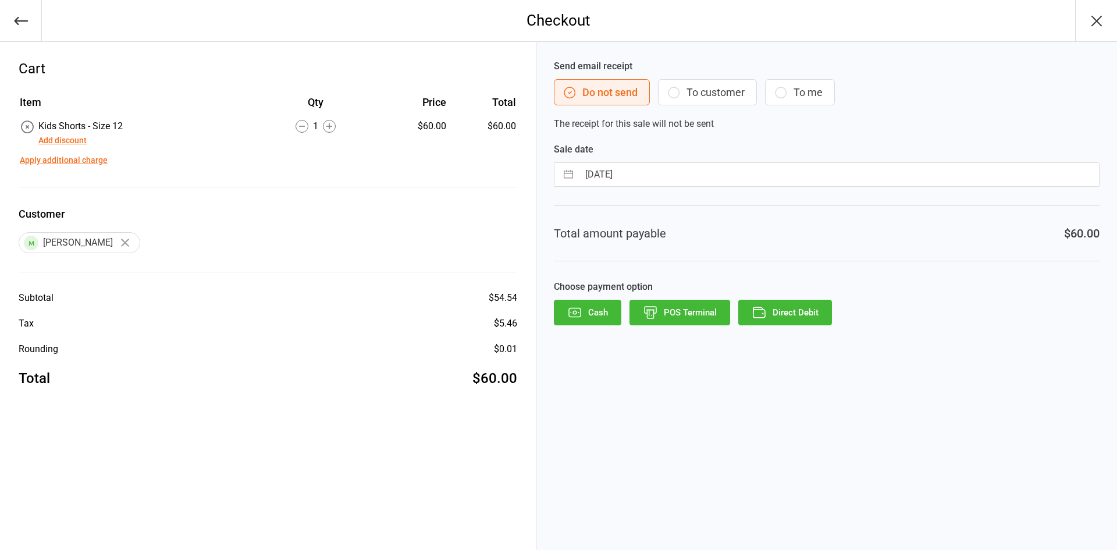
click at [26, 21] on icon "button" at bounding box center [21, 21] width 14 height 8
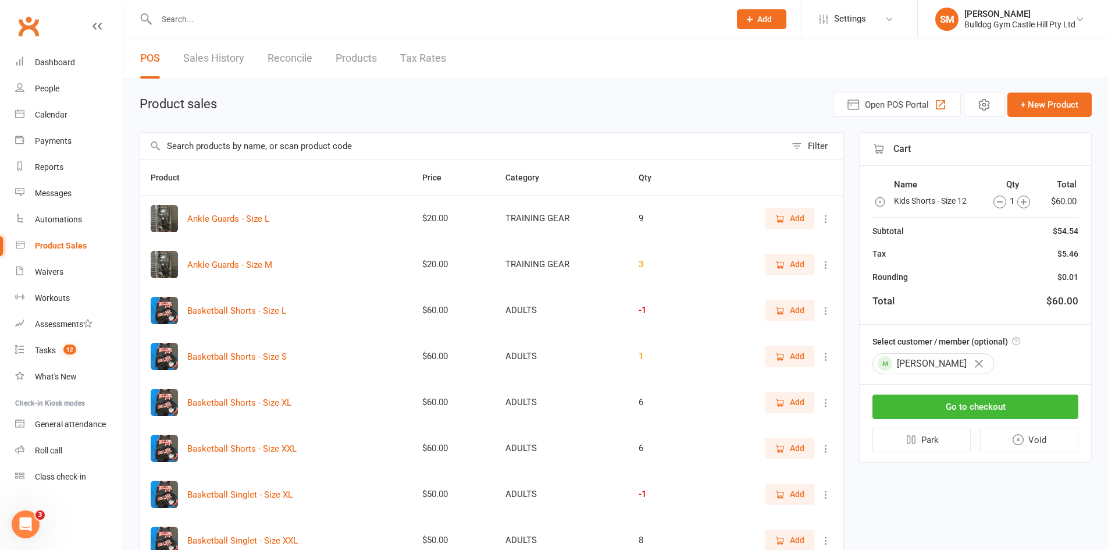
click at [249, 151] on input "text" at bounding box center [463, 146] width 646 height 27
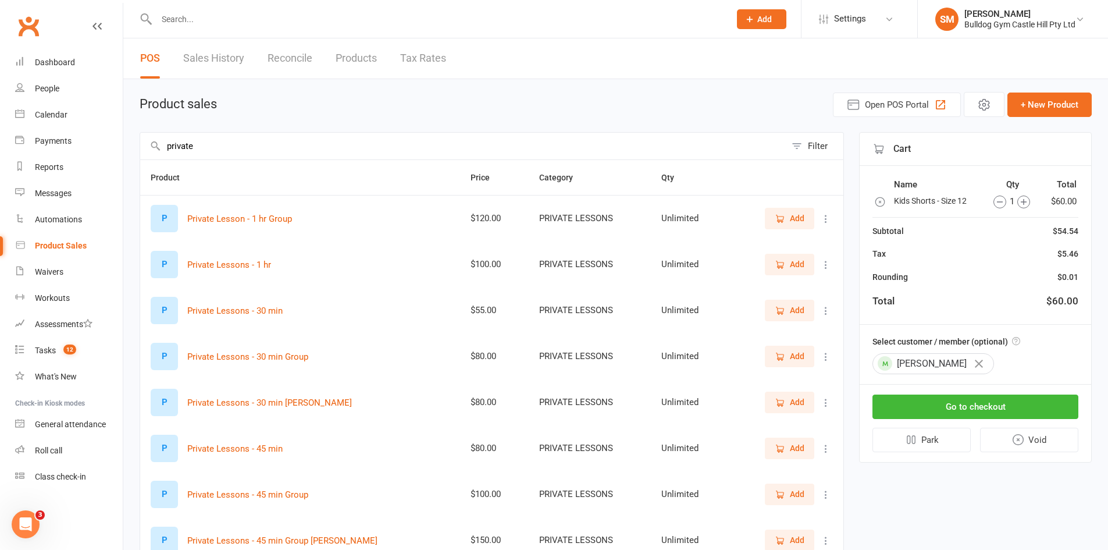
type input "private"
click at [792, 452] on span "Add" at bounding box center [797, 447] width 15 height 13
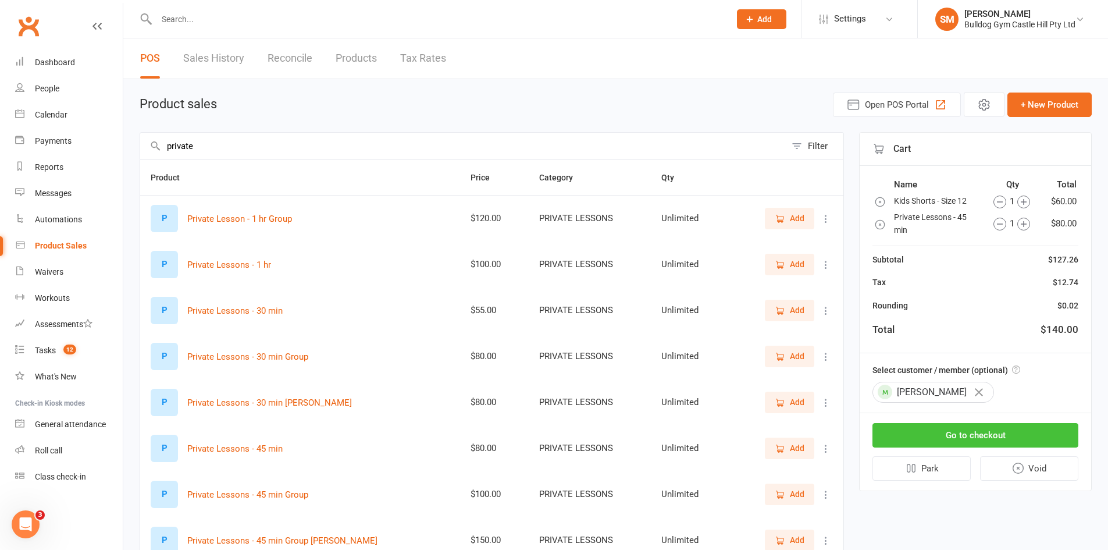
click at [1011, 427] on button "Go to checkout" at bounding box center [975, 435] width 206 height 24
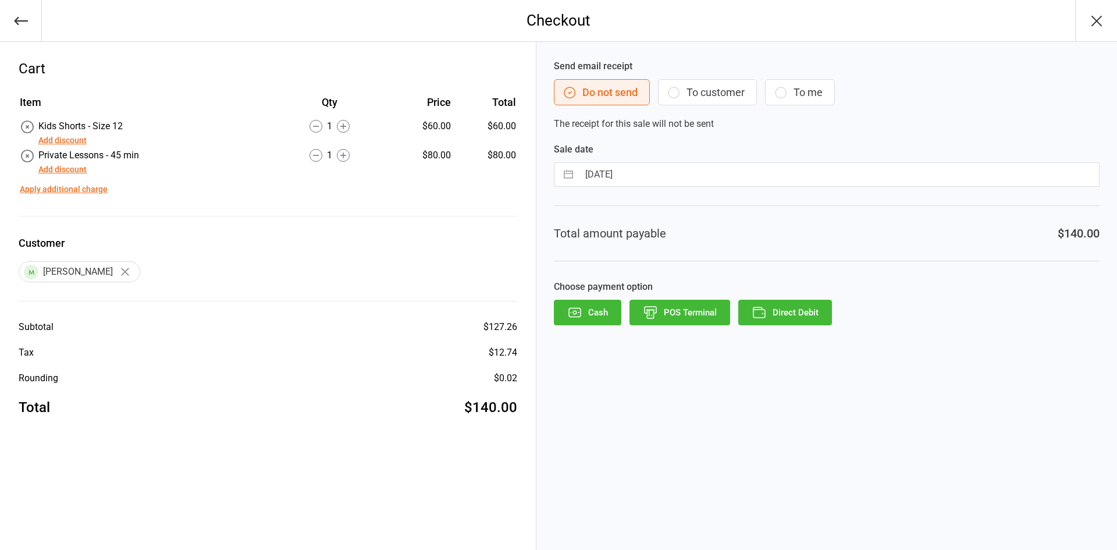
click at [781, 307] on button "Direct Debit" at bounding box center [785, 313] width 94 height 26
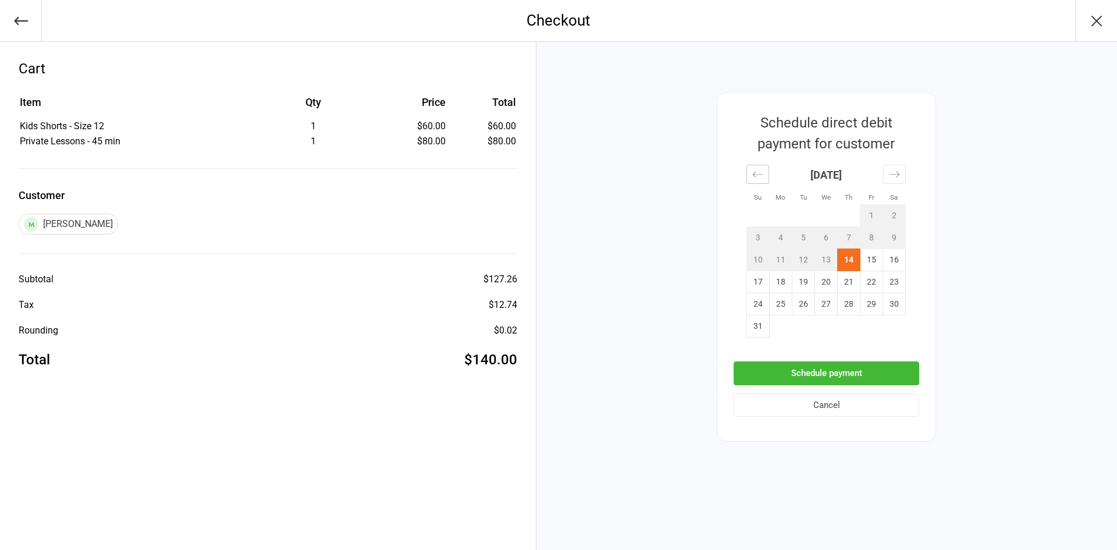
click at [761, 173] on icon "Move backward to switch to the previous month." at bounding box center [757, 174] width 11 height 11
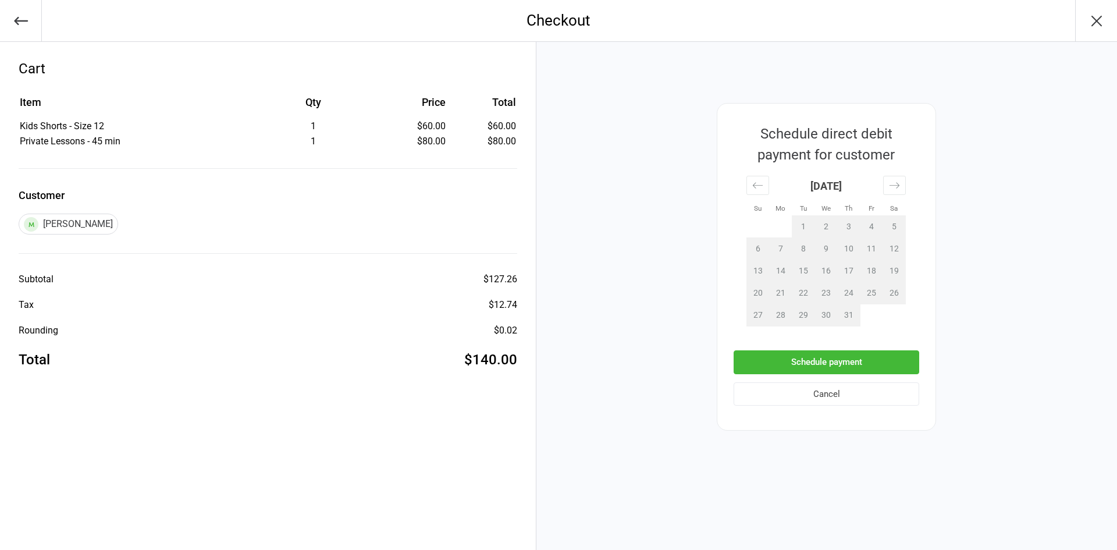
click at [843, 397] on button "Cancel" at bounding box center [826, 394] width 186 height 24
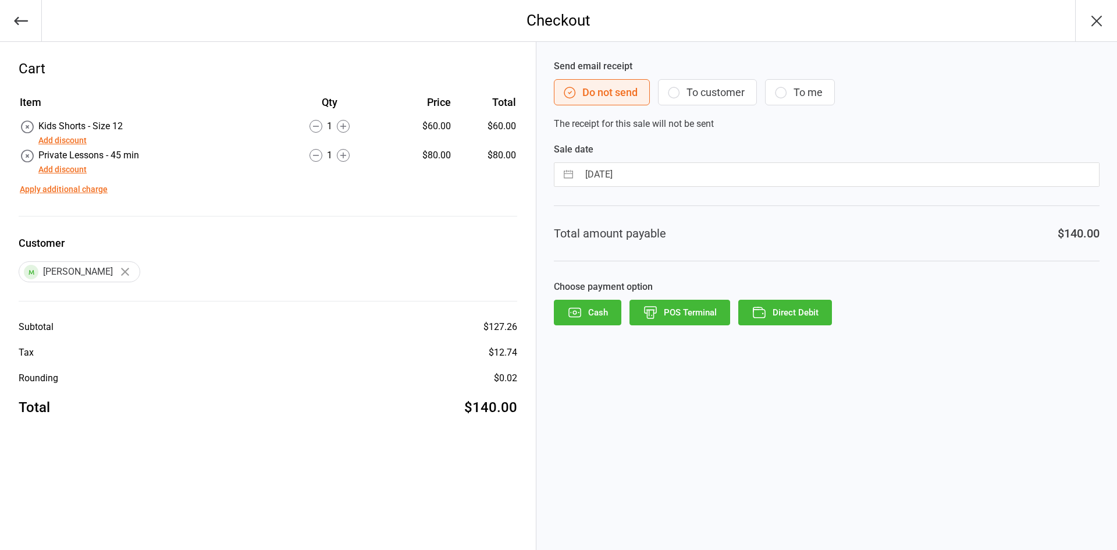
click at [691, 312] on button "POS Terminal" at bounding box center [679, 313] width 101 height 26
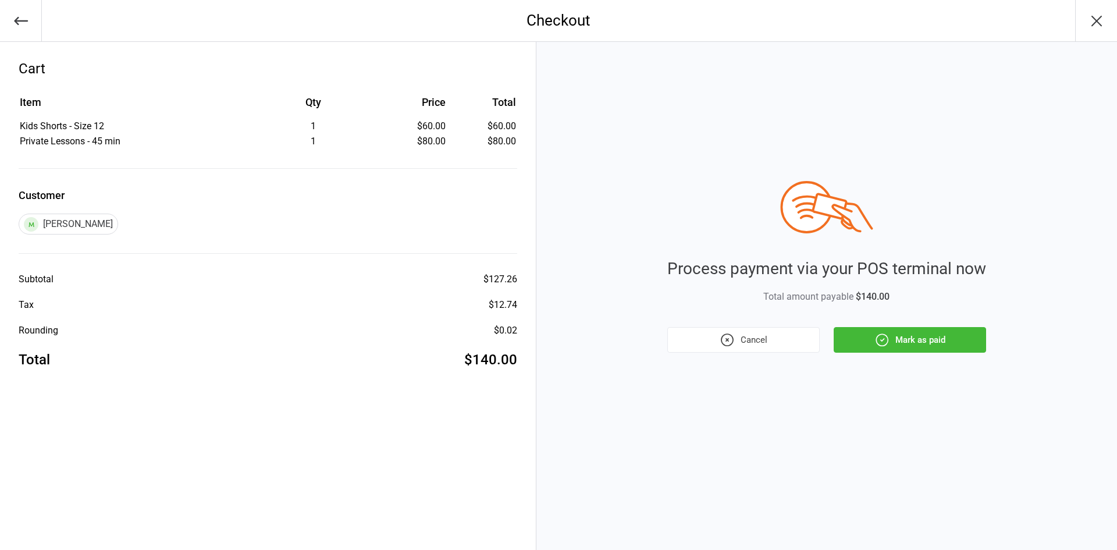
click at [959, 341] on button "Mark as paid" at bounding box center [909, 340] width 152 height 26
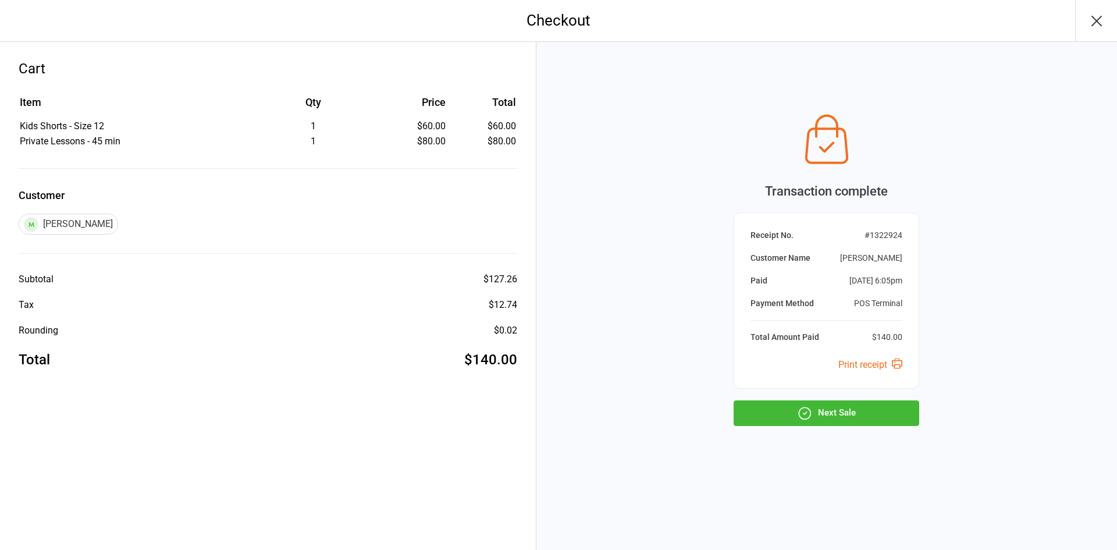
click at [840, 411] on button "Next Sale" at bounding box center [826, 413] width 186 height 26
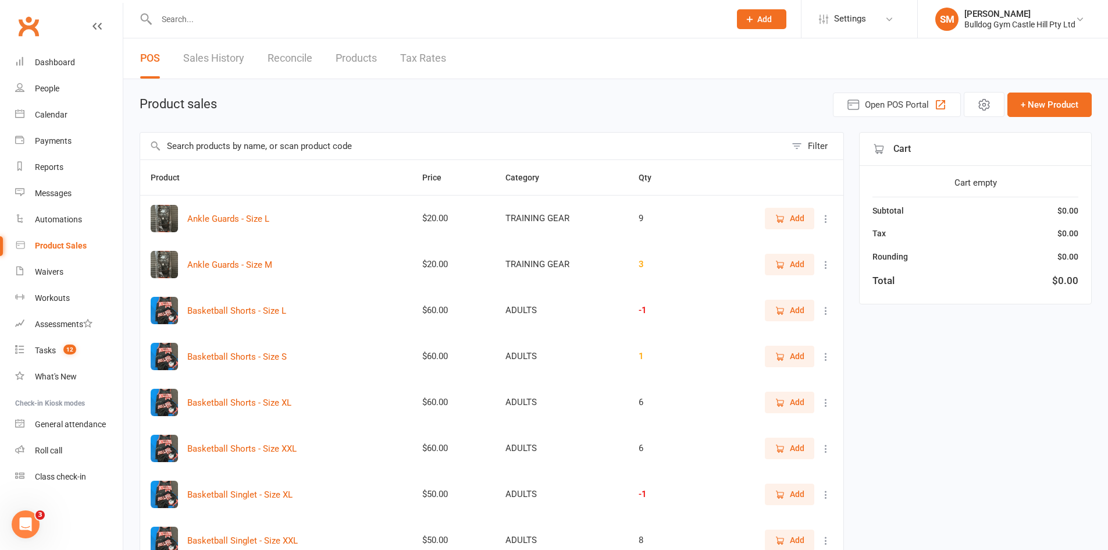
click at [217, 147] on input "text" at bounding box center [463, 146] width 646 height 27
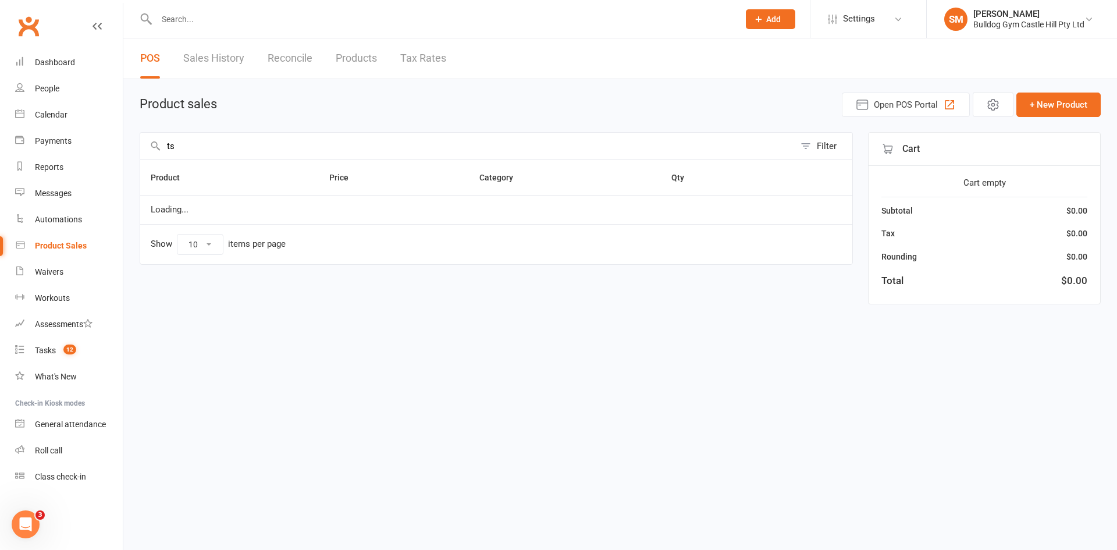
type input "t"
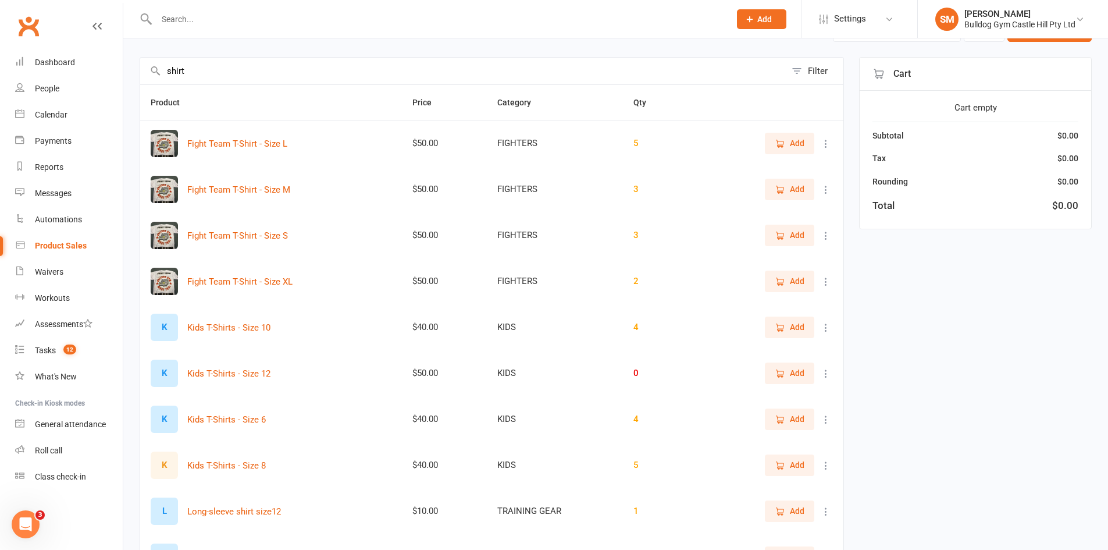
scroll to position [195, 0]
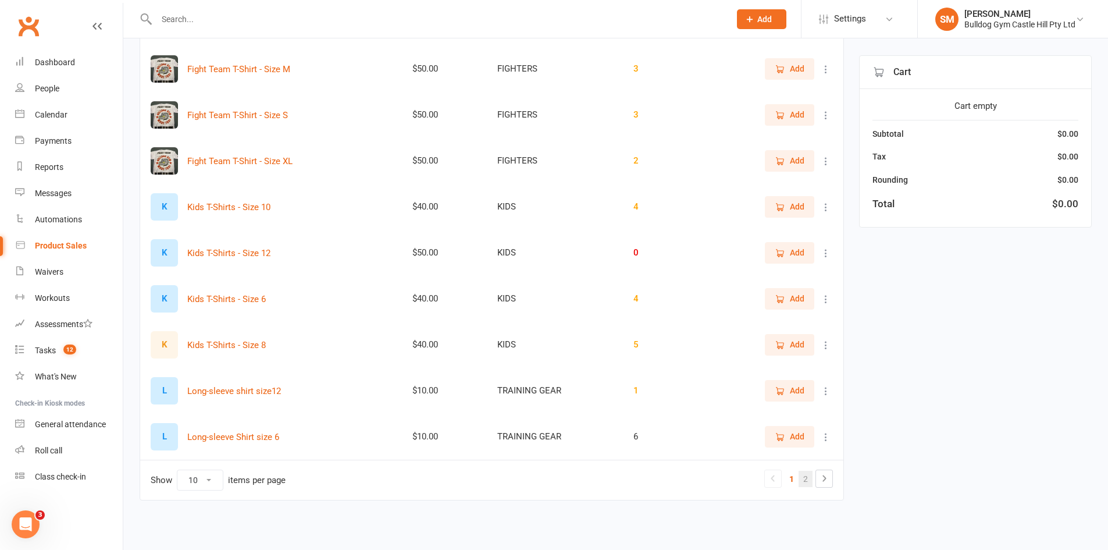
type input "shirt"
click at [802, 481] on link "2" at bounding box center [805, 478] width 14 height 16
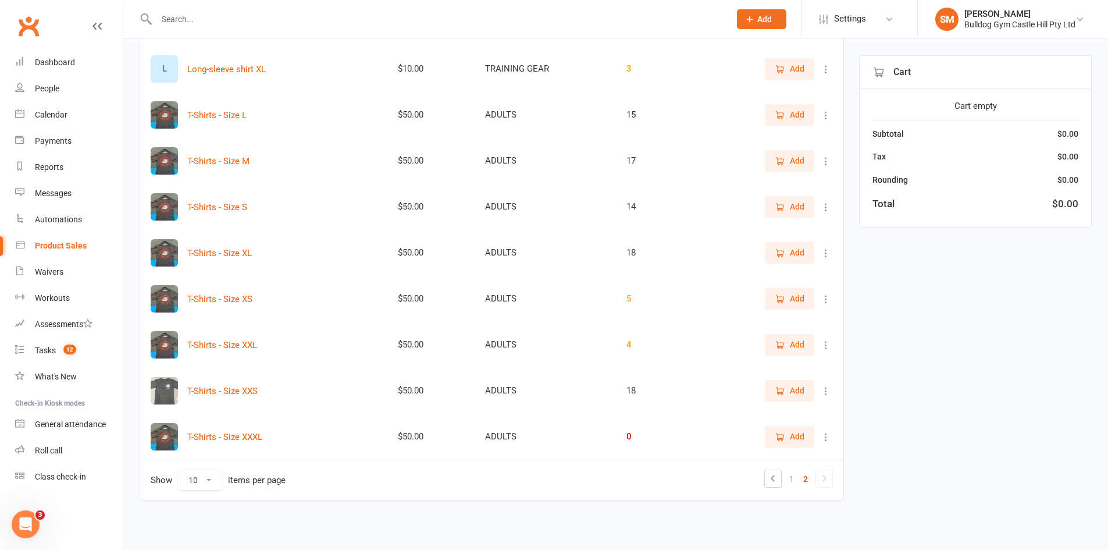
click at [793, 163] on span "Add" at bounding box center [797, 160] width 15 height 13
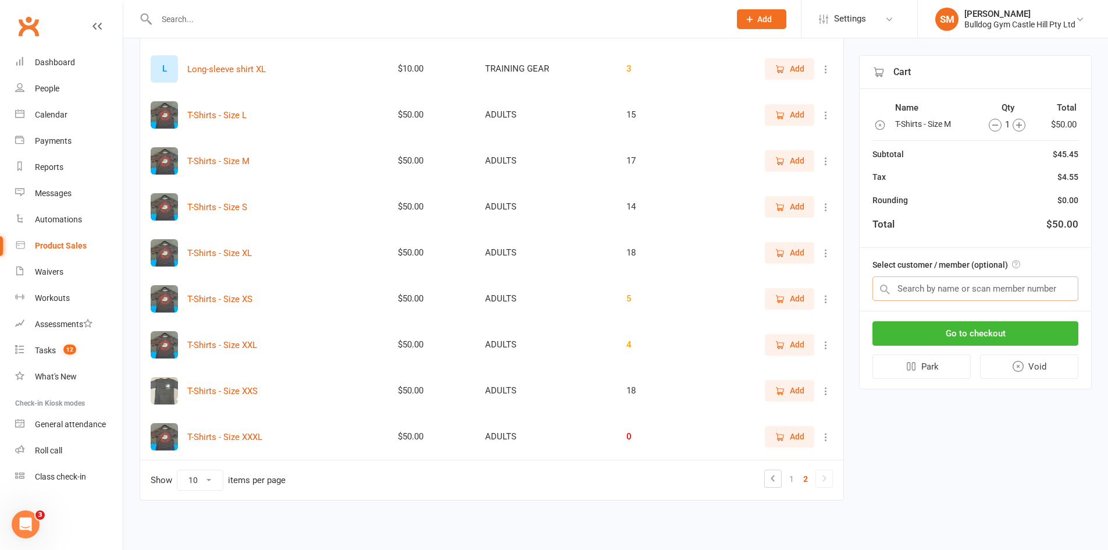
click at [953, 288] on input "text" at bounding box center [975, 288] width 206 height 24
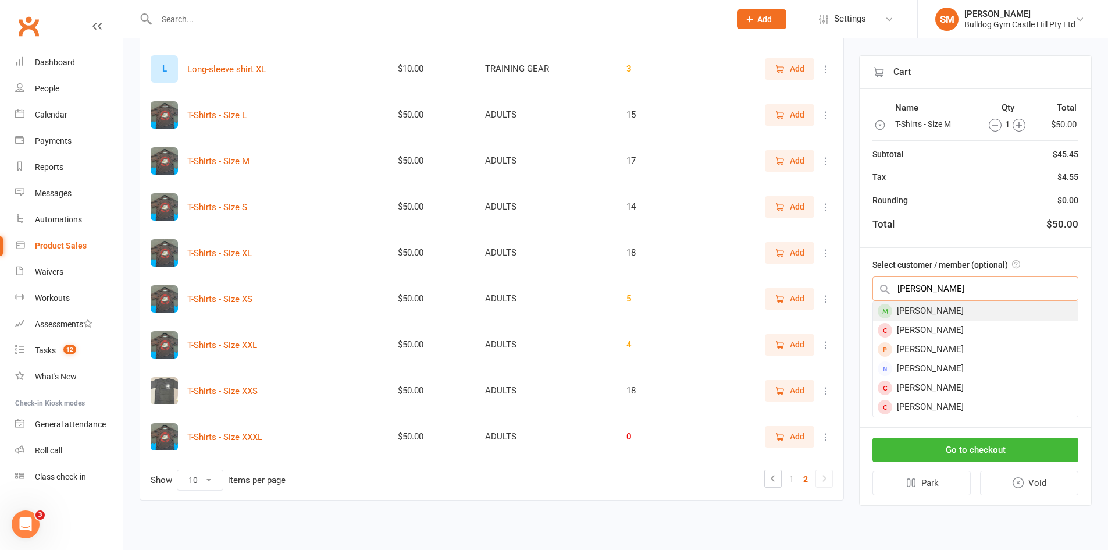
type input "[PERSON_NAME]"
click at [937, 316] on div "[PERSON_NAME]" at bounding box center [975, 310] width 205 height 19
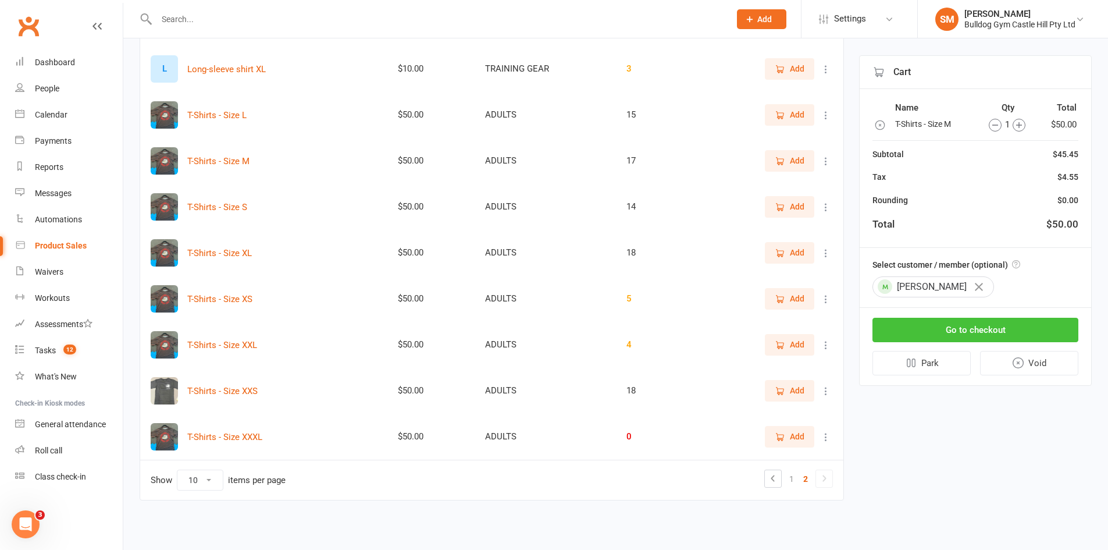
click at [979, 326] on button "Go to checkout" at bounding box center [975, 330] width 206 height 24
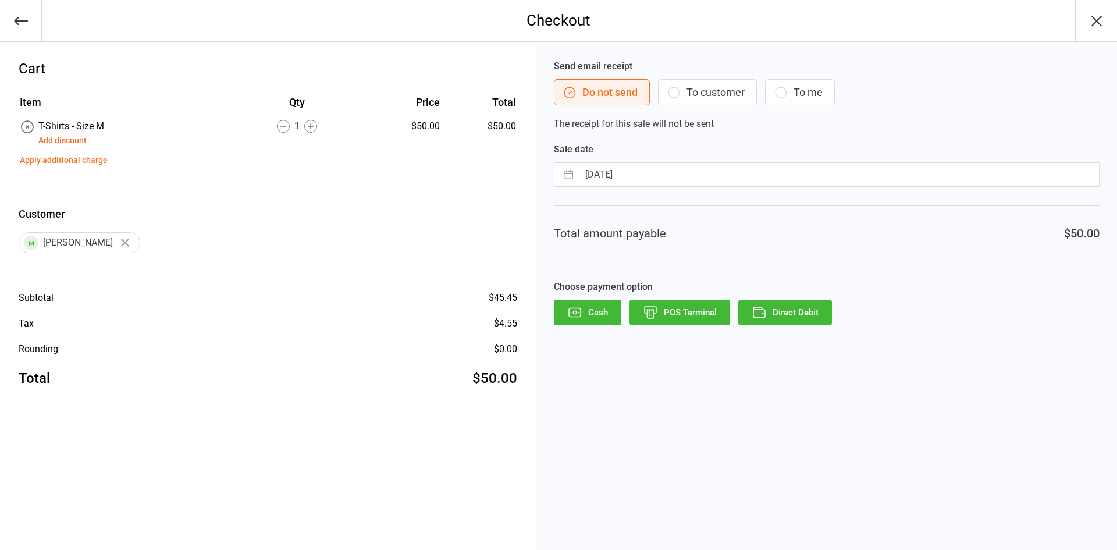
click at [701, 311] on button "POS Terminal" at bounding box center [679, 313] width 101 height 26
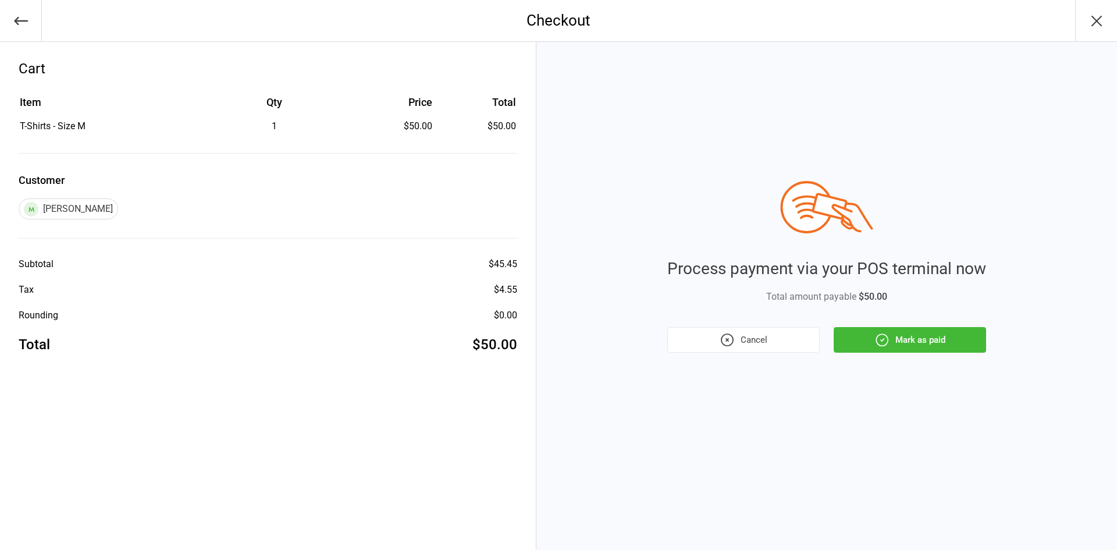
click at [924, 331] on button "Mark as paid" at bounding box center [909, 340] width 152 height 26
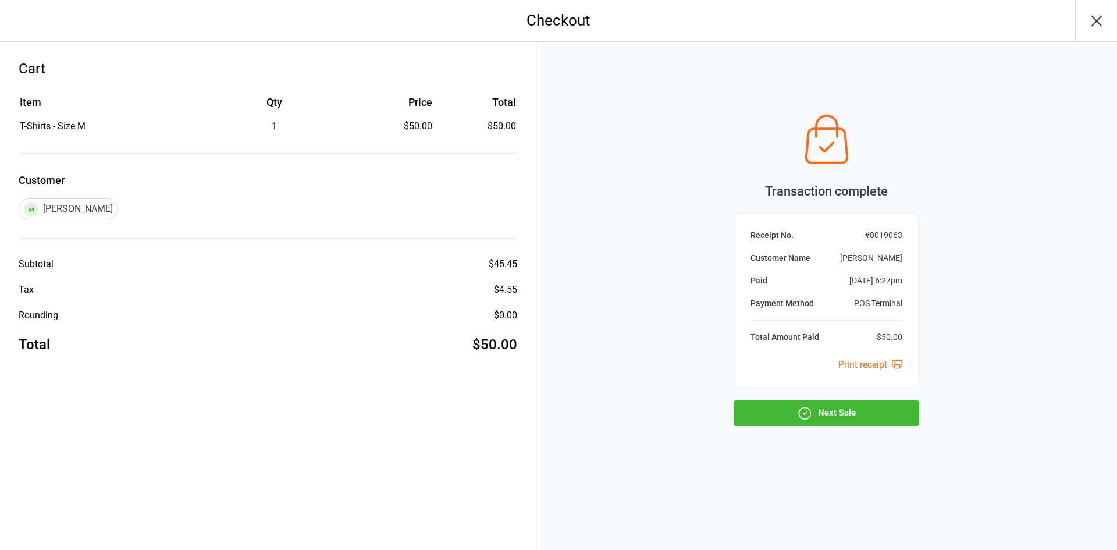
click at [844, 414] on button "Next Sale" at bounding box center [826, 413] width 186 height 26
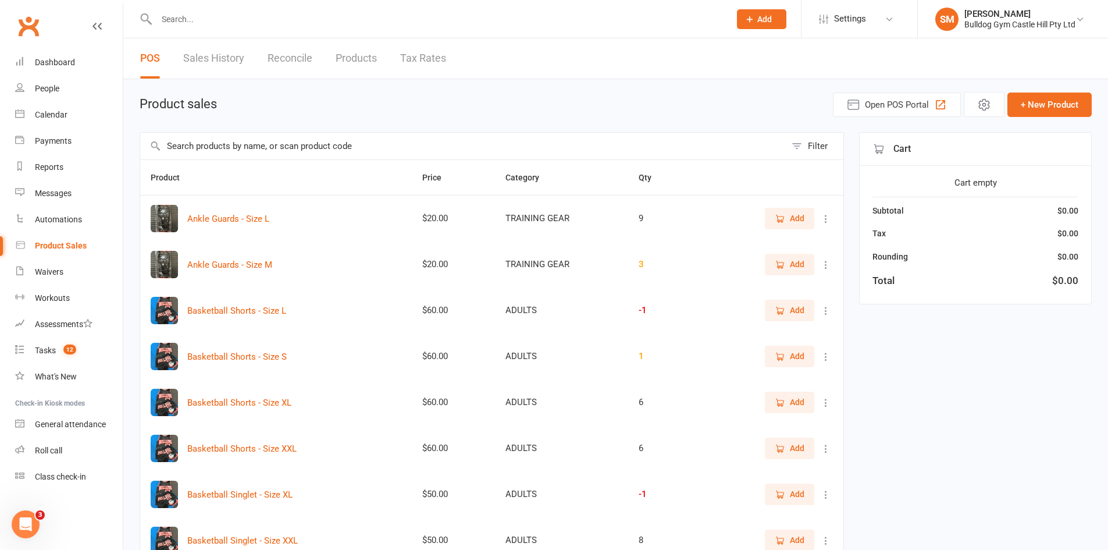
click at [252, 24] on input "text" at bounding box center [437, 19] width 569 height 16
paste input "[PERSON_NAME]"
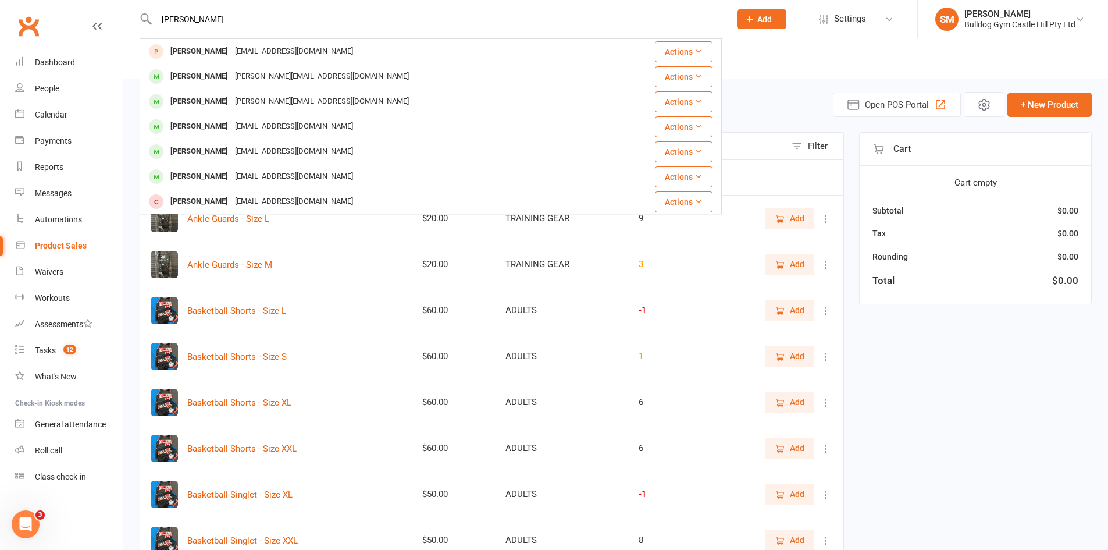
type input "[PERSON_NAME]"
click at [219, 47] on div "[PERSON_NAME]" at bounding box center [199, 51] width 65 height 17
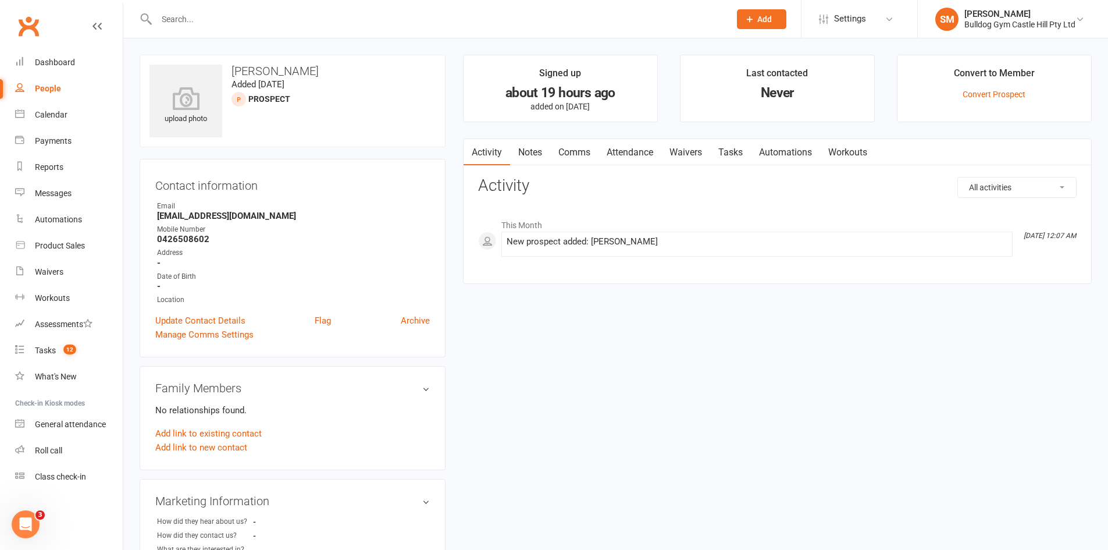
click at [546, 151] on link "Notes" at bounding box center [530, 152] width 40 height 27
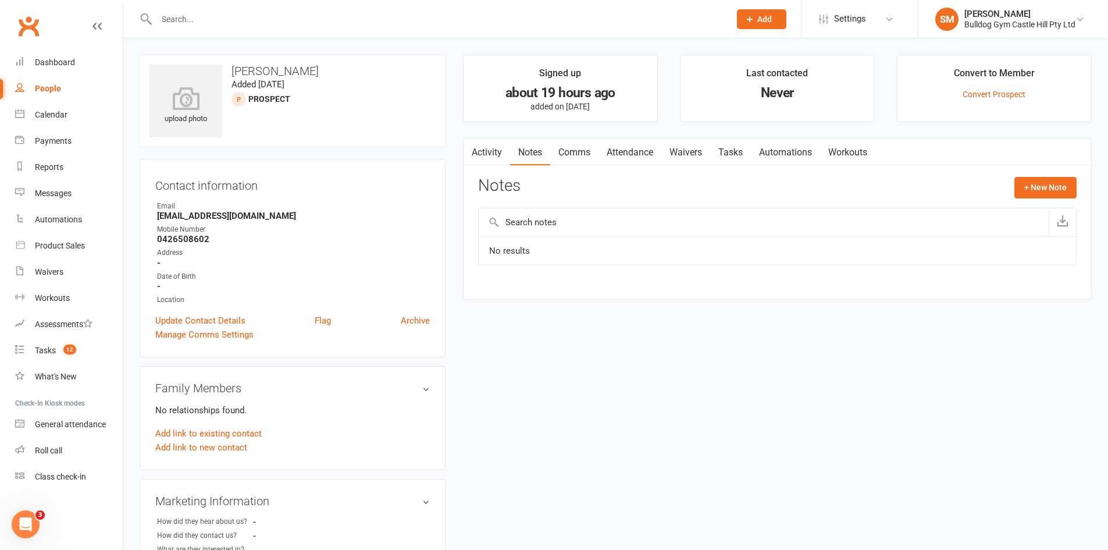
click at [579, 149] on link "Comms" at bounding box center [574, 152] width 48 height 27
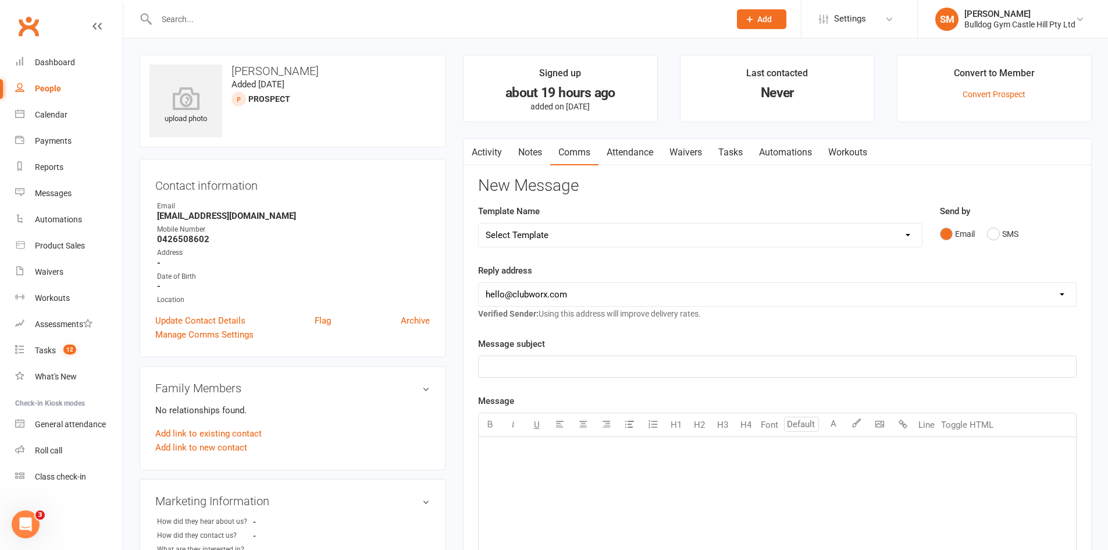
click at [626, 155] on link "Attendance" at bounding box center [629, 152] width 63 height 27
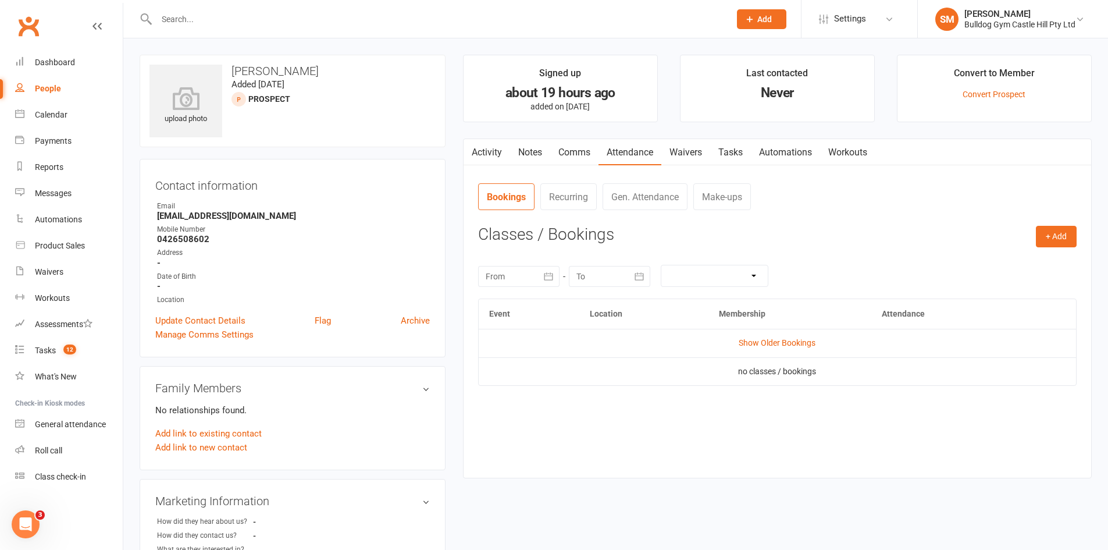
click at [688, 153] on link "Waivers" at bounding box center [685, 152] width 49 height 27
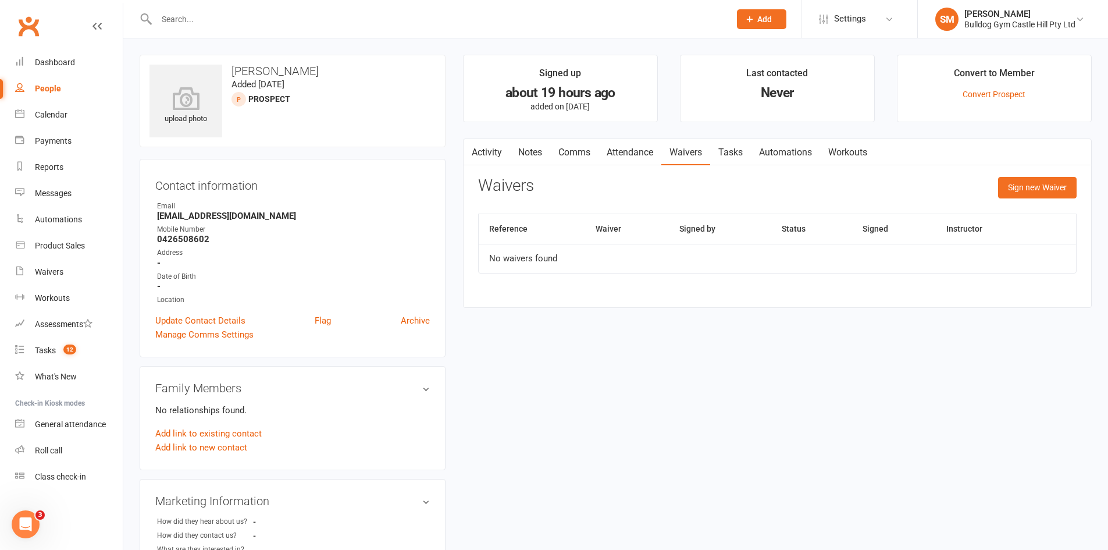
click at [740, 151] on link "Tasks" at bounding box center [730, 152] width 41 height 27
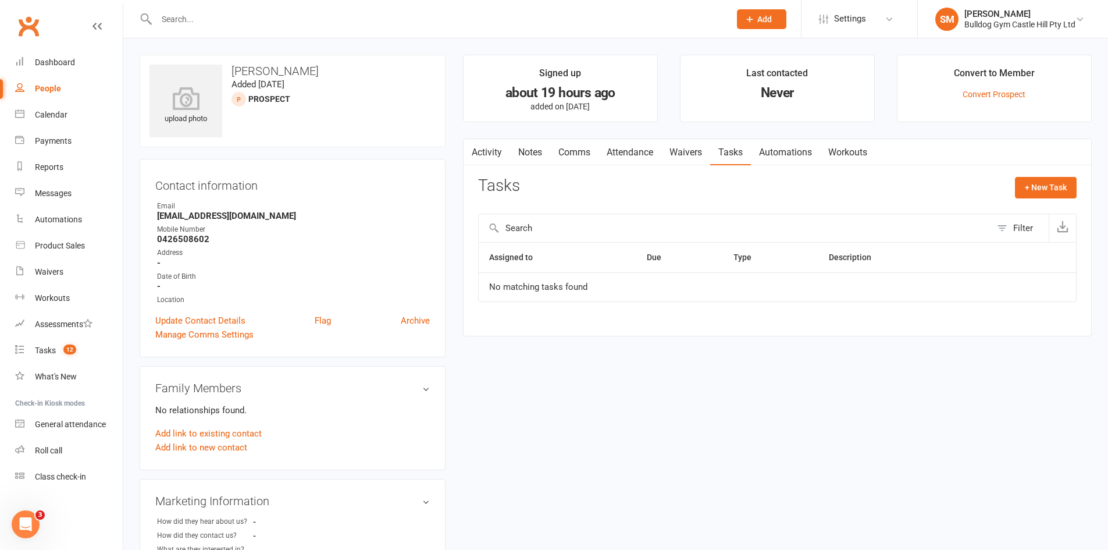
click at [789, 151] on link "Automations" at bounding box center [785, 152] width 69 height 27
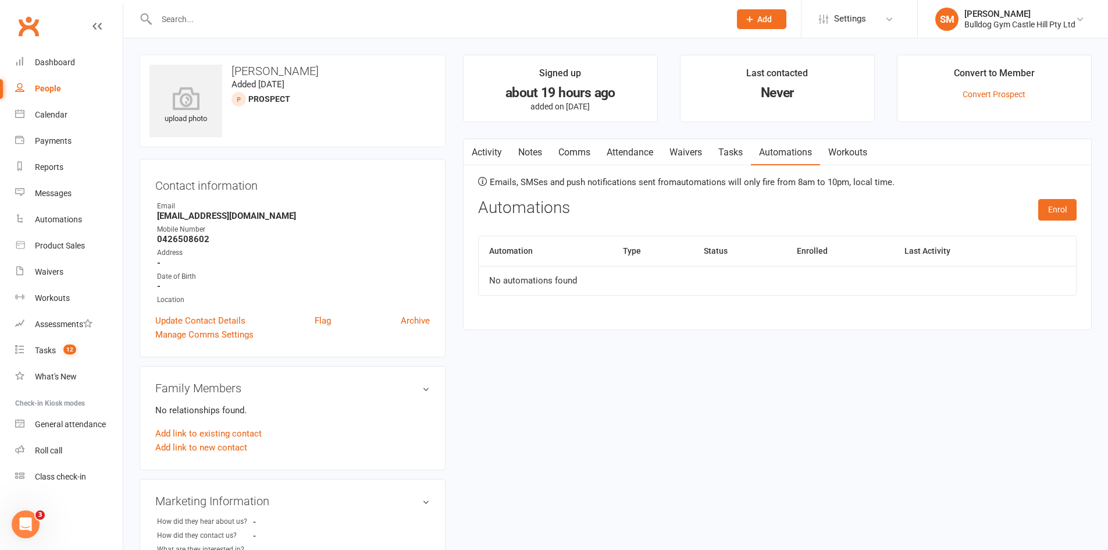
click at [858, 149] on link "Workouts" at bounding box center [847, 152] width 55 height 27
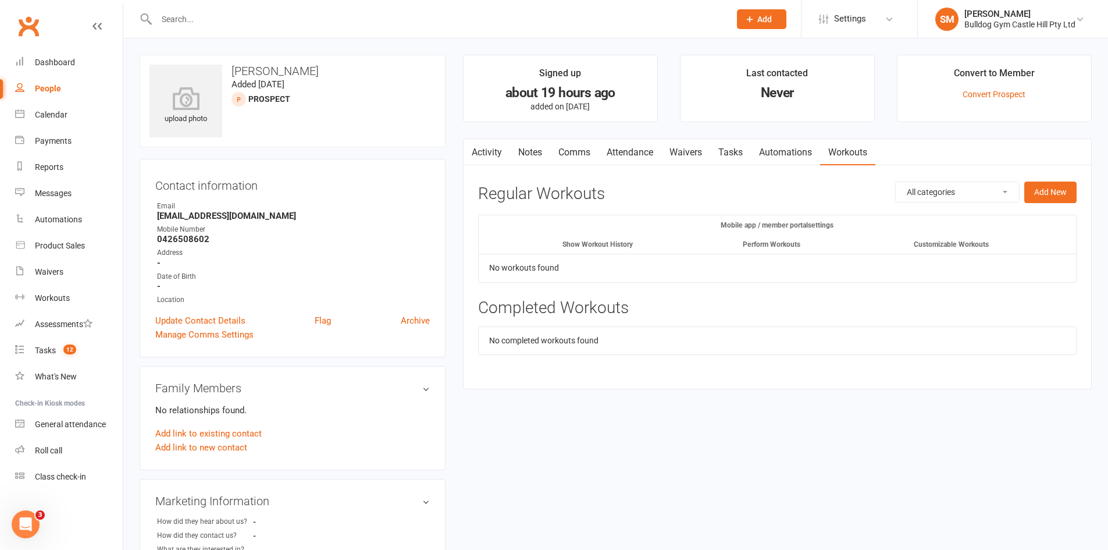
click at [491, 154] on link "Activity" at bounding box center [487, 152] width 47 height 27
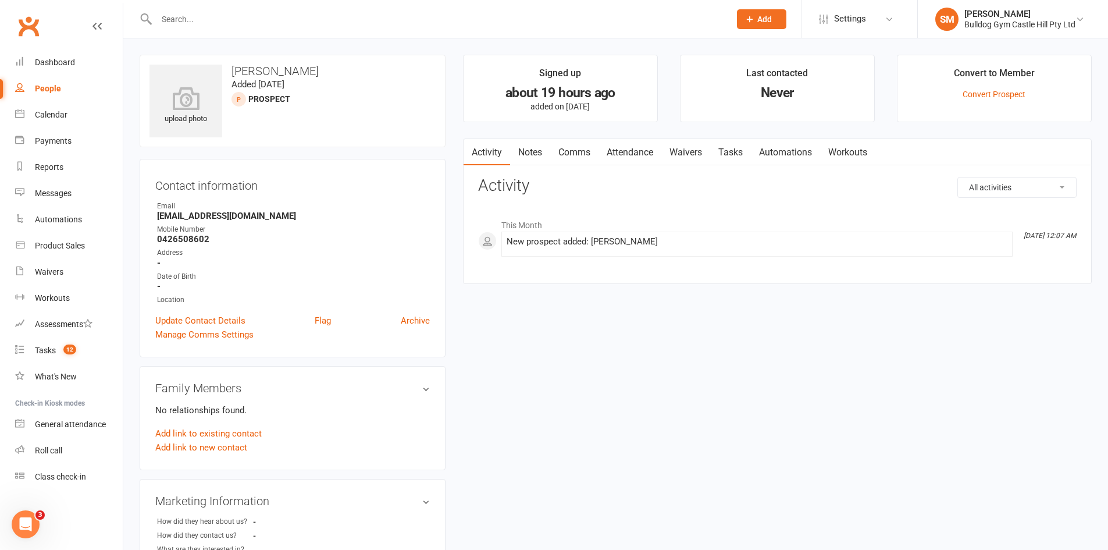
click at [575, 150] on link "Comms" at bounding box center [574, 152] width 48 height 27
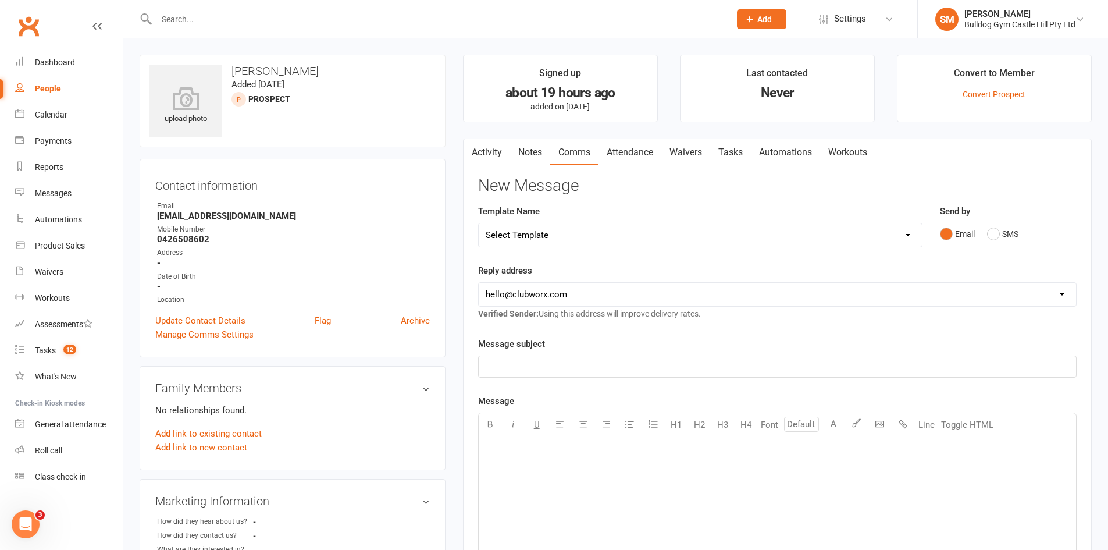
click at [617, 234] on select "Select Template [Email] 6 week challenge [Push Notification] 6 Week Challenge […" at bounding box center [700, 234] width 443 height 23
select select "45"
click at [479, 223] on select "Select Template [Email] 6 week challenge [Push Notification] 6 Week Challenge […" at bounding box center [700, 234] width 443 height 23
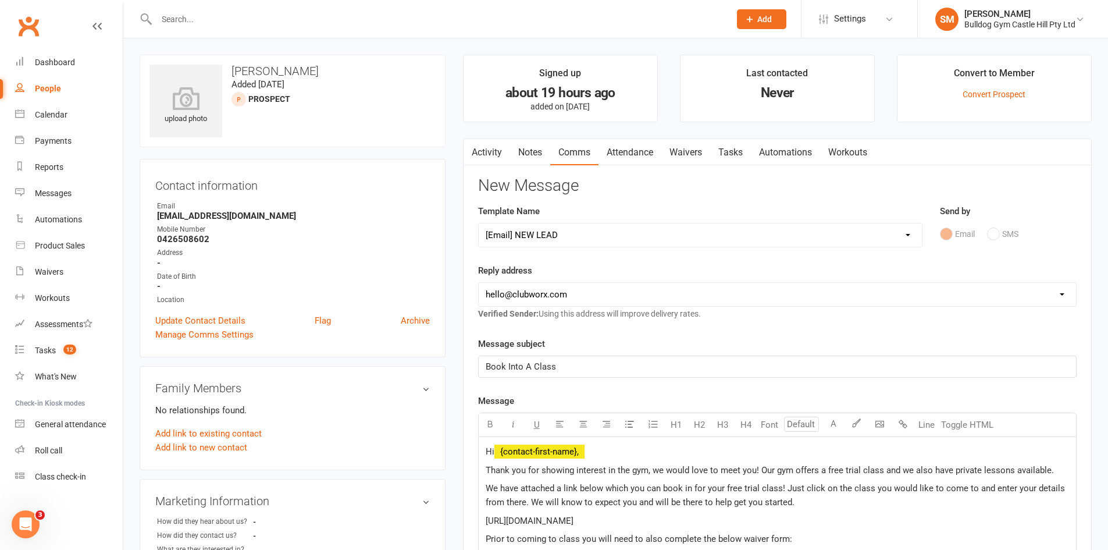
click at [582, 297] on select "hello@clubworx.com info@bulldoggym.com.au defebe.3@seznam.cz liz@evolt360.com a…" at bounding box center [777, 294] width 597 height 23
select select "1"
click at [479, 283] on select "hello@clubworx.com info@bulldoggym.com.au defebe.3@seznam.cz liz@evolt360.com a…" at bounding box center [777, 294] width 597 height 23
click at [609, 334] on div "New Message Template Name Select Template [Email] 6 week challenge [Push Notifi…" at bounding box center [777, 516] width 598 height 678
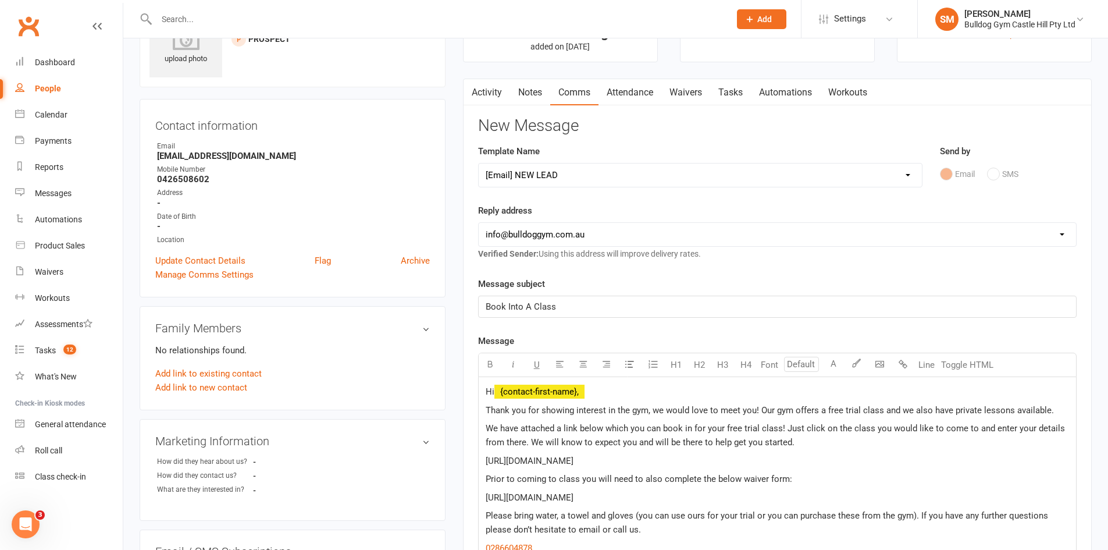
scroll to position [116, 0]
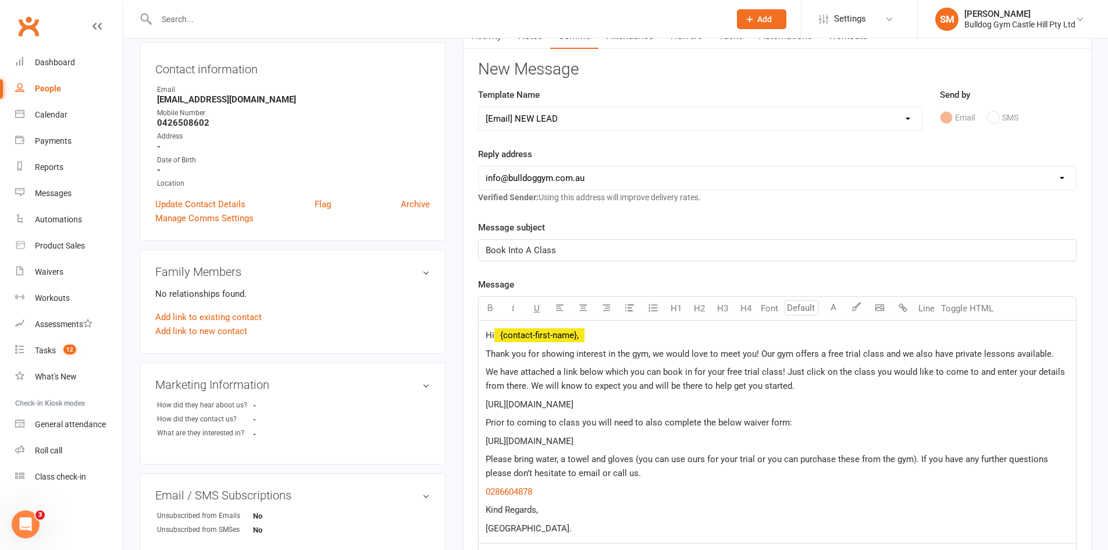
click at [494, 331] on span "Hi" at bounding box center [490, 335] width 9 height 10
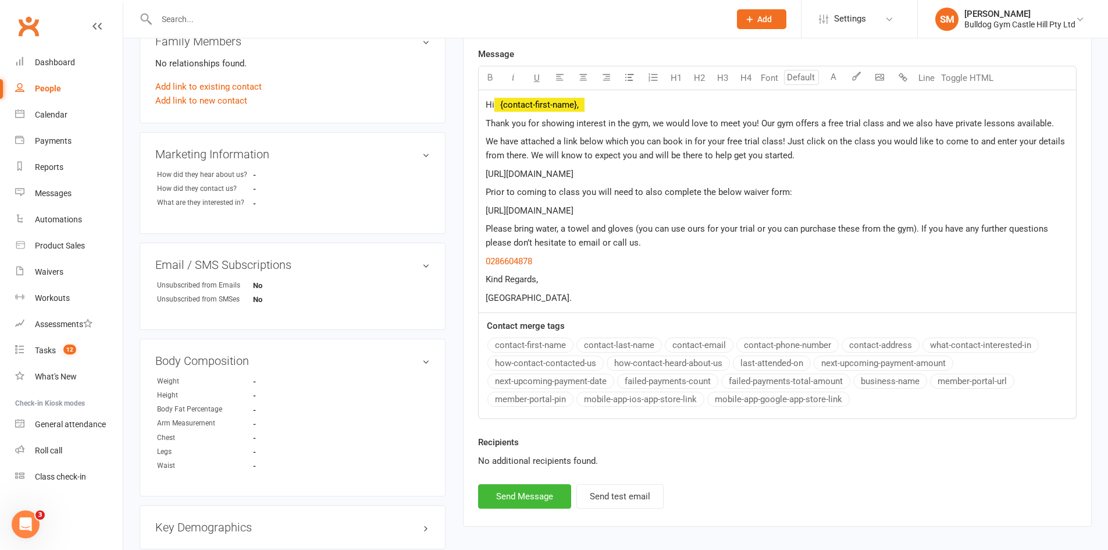
scroll to position [582, 0]
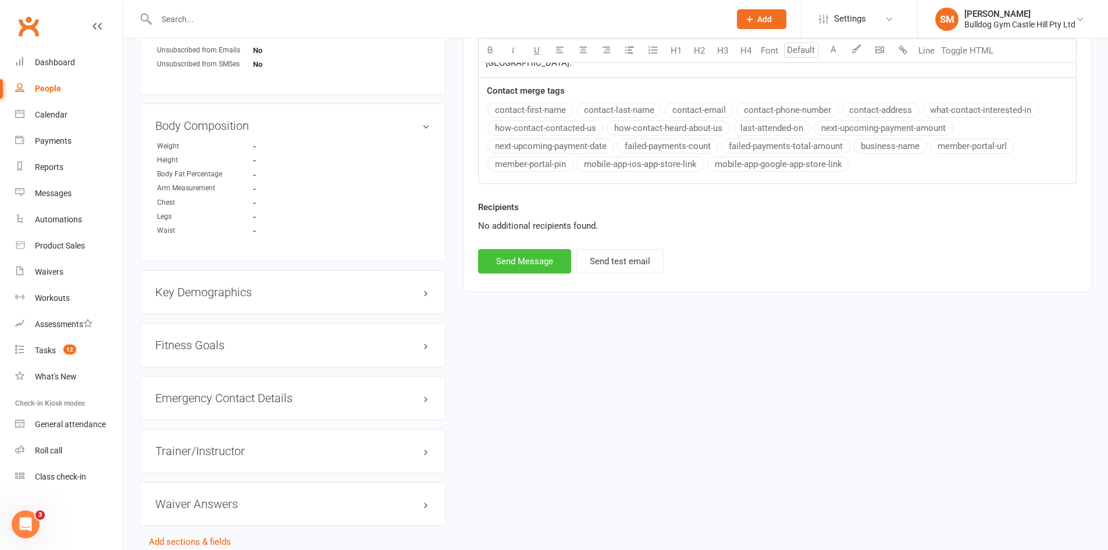
click at [536, 265] on button "Send Message" at bounding box center [524, 261] width 93 height 24
select select
select select "0"
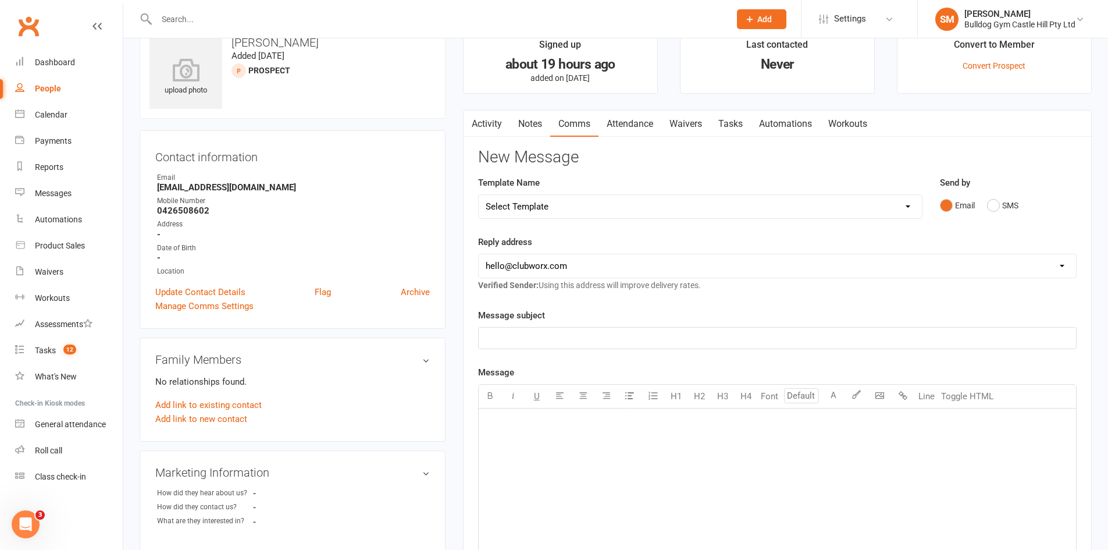
scroll to position [0, 0]
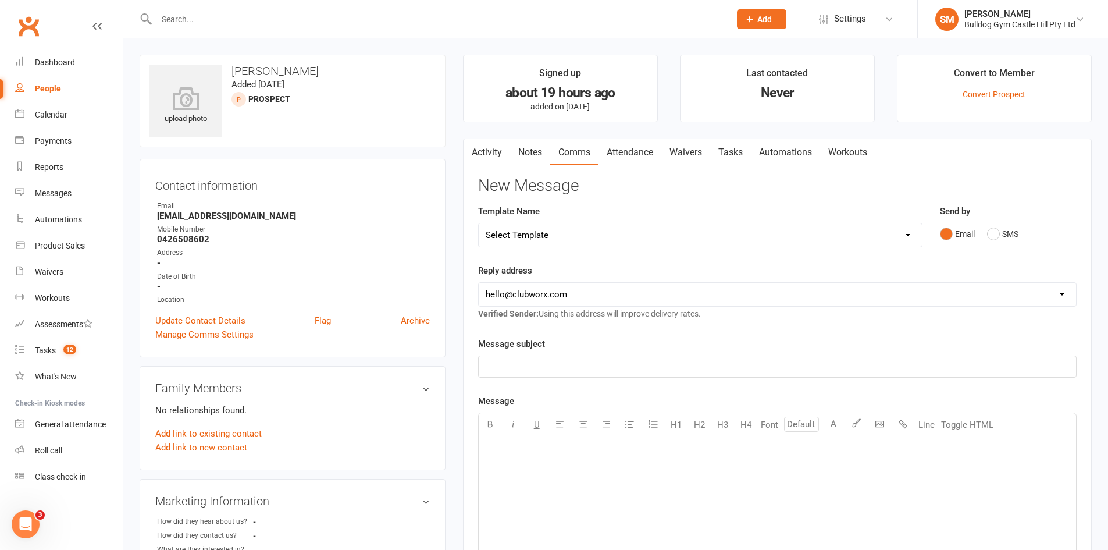
click at [533, 148] on link "Notes" at bounding box center [530, 152] width 40 height 27
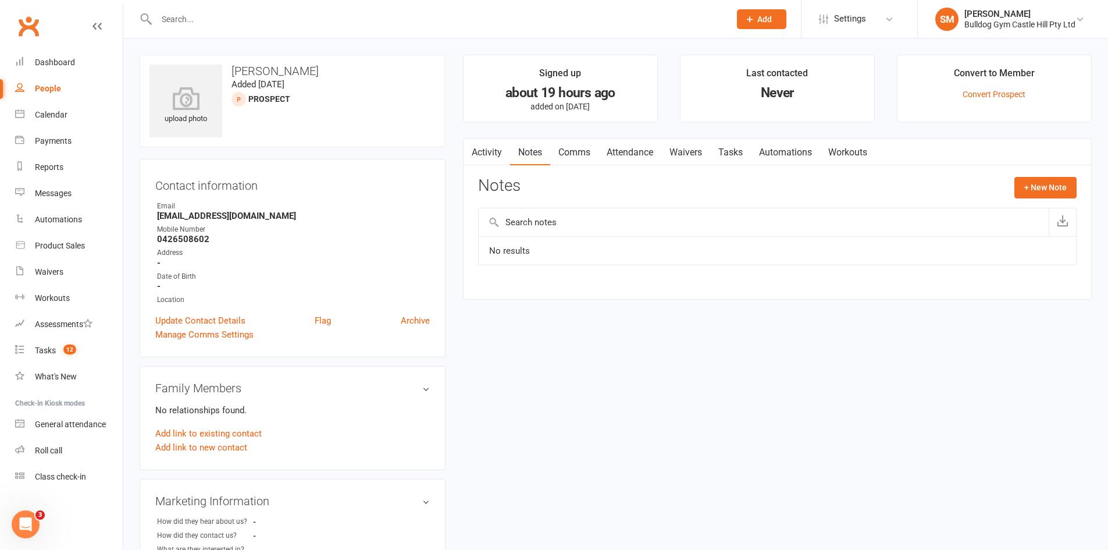
click at [482, 148] on link "Activity" at bounding box center [487, 152] width 47 height 27
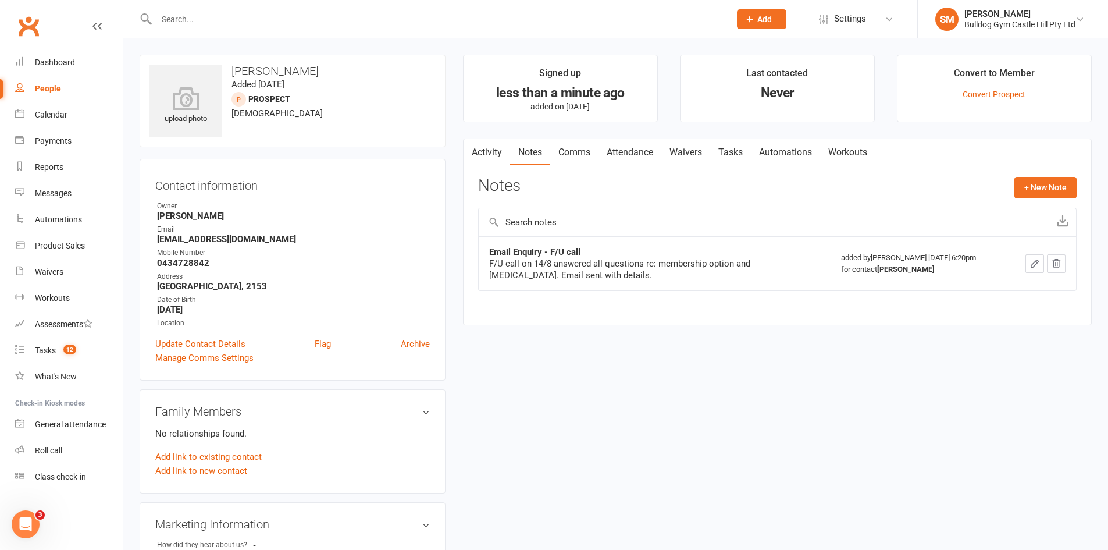
click at [208, 12] on input "text" at bounding box center [437, 19] width 569 height 16
paste input "[EMAIL_ADDRESS][DOMAIN_NAME]"
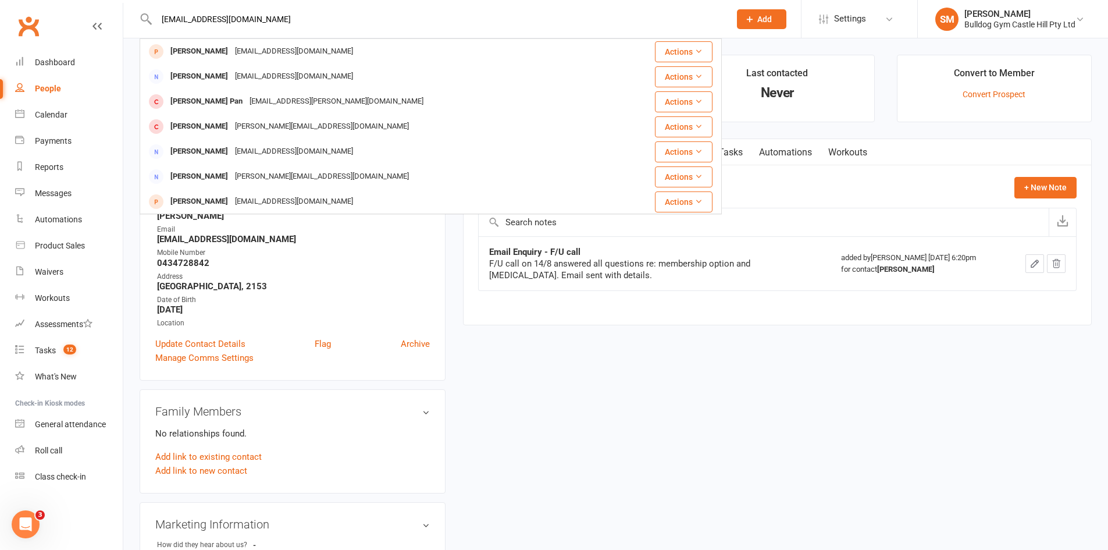
drag, startPoint x: 126, startPoint y: 35, endPoint x: 91, endPoint y: 35, distance: 34.3
click at [91, 3] on header "[EMAIL_ADDRESS][DOMAIN_NAME] [PERSON_NAME] [EMAIL_ADDRESS][DOMAIN_NAME] Actions…" at bounding box center [554, 3] width 1108 height 0
paste input "[PERSON_NAME]"
type input "[PERSON_NAME]"
click at [0, 3] on header "[PERSON_NAME] [PERSON_NAME] [EMAIL_ADDRESS][DOMAIN_NAME] Actions [PERSON_NAME] …" at bounding box center [554, 3] width 1108 height 0
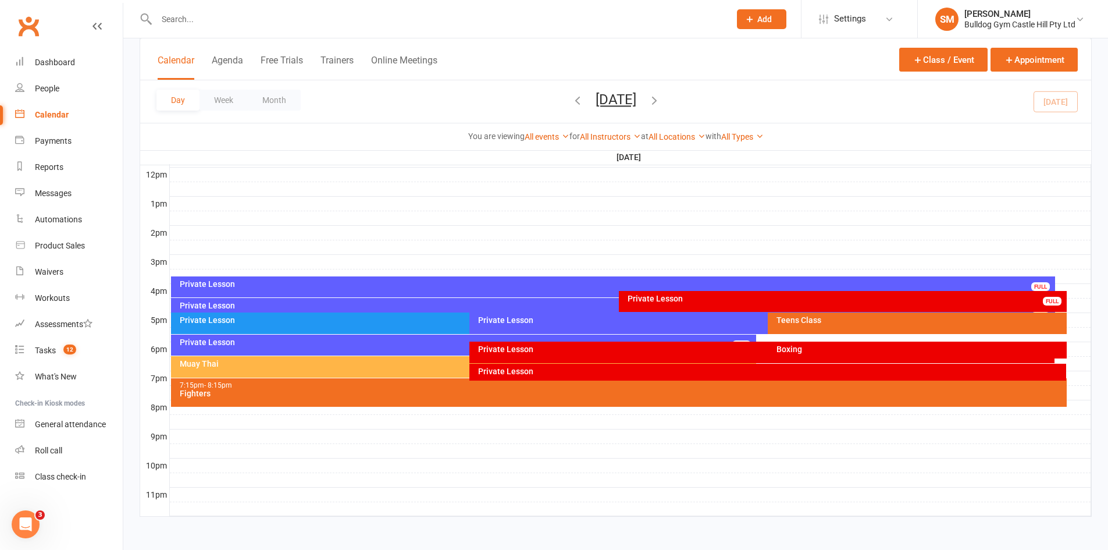
click at [362, 395] on div "Fighters" at bounding box center [621, 393] width 885 height 8
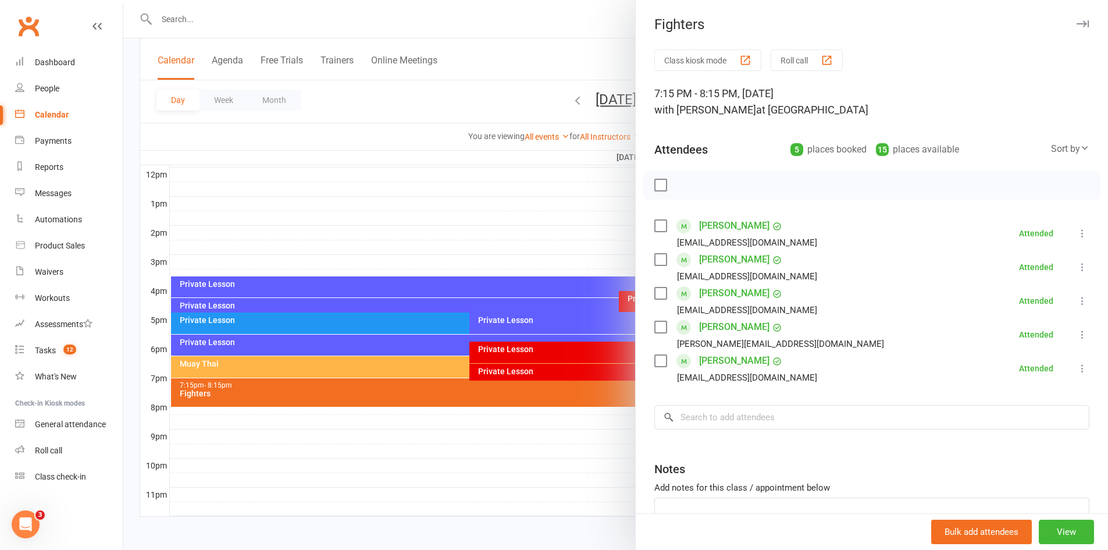
click at [564, 191] on div at bounding box center [615, 275] width 985 height 550
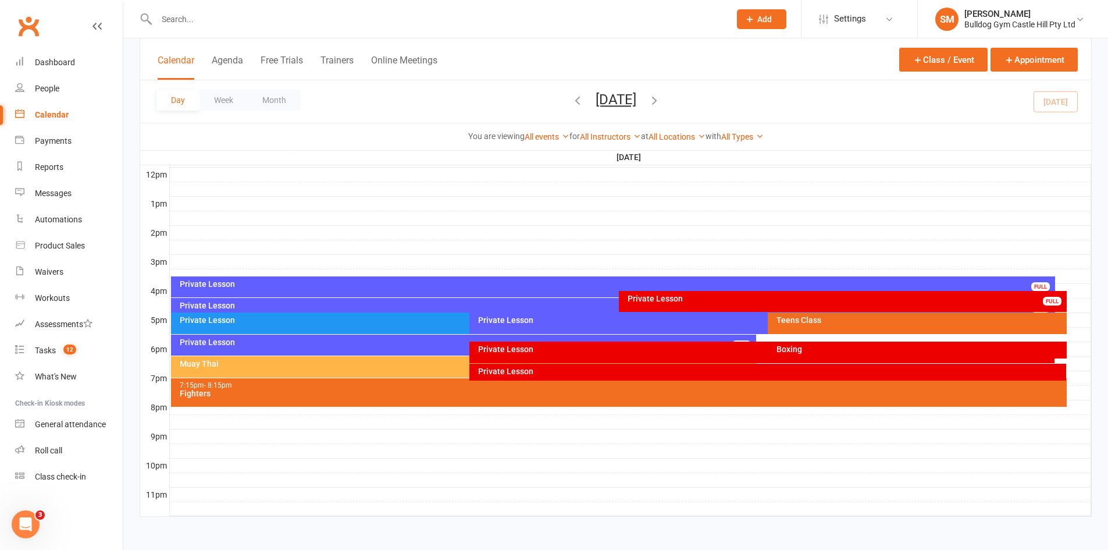
click at [301, 393] on div "Fighters" at bounding box center [621, 393] width 885 height 8
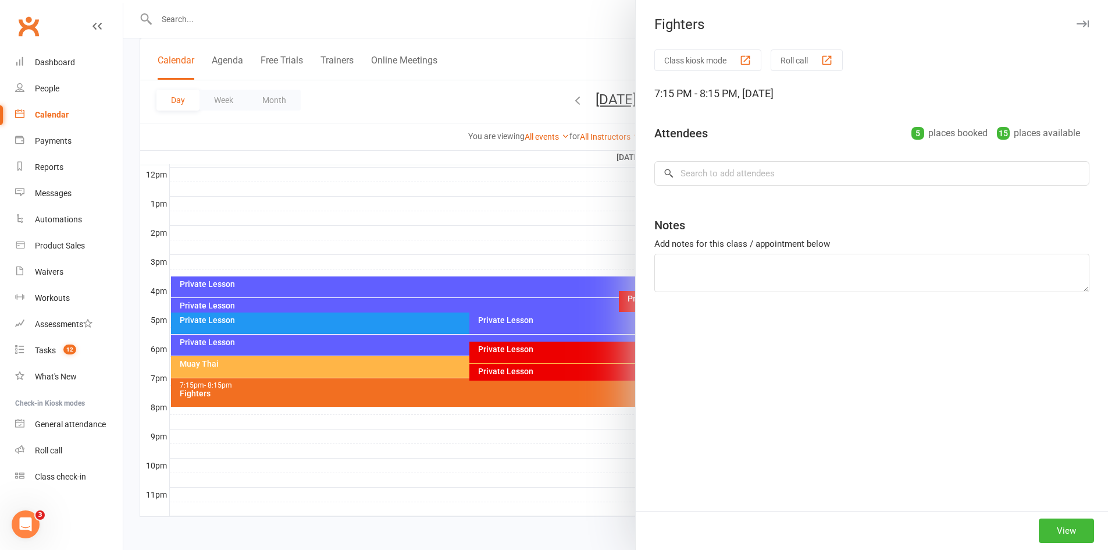
click at [300, 362] on div at bounding box center [615, 275] width 985 height 550
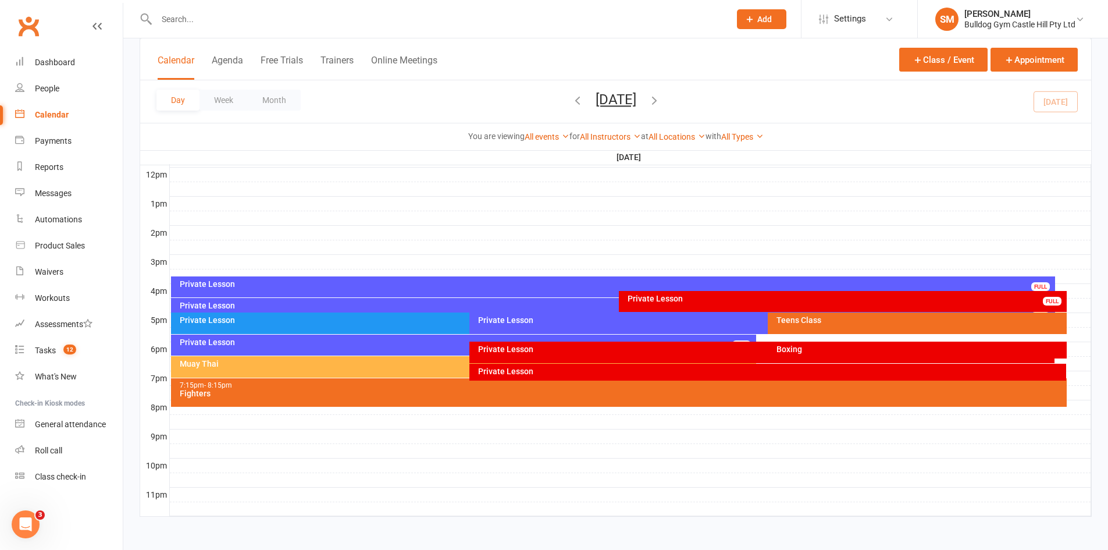
click at [298, 363] on div "Muay Thai" at bounding box center [466, 363] width 575 height 8
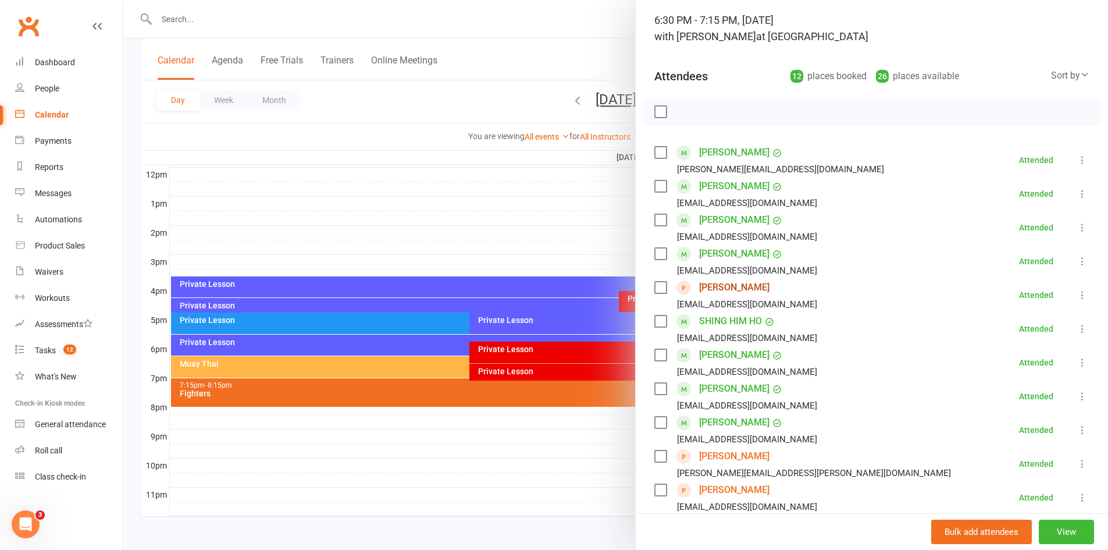
scroll to position [174, 0]
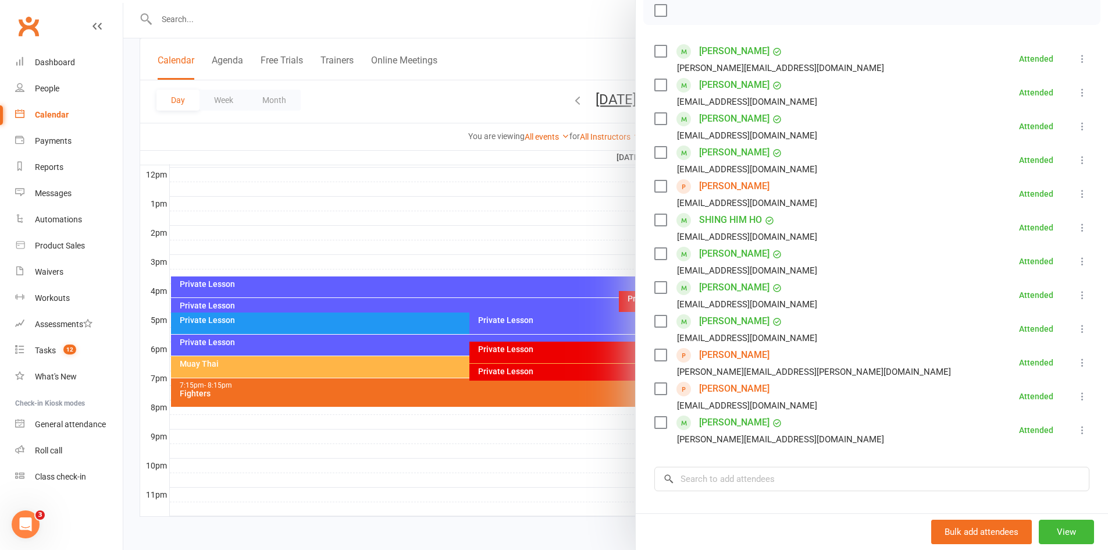
click at [737, 391] on link "Angelina Sekulic" at bounding box center [734, 388] width 70 height 19
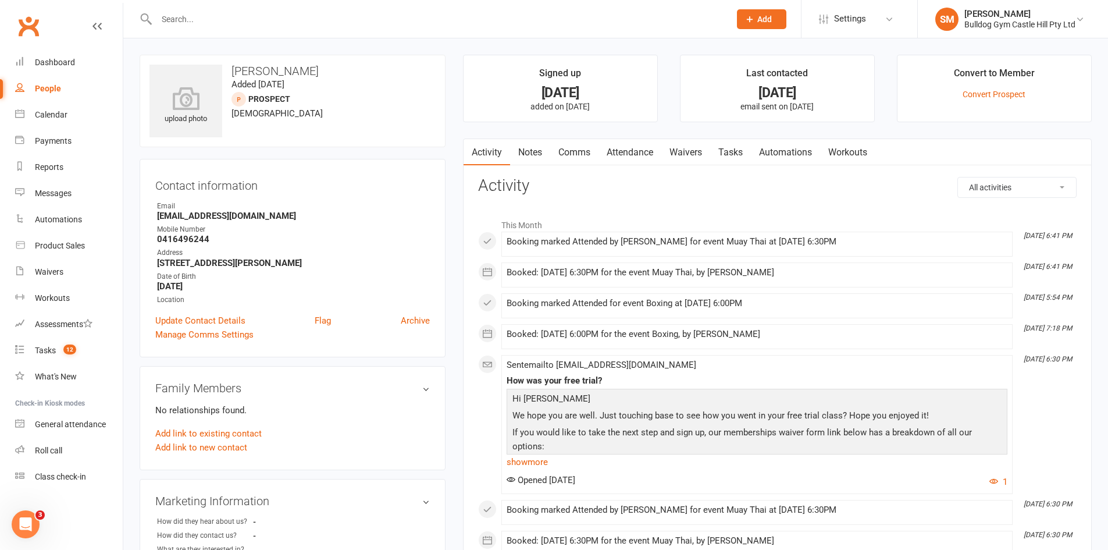
click at [592, 150] on link "Comms" at bounding box center [574, 152] width 48 height 27
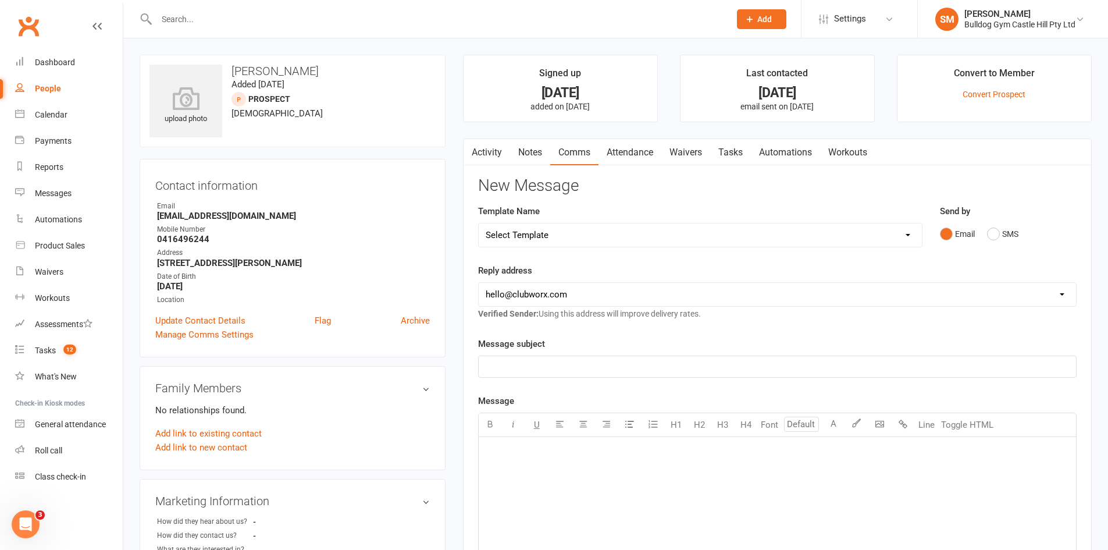
click at [600, 228] on select "Select Template [Email] 6 week challenge [Push Notification] 6 Week Challenge […" at bounding box center [700, 234] width 443 height 23
select select "52"
click at [479, 223] on select "Select Template [Email] 6 week challenge [Push Notification] 6 Week Challenge […" at bounding box center [700, 234] width 443 height 23
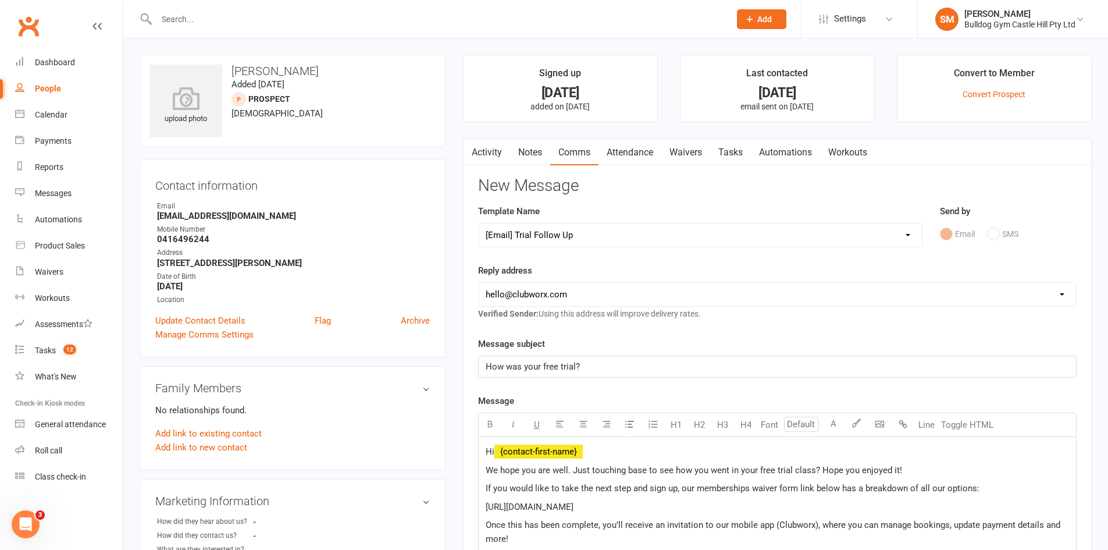
click at [580, 291] on select "[EMAIL_ADDRESS][DOMAIN_NAME] [EMAIL_ADDRESS][DOMAIN_NAME] [EMAIL_ADDRESS][DOMAI…" at bounding box center [777, 294] width 597 height 23
select select "1"
click at [479, 283] on select "[EMAIL_ADDRESS][DOMAIN_NAME] [EMAIL_ADDRESS][DOMAIN_NAME] [EMAIL_ADDRESS][DOMAI…" at bounding box center [777, 294] width 597 height 23
click at [622, 334] on div "New Message Template Name Select Template [Email] 6 week challenge [Push Notifi…" at bounding box center [777, 509] width 598 height 664
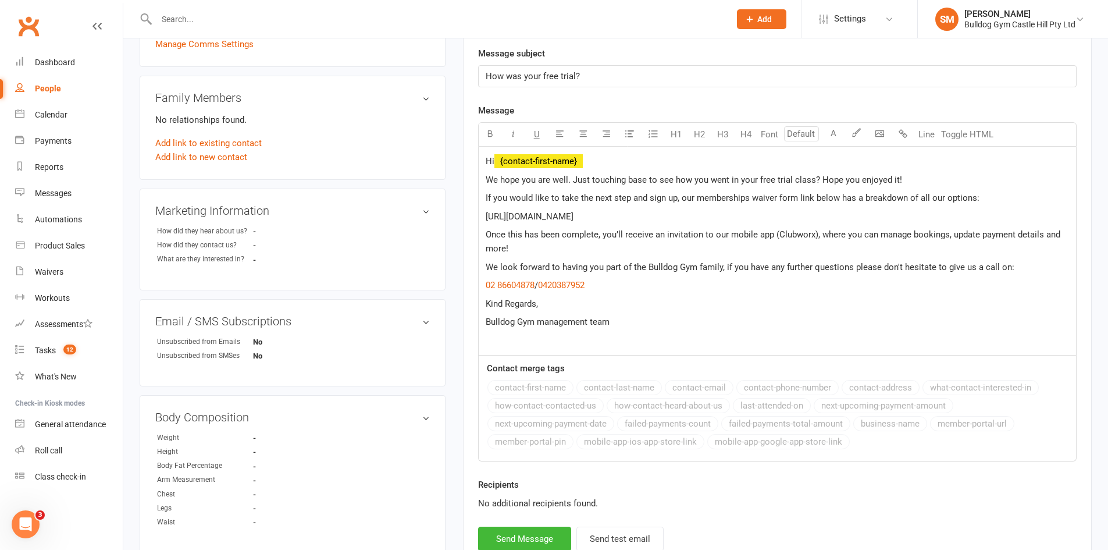
scroll to position [291, 0]
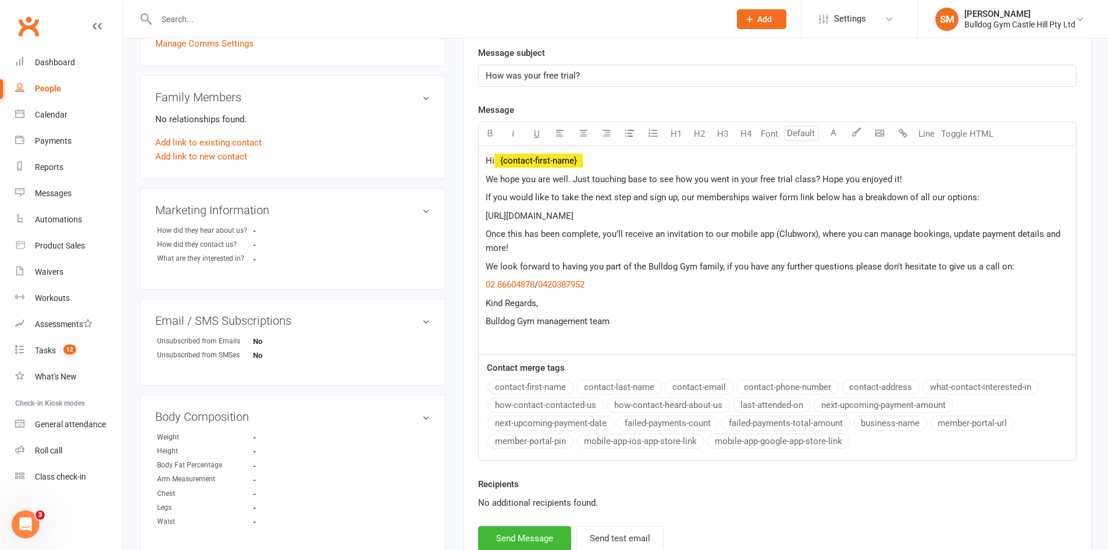
click at [494, 158] on span "Hi" at bounding box center [490, 160] width 9 height 10
click at [525, 535] on button "Send Message" at bounding box center [524, 538] width 93 height 24
select select
select select "0"
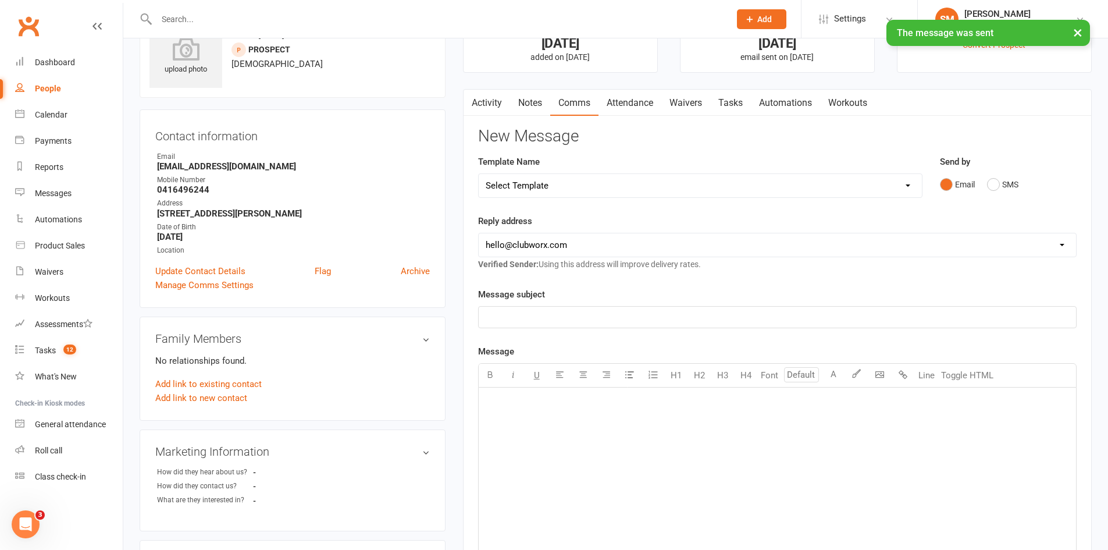
scroll to position [0, 0]
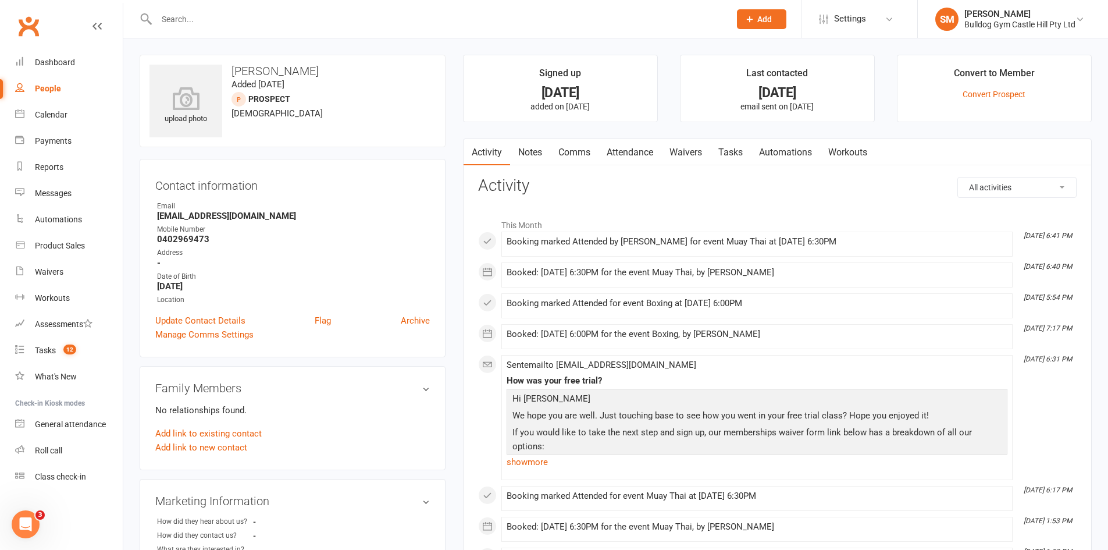
click at [582, 149] on link "Comms" at bounding box center [574, 152] width 48 height 27
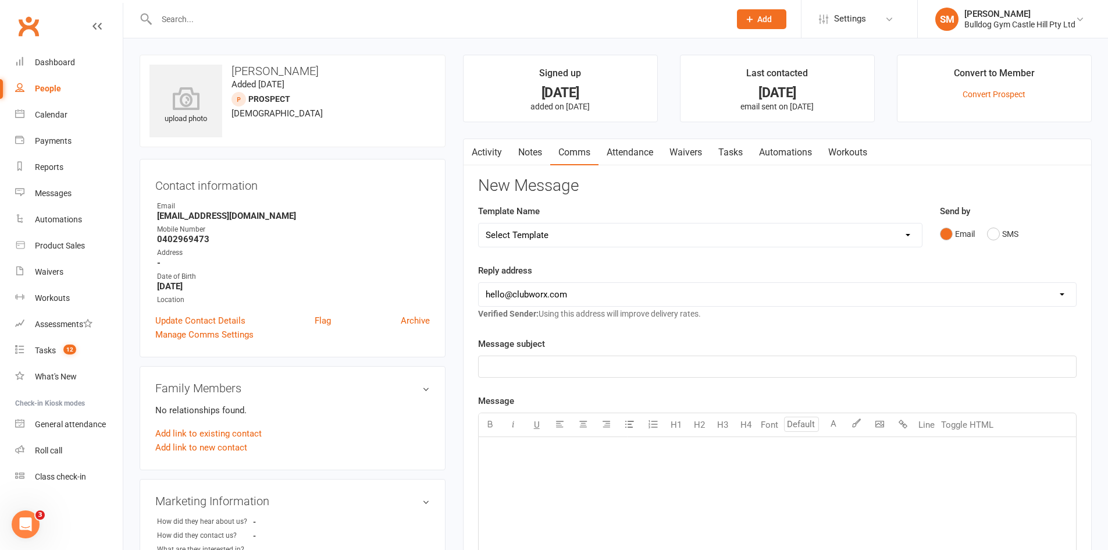
click at [609, 238] on select "Select Template [Email] 6 week challenge [Push Notification] 6 Week Challenge […" at bounding box center [700, 234] width 443 height 23
select select "52"
click at [479, 223] on select "Select Template [Email] 6 week challenge [Push Notification] 6 Week Challenge […" at bounding box center [700, 234] width 443 height 23
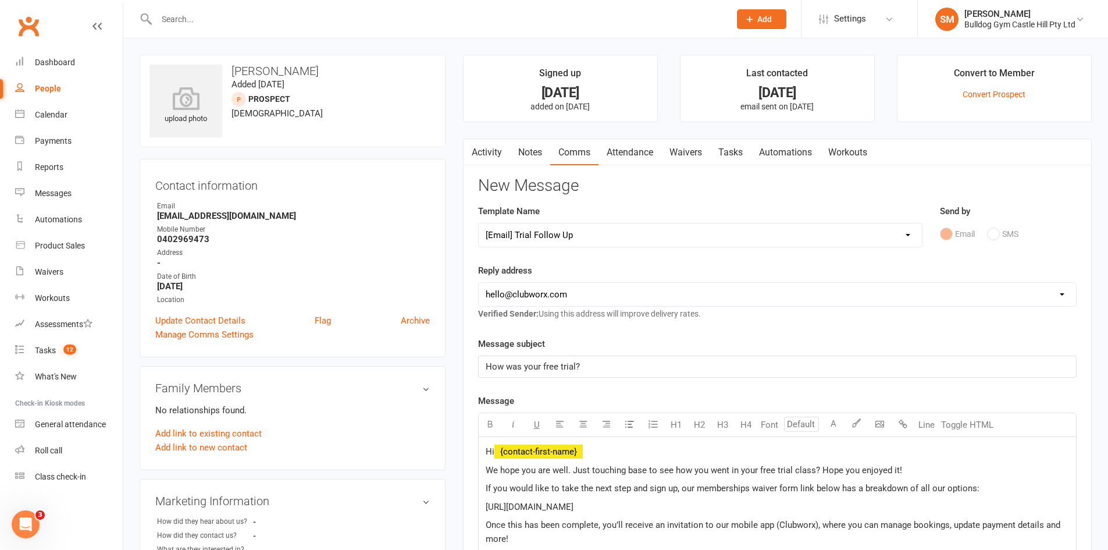
click at [573, 297] on select "[EMAIL_ADDRESS][DOMAIN_NAME] [EMAIL_ADDRESS][DOMAIN_NAME] [EMAIL_ADDRESS][DOMAI…" at bounding box center [777, 294] width 597 height 23
select select "1"
click at [479, 283] on select "[EMAIL_ADDRESS][DOMAIN_NAME] [EMAIL_ADDRESS][DOMAIN_NAME] [EMAIL_ADDRESS][DOMAI…" at bounding box center [777, 294] width 597 height 23
click at [494, 449] on span "Hi" at bounding box center [490, 451] width 9 height 10
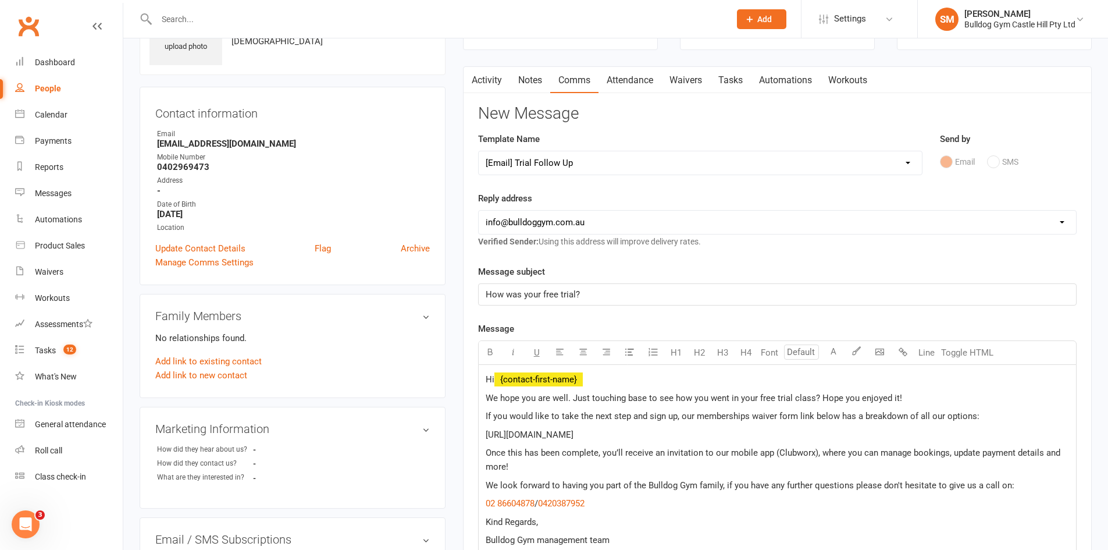
scroll to position [349, 0]
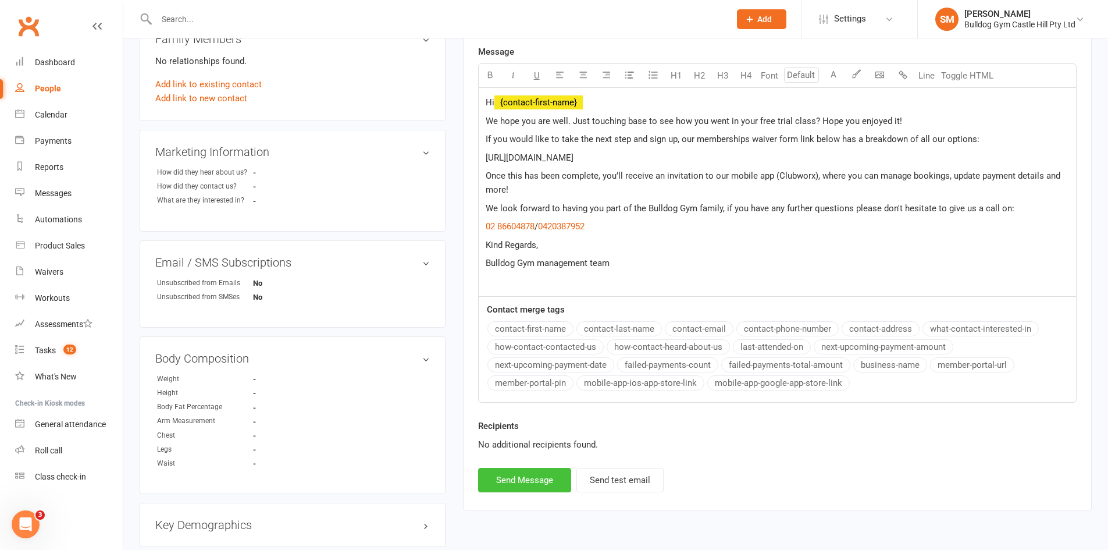
click at [537, 482] on button "Send Message" at bounding box center [524, 480] width 93 height 24
select select
select select "0"
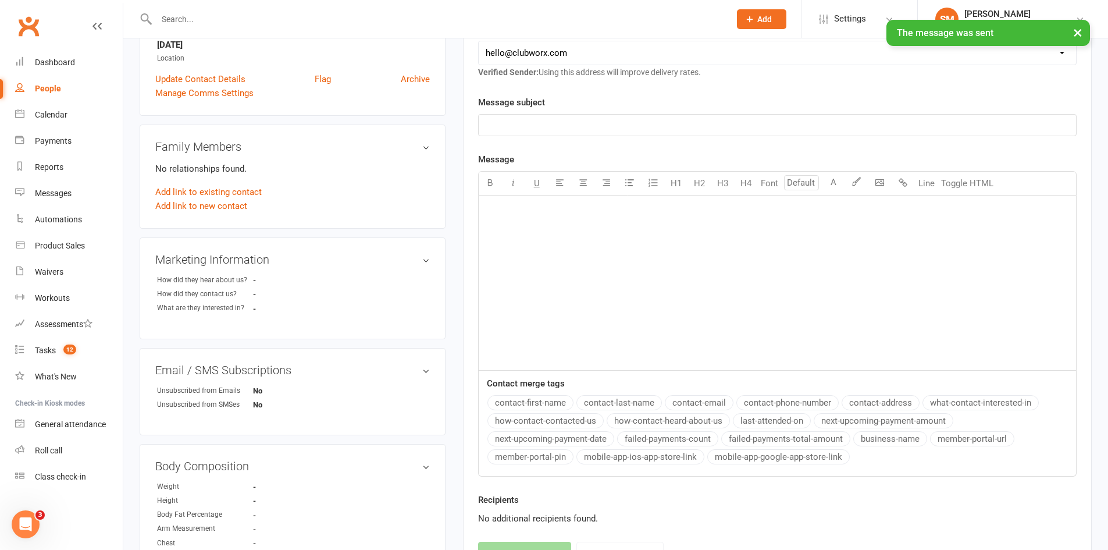
scroll to position [0, 0]
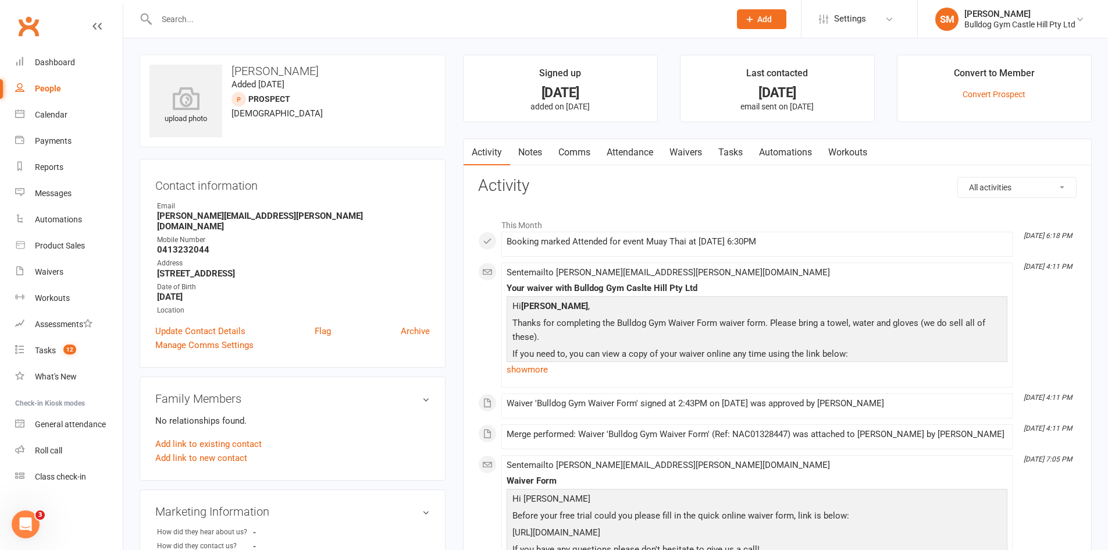
click at [576, 158] on link "Comms" at bounding box center [574, 152] width 48 height 27
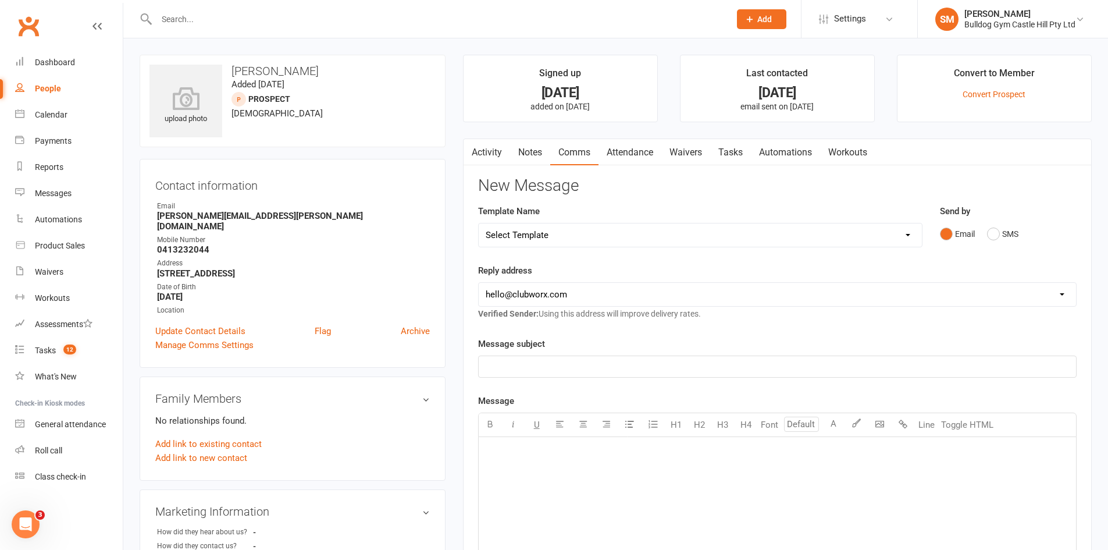
click at [584, 237] on select "Select Template [Email] 6 week challenge [Push Notification] 6 Week Challenge […" at bounding box center [700, 234] width 443 height 23
select select "52"
click at [479, 223] on select "Select Template [Email] 6 week challenge [Push Notification] 6 Week Challenge […" at bounding box center [700, 234] width 443 height 23
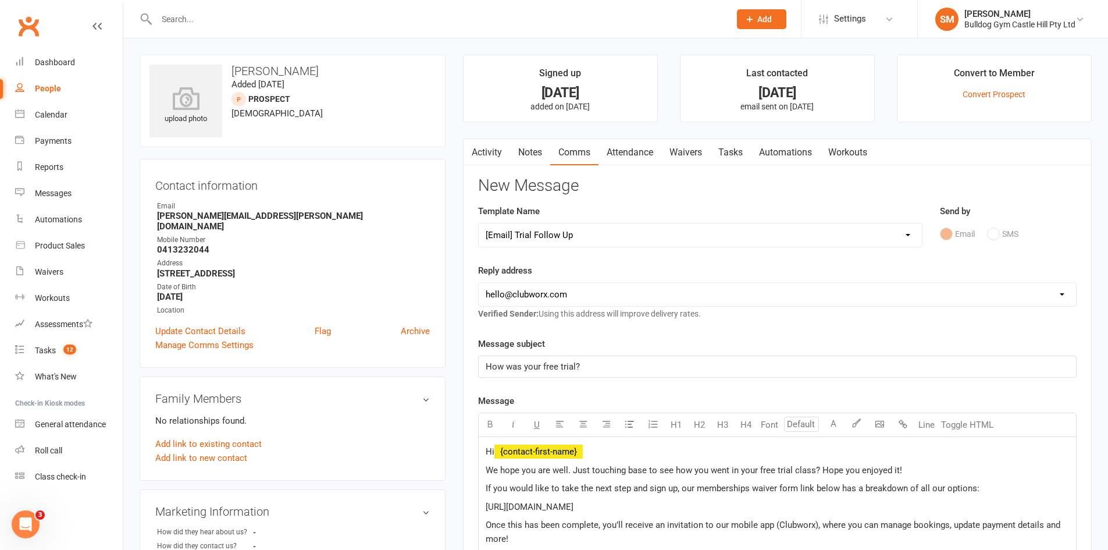
click at [625, 299] on select "[EMAIL_ADDRESS][DOMAIN_NAME] [EMAIL_ADDRESS][DOMAIN_NAME] [EMAIL_ADDRESS][DOMAI…" at bounding box center [777, 294] width 597 height 23
select select "1"
click at [479, 283] on select "[EMAIL_ADDRESS][DOMAIN_NAME] [EMAIL_ADDRESS][DOMAIN_NAME] [EMAIL_ADDRESS][DOMAI…" at bounding box center [777, 294] width 597 height 23
click at [614, 330] on div "New Message Template Name Select Template [Email] 6 week challenge [Push Notifi…" at bounding box center [777, 509] width 598 height 664
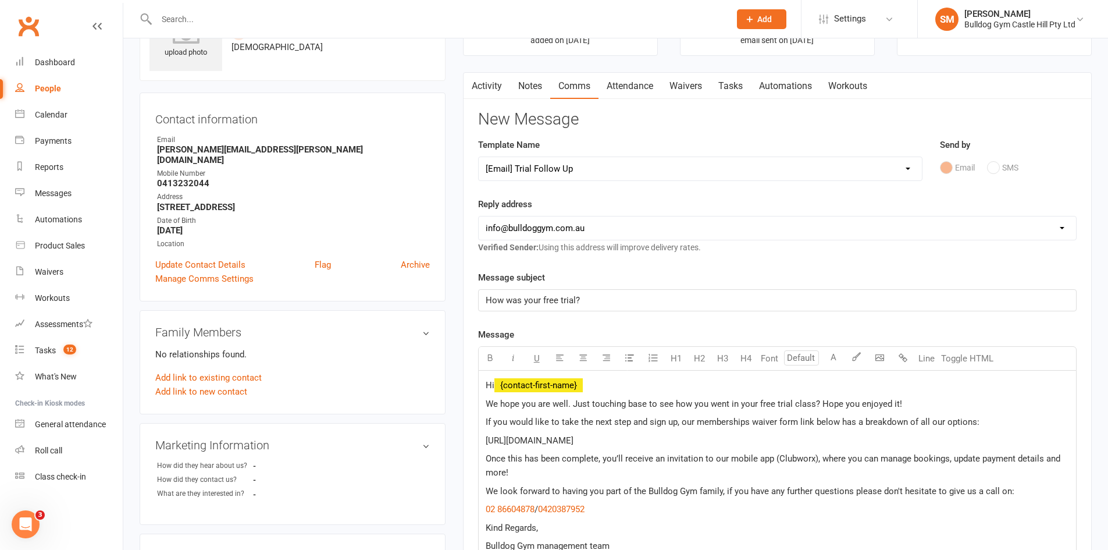
scroll to position [116, 0]
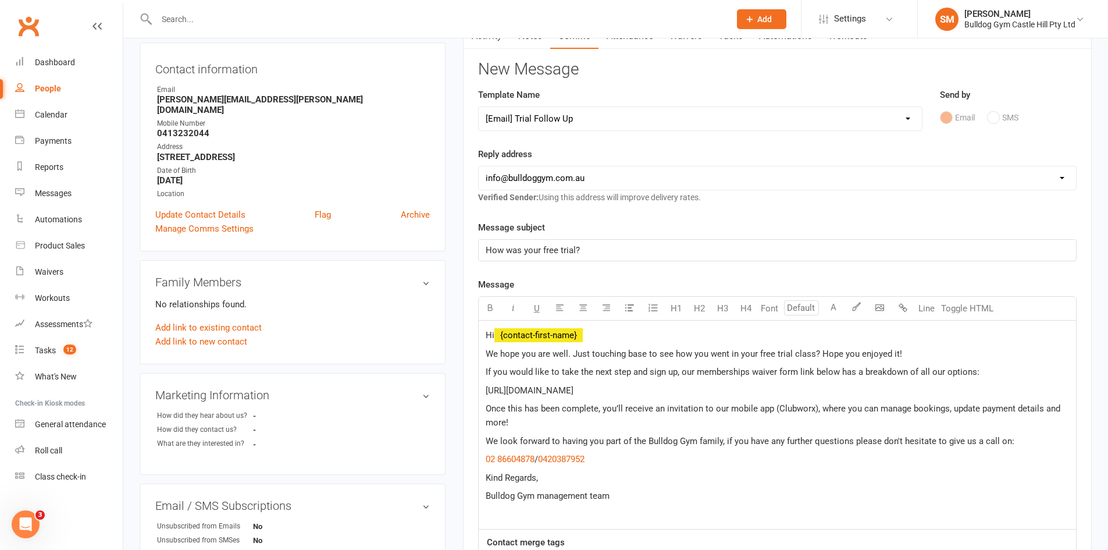
click at [494, 337] on span "Hi" at bounding box center [490, 335] width 9 height 10
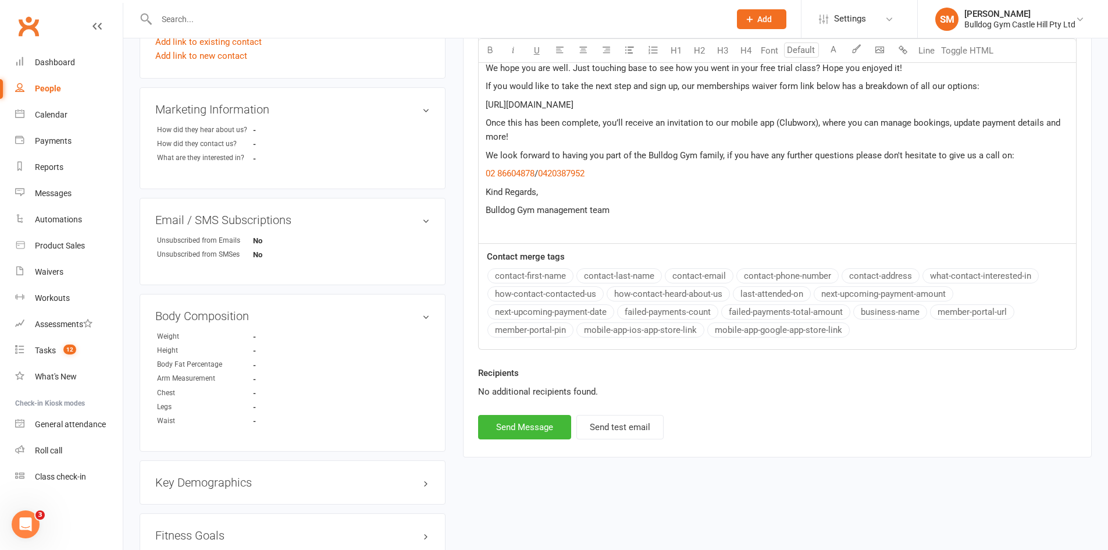
scroll to position [407, 0]
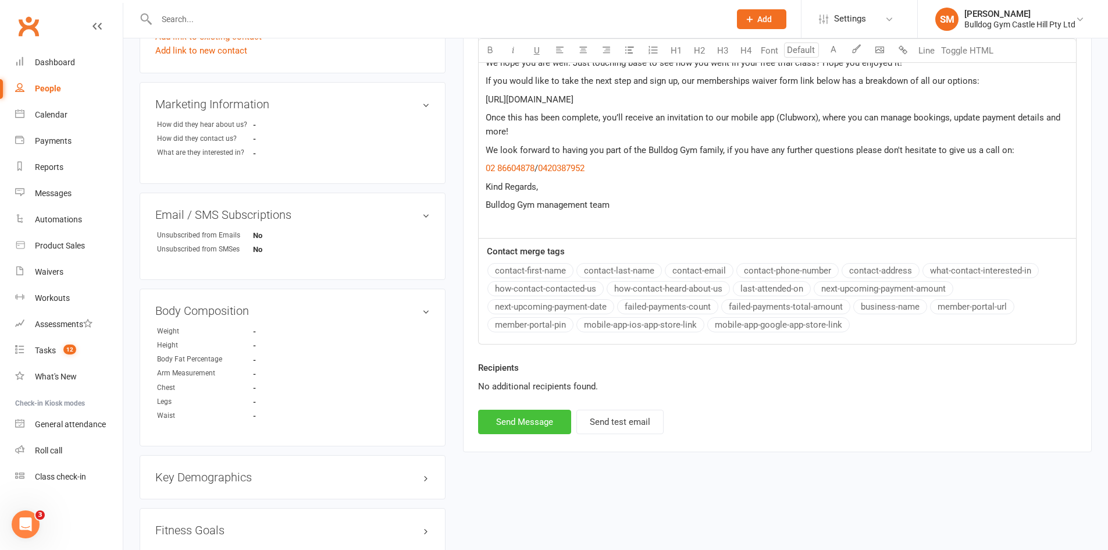
click at [537, 426] on button "Send Message" at bounding box center [524, 421] width 93 height 24
select select
select select "0"
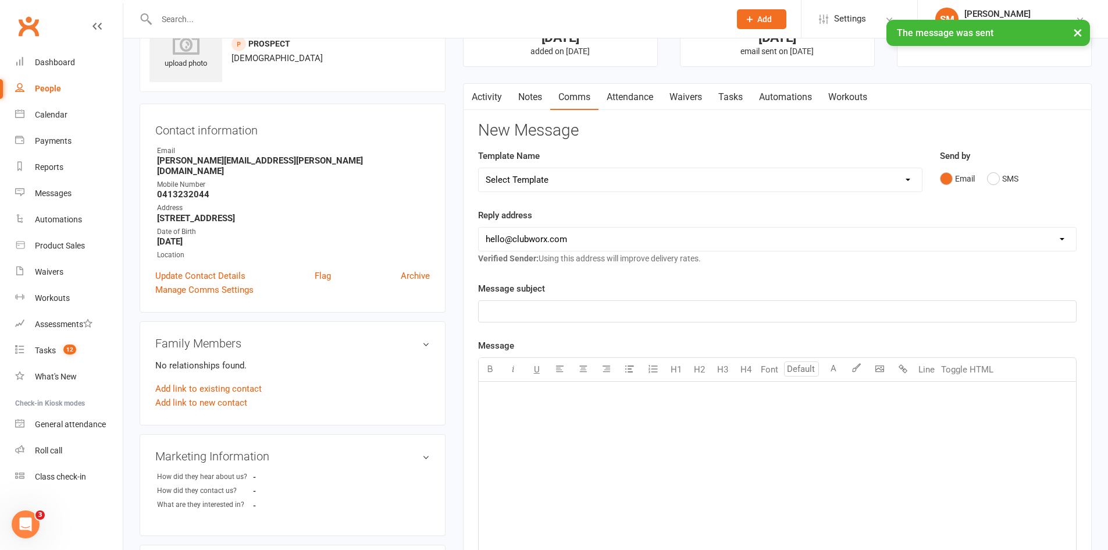
scroll to position [0, 0]
